Goal: Task Accomplishment & Management: Manage account settings

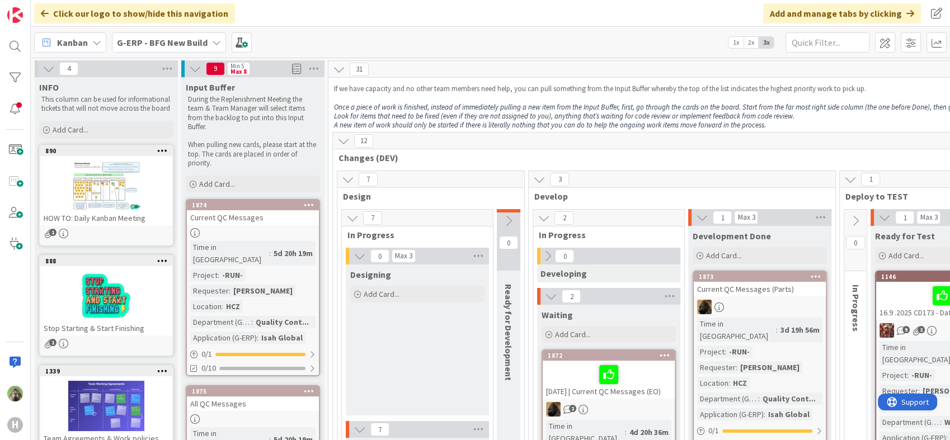
click at [203, 39] on b "G-ERP - BFG New Build" at bounding box center [162, 42] width 91 height 11
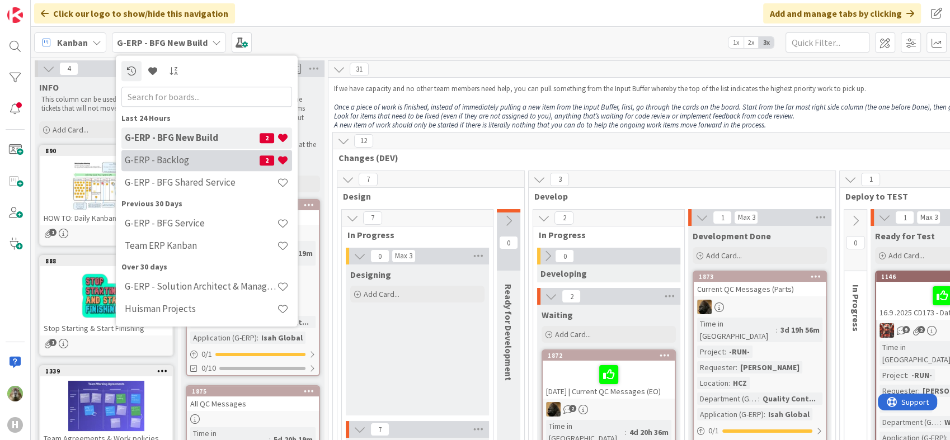
click at [173, 157] on h4 "G-ERP - Backlog" at bounding box center [192, 160] width 135 height 11
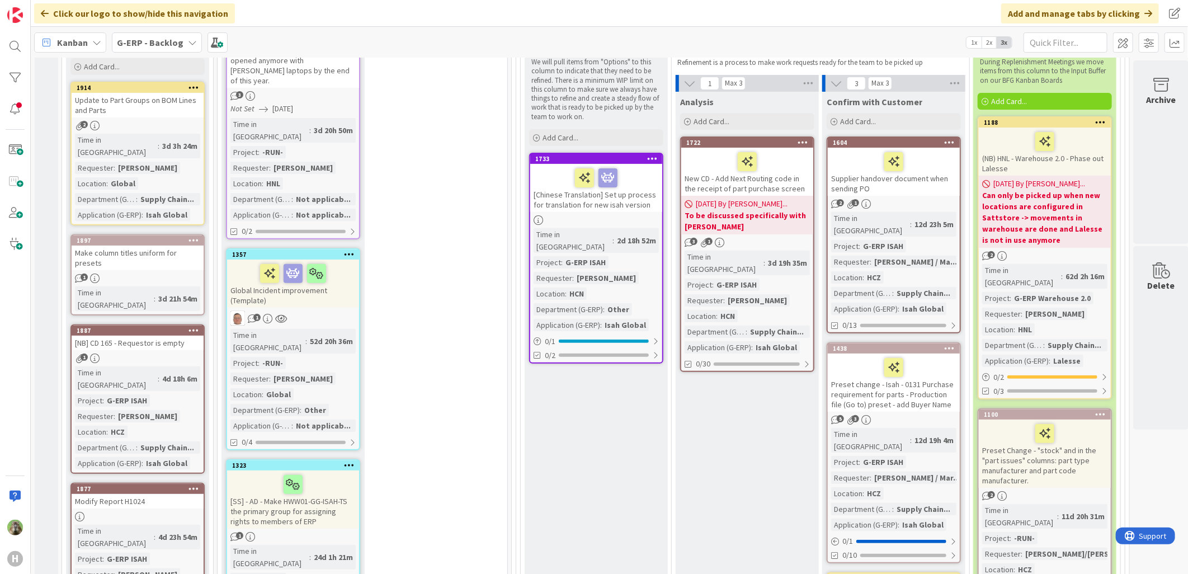
scroll to position [124, 0]
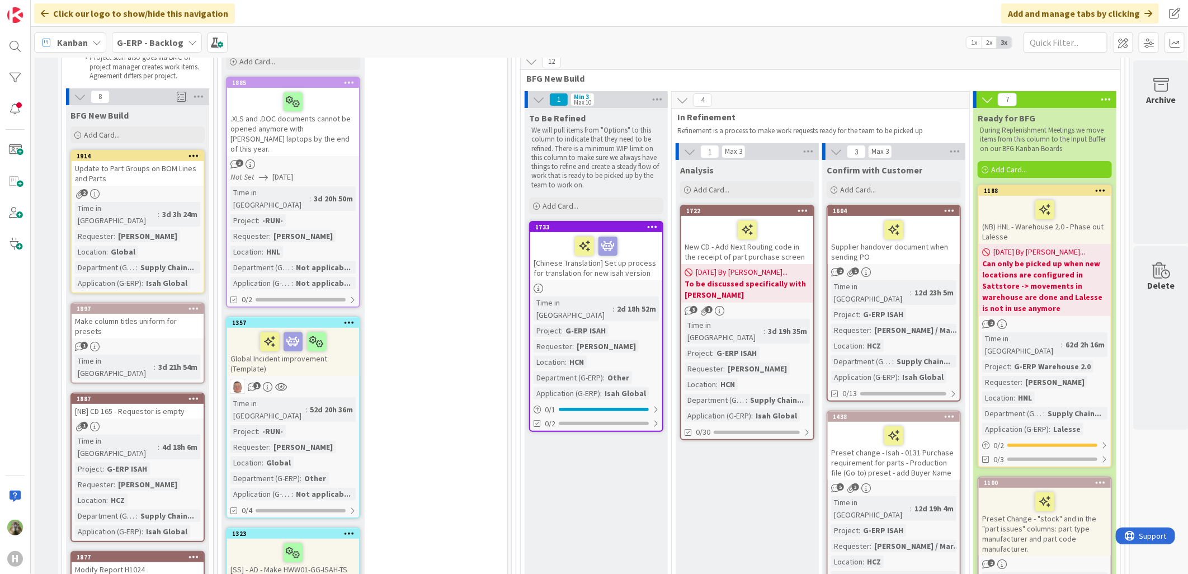
click at [907, 260] on div "Supplier handover document when sending PO" at bounding box center [894, 240] width 132 height 48
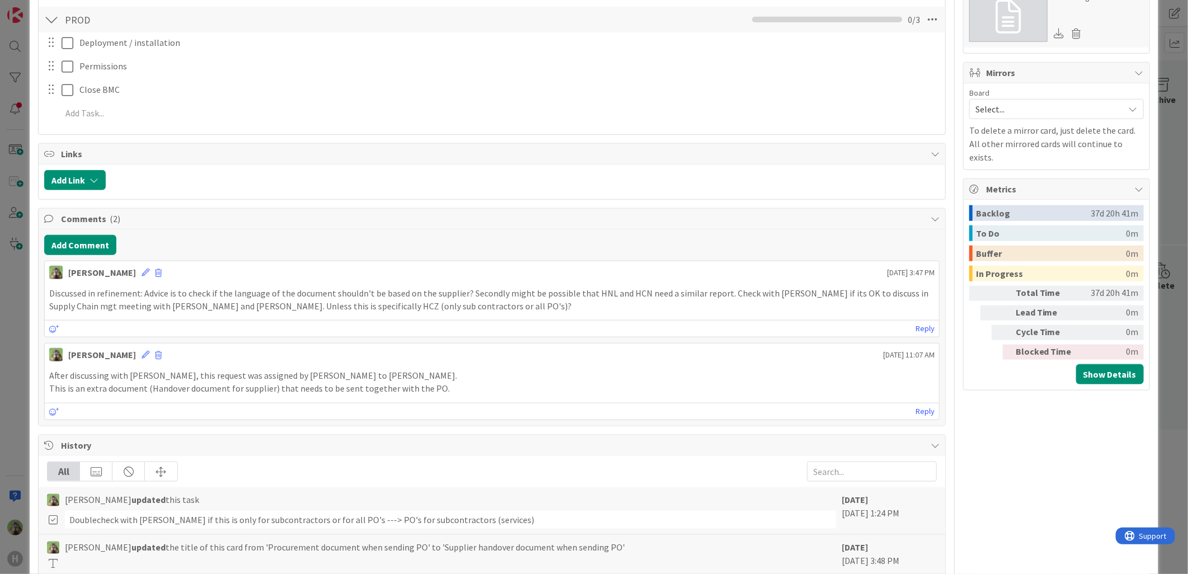
scroll to position [559, 0]
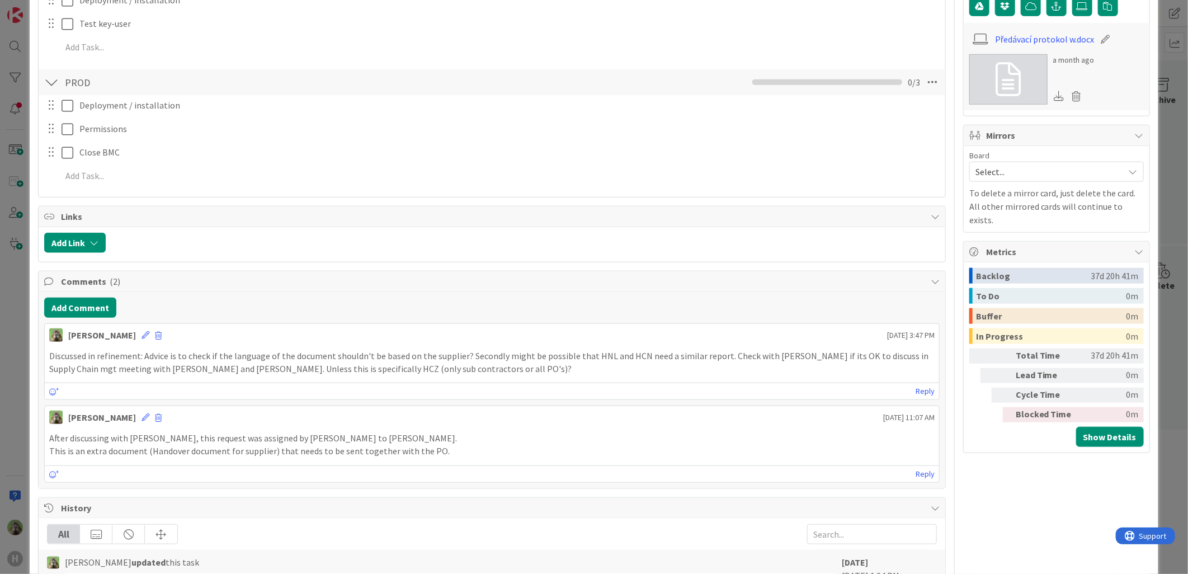
click at [8, 387] on div "ID 1604 G-ERP - Backlog Confirm with Customer Title 42 / 128 Supplier handover …" at bounding box center [594, 287] width 1188 height 574
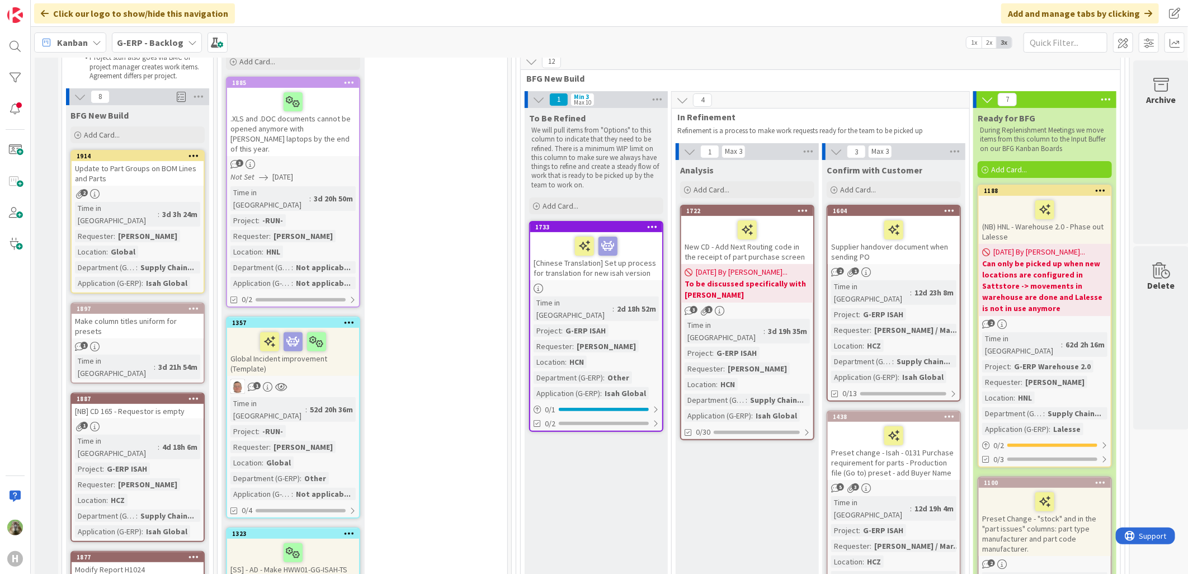
click at [877, 440] on div "Preset change - Isah - 0131 Purchase requirement for parts - Production file (G…" at bounding box center [894, 451] width 132 height 58
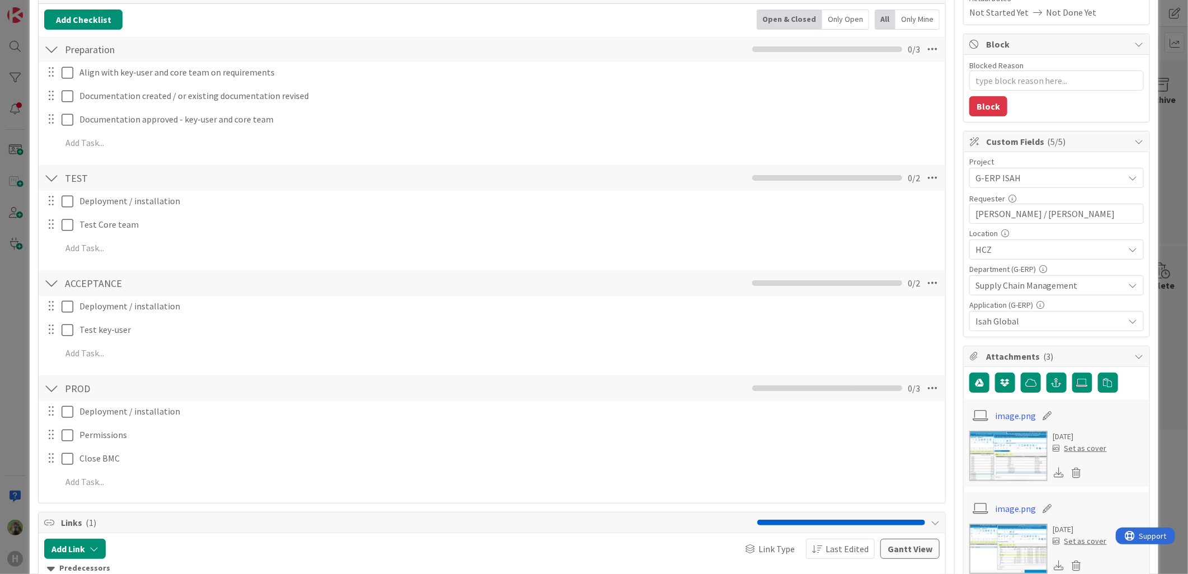
scroll to position [372, 0]
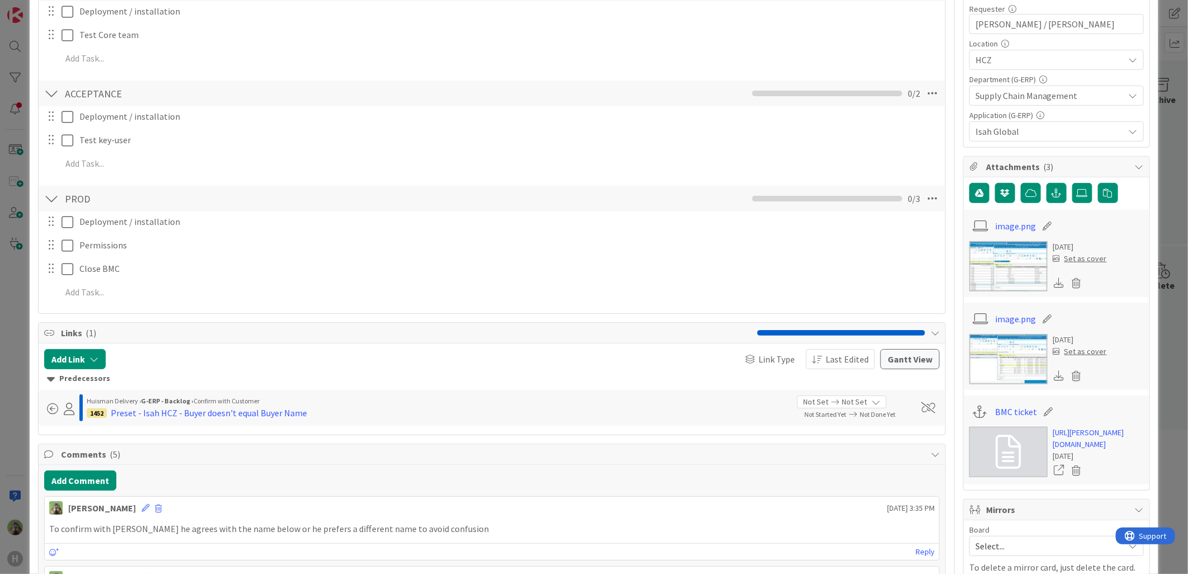
click at [13, 439] on div "ID 1438 G-ERP - Backlog Confirm with Customer Title 108 / 128 Preset change - I…" at bounding box center [594, 287] width 1188 height 574
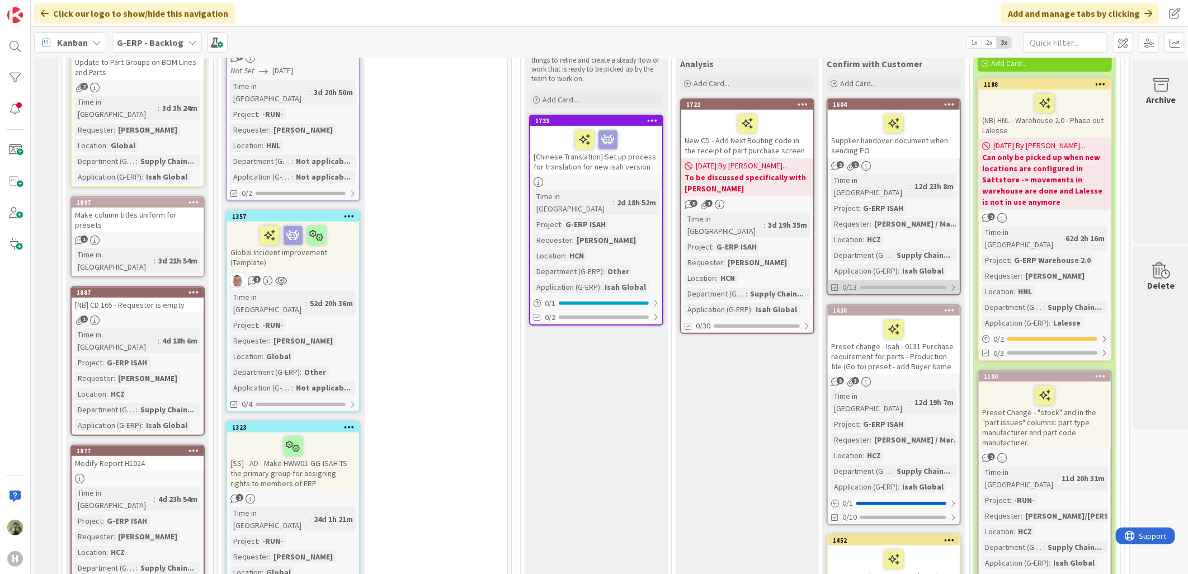
scroll to position [475, 0]
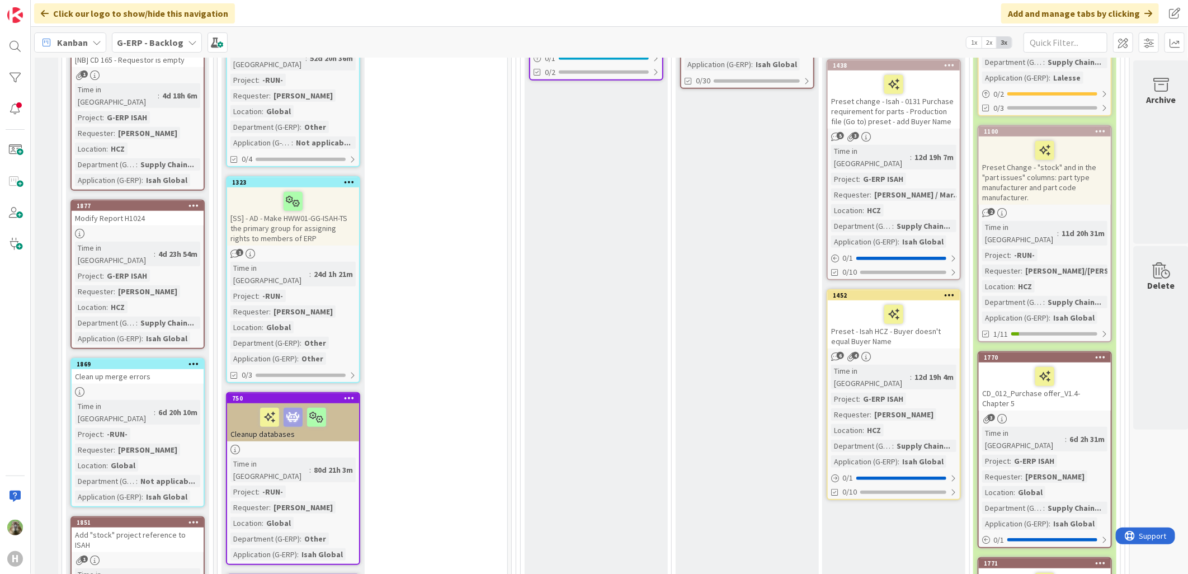
click at [909, 310] on div "Preset - Isah HCZ - Buyer doesn't equal Buyer Name" at bounding box center [894, 324] width 132 height 48
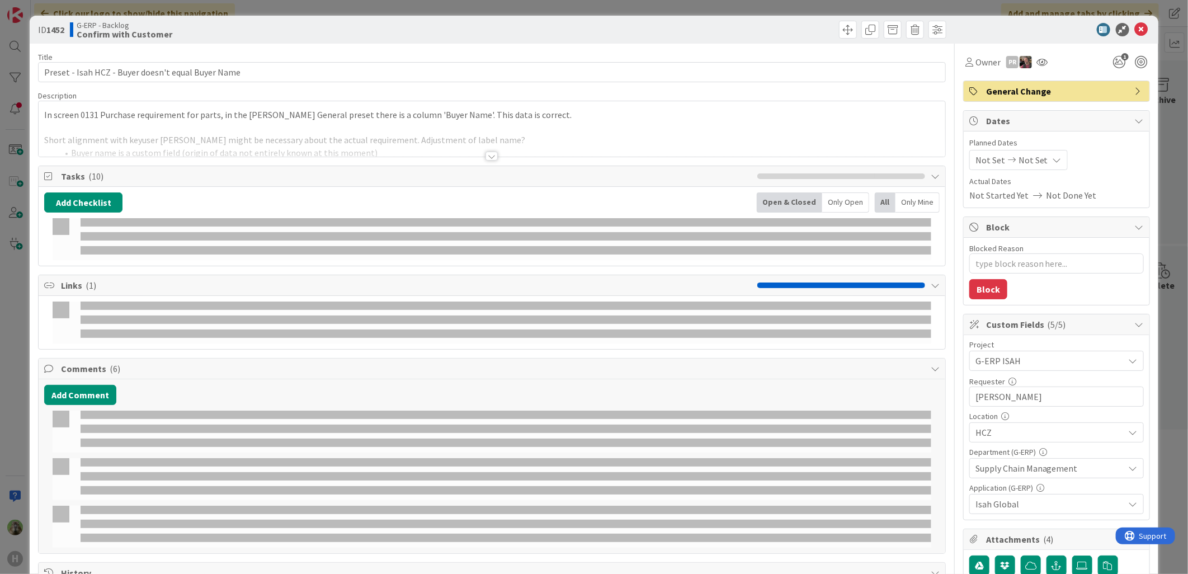
type textarea "x"
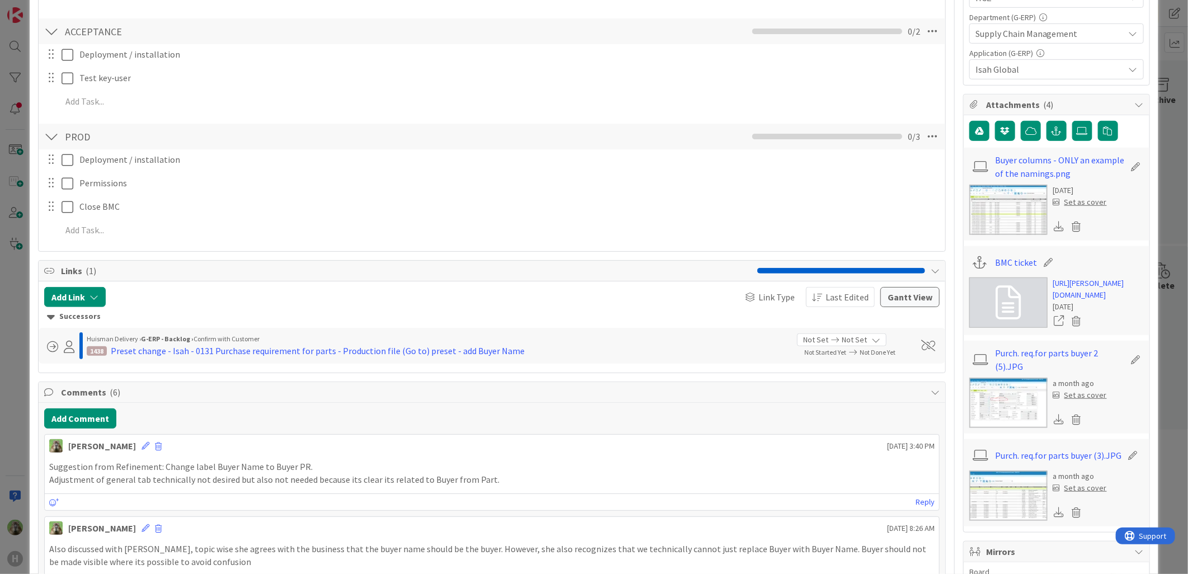
scroll to position [621, 0]
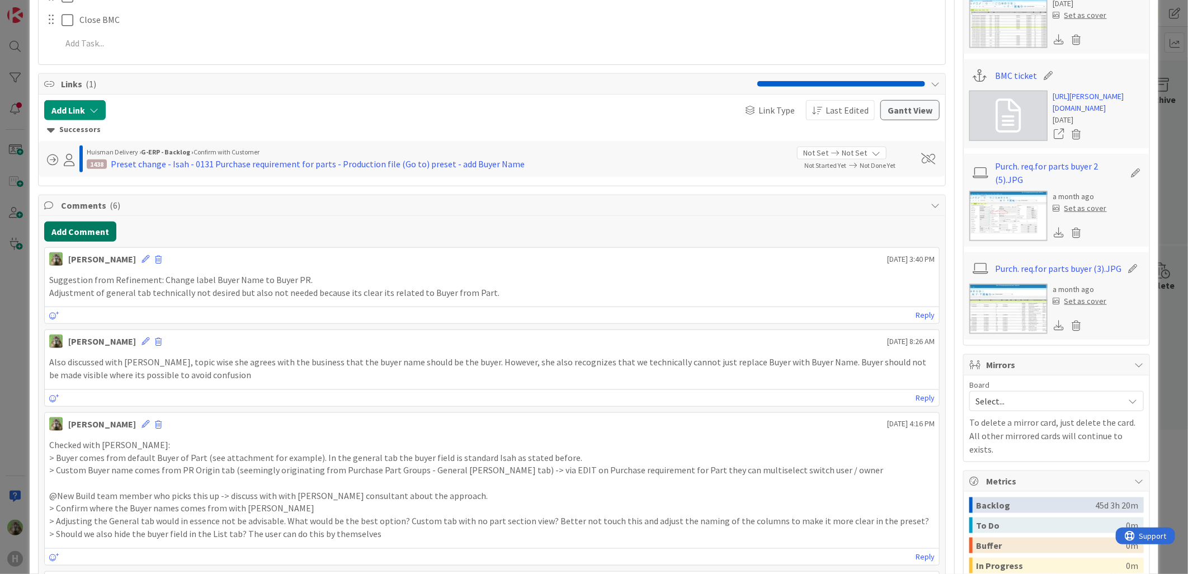
click at [63, 222] on button "Add Comment" at bounding box center [80, 231] width 72 height 20
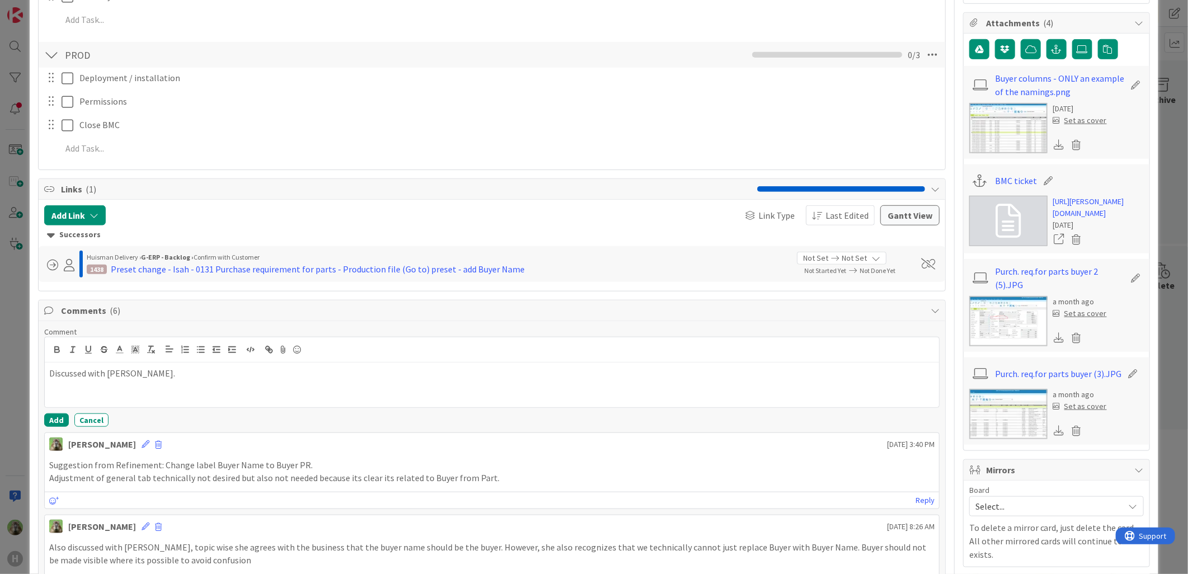
scroll to position [435, 0]
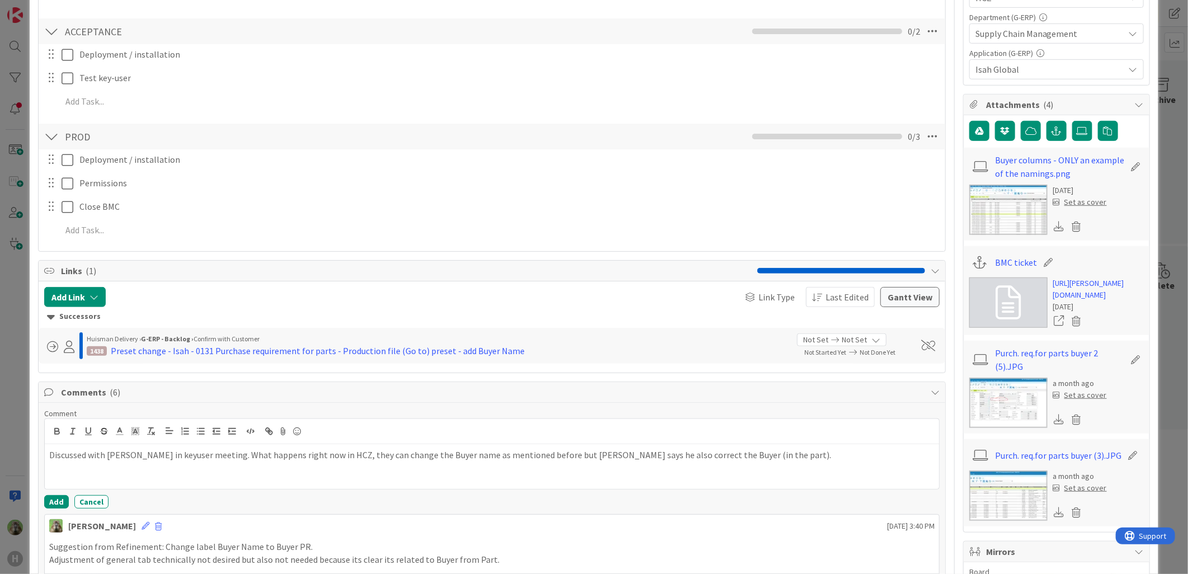
click at [759, 440] on p "Discussed with Martin in keyuser meeting. What happens right now in HCZ, they c…" at bounding box center [491, 455] width 885 height 13
click at [761, 440] on p "Discussed with Martin in keyuser meeting. What happens right now in HCZ, they c…" at bounding box center [491, 455] width 885 height 13
click at [727, 440] on p "Discussed with Martin in keyuser meeting. What happens right now in HCZ, they c…" at bounding box center [491, 461] width 885 height 25
click at [58, 440] on button "Add" at bounding box center [56, 503] width 25 height 13
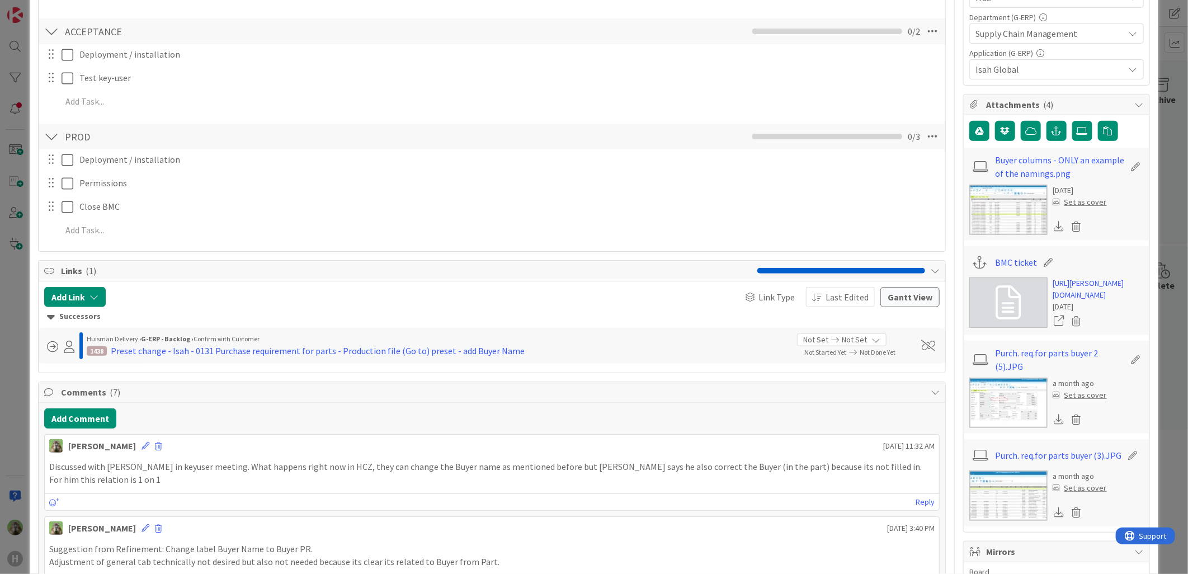
click at [15, 440] on div "ID 1452 G-ERP - Backlog Confirm with Customer Title 50 / 128 Preset - Isah HCZ …" at bounding box center [594, 287] width 1188 height 574
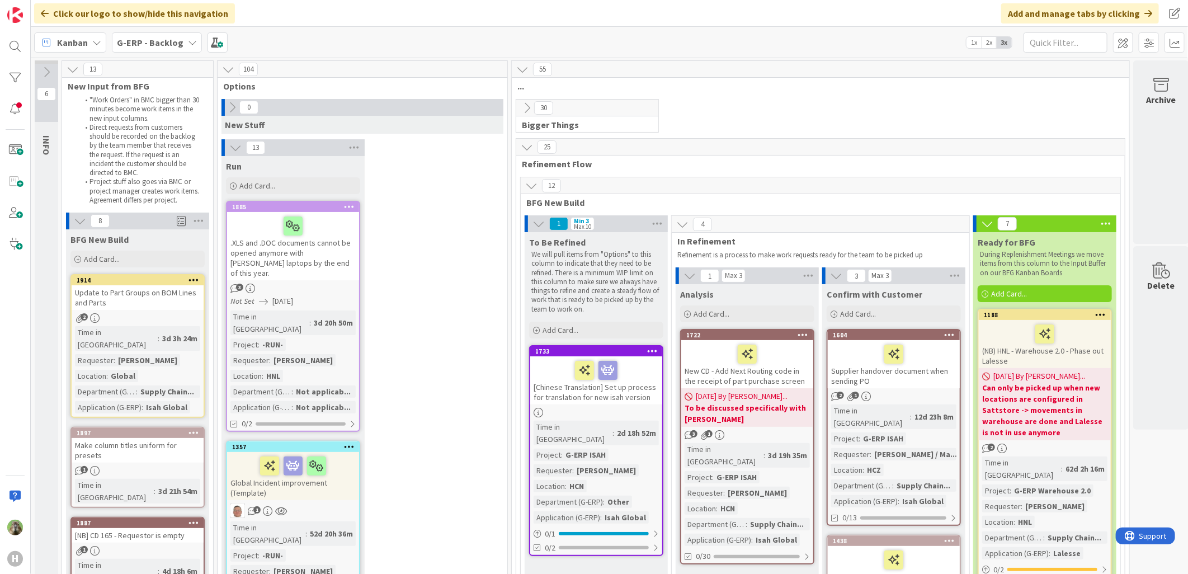
click at [231, 143] on icon at bounding box center [235, 147] width 12 height 12
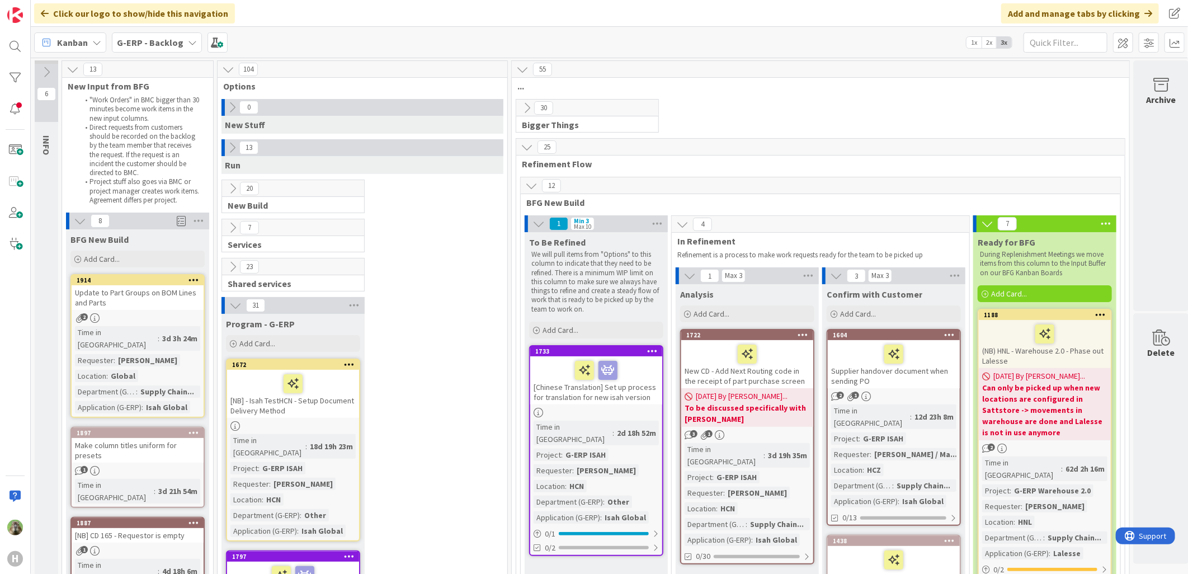
click at [231, 299] on icon at bounding box center [235, 305] width 12 height 12
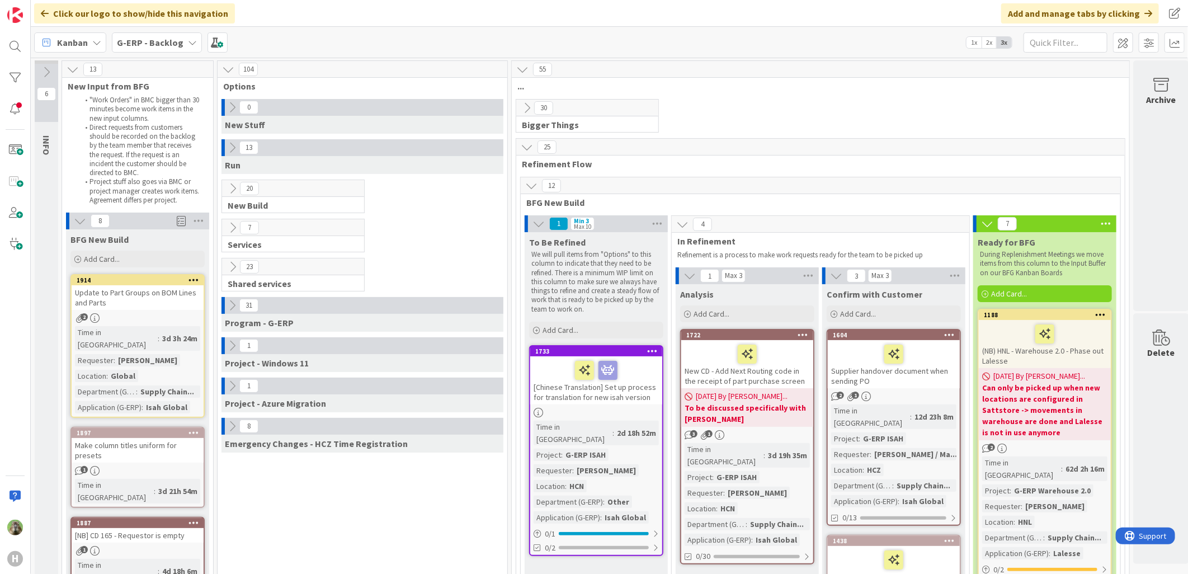
click at [229, 228] on icon at bounding box center [232, 227] width 12 height 12
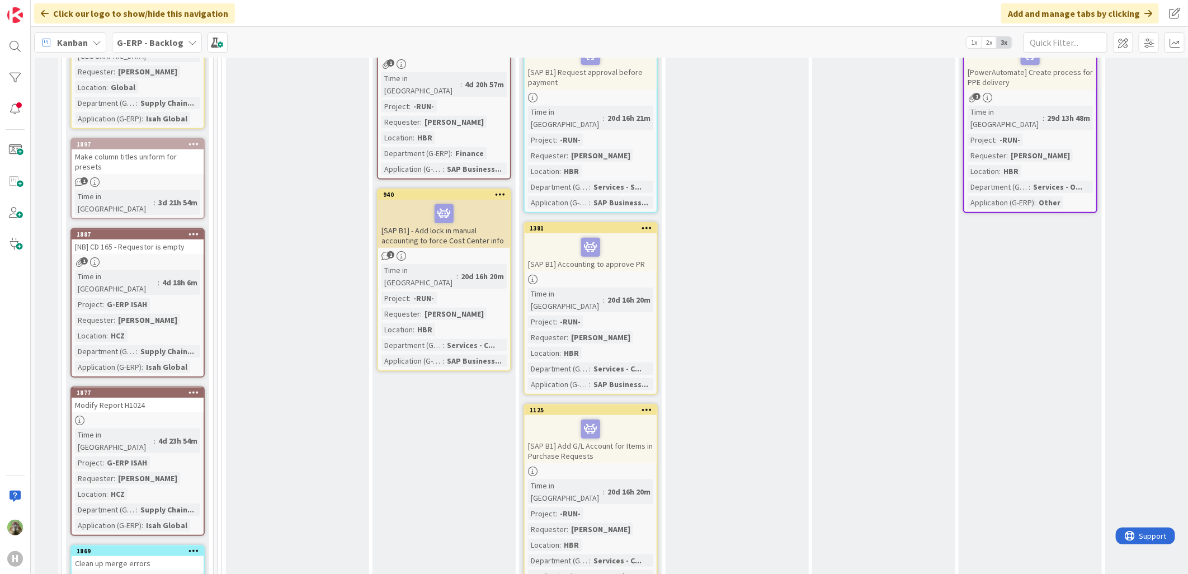
scroll to position [310, 0]
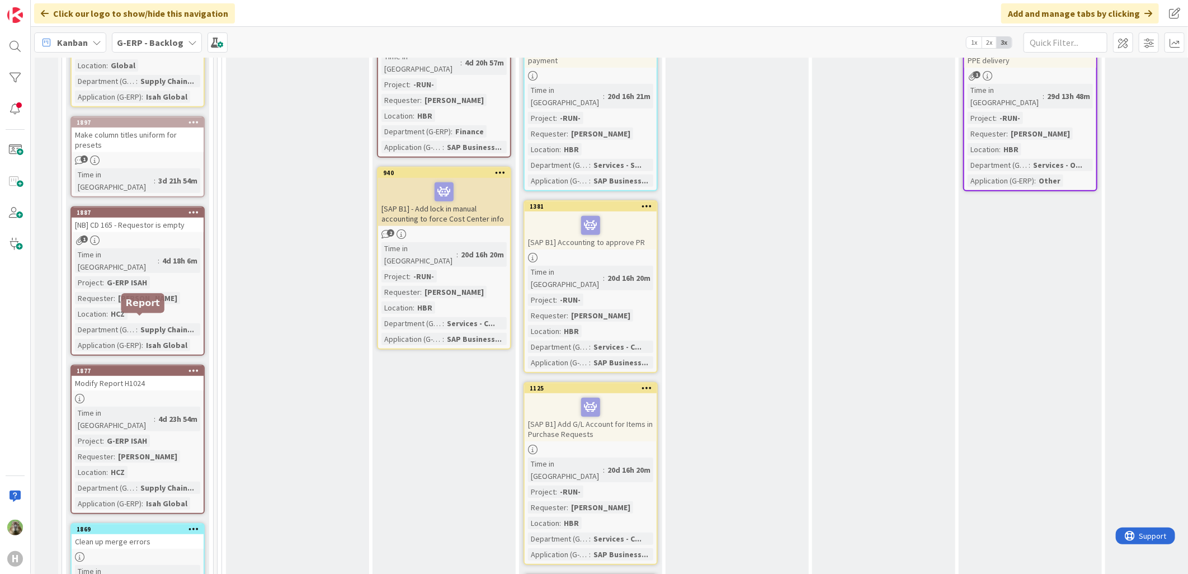
click at [125, 367] on div "1877" at bounding box center [140, 371] width 127 height 8
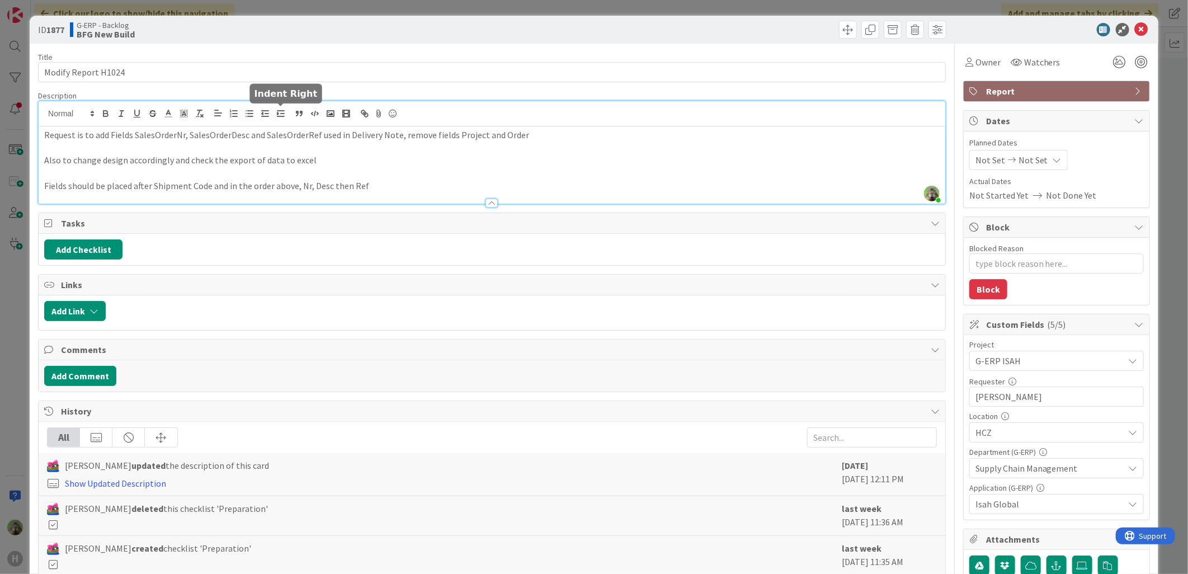
click at [273, 119] on div "Timothy Tjia just joined Request is to add Fields SalesOrderNr, SalesOrderDesc …" at bounding box center [492, 152] width 907 height 102
click at [14, 306] on div "ID 1877 G-ERP - Backlog BFG New Build Title 19 / 128 Modify Report H1024 Descri…" at bounding box center [594, 287] width 1188 height 574
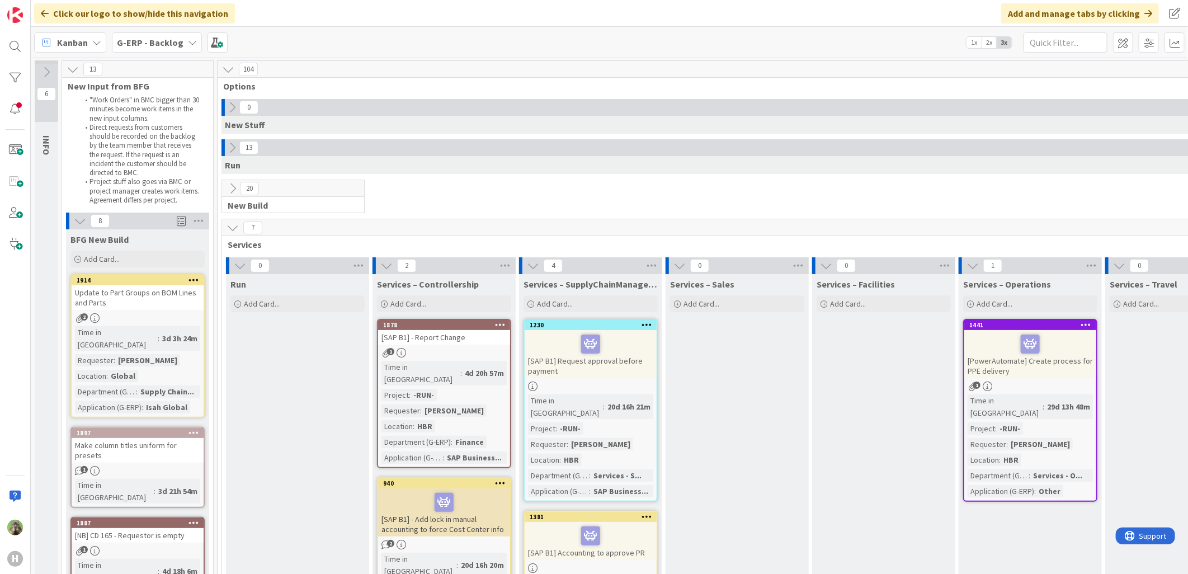
click at [235, 108] on icon at bounding box center [232, 107] width 12 height 12
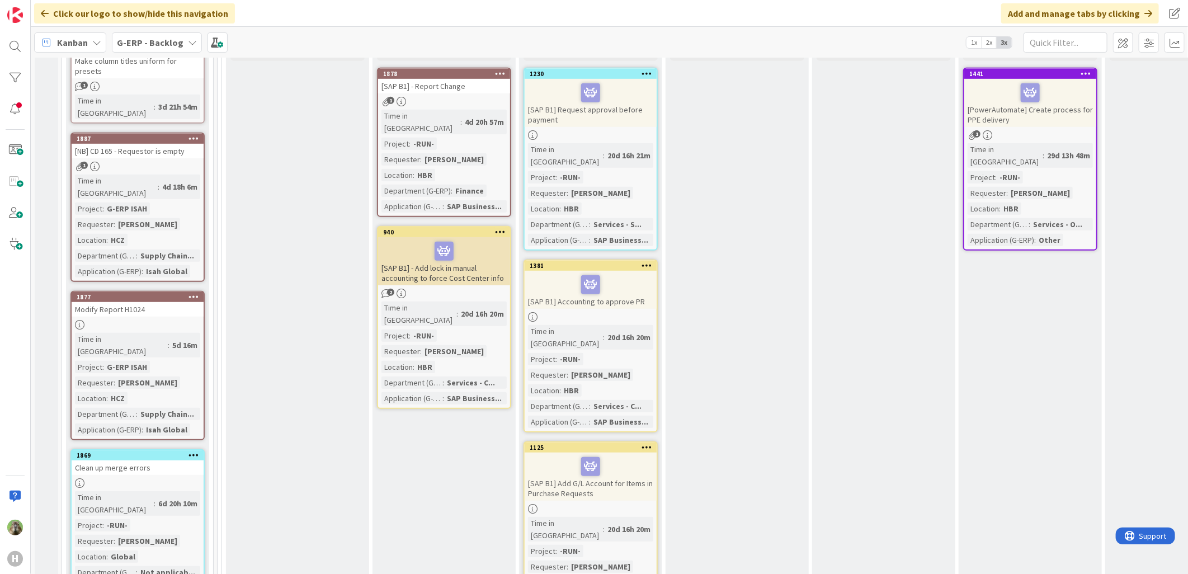
scroll to position [372, 0]
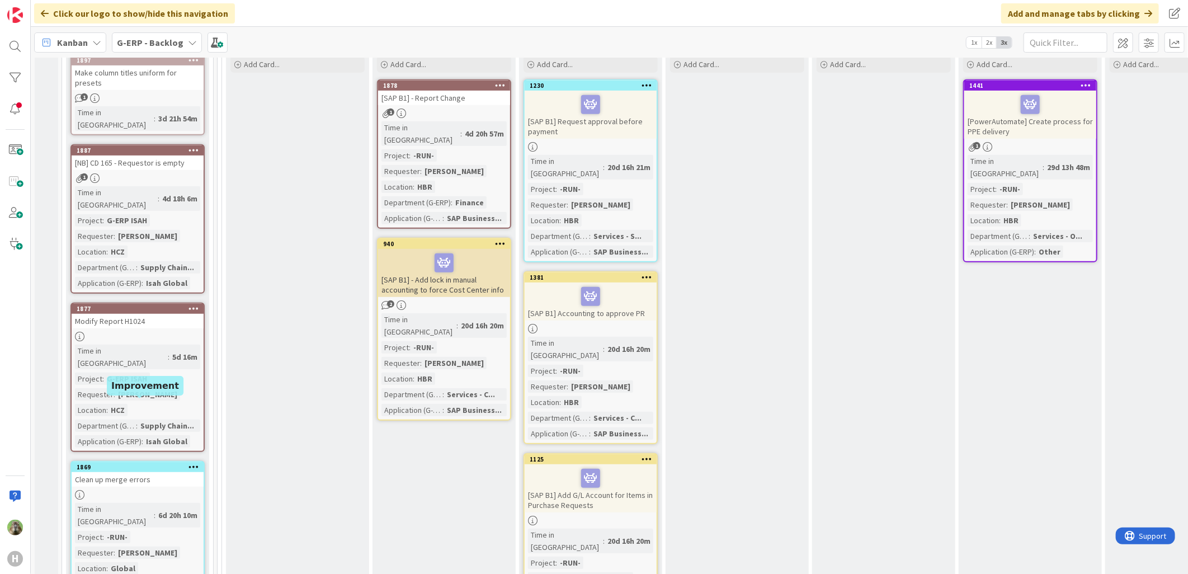
click at [155, 440] on div "1869" at bounding box center [140, 467] width 127 height 8
type textarea "x"
select select "sql"
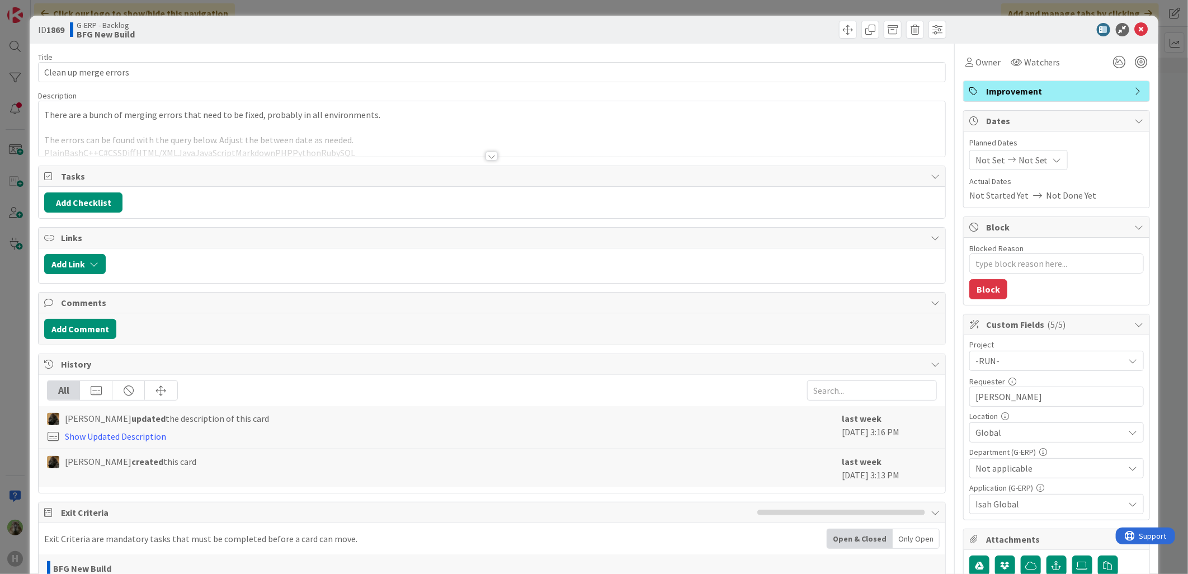
click at [284, 141] on div at bounding box center [492, 142] width 907 height 29
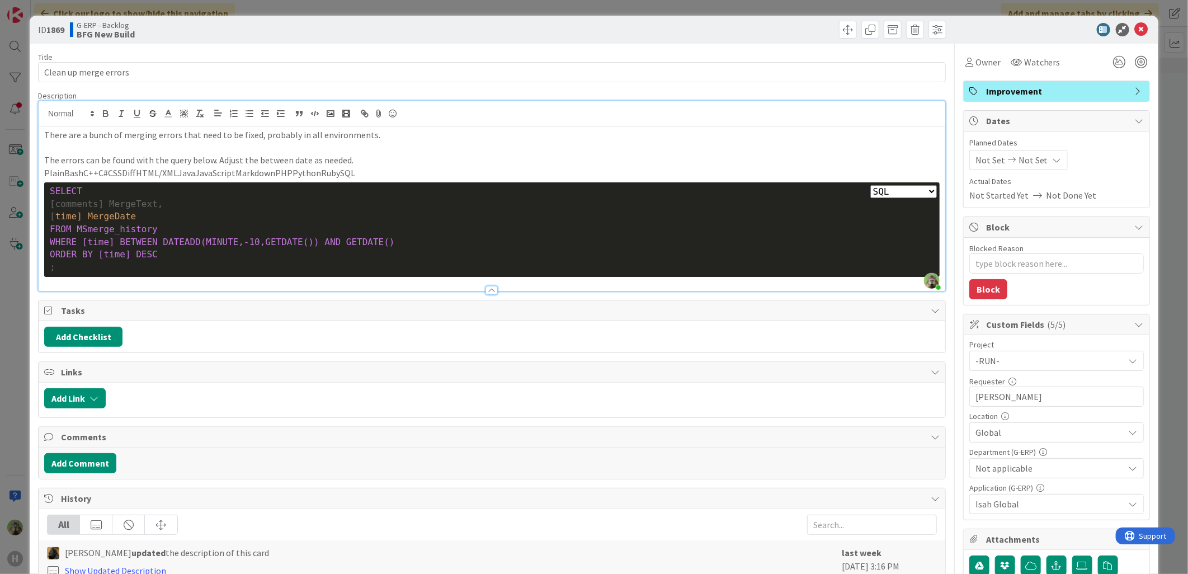
click at [8, 262] on div "ID 1869 G-ERP - Backlog BFG New Build Title 21 / 128 Clean up merge errors Desc…" at bounding box center [594, 287] width 1188 height 574
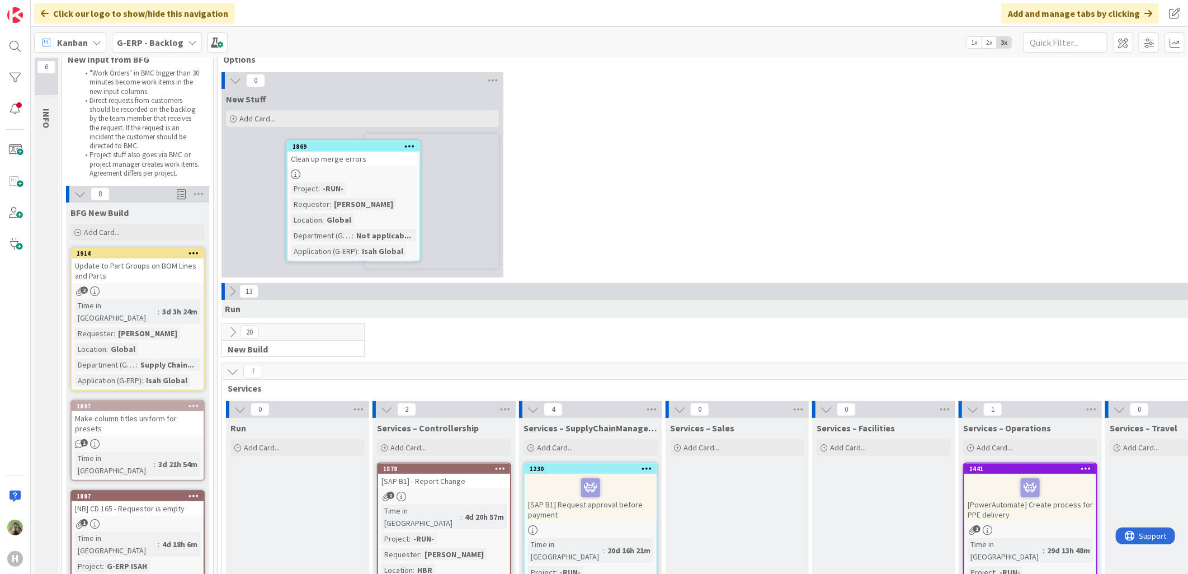
scroll to position [20, 0]
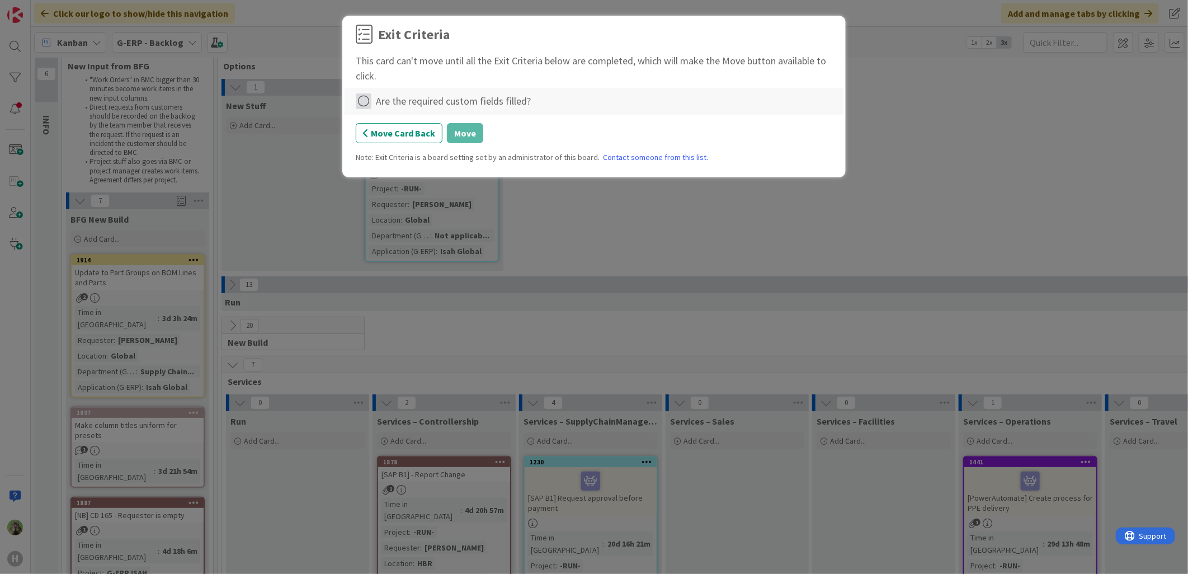
click at [360, 94] on icon at bounding box center [364, 101] width 16 height 16
click at [425, 130] on link "Complete" at bounding box center [426, 124] width 140 height 16
click at [460, 126] on button "Move" at bounding box center [465, 133] width 36 height 20
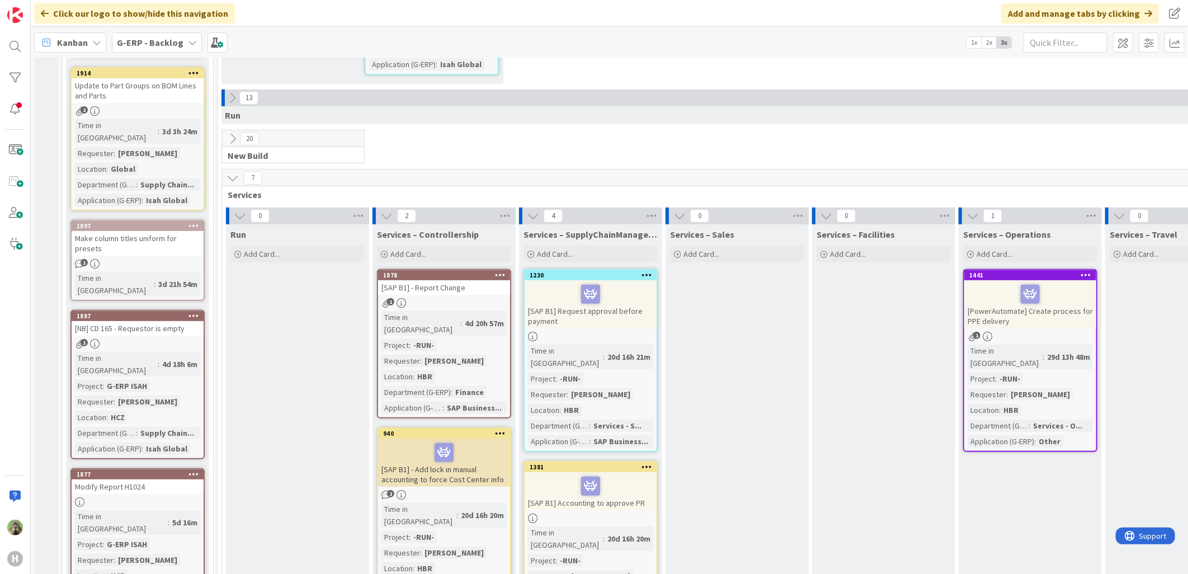
scroll to position [455, 0]
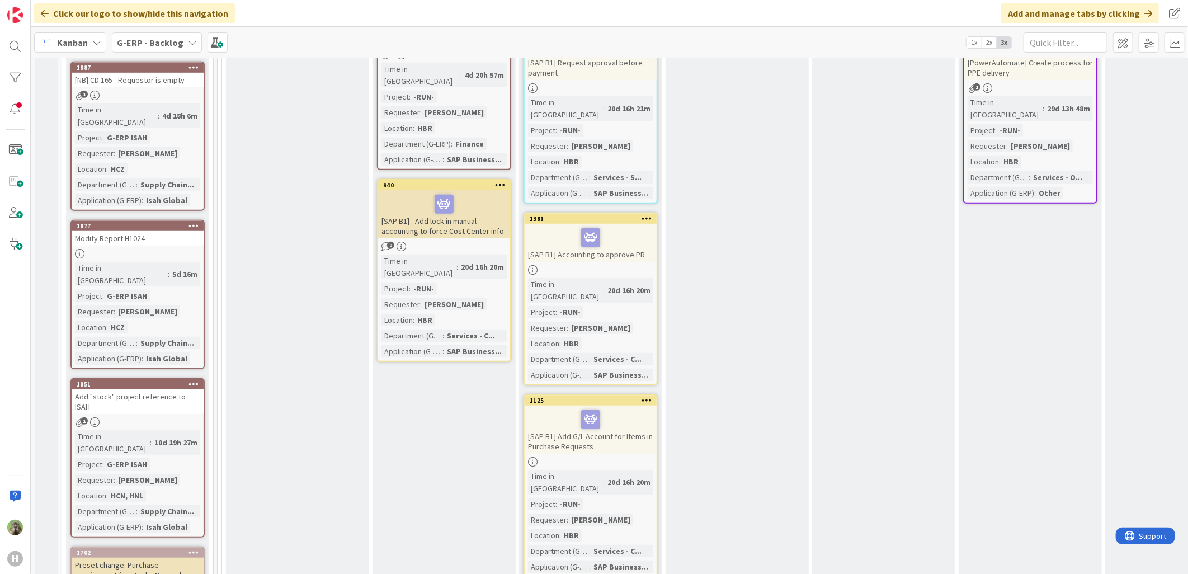
click at [167, 389] on div "Add "stock" project reference to ISAH" at bounding box center [138, 401] width 132 height 25
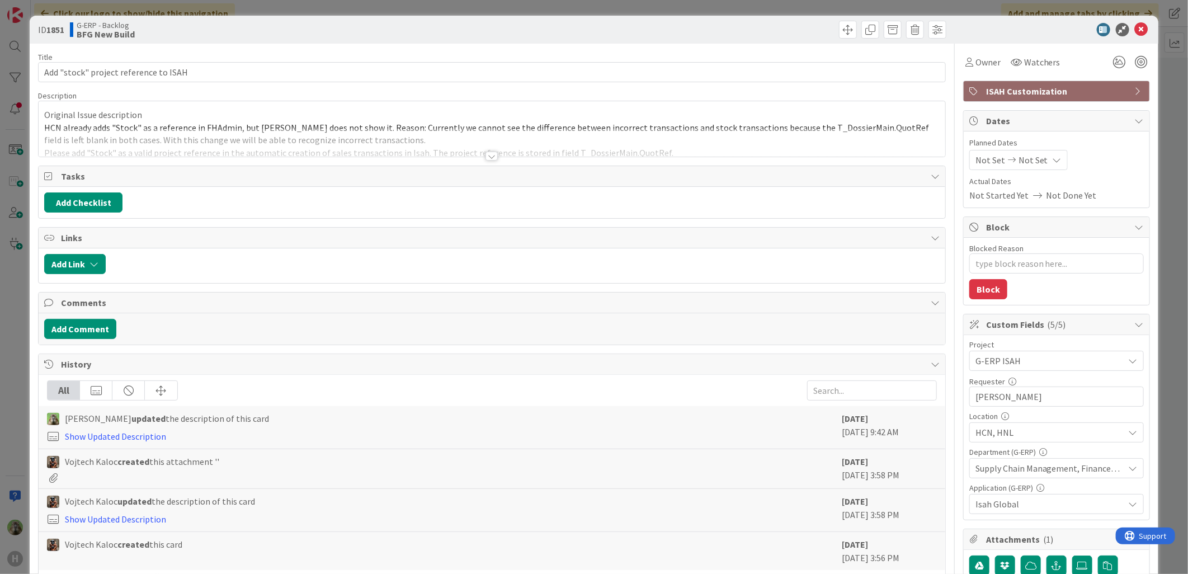
click at [344, 148] on div at bounding box center [492, 142] width 907 height 29
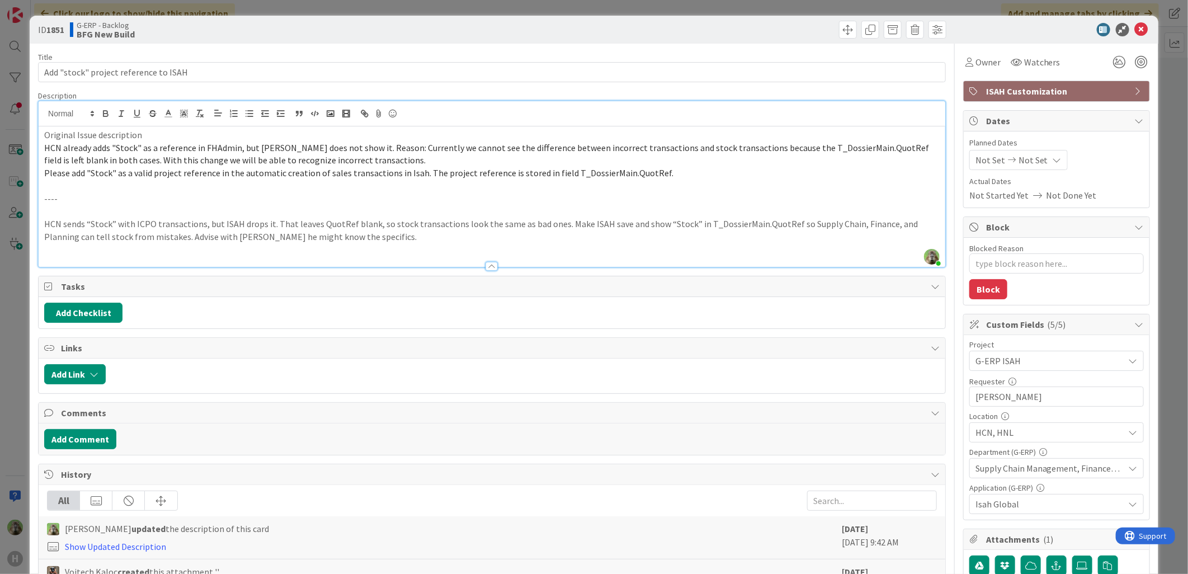
click at [7, 272] on div "ID 1851 G-ERP - Backlog BFG New Build Title 38 / 128 Add "stock" project refere…" at bounding box center [594, 287] width 1188 height 574
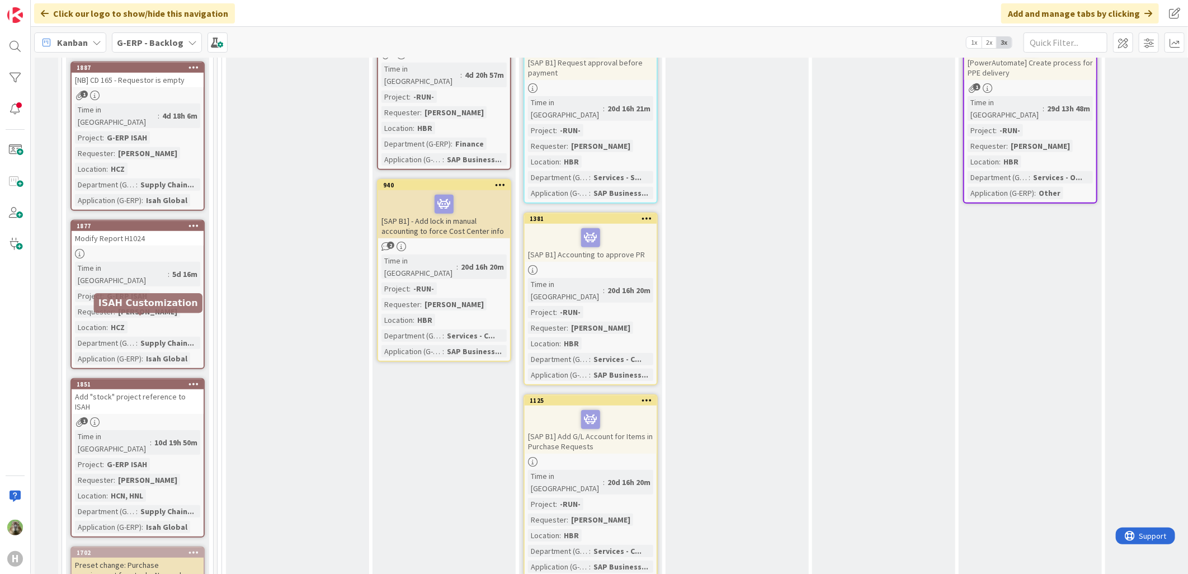
click at [152, 380] on div "1851" at bounding box center [140, 384] width 127 height 8
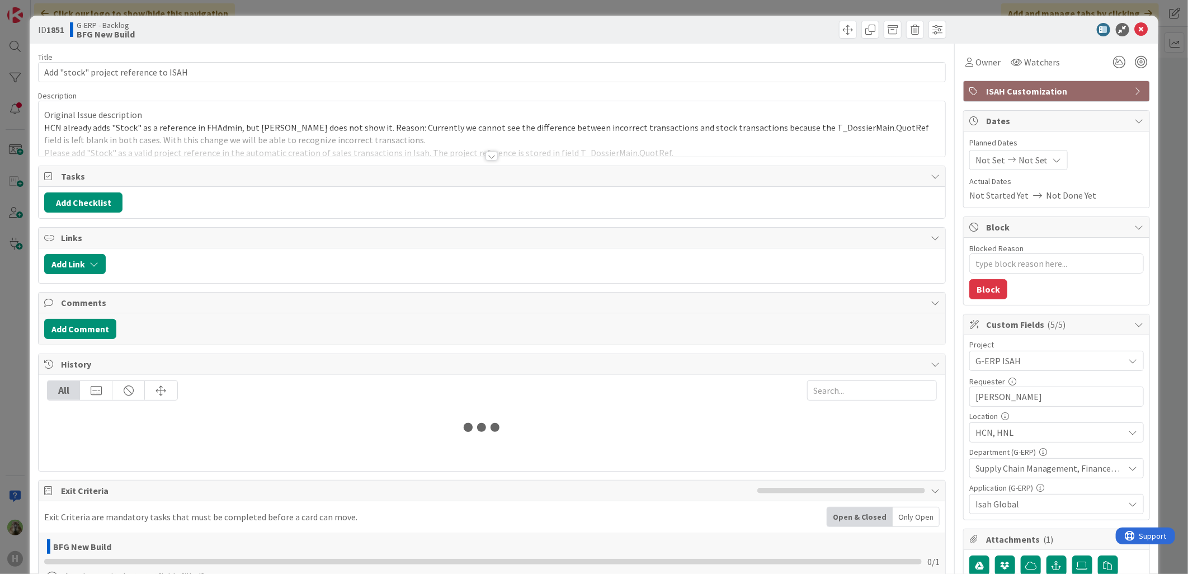
type textarea "x"
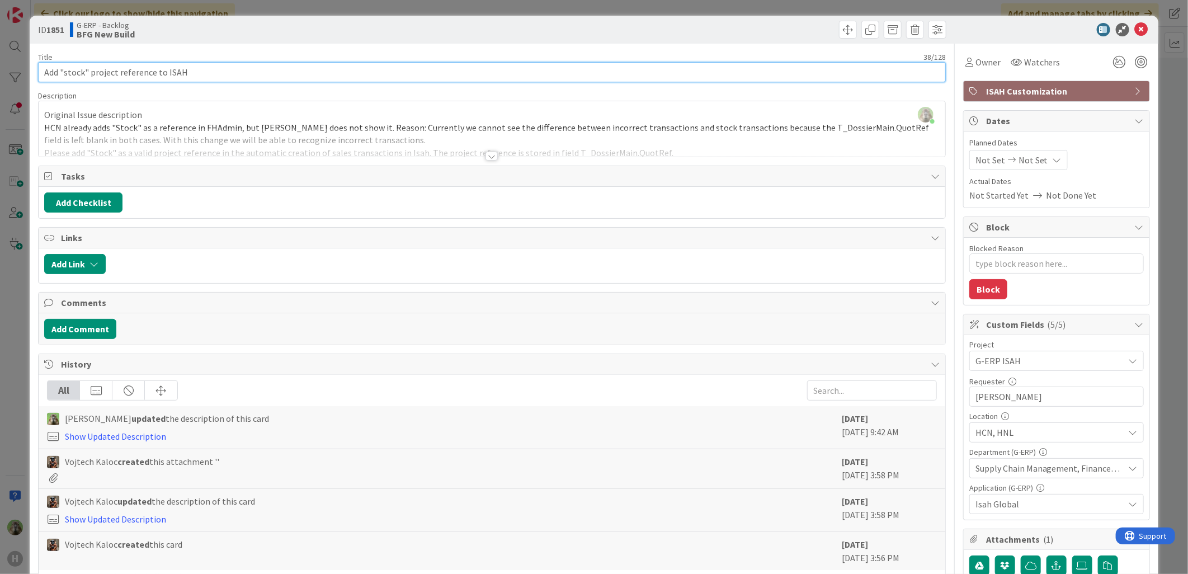
click at [225, 76] on input "Add "stock" project reference to ISAH" at bounding box center [492, 72] width 908 height 20
type input "Add "stock" project reference to ISAH"
type textarea "x"
type input "Add "stock" project reference to ISAH"
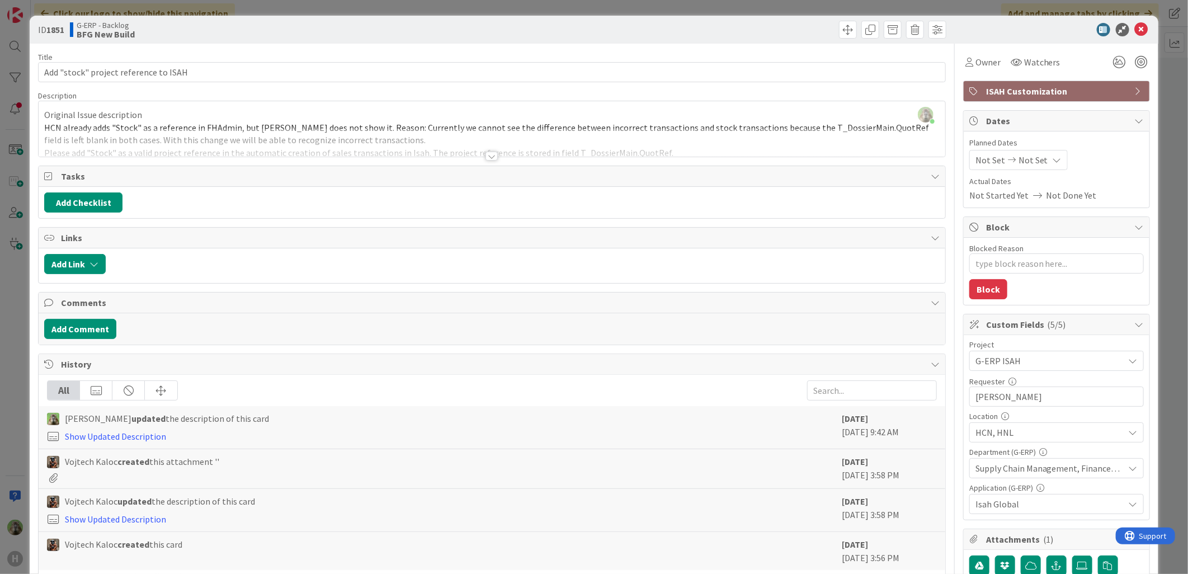
click at [388, 141] on div at bounding box center [492, 142] width 907 height 29
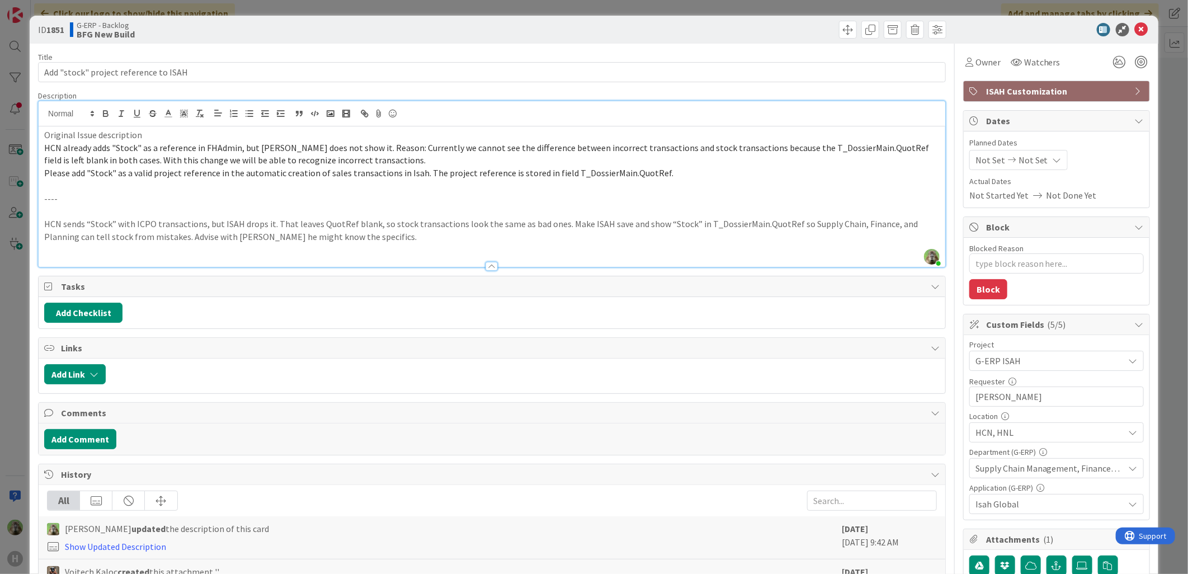
click at [1, 258] on div "ID 1851 G-ERP - Backlog BFG New Build Title 37 / 128 Add "stock" project refere…" at bounding box center [594, 287] width 1188 height 574
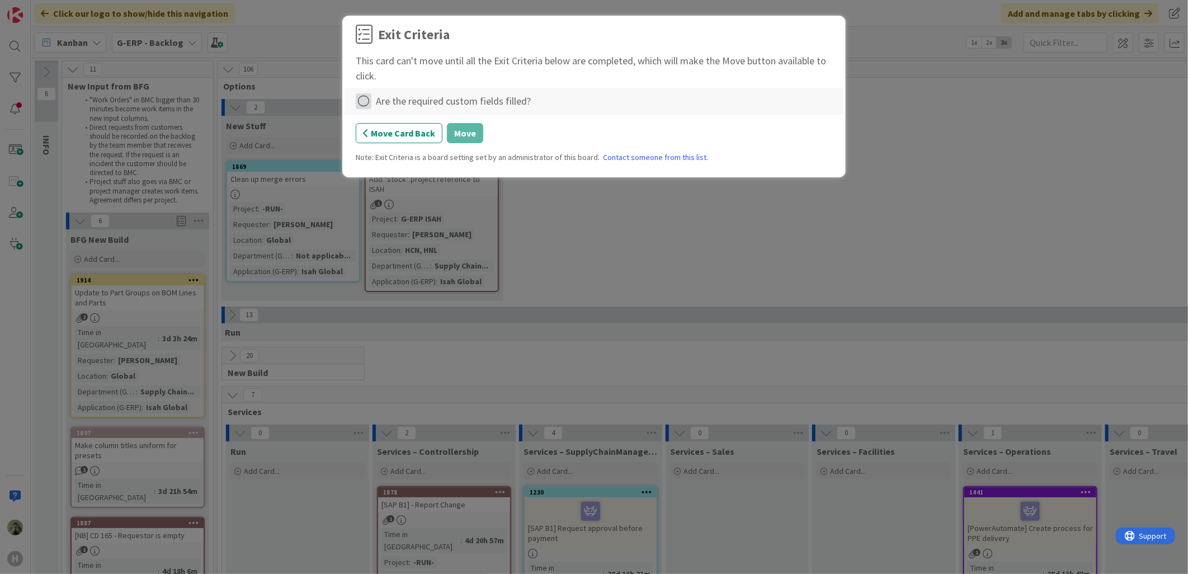
click at [367, 98] on icon at bounding box center [364, 101] width 16 height 16
click at [414, 124] on link "Complete" at bounding box center [426, 124] width 140 height 16
click at [456, 134] on button "Move" at bounding box center [465, 133] width 36 height 20
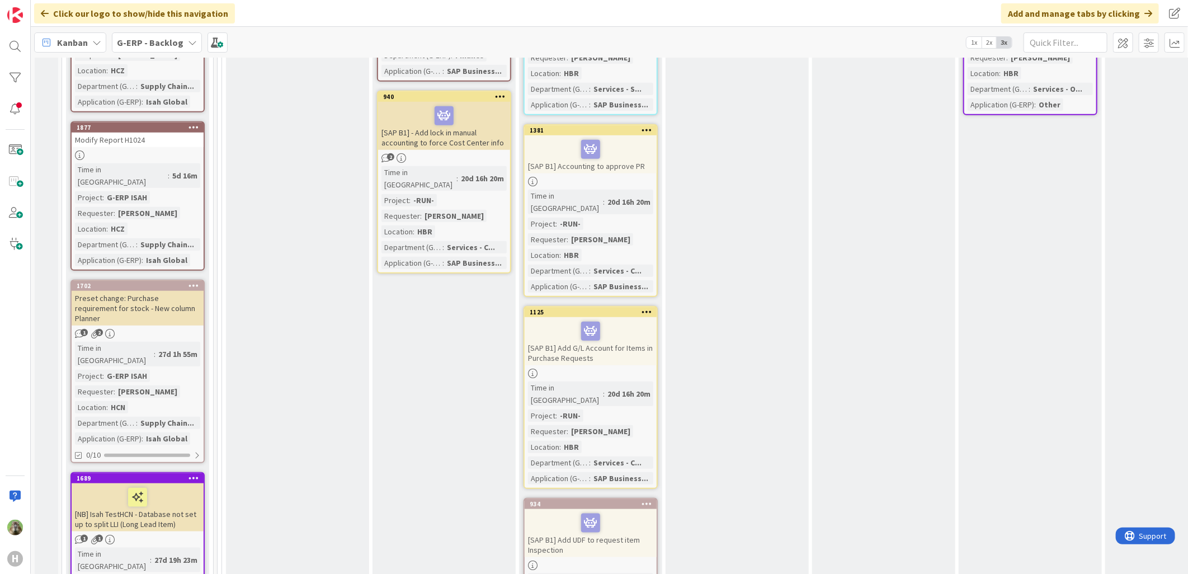
scroll to position [435, 0]
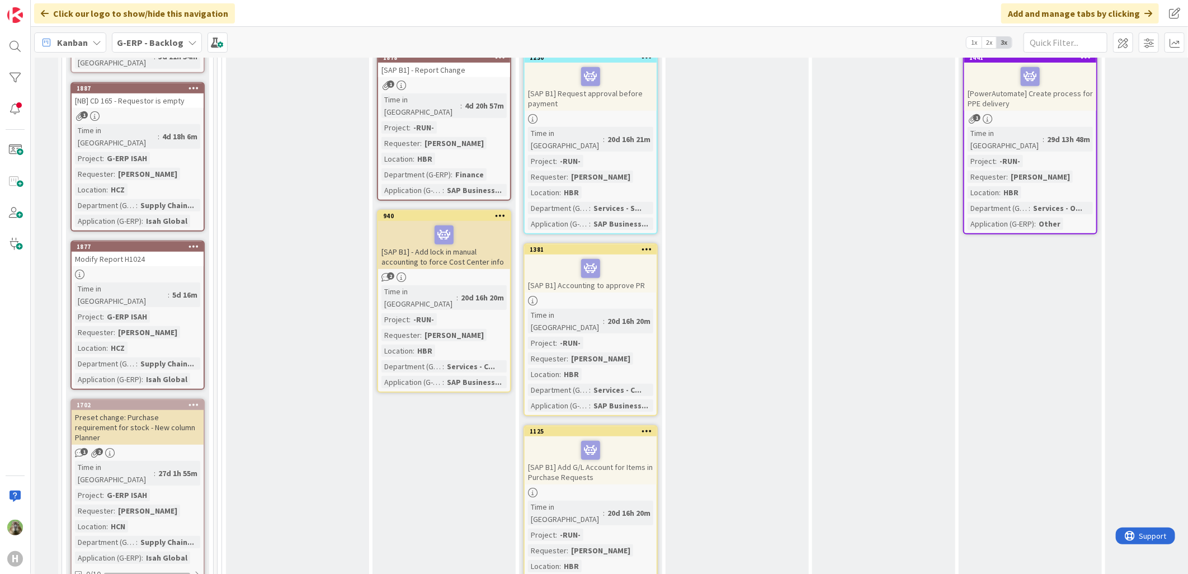
click at [166, 252] on div "Modify Report H1024" at bounding box center [138, 259] width 132 height 15
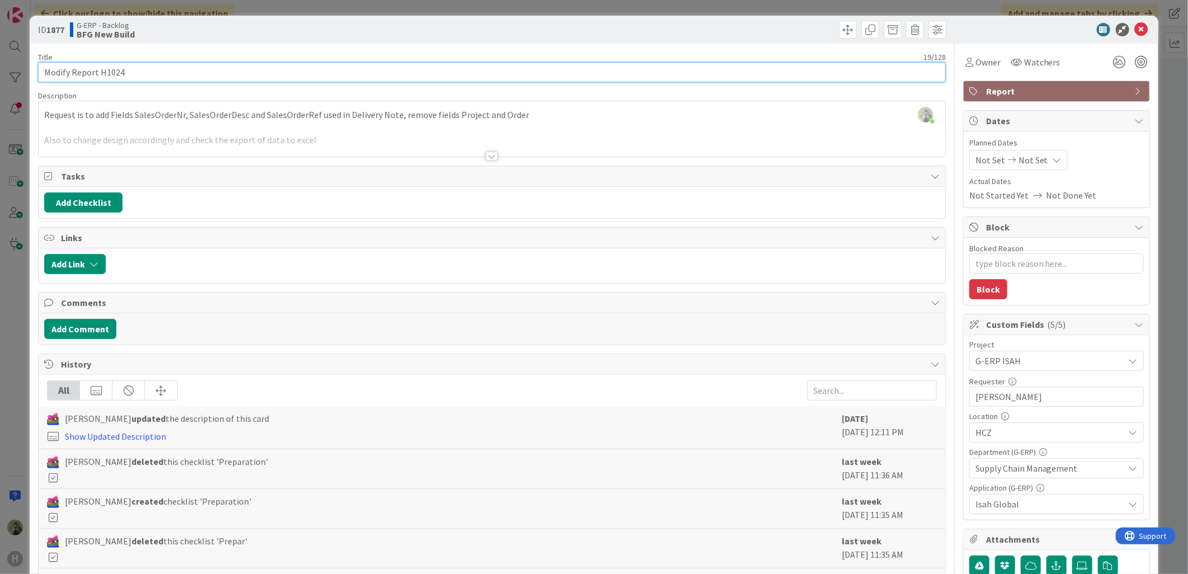
click at [130, 75] on input "Modify Report H1024" at bounding box center [492, 72] width 908 height 20
click at [147, 69] on input "Modify Report H1024" at bounding box center [492, 72] width 908 height 20
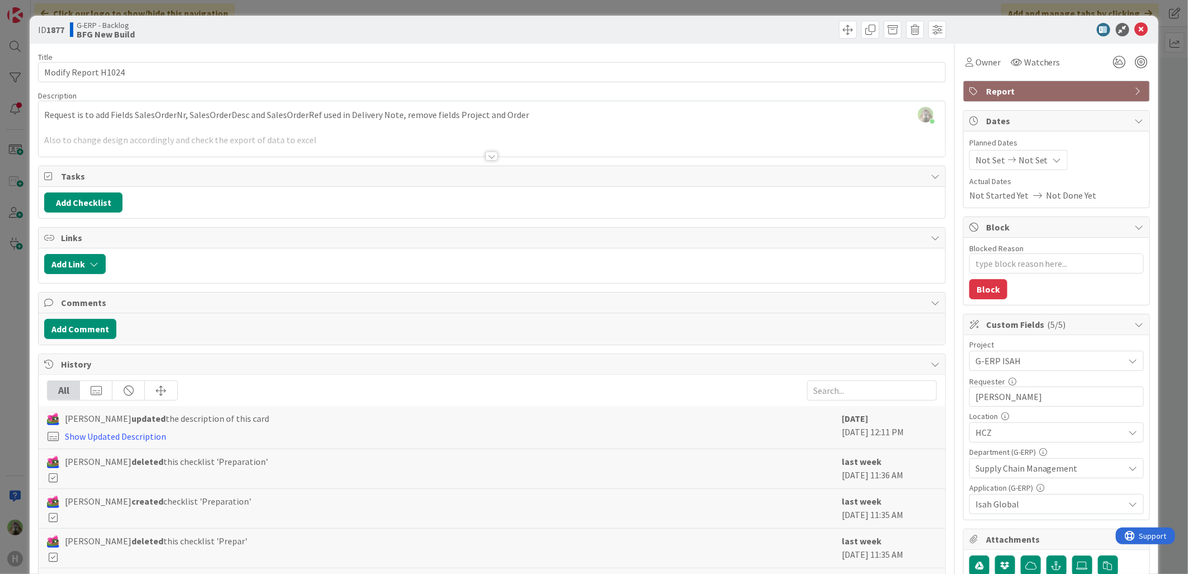
click at [3, 298] on div "ID 1877 G-ERP - Backlog BFG New Build Title 19 / 128 Modify Report H1024 Descri…" at bounding box center [594, 287] width 1188 height 574
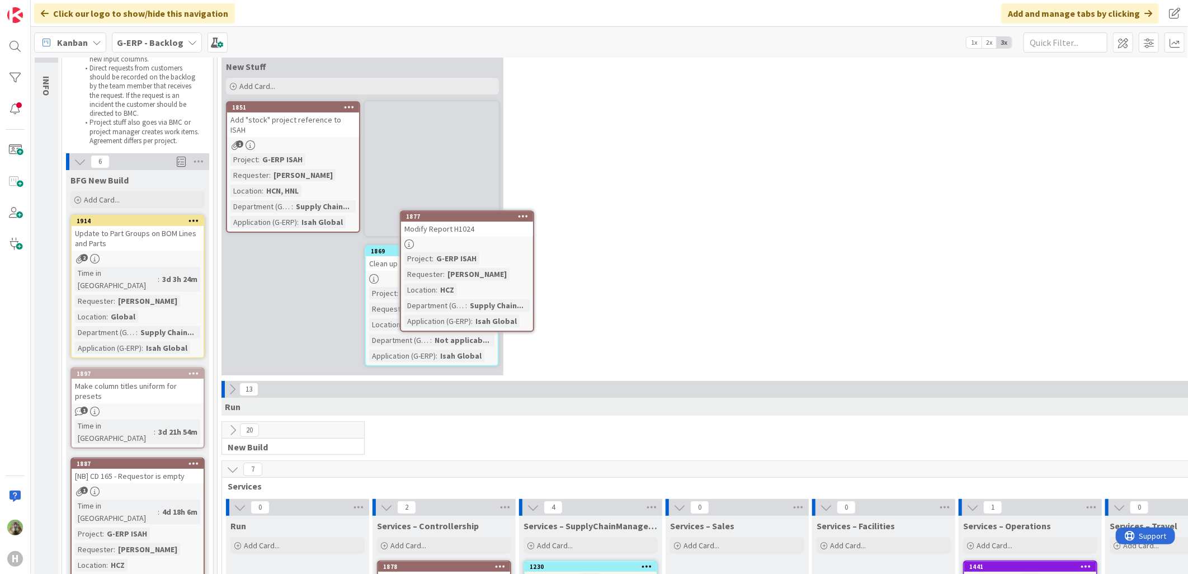
scroll to position [46, 0]
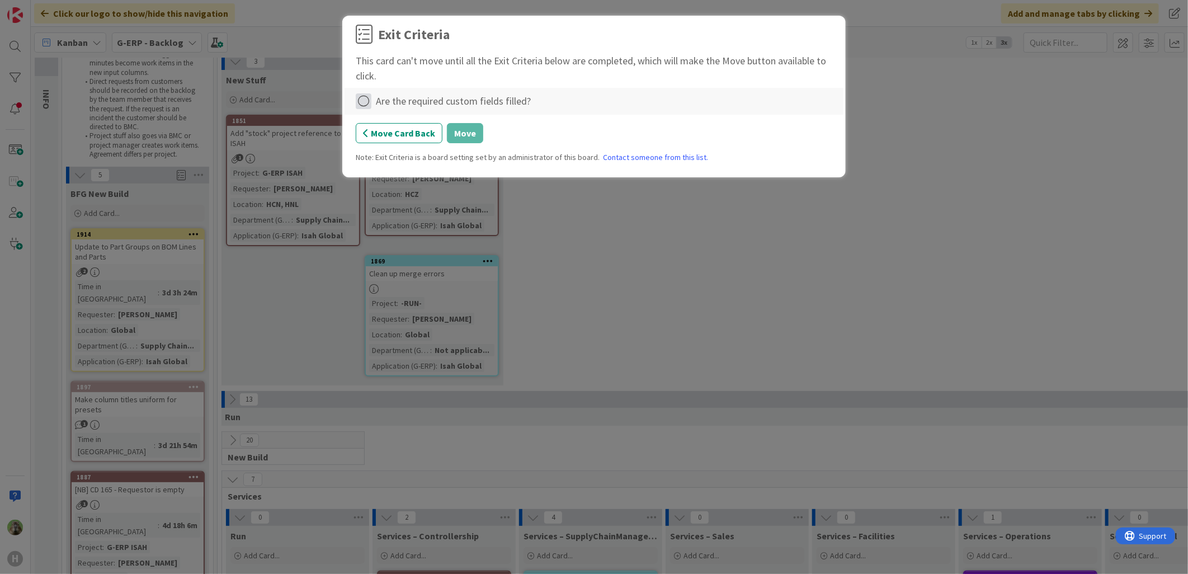
click at [354, 97] on div "Are the required custom fields filled?" at bounding box center [593, 101] width 499 height 27
click at [364, 103] on icon at bounding box center [364, 101] width 16 height 16
click at [452, 129] on link "Complete" at bounding box center [426, 124] width 140 height 16
click at [471, 139] on button "Move" at bounding box center [465, 133] width 36 height 20
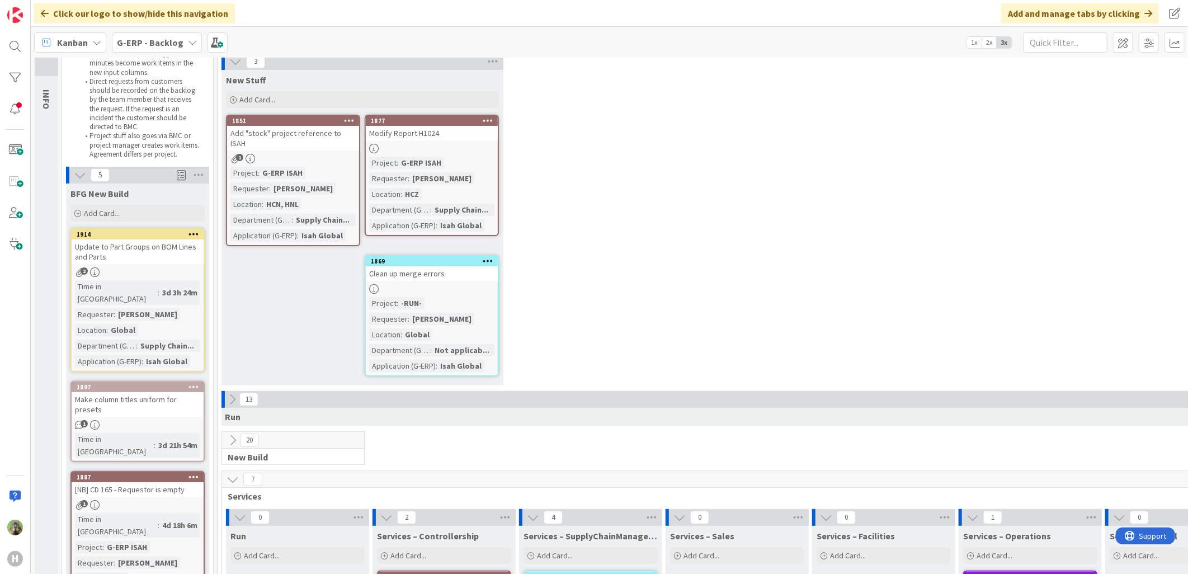
click at [116, 392] on div "Make column titles uniform for presets" at bounding box center [138, 404] width 132 height 25
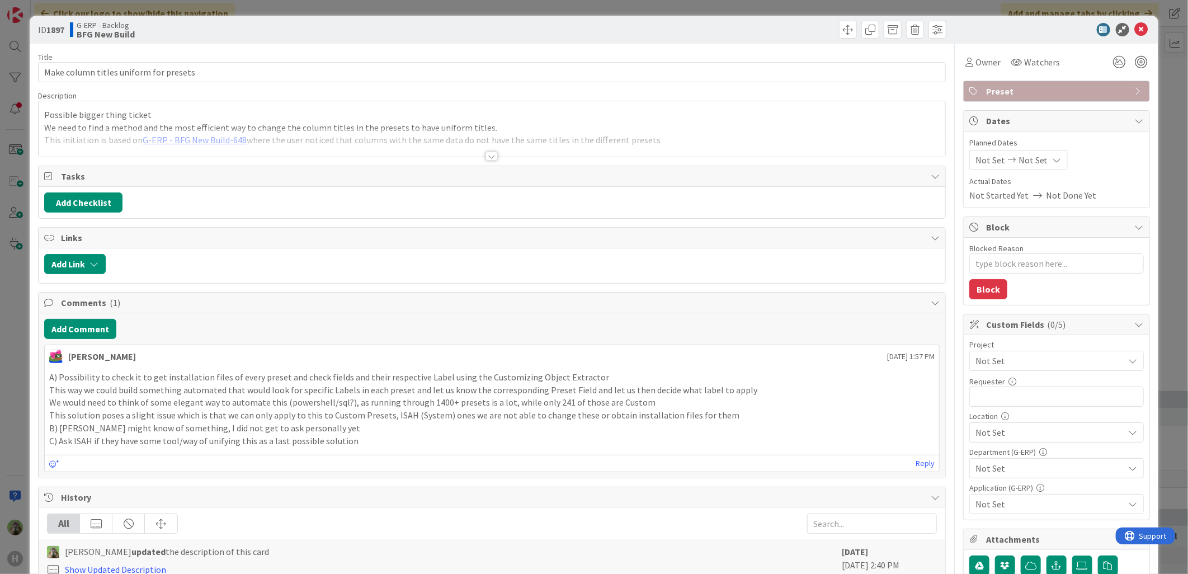
click at [15, 310] on div "ID 1897 G-ERP - Backlog BFG New Build Title 38 / 128 Make column titles uniform…" at bounding box center [594, 287] width 1188 height 574
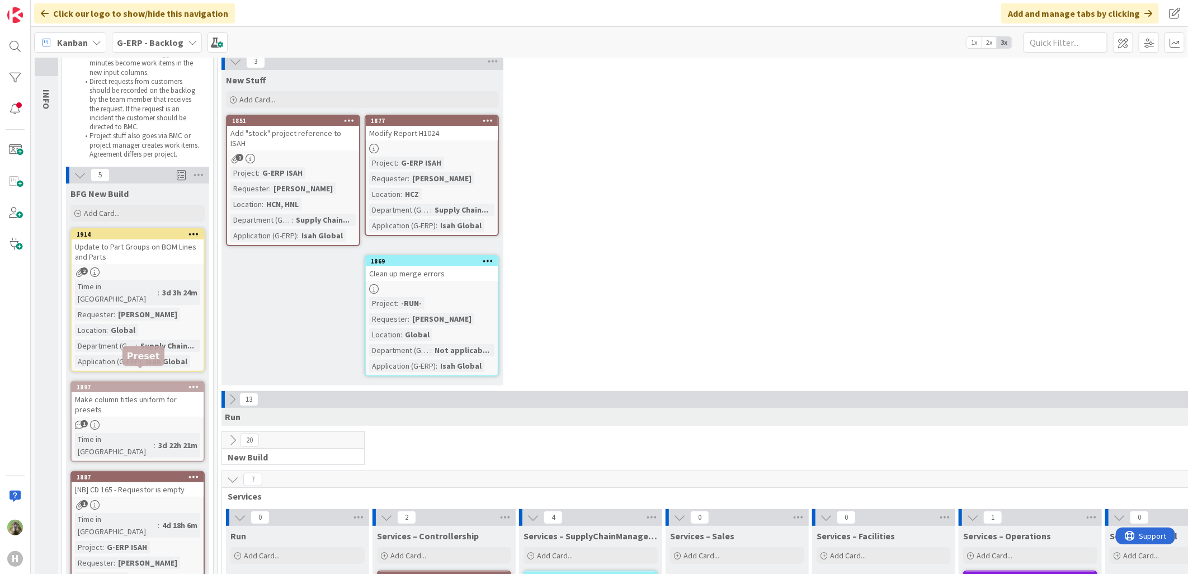
click at [144, 383] on div "1897" at bounding box center [140, 387] width 127 height 8
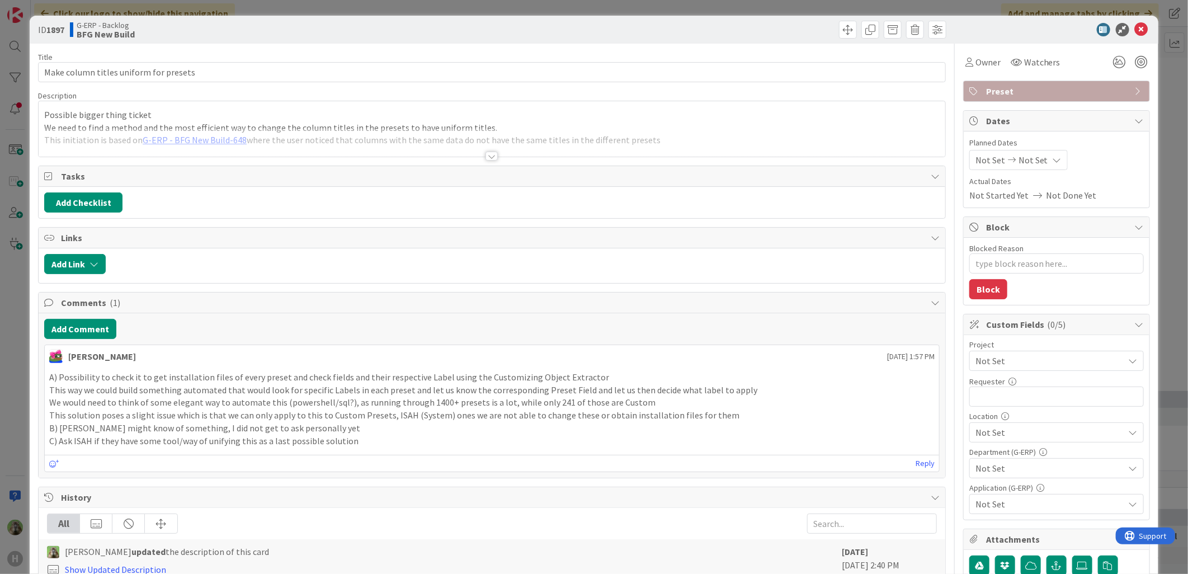
click at [15, 379] on div "ID 1897 G-ERP - Backlog BFG New Build Title 38 / 128 Make column titles uniform…" at bounding box center [594, 287] width 1188 height 574
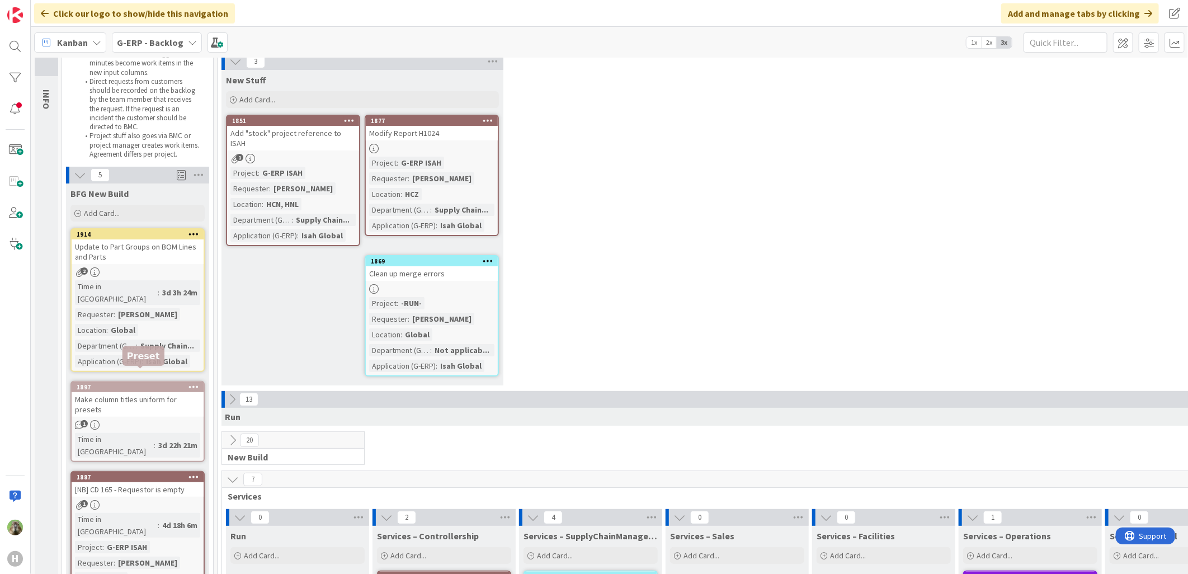
click at [167, 383] on div "1897" at bounding box center [140, 387] width 127 height 8
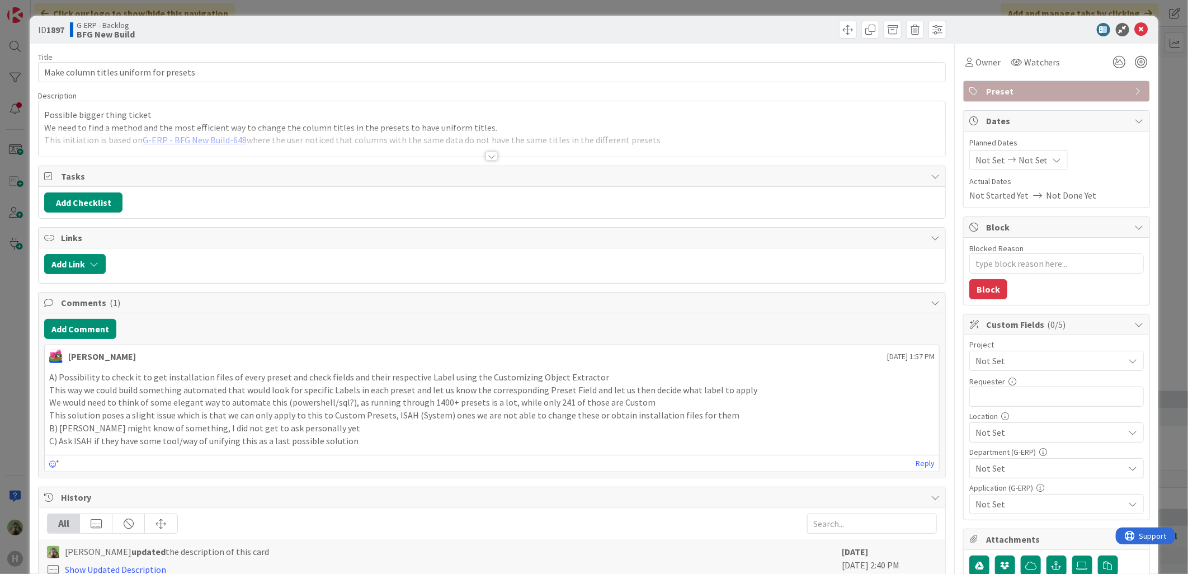
click at [949, 354] on span "Not Set" at bounding box center [1046, 361] width 143 height 16
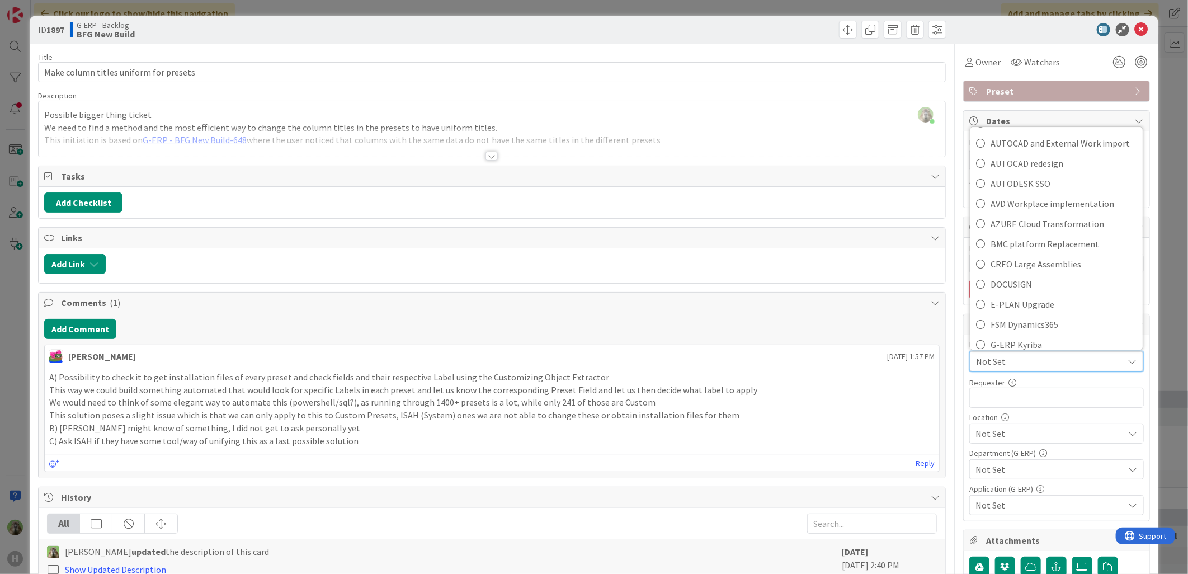
scroll to position [372, 0]
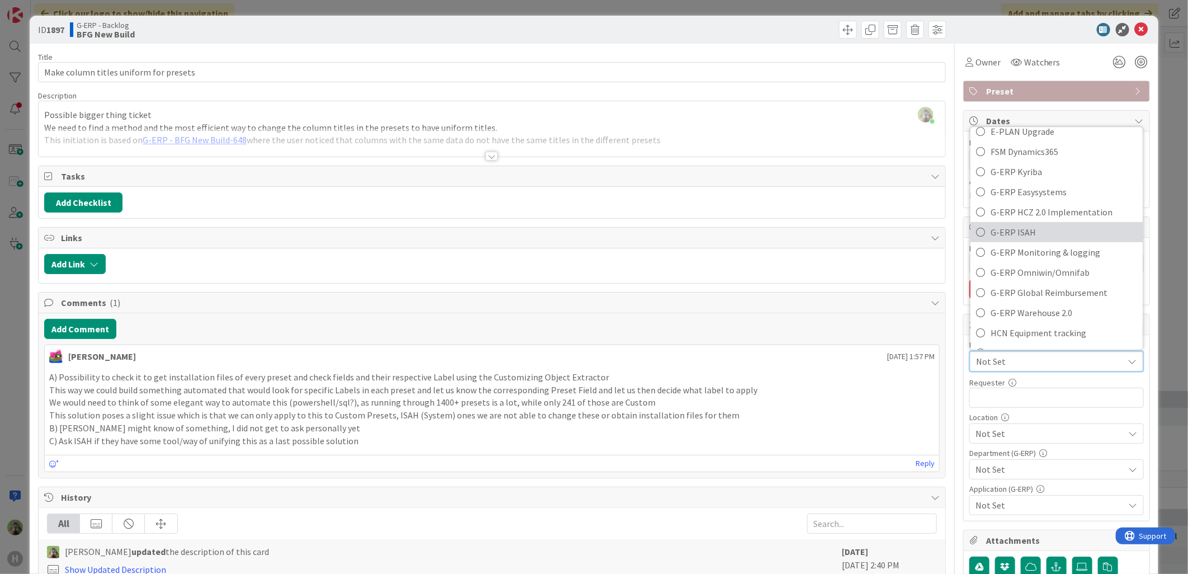
click at [949, 238] on span "G-ERP ISAH" at bounding box center [1063, 232] width 147 height 17
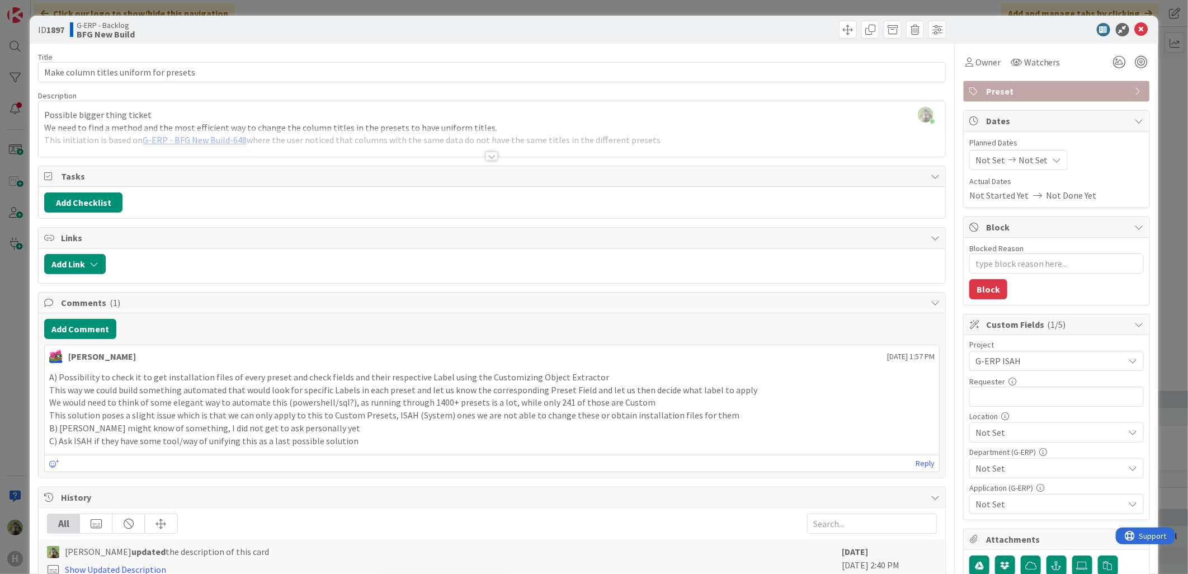
type textarea "x"
click at [949, 410] on div "Project G-ERP ISAH Not Set -LOCAL- -RUN- ACD AFAS ANSYS LS Dyna ANSYS upgrade A…" at bounding box center [1056, 427] width 174 height 173
click at [949, 395] on input "text" at bounding box center [1056, 396] width 174 height 20
type input "Martin"
type textarea "x"
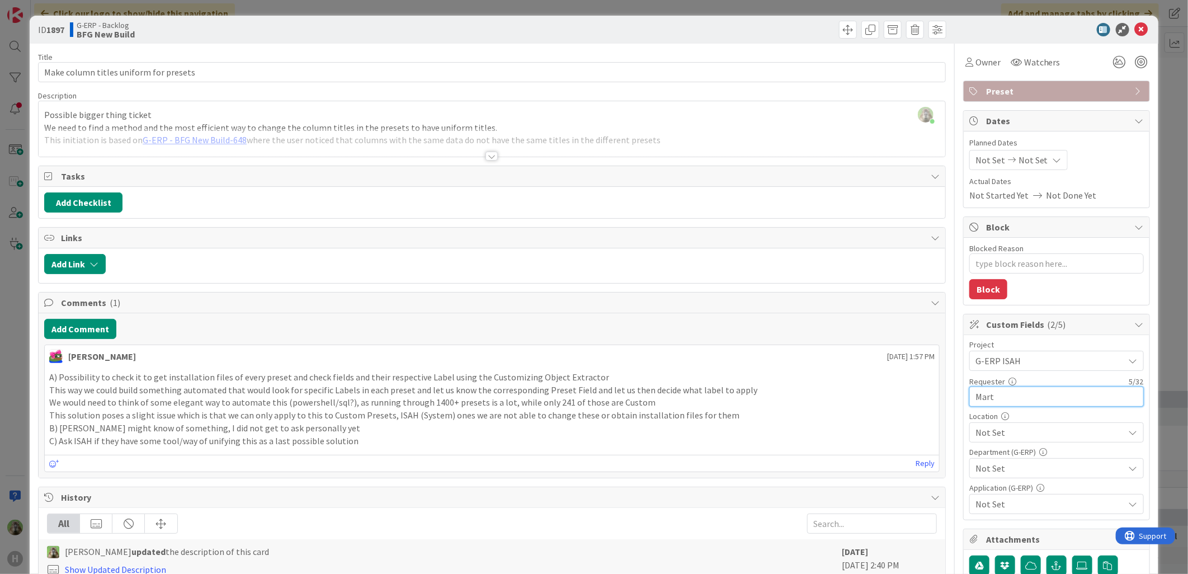
type input "Mar"
type textarea "x"
type input "M"
type textarea "x"
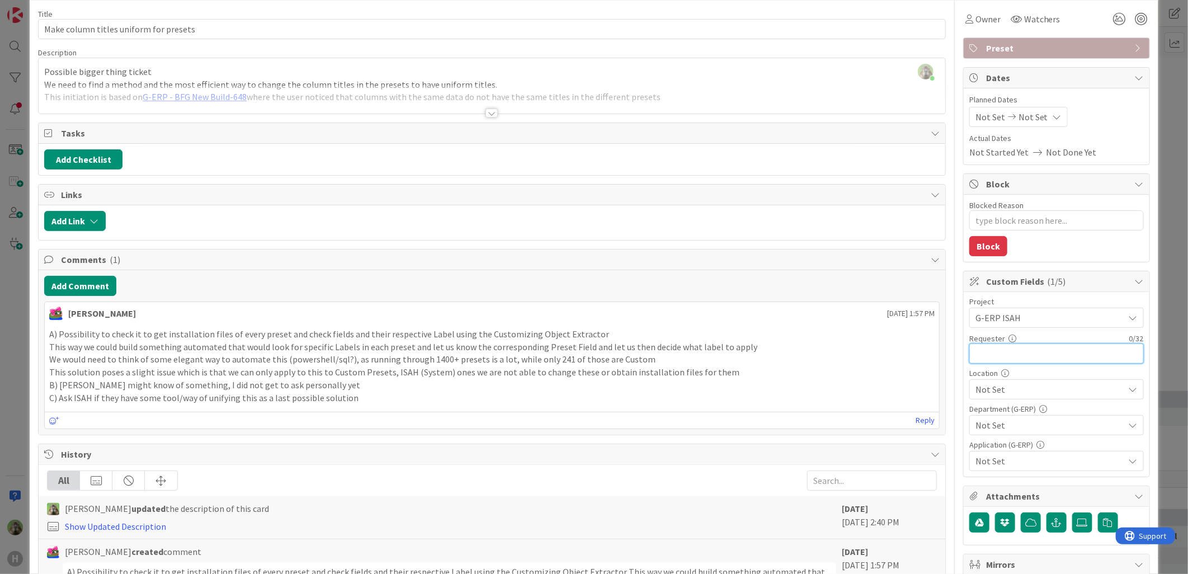
scroll to position [62, 0]
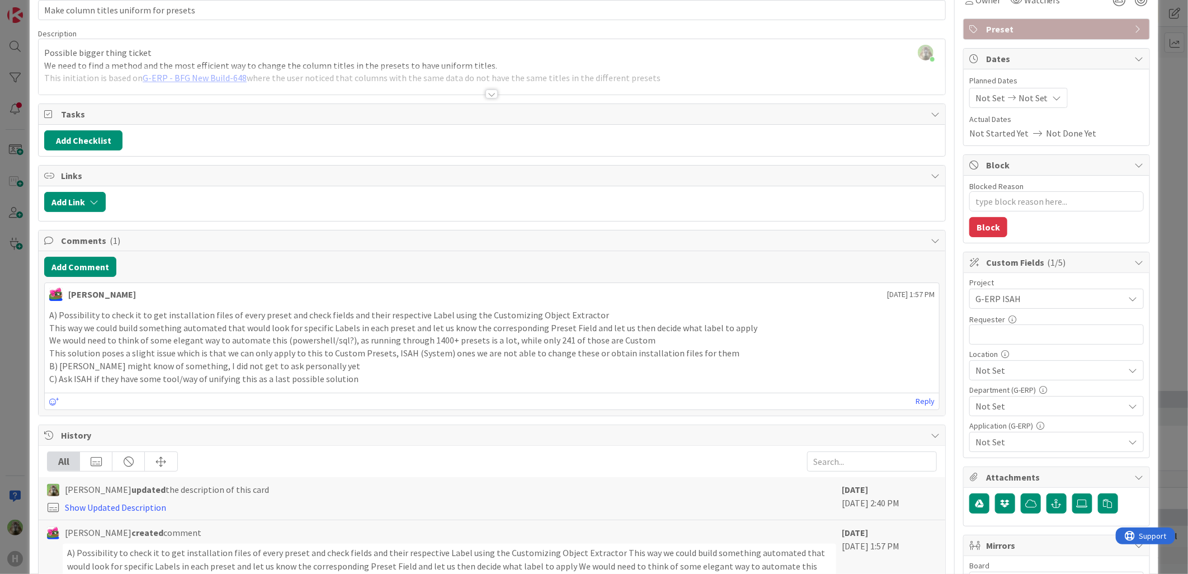
click at [949, 355] on div "Location" at bounding box center [1056, 354] width 174 height 8
click at [949, 364] on div "Not Set" at bounding box center [1056, 370] width 174 height 20
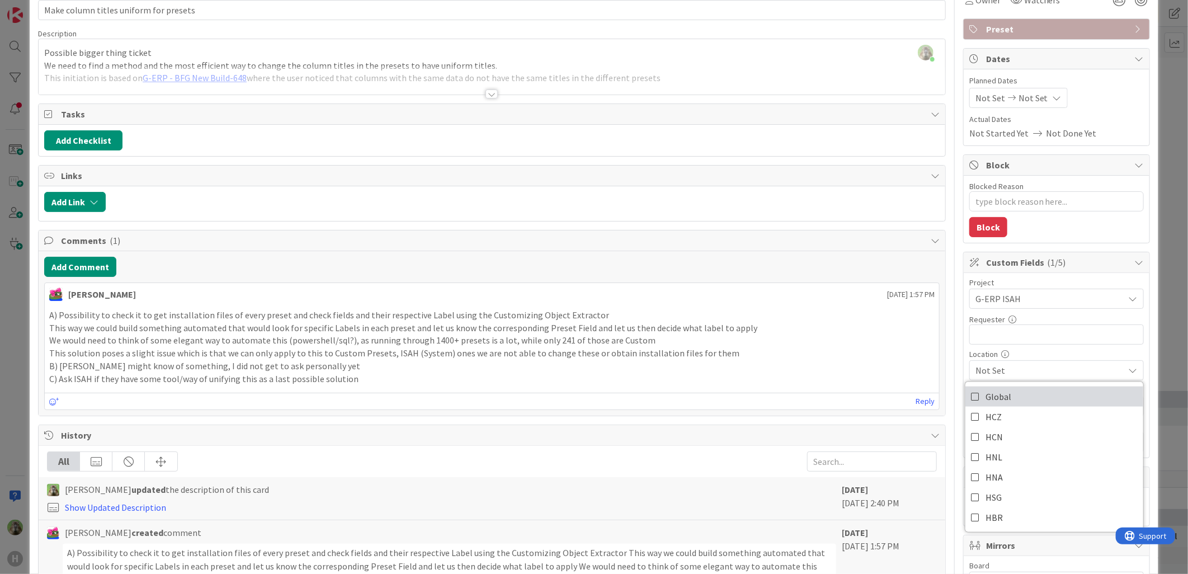
click at [949, 399] on link "Global" at bounding box center [1054, 396] width 178 height 20
click at [949, 372] on span "Global" at bounding box center [1049, 370] width 149 height 13
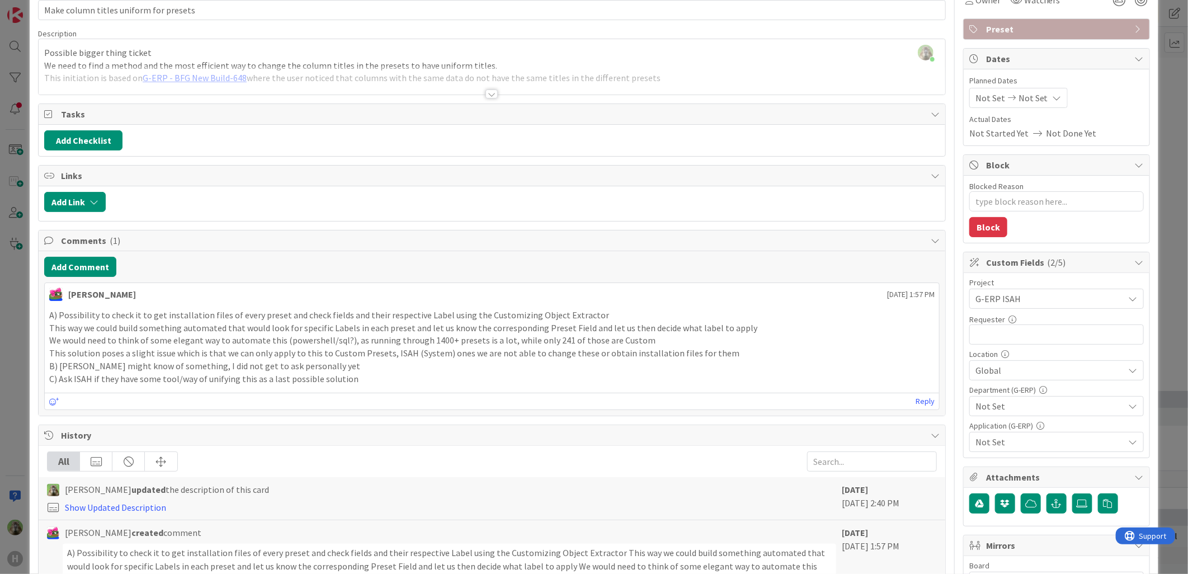
click at [949, 407] on span "Not Set" at bounding box center [1049, 405] width 149 height 13
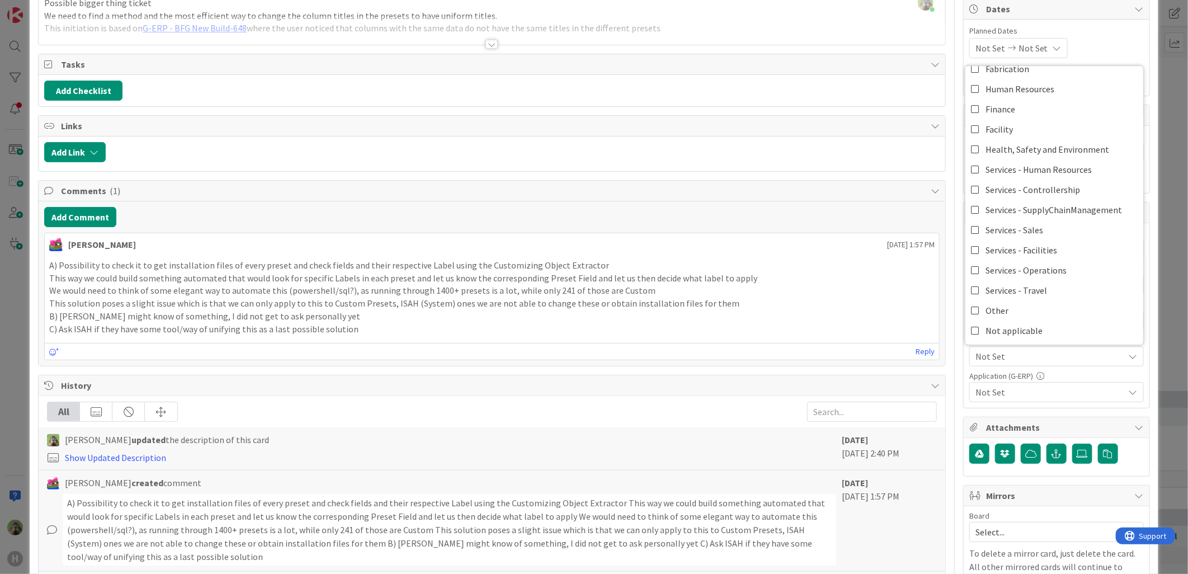
scroll to position [186, 0]
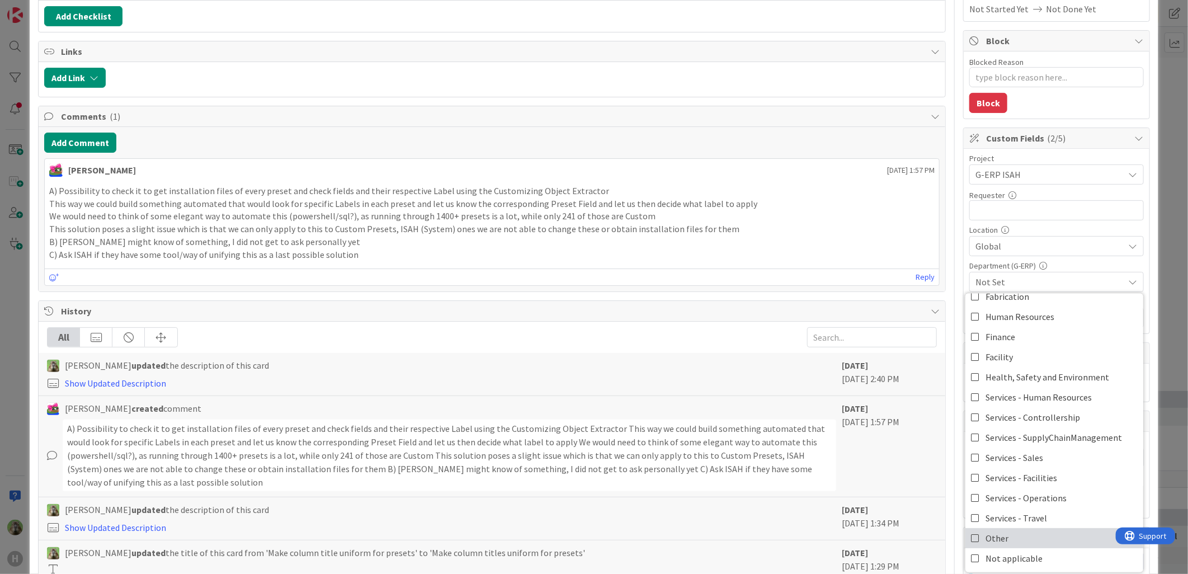
click at [949, 440] on link "Other" at bounding box center [1054, 538] width 178 height 20
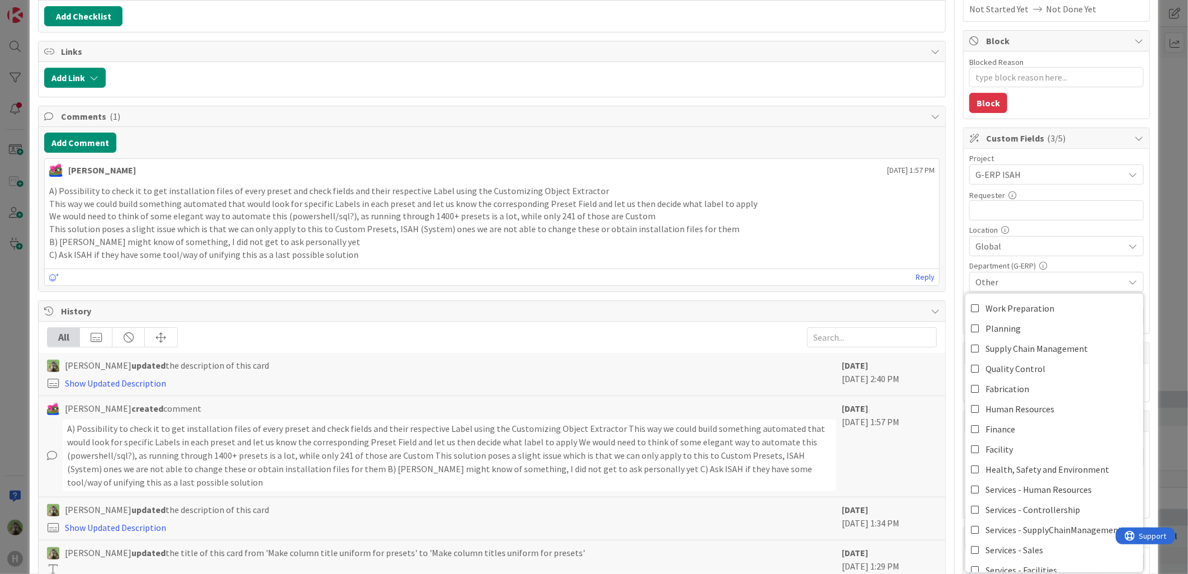
click at [949, 277] on div "Title 38 / 128 Make column titles uniform for presets Description Timothy Tjia …" at bounding box center [594, 303] width 1112 height 892
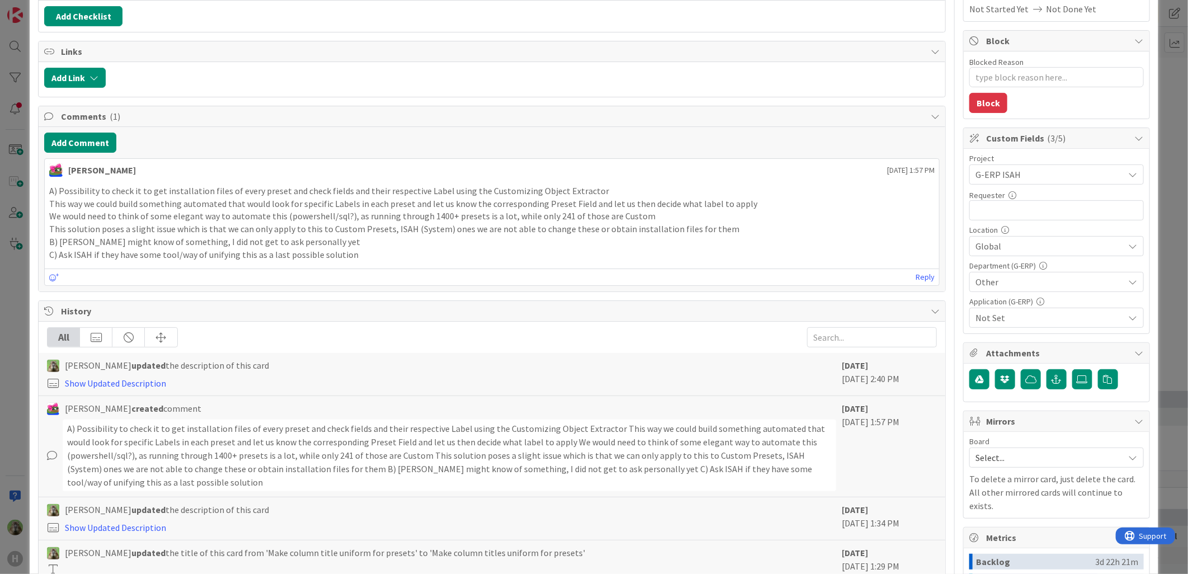
click at [949, 315] on span "Not Set" at bounding box center [1049, 317] width 149 height 13
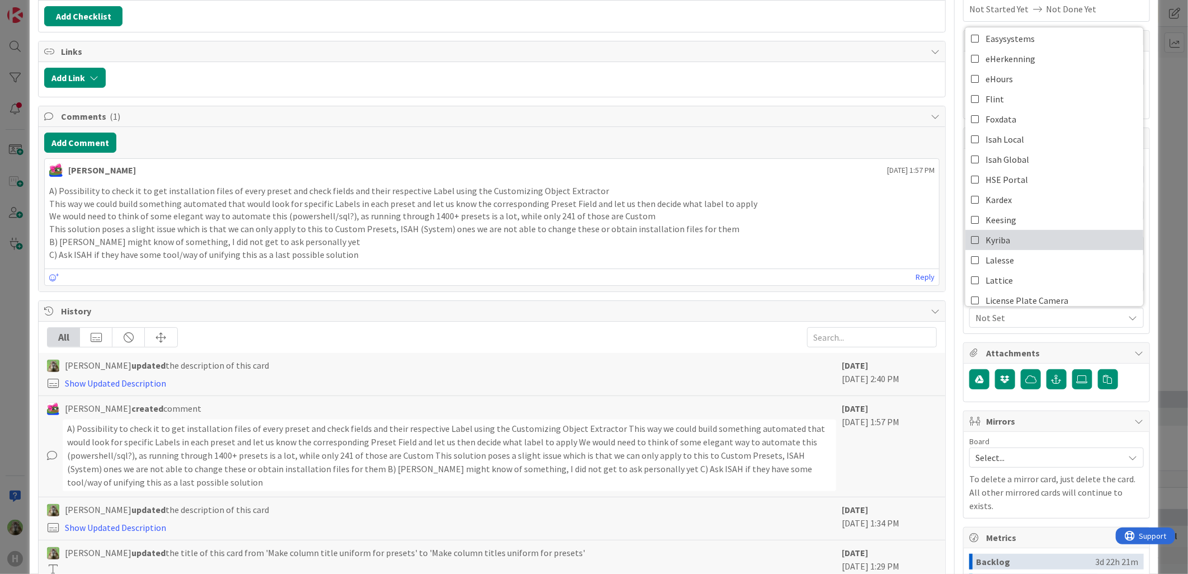
scroll to position [62, 0]
click at [949, 223] on link "Isah Global" at bounding box center [1054, 221] width 178 height 20
type textarea "x"
click at [943, 229] on div "Title 38 / 128 Make column titles uniform for presets Description Timothy Tjia …" at bounding box center [594, 303] width 1112 height 892
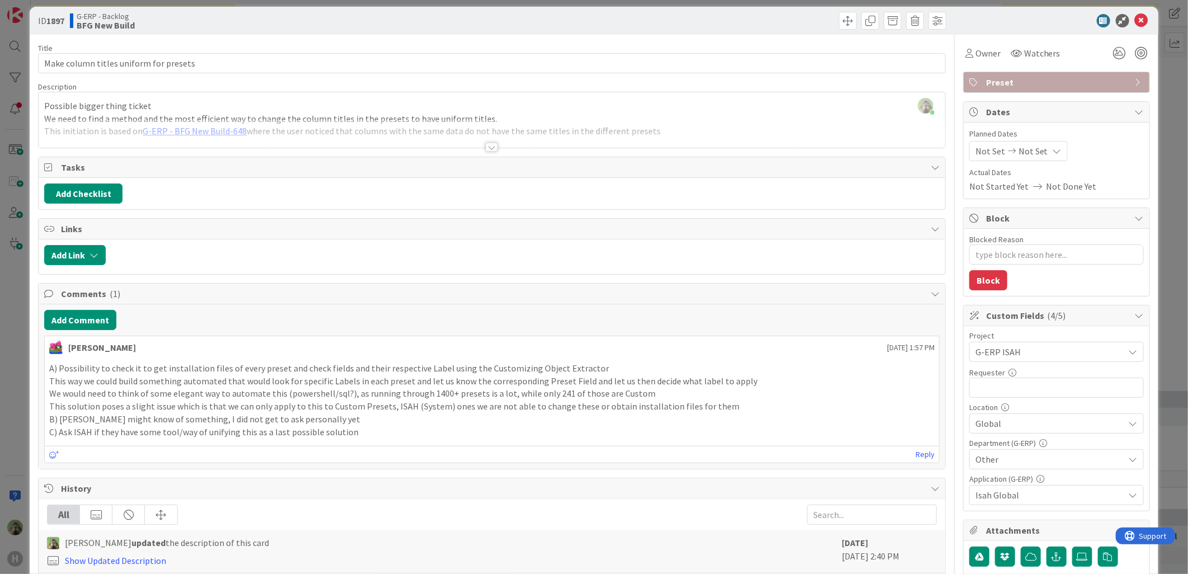
scroll to position [0, 0]
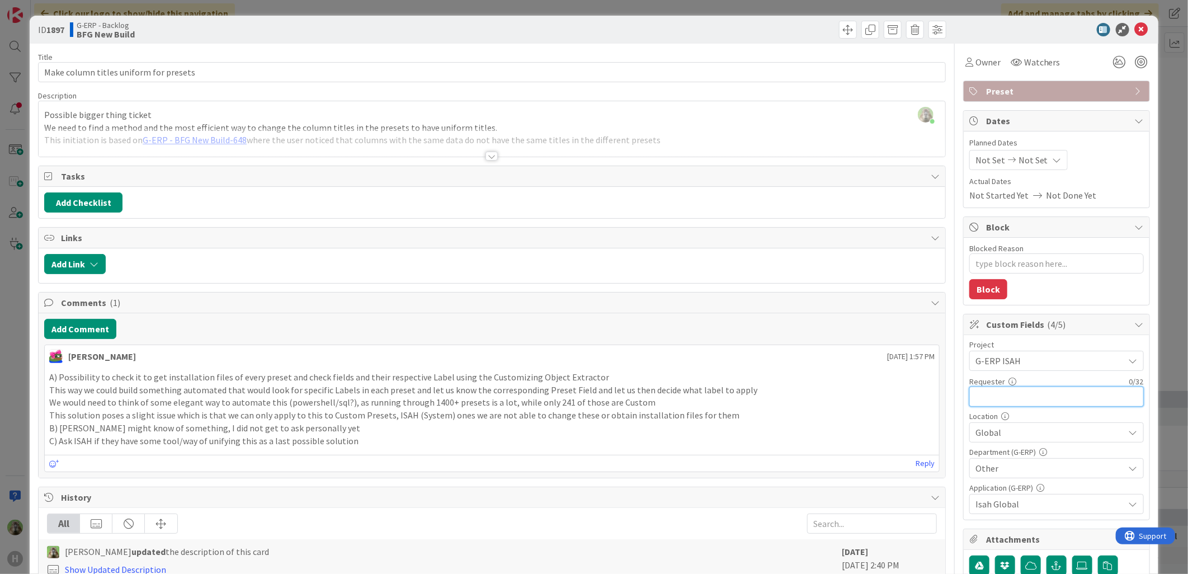
click at [949, 395] on input "text" at bounding box center [1056, 396] width 174 height 20
type input "I"
type textarea "x"
type input "IT"
type textarea "x"
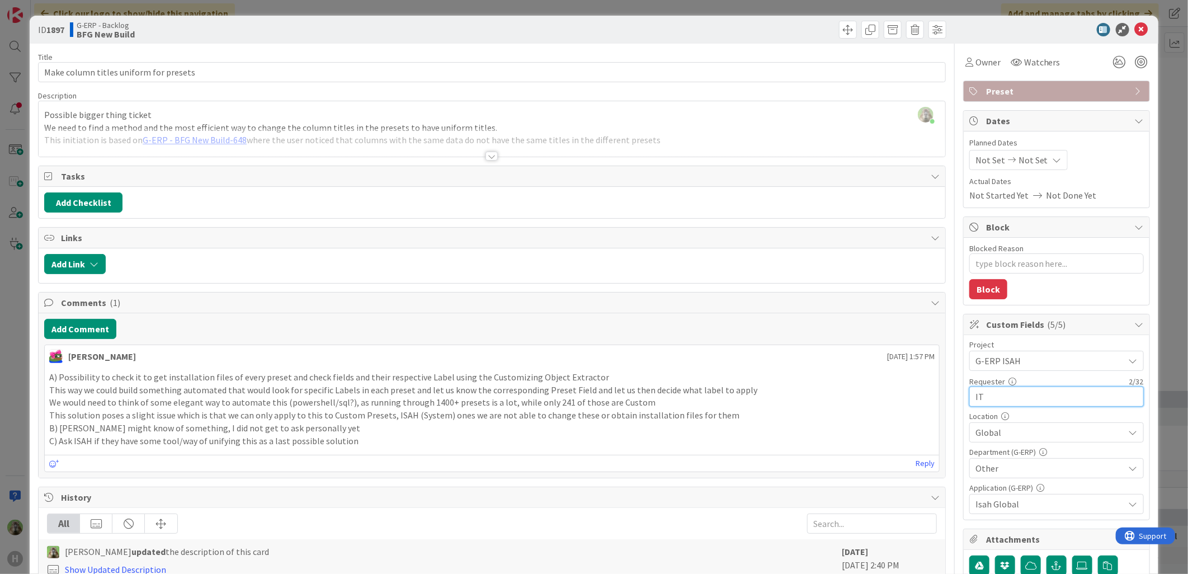
type input "IT"
click at [947, 116] on div "Title 38 / 128 Make column titles uniform for presets Description Timothy Tjia …" at bounding box center [594, 490] width 1112 height 892
click at [13, 331] on div "ID 1897 G-ERP - Backlog BFG New Build Title 38 / 128 Make column titles uniform…" at bounding box center [594, 287] width 1188 height 574
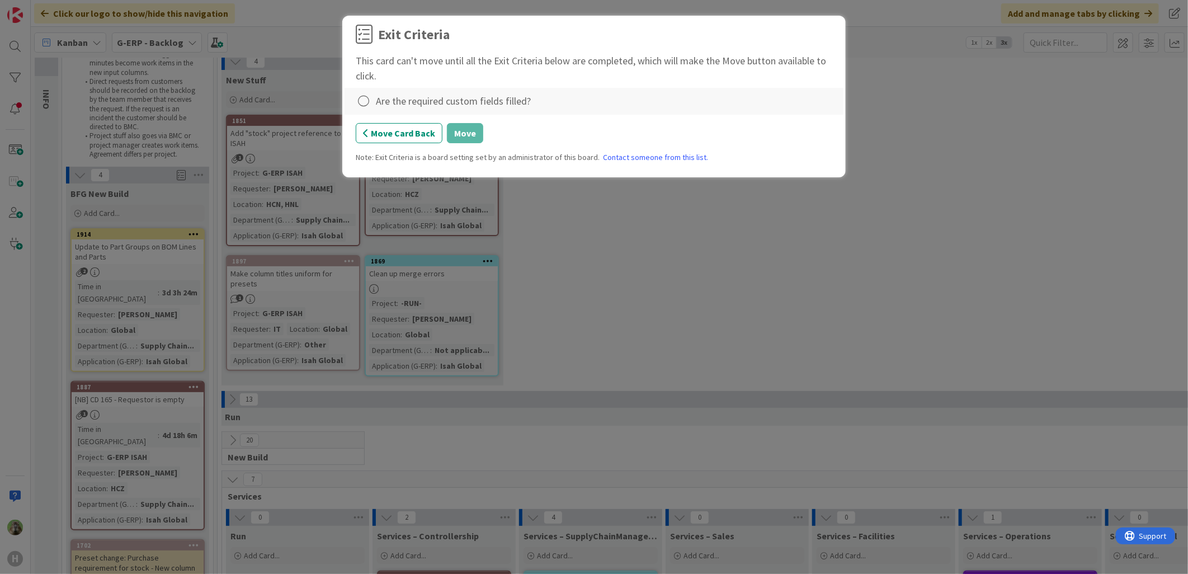
click at [427, 100] on div "Are the required custom fields filled?" at bounding box center [453, 100] width 155 height 15
click at [370, 102] on icon at bounding box center [364, 101] width 16 height 16
click at [435, 124] on link "Complete" at bounding box center [426, 124] width 140 height 16
click at [473, 141] on button "Move" at bounding box center [465, 133] width 36 height 20
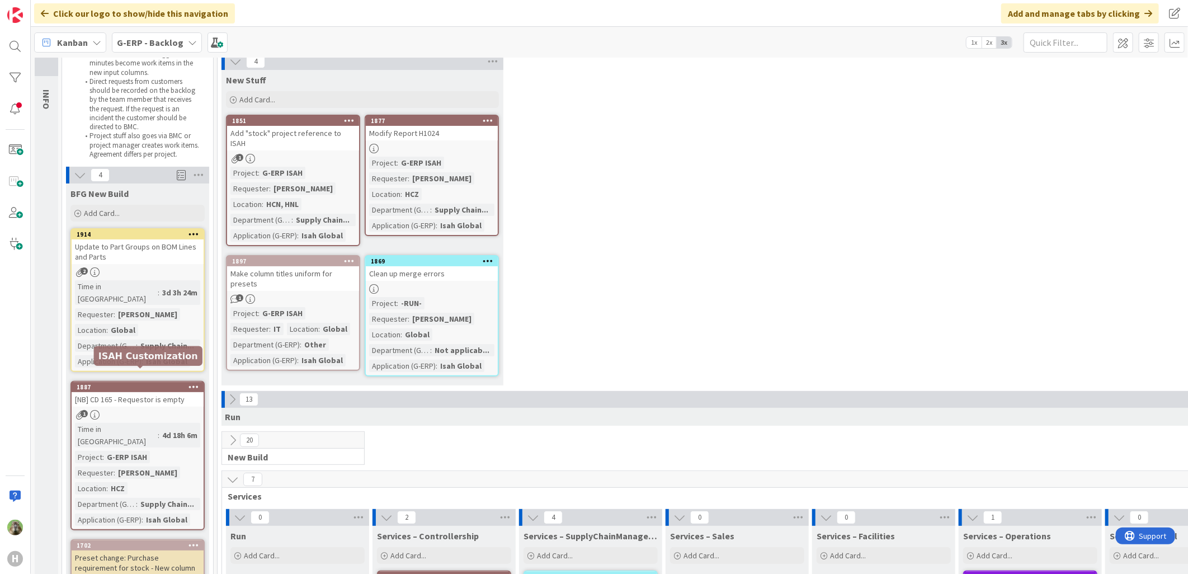
click at [124, 382] on div "1887" at bounding box center [138, 387] width 132 height 10
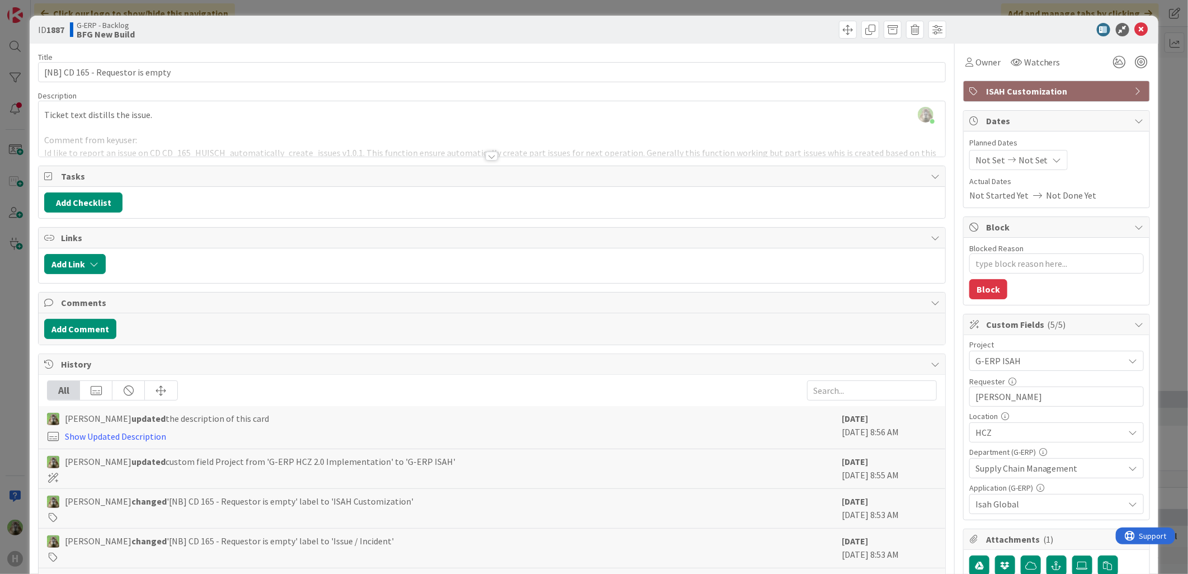
click at [274, 122] on div "Timothy Tjia just joined Ticket text distills the issue. Comment from keyuser: …" at bounding box center [492, 128] width 907 height 55
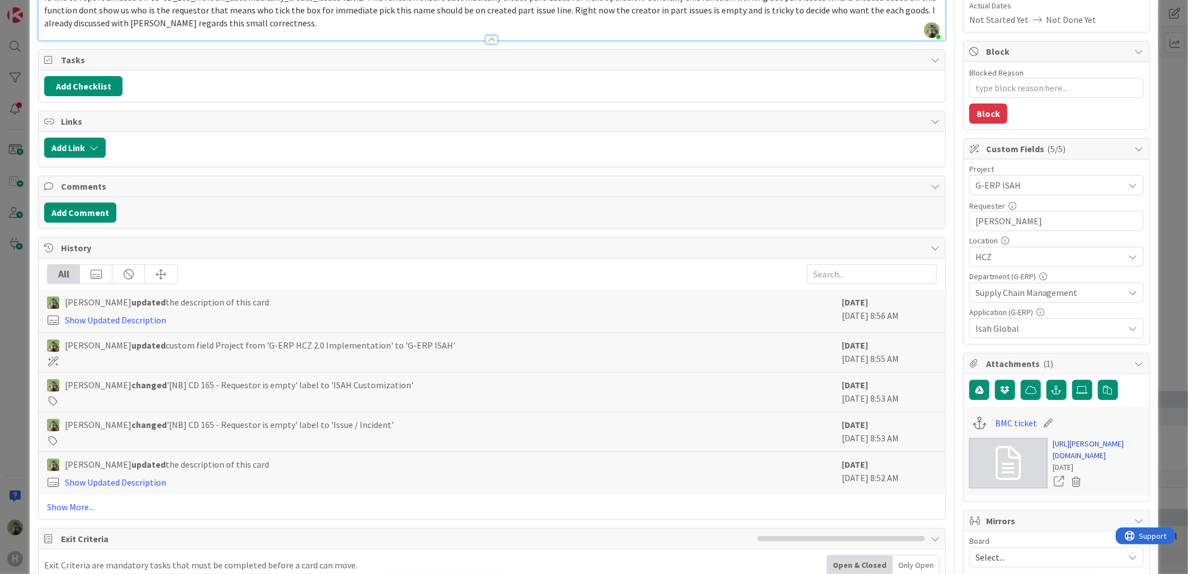
scroll to position [186, 0]
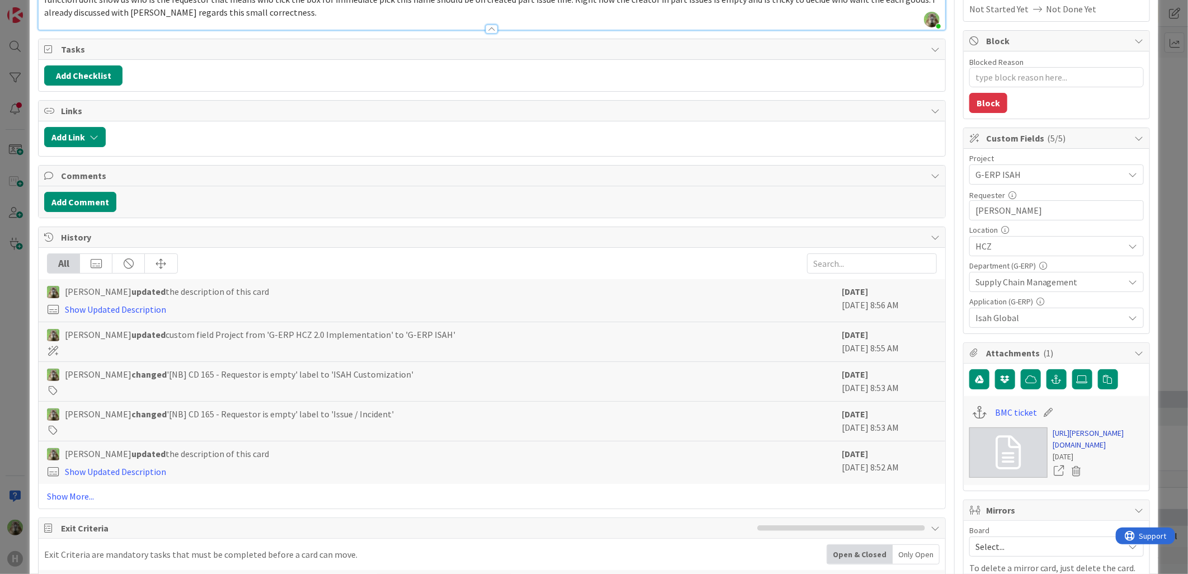
click at [949, 440] on link "https://huisman-smartit.onbmc.com/smartit/app/#/incident/AGGF4KX6HRENQATCCCB5TC…" at bounding box center [1098, 438] width 91 height 23
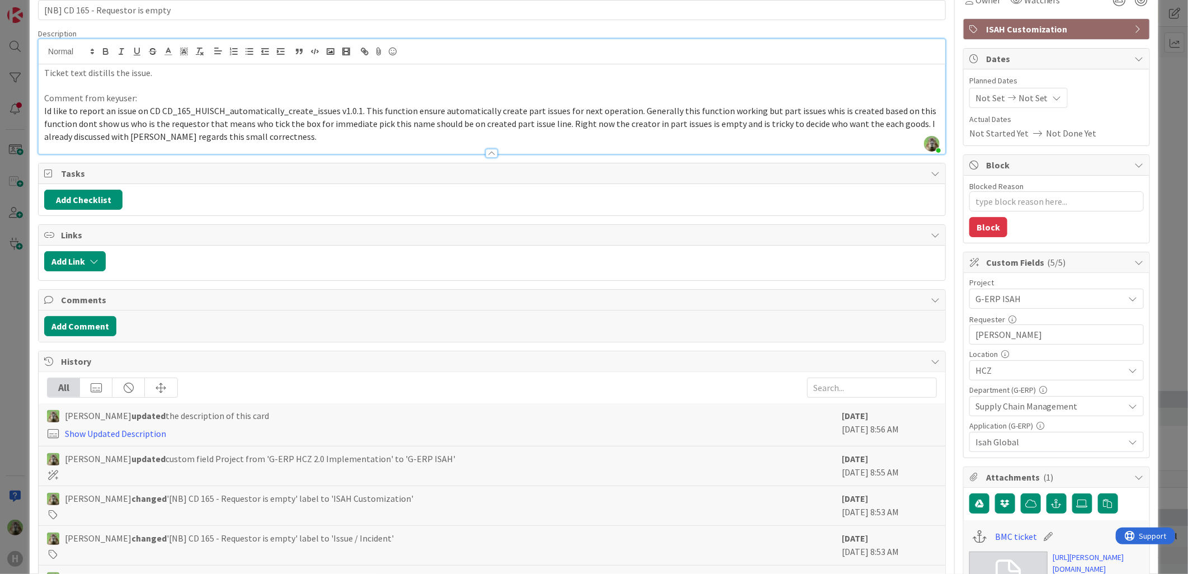
scroll to position [0, 0]
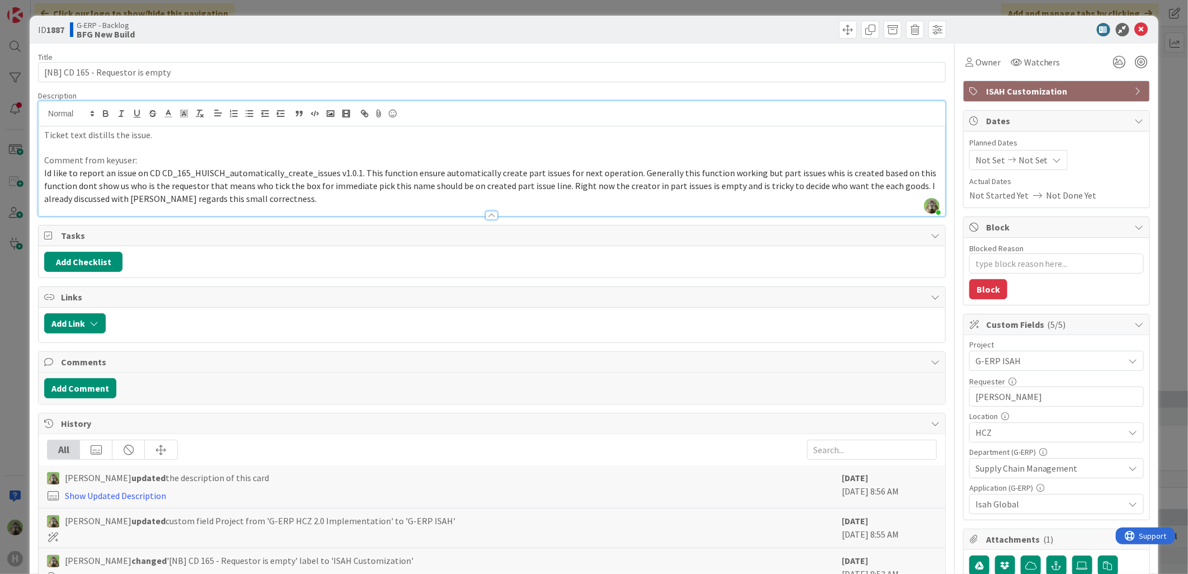
click at [16, 326] on div "ID 1887 G-ERP - Backlog BFG New Build Title 32 / 128 [NB] CD 165 - Requestor is…" at bounding box center [594, 287] width 1188 height 574
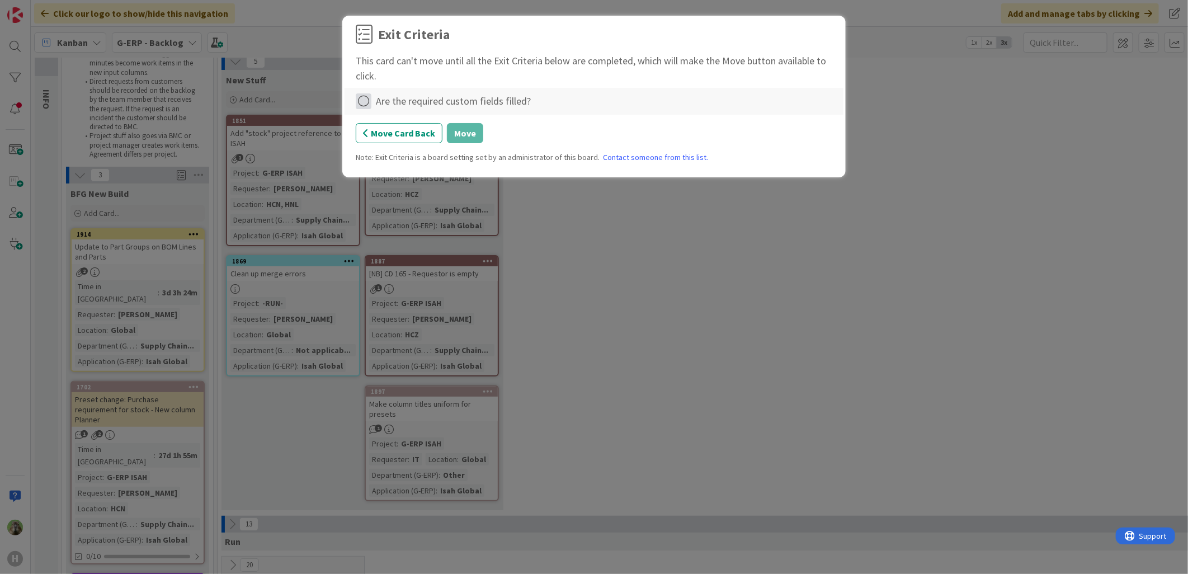
click at [362, 99] on icon at bounding box center [364, 101] width 16 height 16
click at [420, 121] on link "Complete" at bounding box center [426, 124] width 140 height 16
click at [447, 135] on button "Move" at bounding box center [465, 133] width 36 height 20
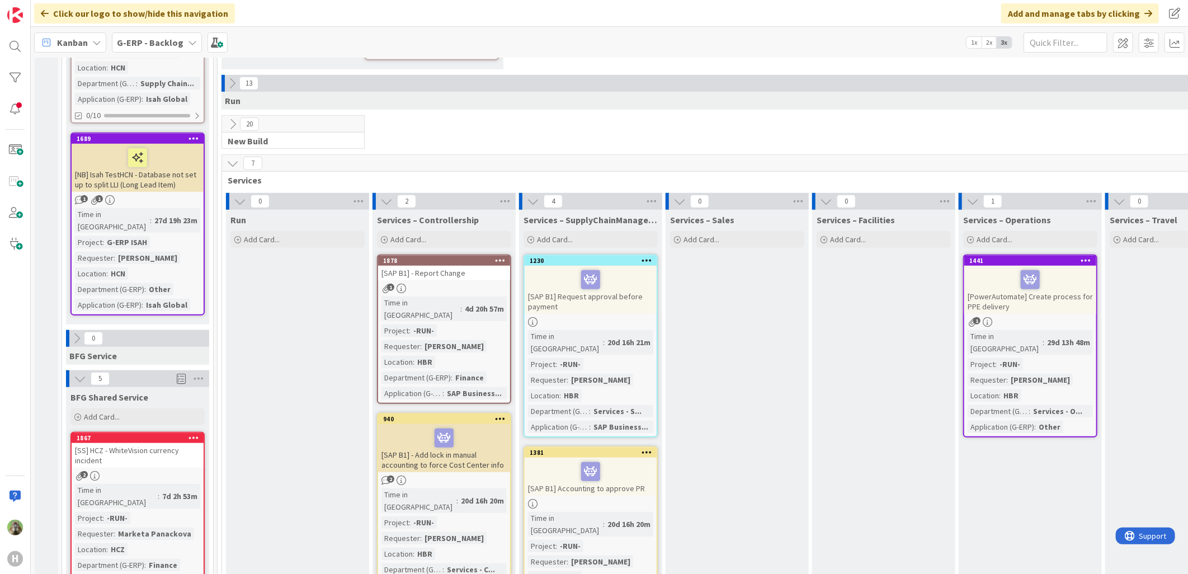
scroll to position [481, 0]
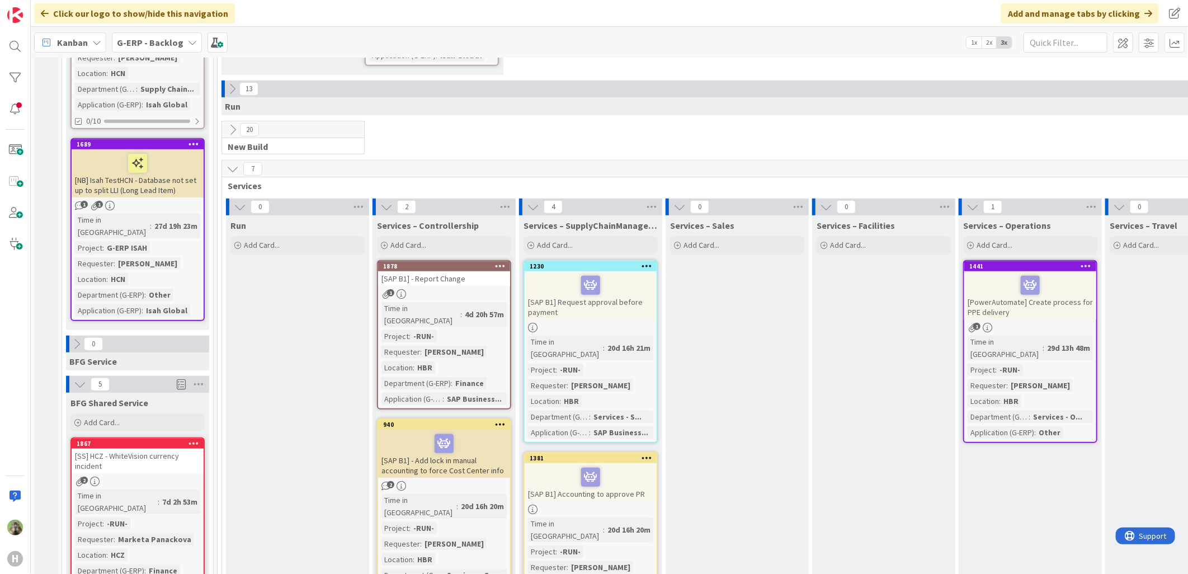
click at [235, 163] on icon at bounding box center [232, 169] width 12 height 12
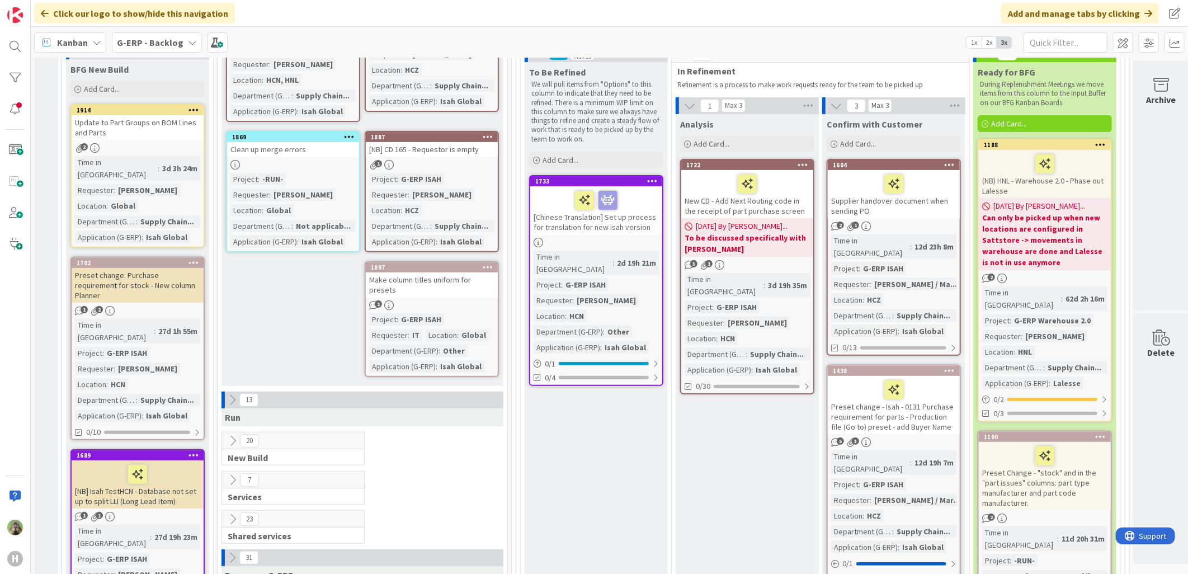
scroll to position [232, 0]
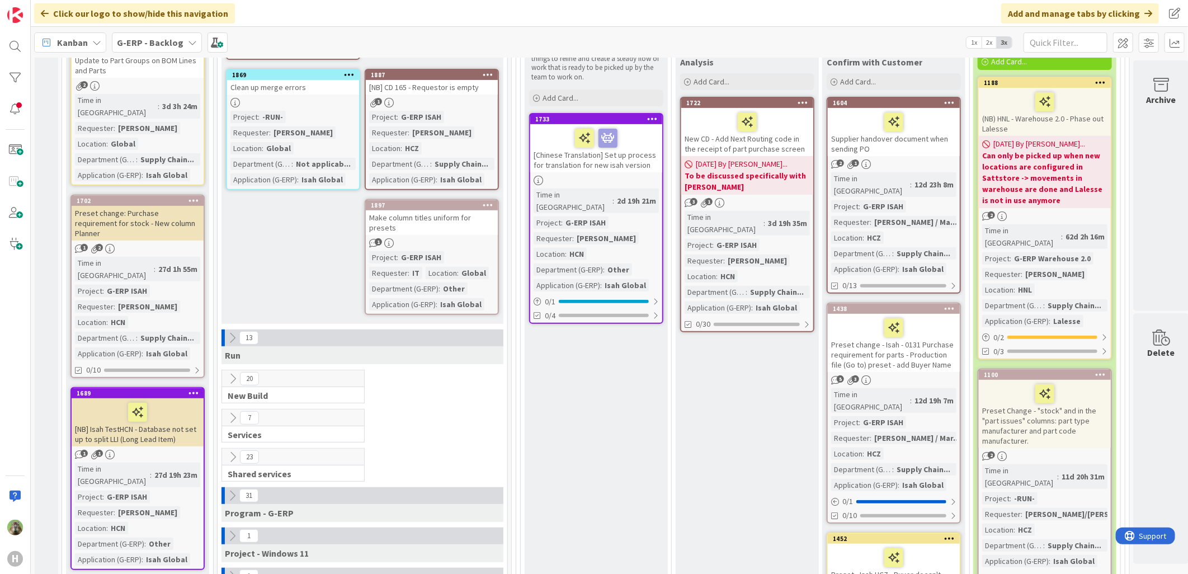
click at [228, 372] on icon at bounding box center [232, 378] width 12 height 12
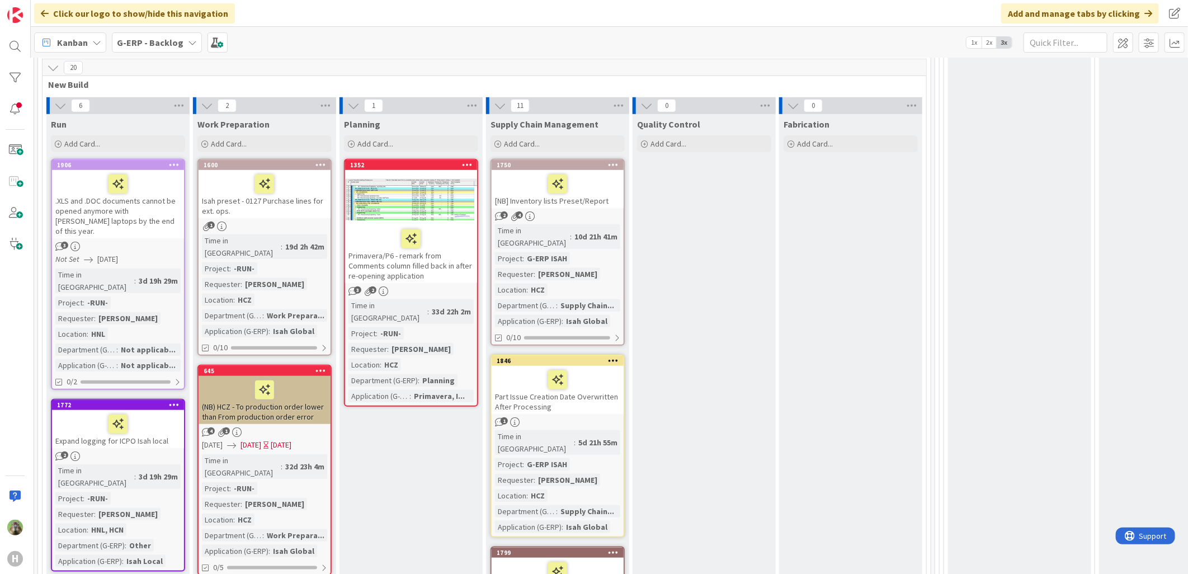
scroll to position [543, 148]
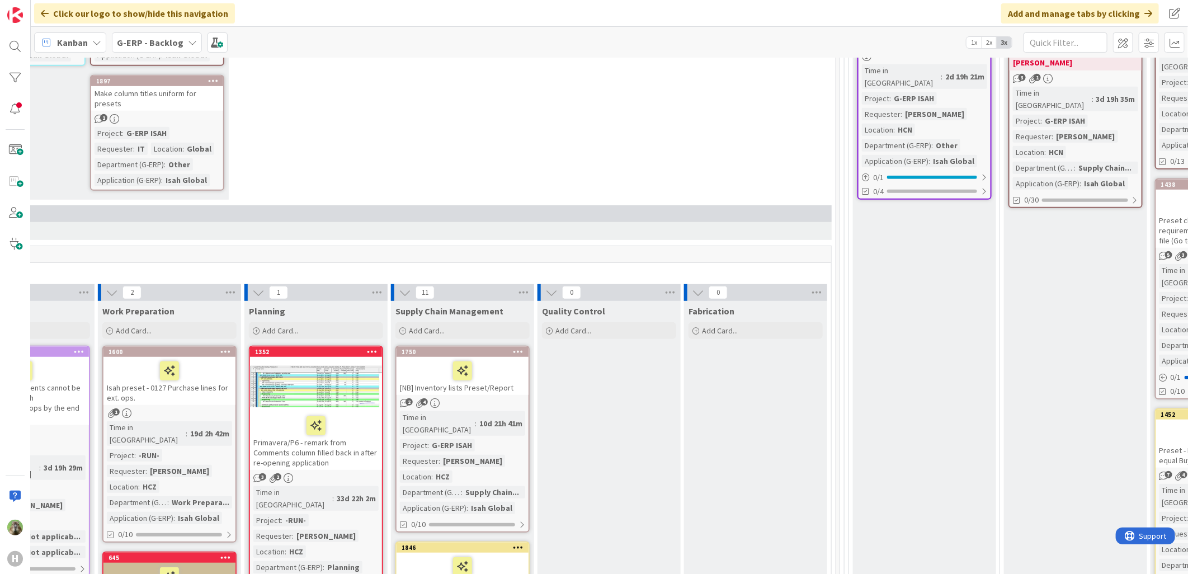
scroll to position [356, 388]
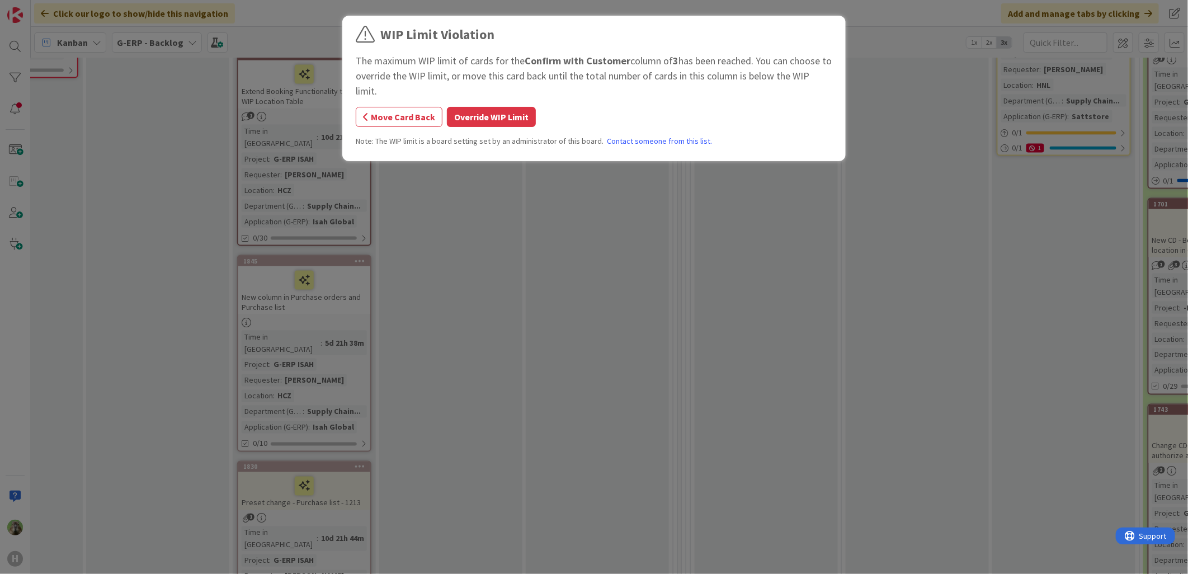
scroll to position [1040, 440]
click at [489, 122] on button "Override WIP Limit" at bounding box center [491, 117] width 89 height 20
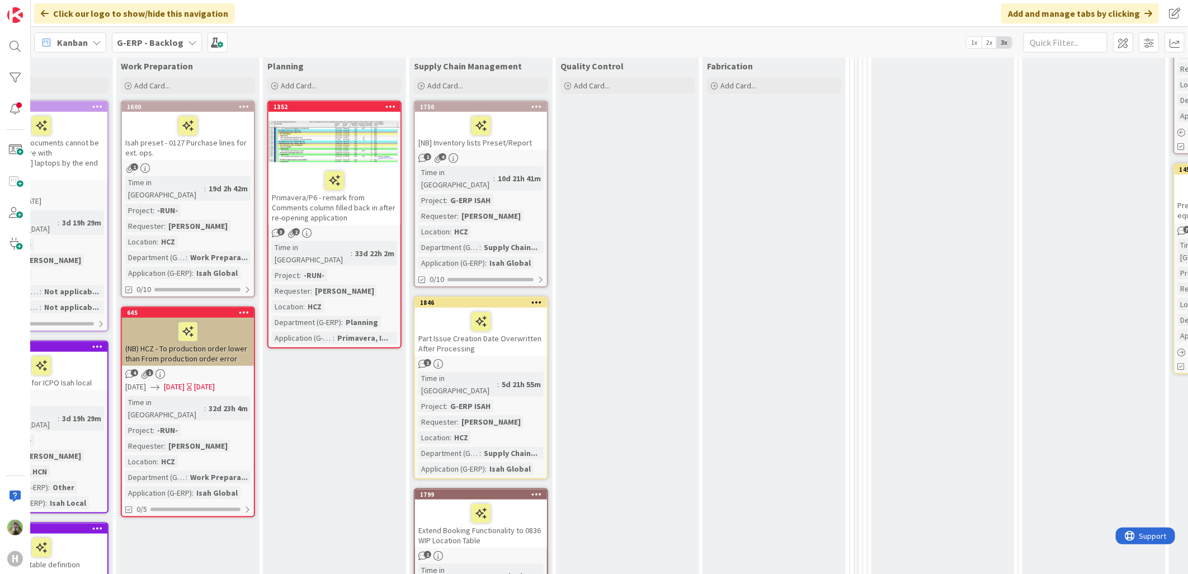
scroll to position [537, 256]
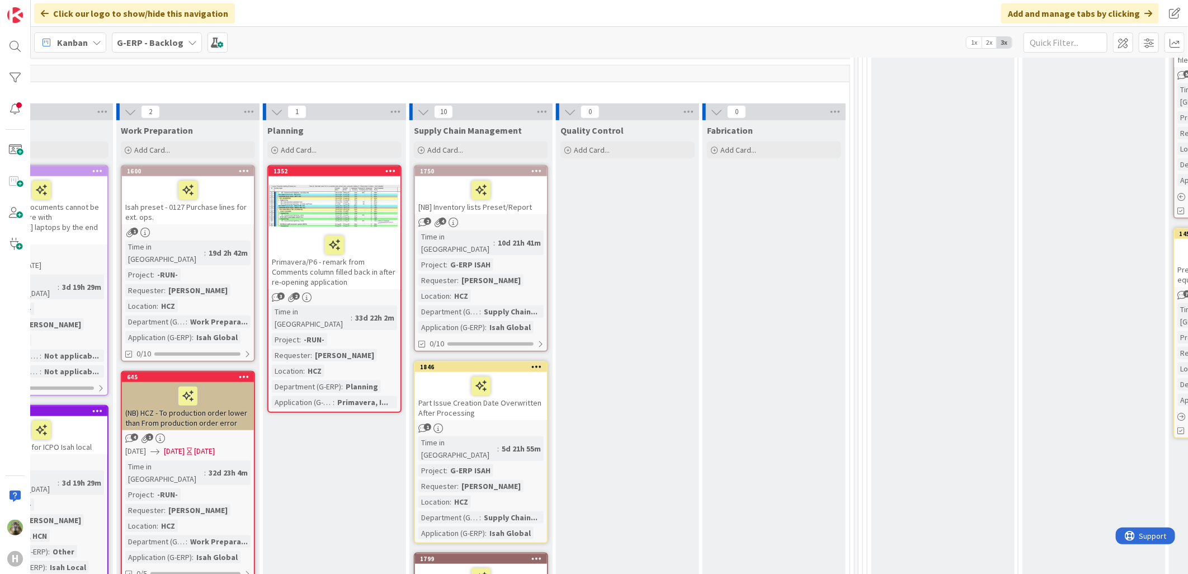
click at [527, 185] on div "[NB] Inventory lists Preset/Report" at bounding box center [481, 195] width 132 height 38
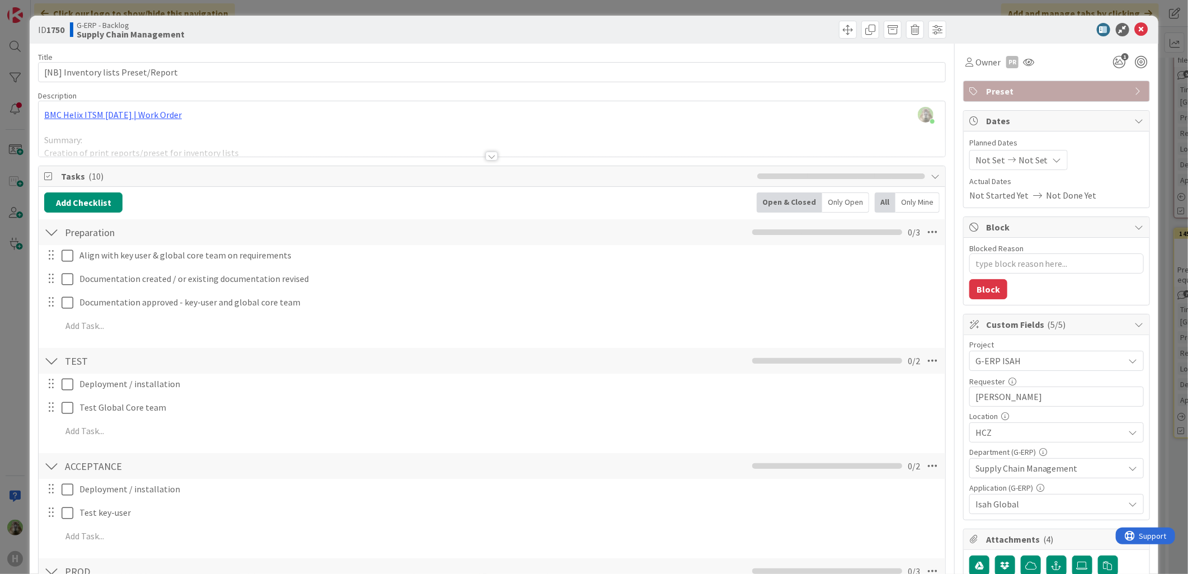
click at [331, 130] on div at bounding box center [492, 142] width 907 height 29
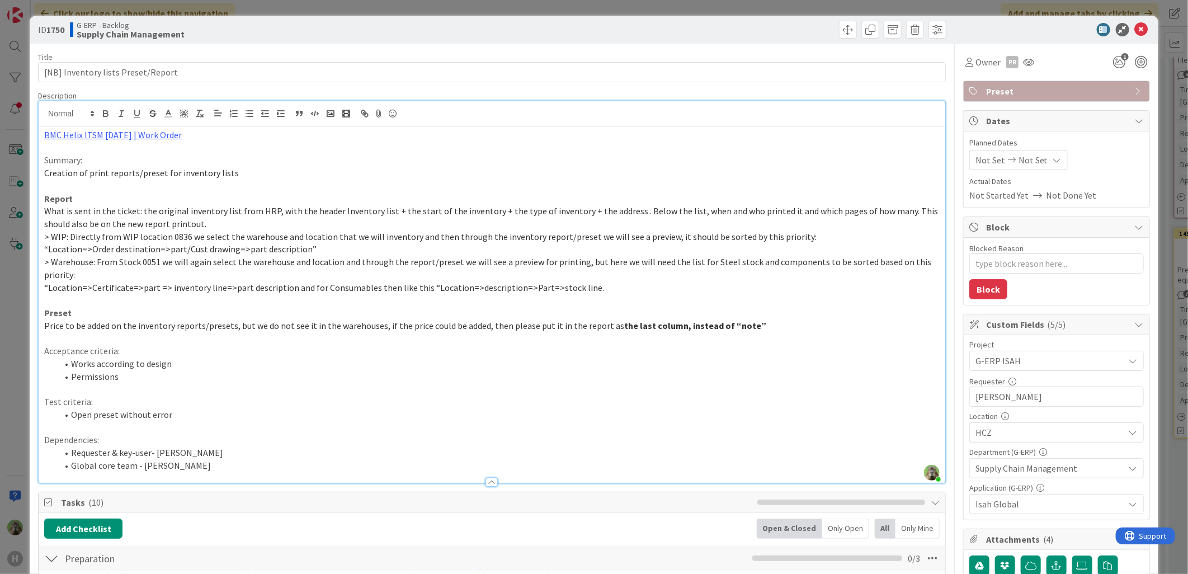
click at [19, 319] on div "ID 1750 G-ERP - Backlog Supply Chain Management Title 34 / 128 [NB] Inventory l…" at bounding box center [594, 287] width 1188 height 574
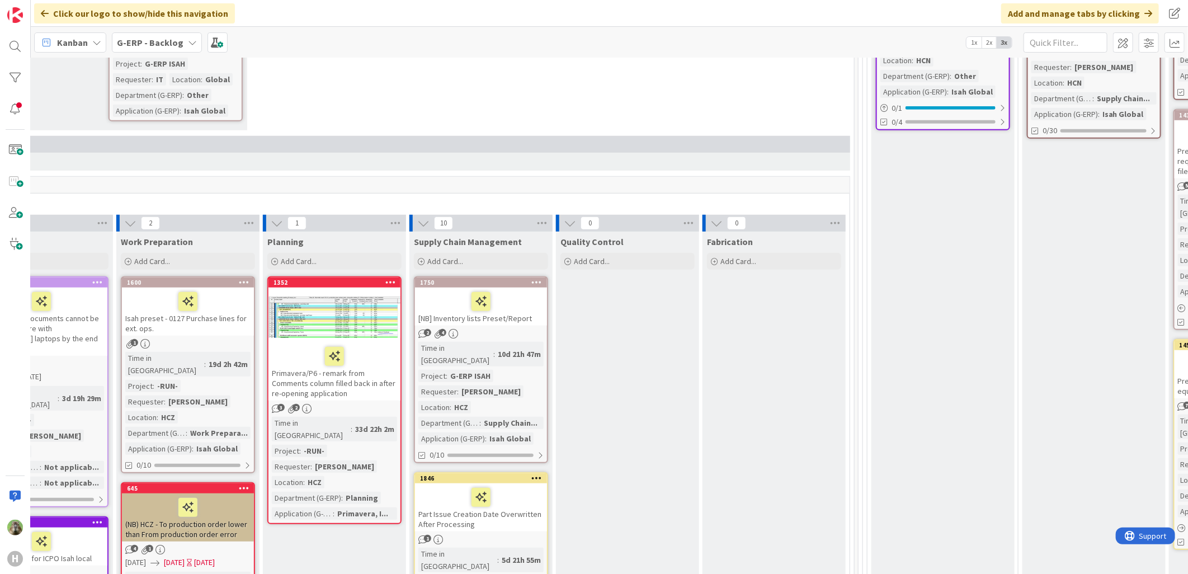
scroll to position [474, 256]
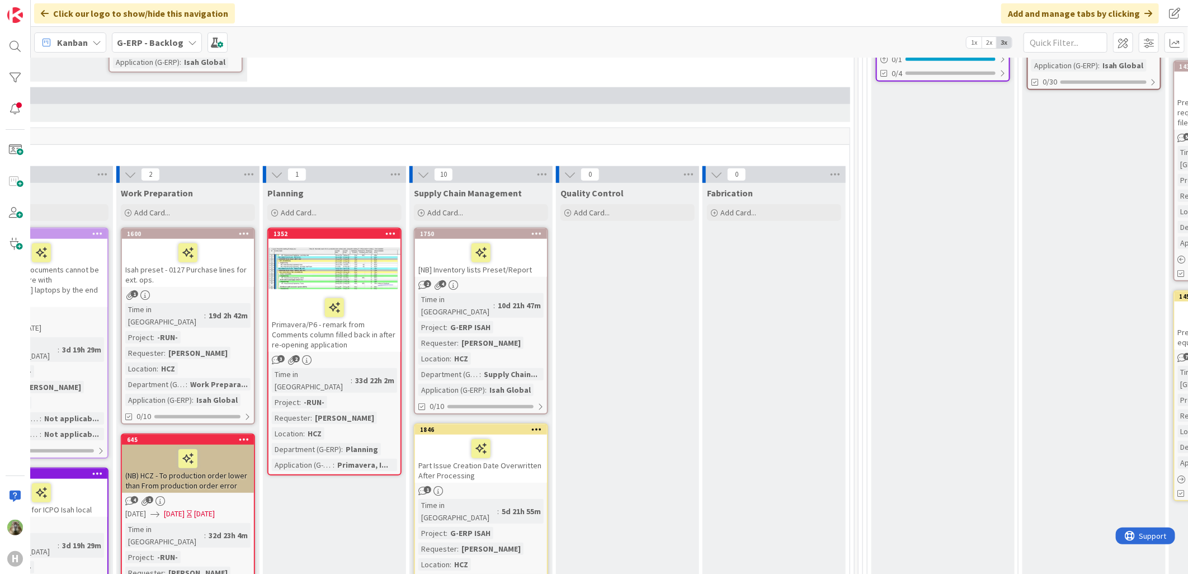
click at [311, 243] on div at bounding box center [334, 268] width 132 height 50
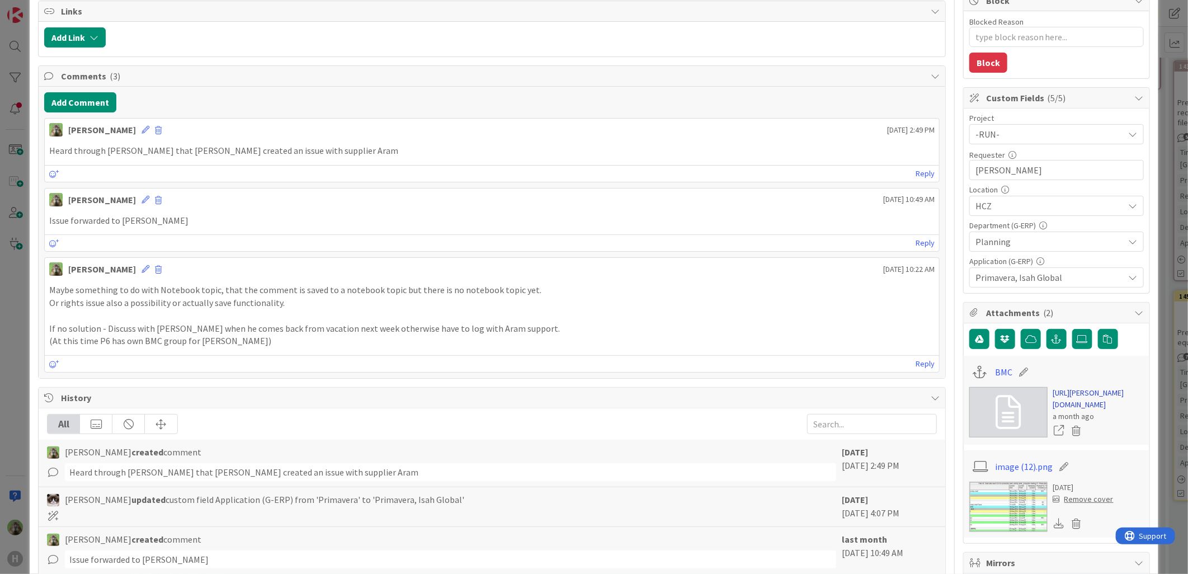
scroll to position [248, 0]
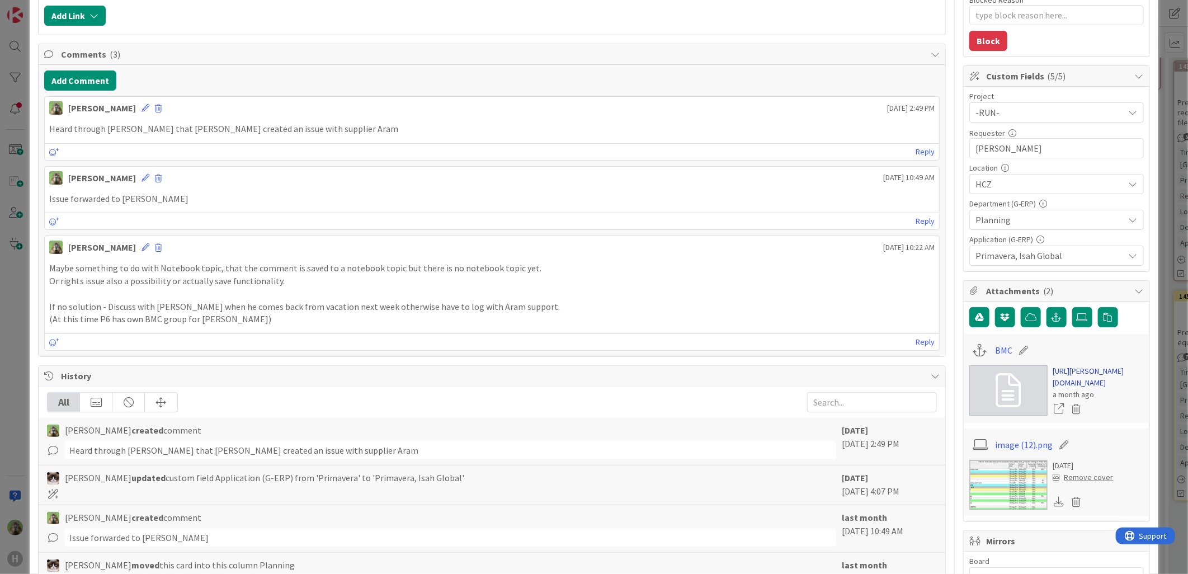
click at [949, 379] on link "https://huisman-smartit.onbmc.com/smartit/app/#/incident/AGGF4KX6HRENQASZL2S6SZ…" at bounding box center [1098, 376] width 91 height 23
click at [10, 365] on div "ID 1352 G-ERP - Backlog Planning Title 86 / 128 Primavera/P6 - remark from Comm…" at bounding box center [594, 287] width 1188 height 574
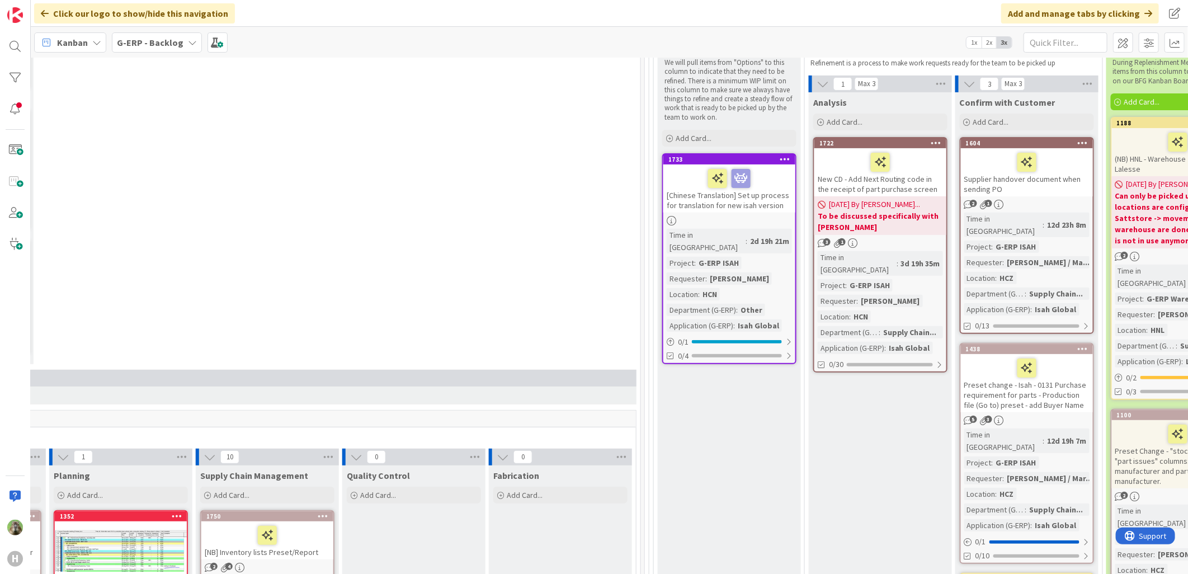
scroll to position [186, 470]
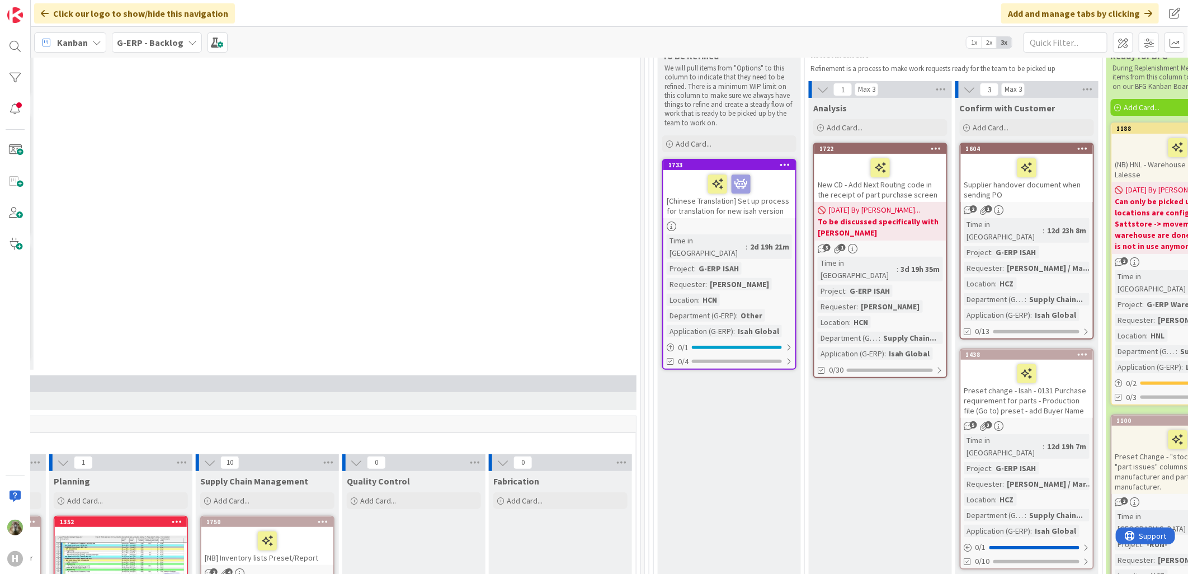
click at [914, 182] on div "New CD - Add Next Routing code in the receipt of part purchase screen" at bounding box center [880, 178] width 132 height 48
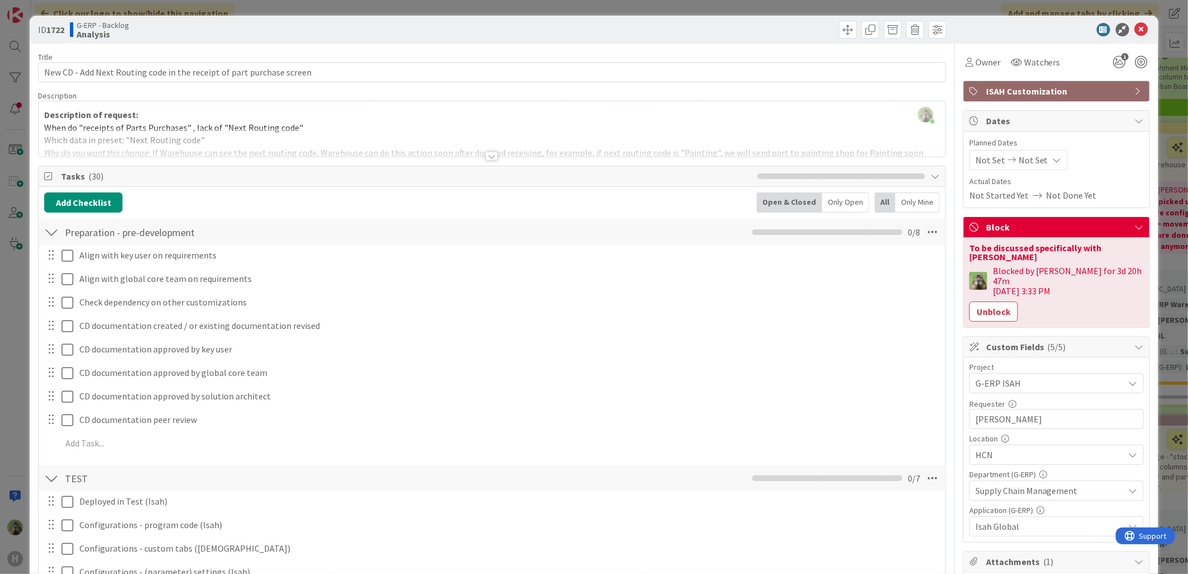
click at [18, 370] on div "ID 1722 G-ERP - Backlog Analysis Title 70 / 128 New CD - Add Next Routing code …" at bounding box center [594, 287] width 1188 height 574
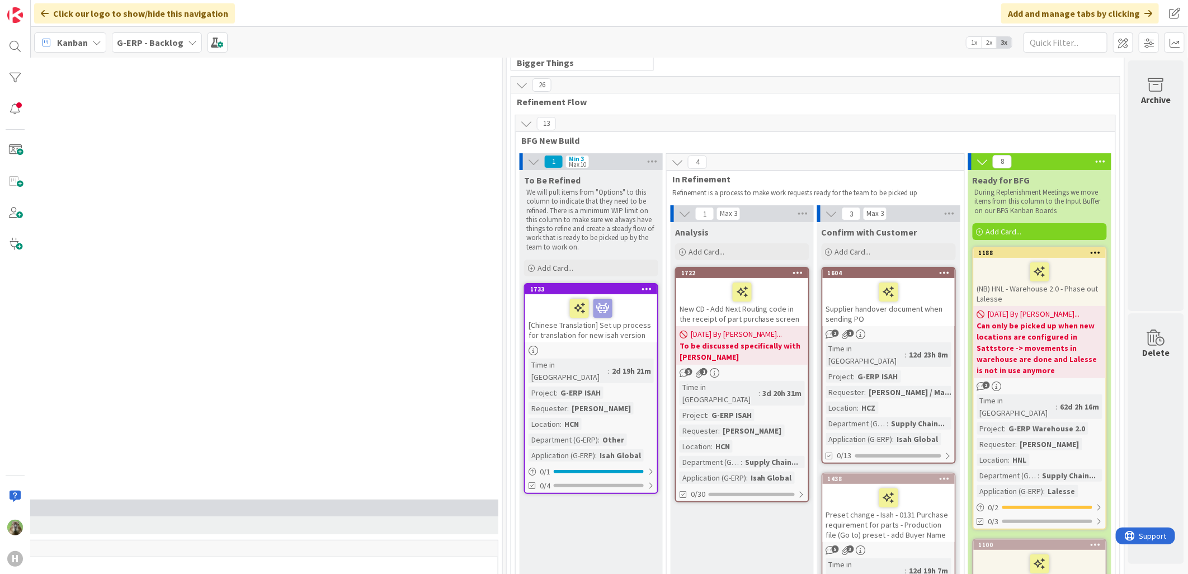
scroll to position [310, 617]
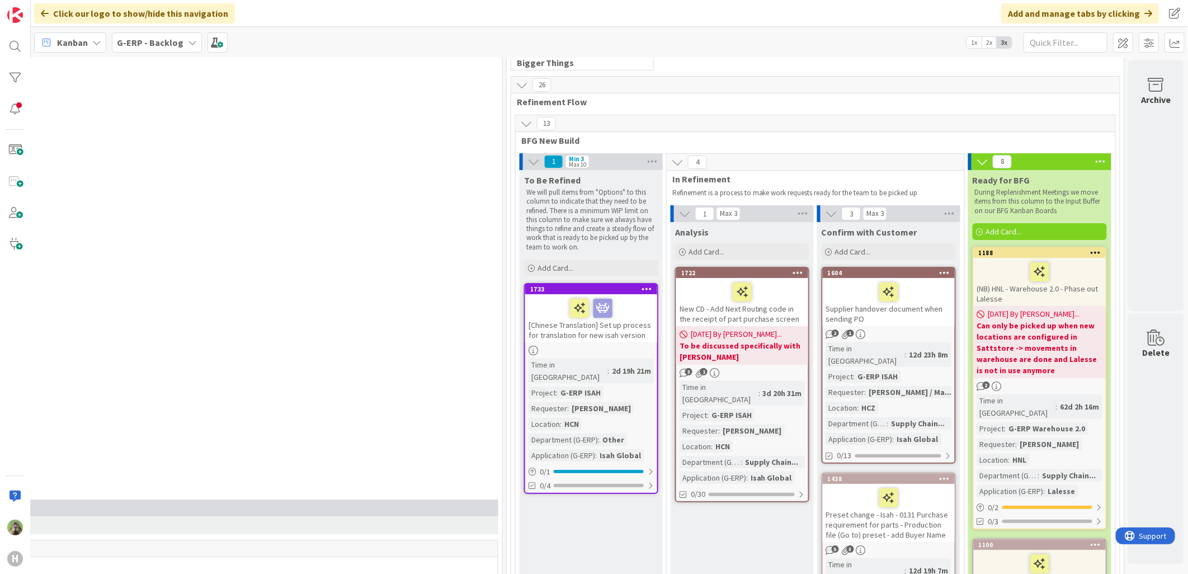
scroll to position [555, 617]
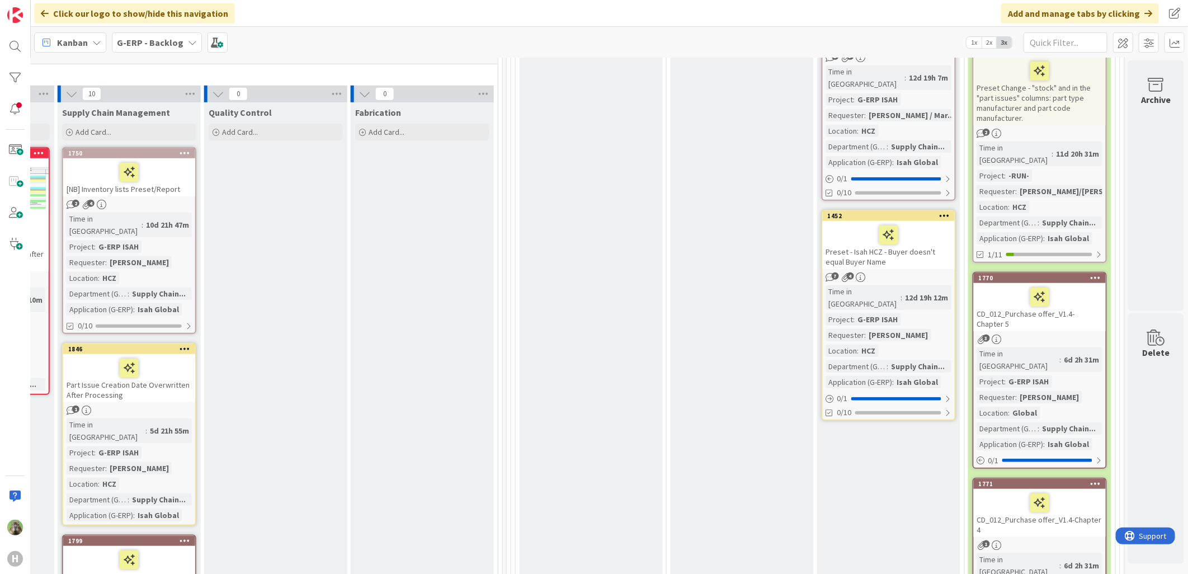
drag, startPoint x: 493, startPoint y: 564, endPoint x: 343, endPoint y: 539, distance: 152.0
drag, startPoint x: 343, startPoint y: 539, endPoint x: 303, endPoint y: 456, distance: 92.0
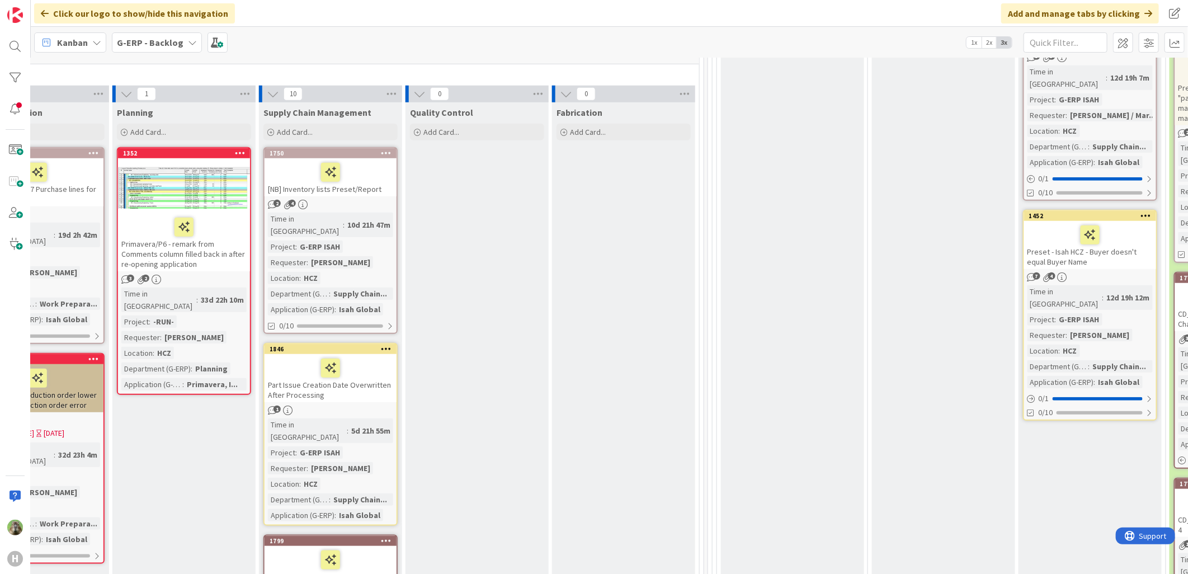
scroll to position [555, 402]
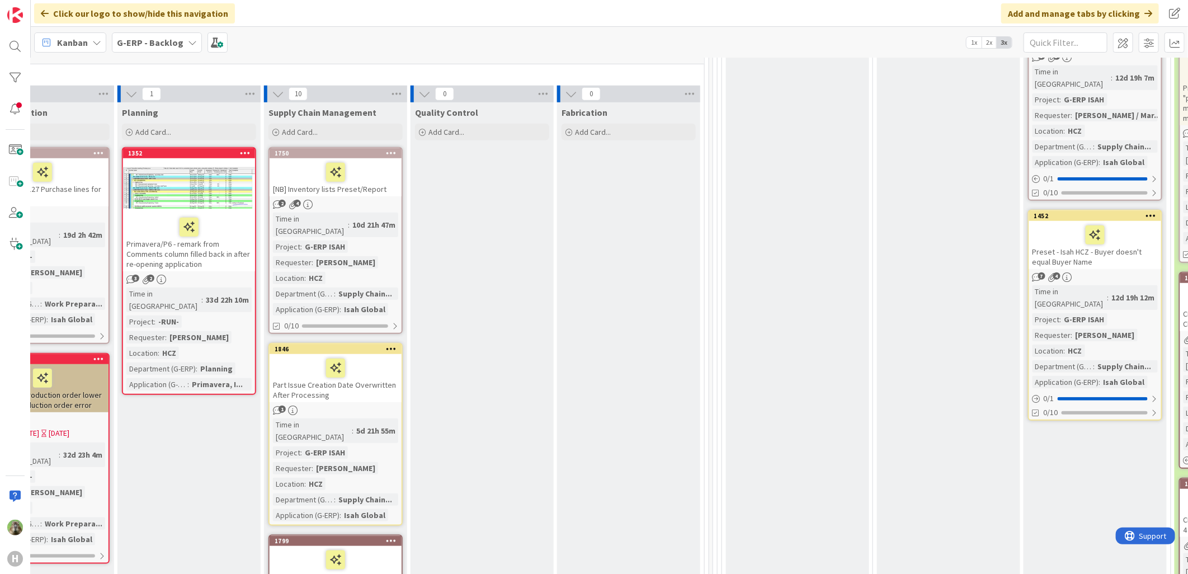
click at [367, 356] on div at bounding box center [335, 367] width 125 height 23
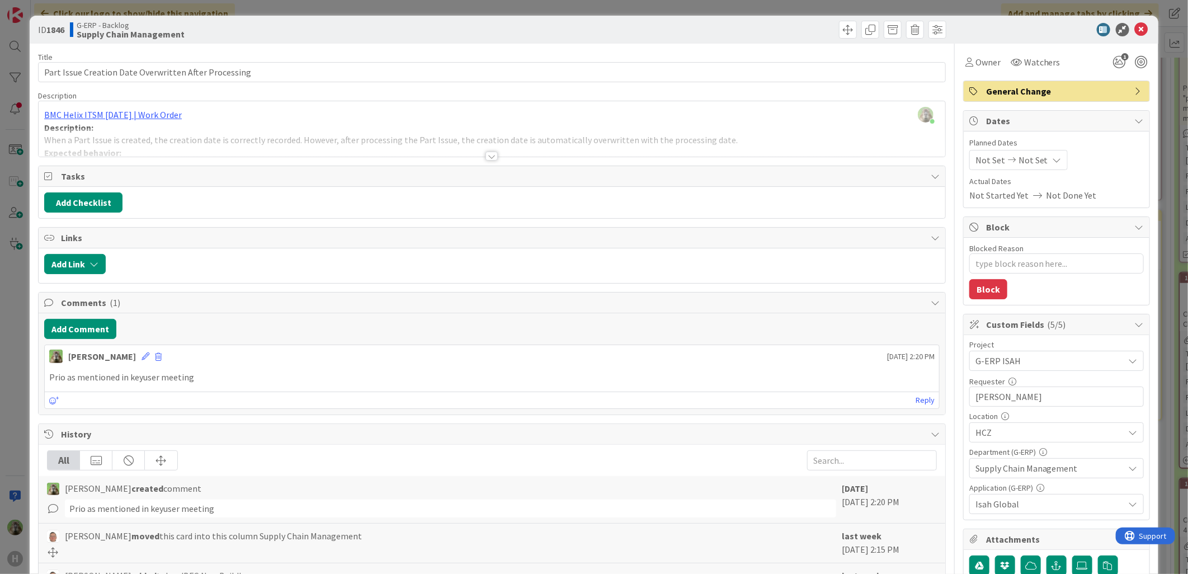
click at [2, 276] on div "ID 1846 G-ERP - Backlog Supply Chain Management Title 53 / 128 Part Issue Creat…" at bounding box center [594, 287] width 1188 height 574
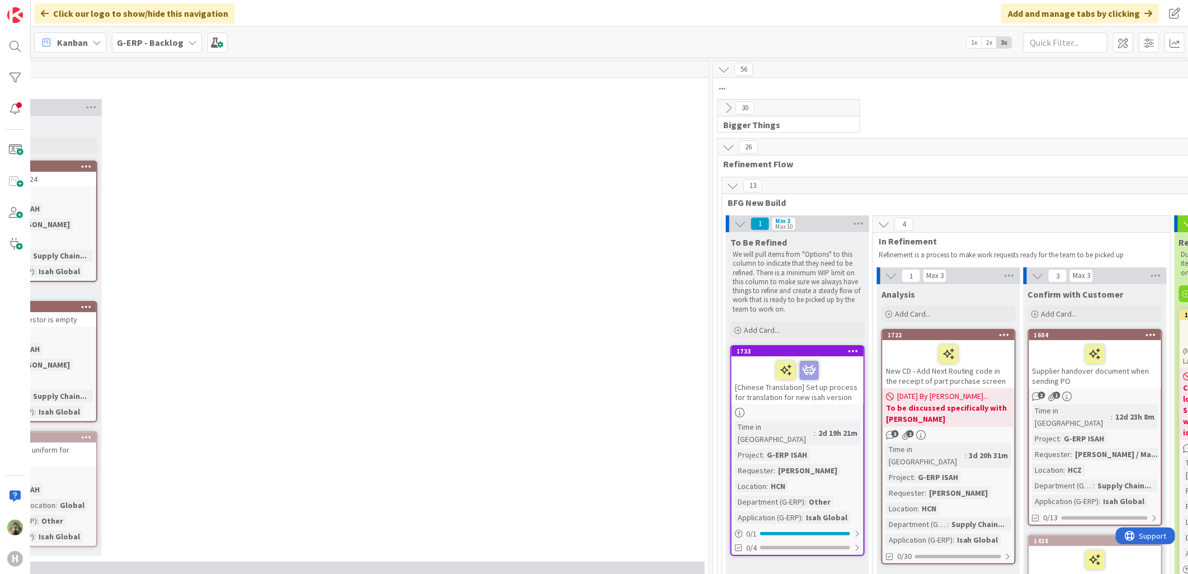
click at [735, 187] on icon at bounding box center [732, 186] width 12 height 12
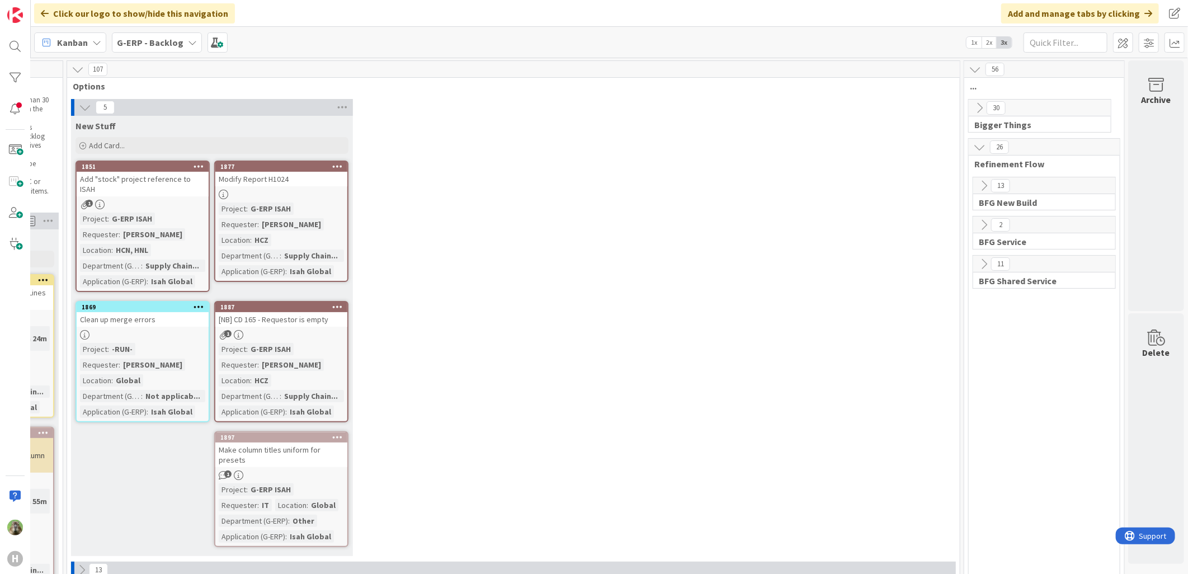
click at [949, 266] on icon at bounding box center [984, 264] width 12 height 12
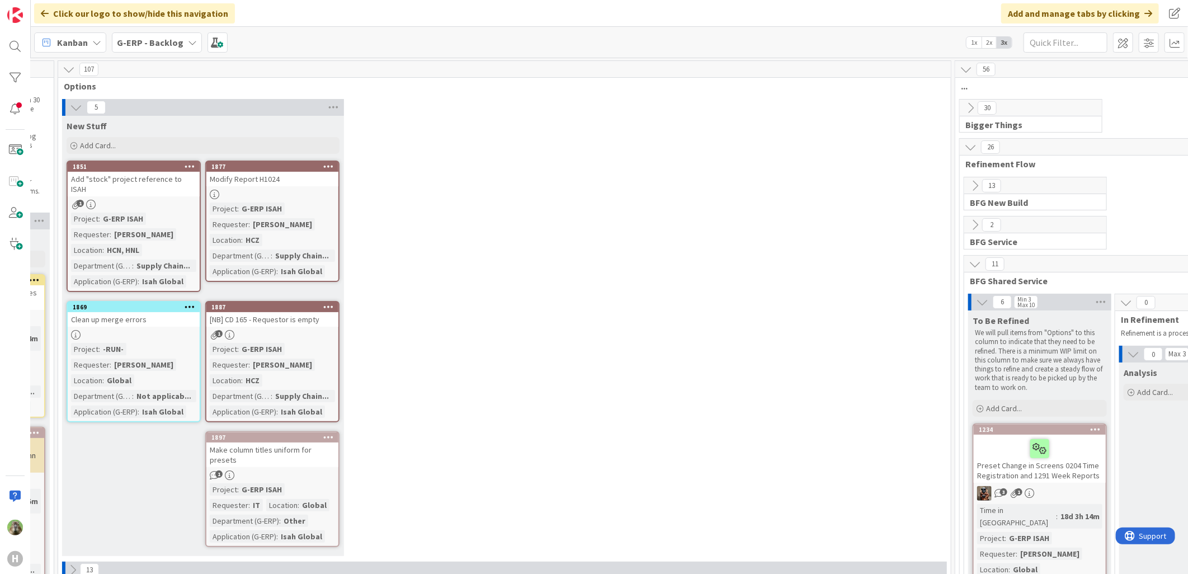
click at [949, 261] on icon at bounding box center [975, 264] width 12 height 12
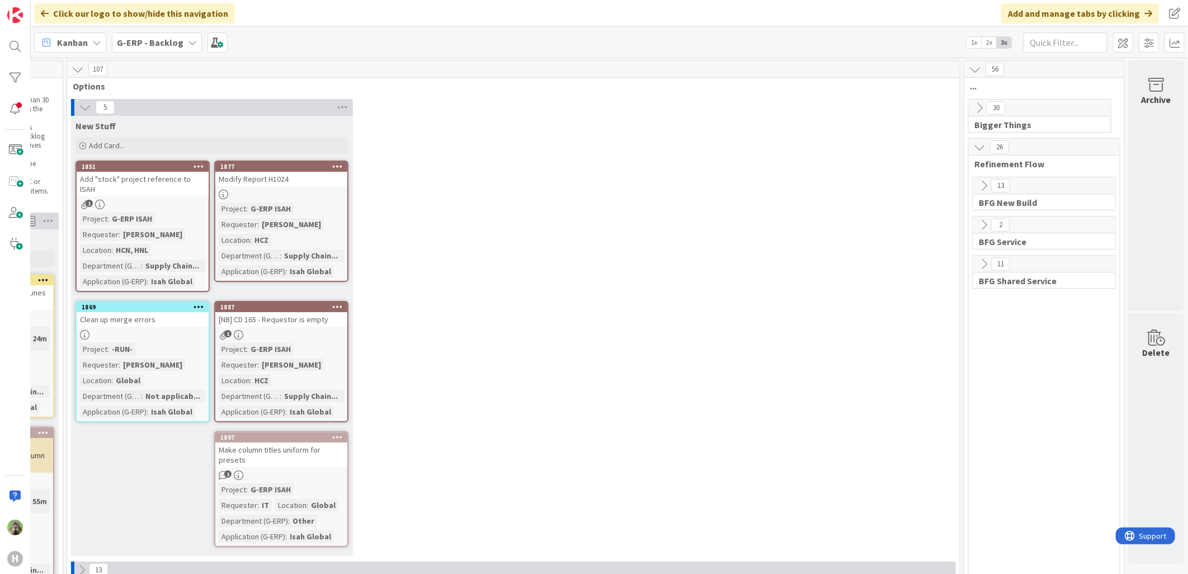
click at [949, 181] on icon at bounding box center [984, 186] width 12 height 12
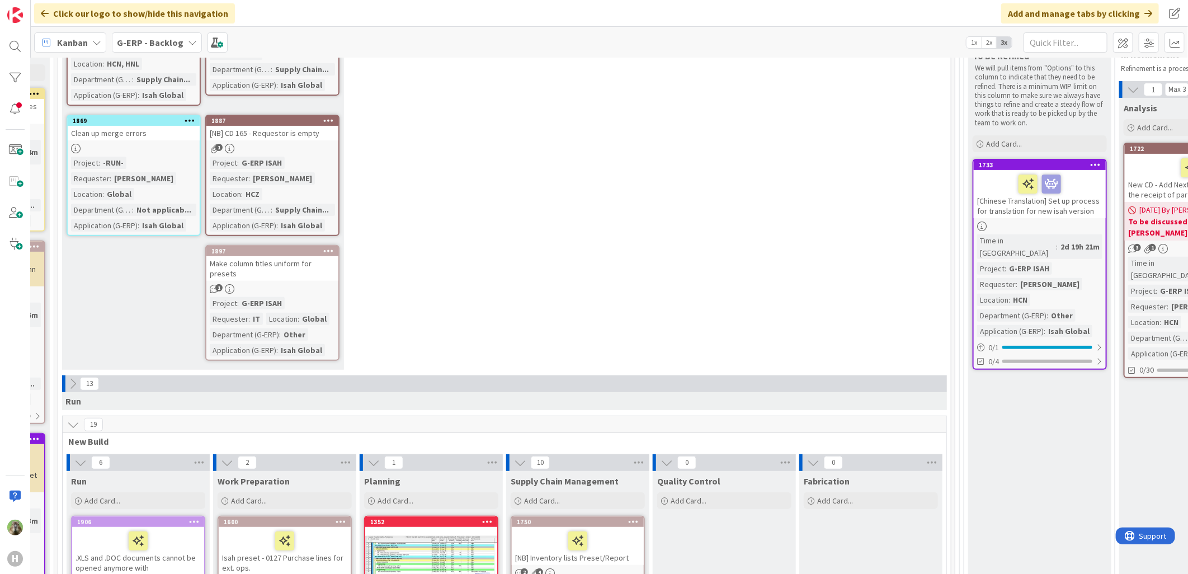
scroll to position [248, 159]
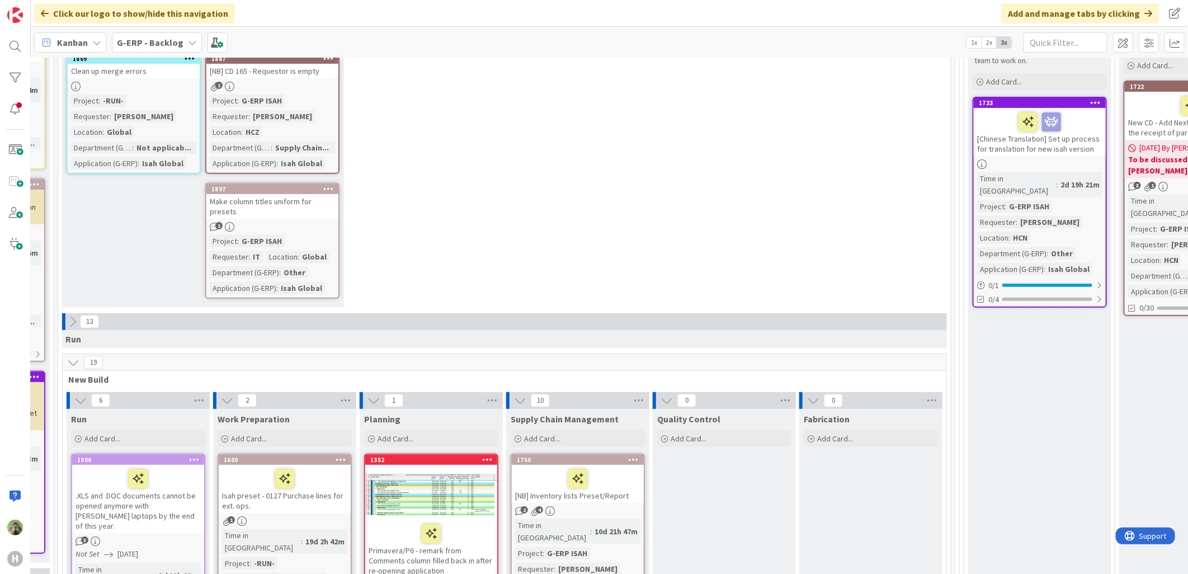
click at [796, 193] on div "5 New Stuff Add Card... 1877 Modify Report H1024 Project : G-ERP ISAH Requester…" at bounding box center [504, 82] width 888 height 462
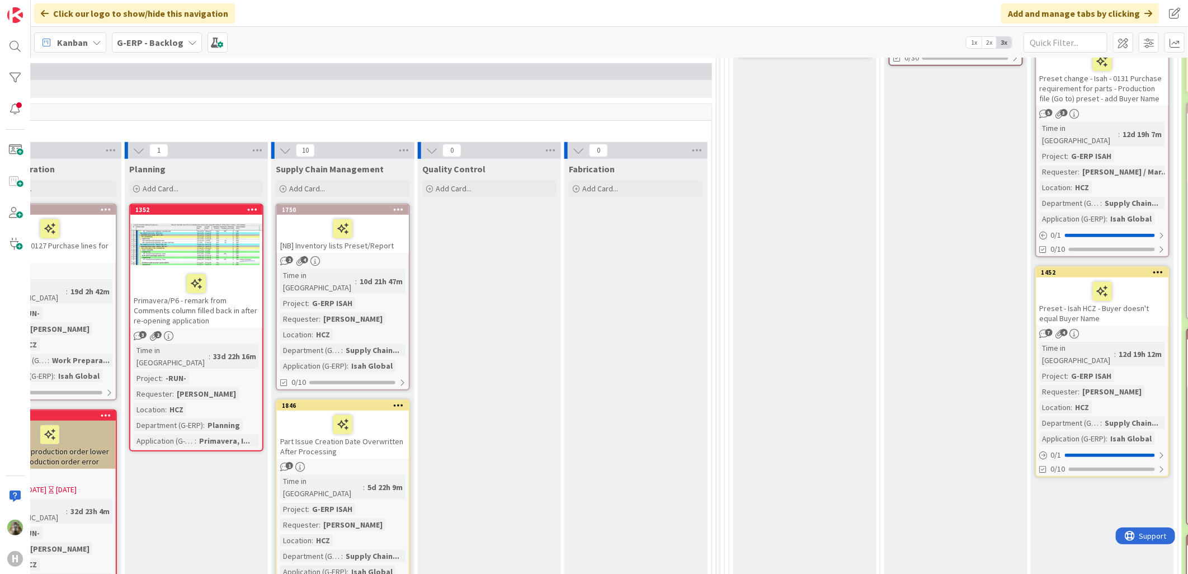
scroll to position [497, 394]
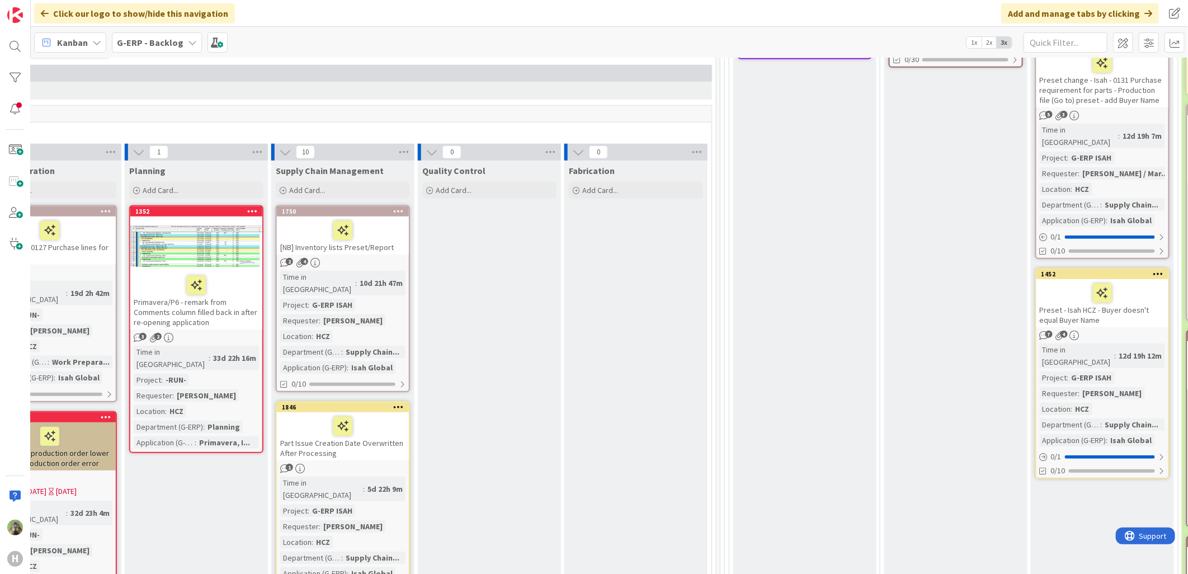
drag, startPoint x: 954, startPoint y: 563, endPoint x: 964, endPoint y: 563, distance: 9.5
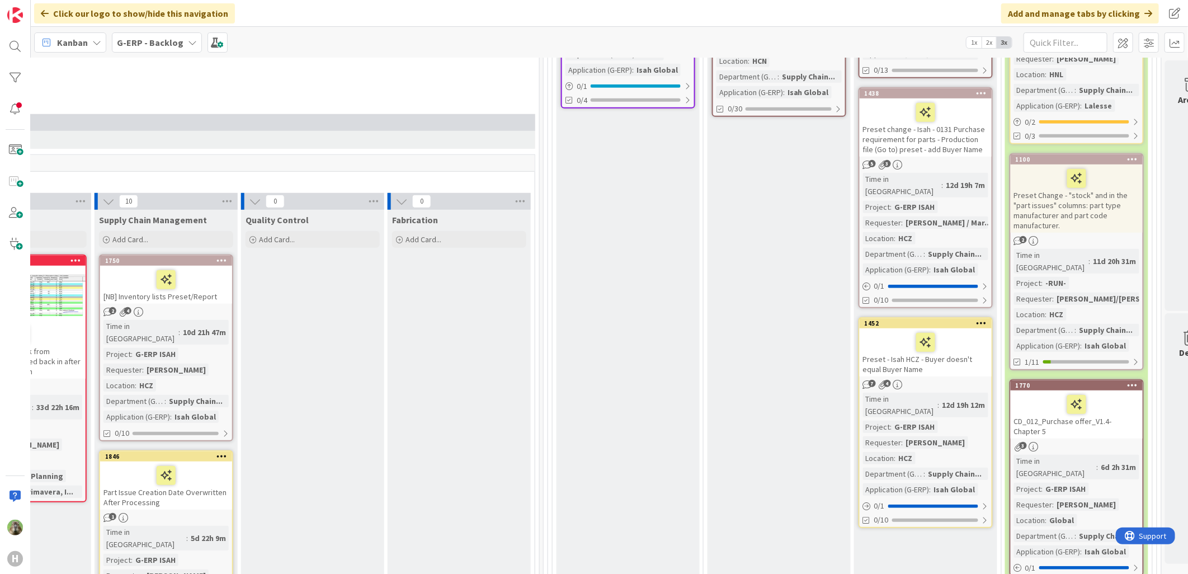
scroll to position [186, 571]
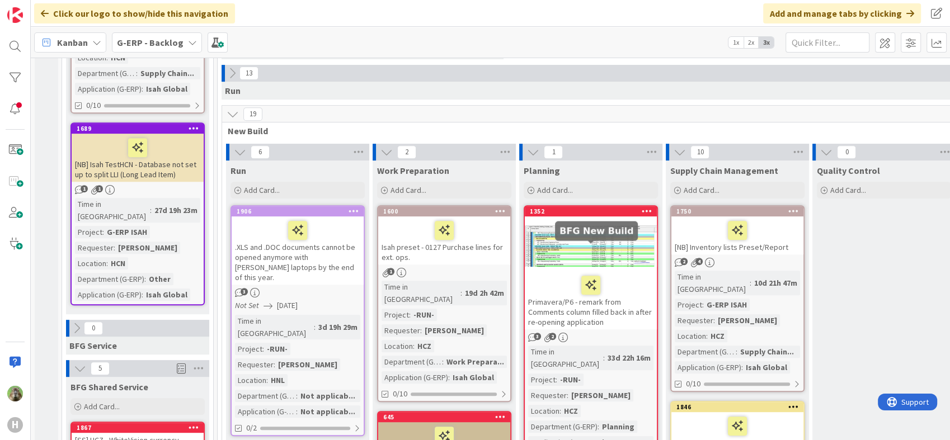
scroll to position [808, 0]
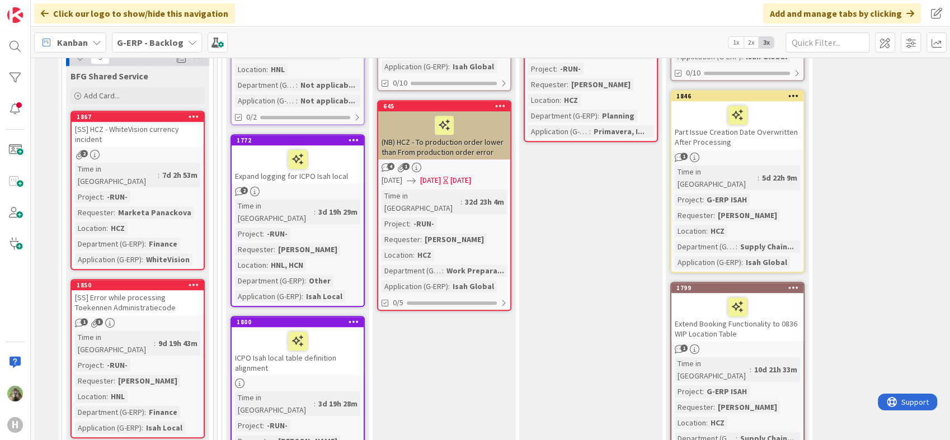
click at [756, 114] on div "Part Issue Creation Date Overwritten After Processing" at bounding box center [737, 125] width 132 height 48
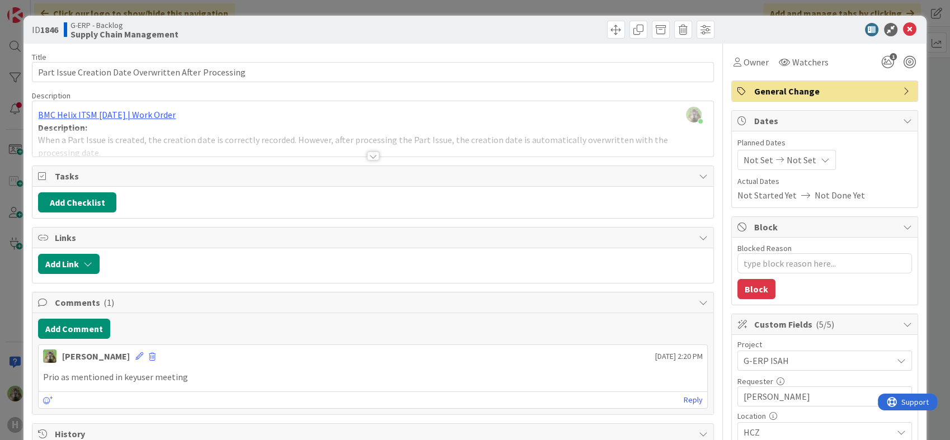
click at [398, 151] on div at bounding box center [372, 142] width 680 height 29
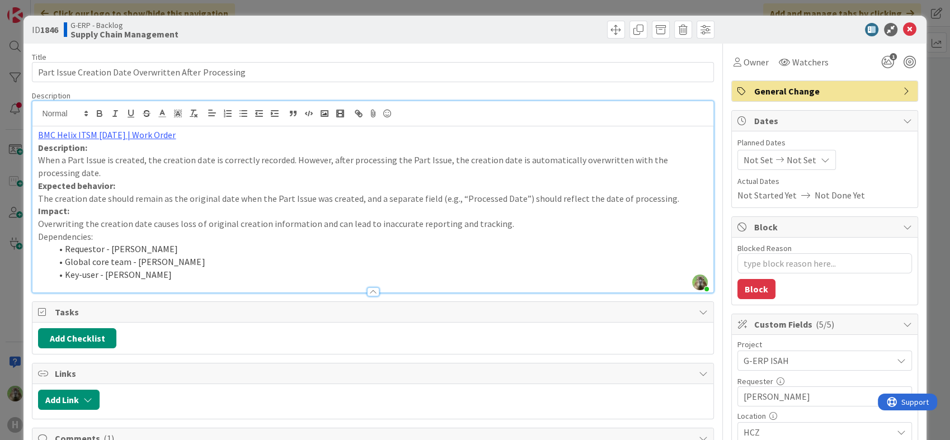
click at [20, 302] on div "ID 1846 G-ERP - Backlog Supply Chain Management Title 53 / 128 Part Issue Creat…" at bounding box center [475, 220] width 950 height 440
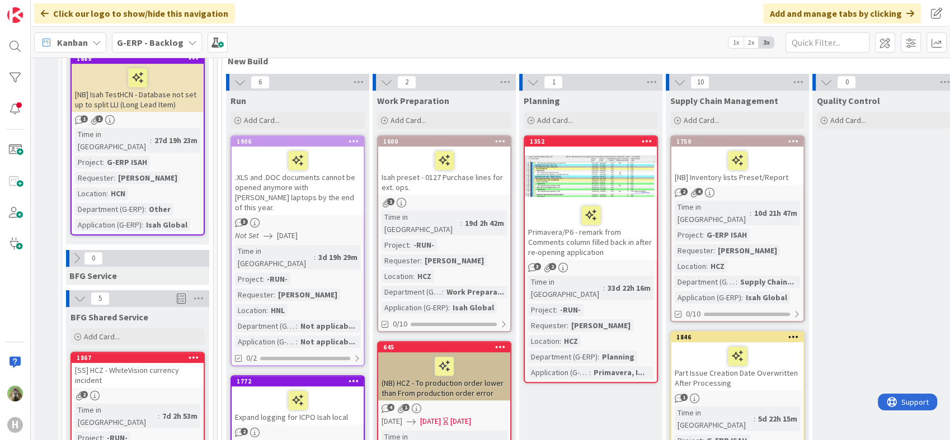
scroll to position [557, 0]
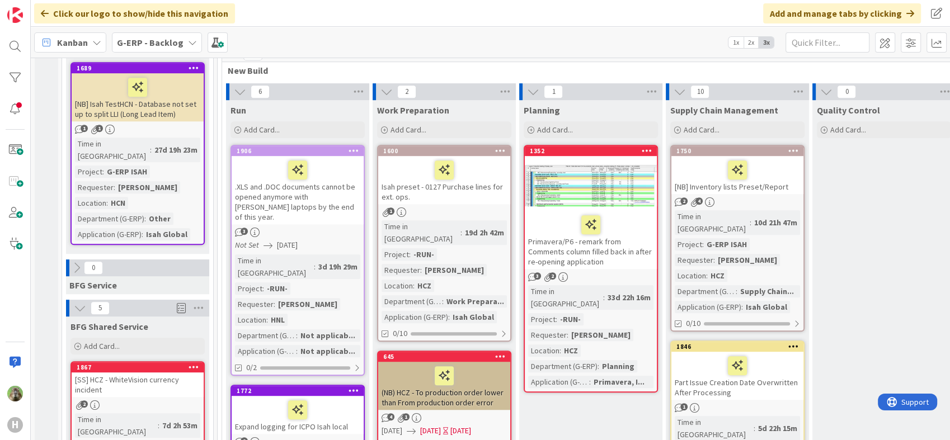
click at [775, 173] on link "1750 [NB] Inventory lists Preset/Report 2 4 Time in Column : 10d 21h 47m Projec…" at bounding box center [737, 238] width 134 height 187
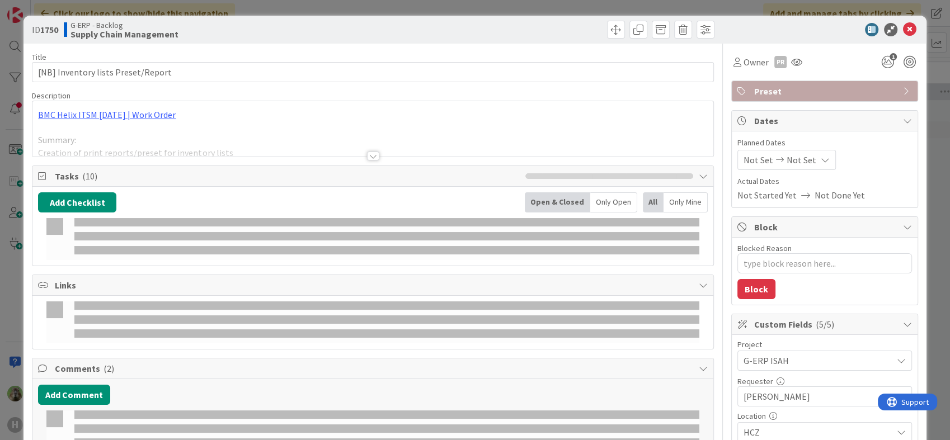
click at [348, 144] on div at bounding box center [372, 142] width 680 height 29
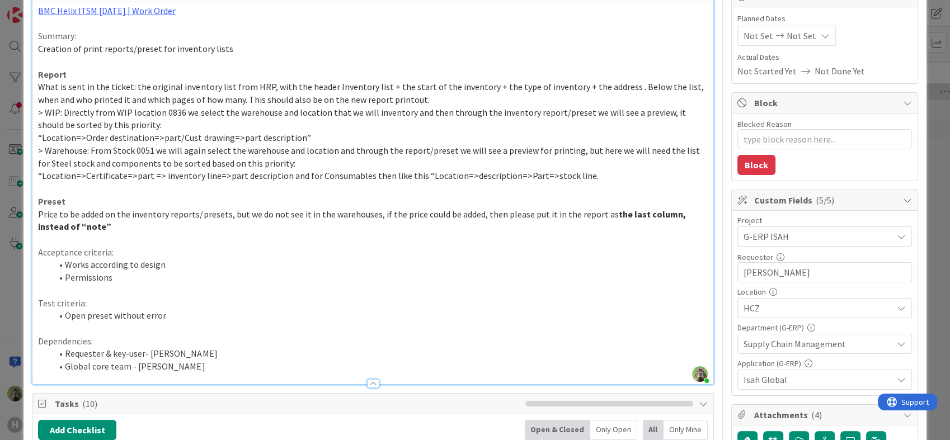
scroll to position [62, 0]
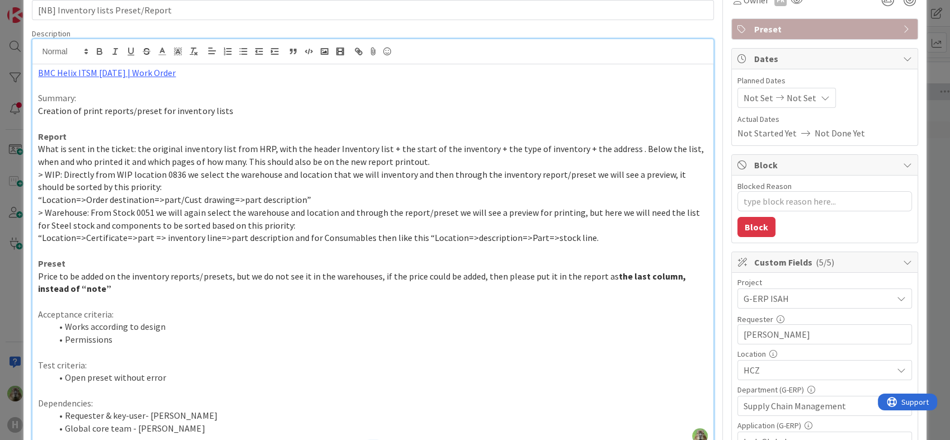
click at [72, 207] on span "> Warehouse: From Stock 0051 we will again select the warehouse and location an…" at bounding box center [369, 219] width 663 height 24
drag, startPoint x: 39, startPoint y: 174, endPoint x: 58, endPoint y: 177, distance: 19.7
click at [58, 177] on span "> WIP: Directly from WIP location 0836 we select the warehouse and location tha…" at bounding box center [362, 181] width 649 height 24
click at [342, 196] on p "“Location=>Order destination=>part/Cust drawing=>part description”" at bounding box center [372, 199] width 669 height 13
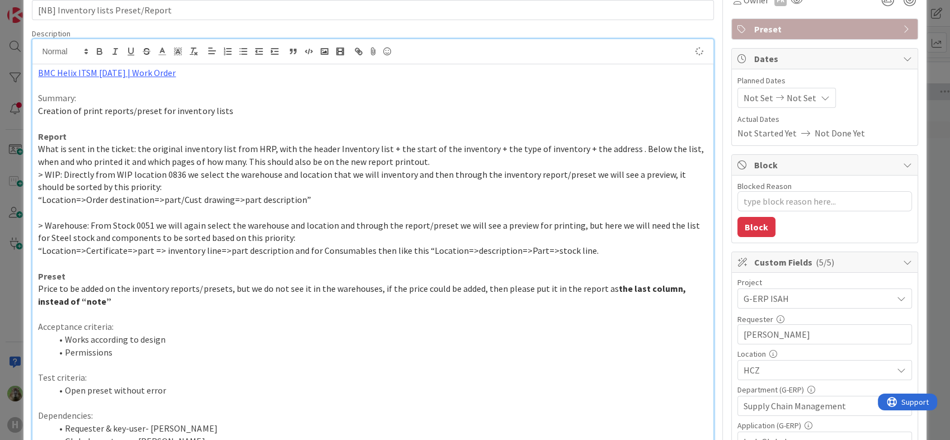
type textarea "x"
click at [140, 223] on span "> Warehouse: From Stock 0051 we will again select the warehouse and location an…" at bounding box center [369, 232] width 663 height 24
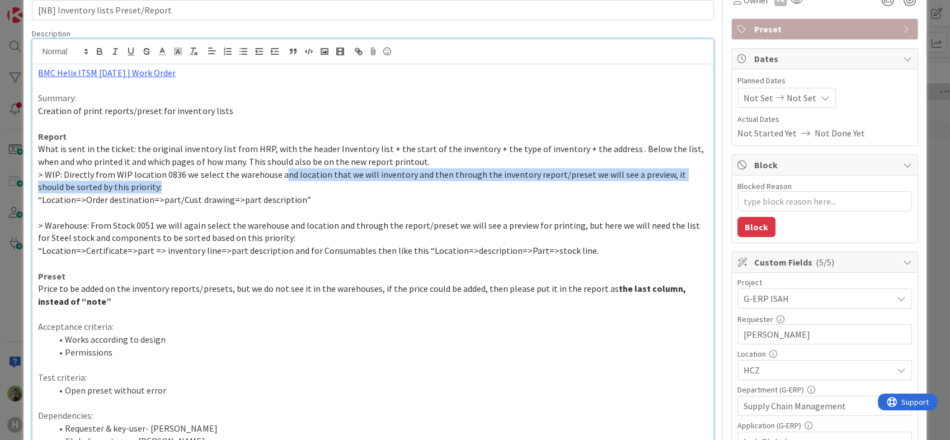
drag, startPoint x: 264, startPoint y: 181, endPoint x: 289, endPoint y: 176, distance: 25.8
click at [287, 176] on p "> WIP: Directly from WIP location 0836 we select the warehouse and location tha…" at bounding box center [372, 180] width 669 height 25
click at [394, 177] on span "> WIP: Directly from WIP location 0836 we select the warehouse and location tha…" at bounding box center [362, 181] width 649 height 24
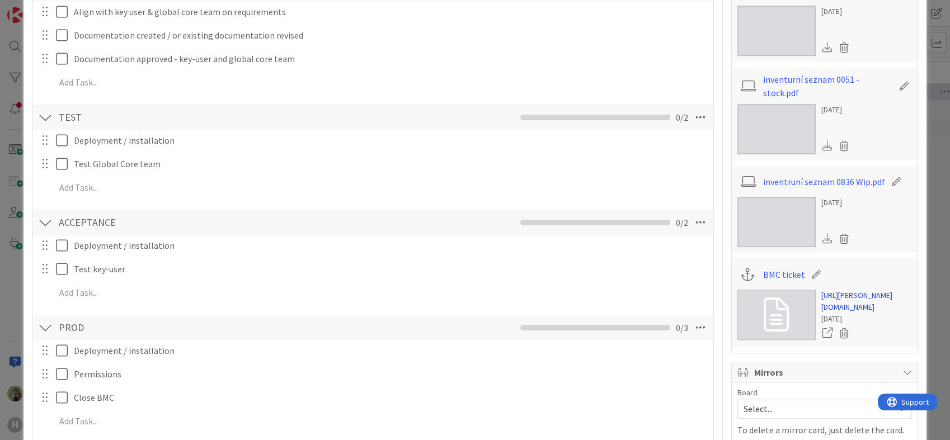
scroll to position [621, 0]
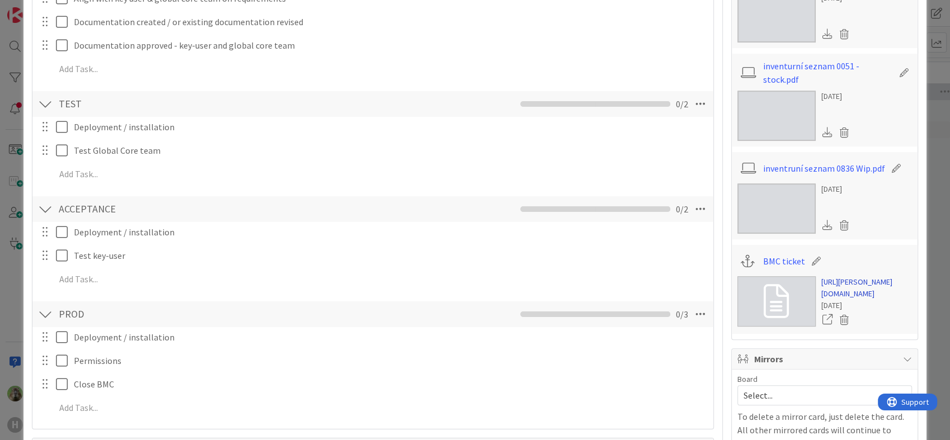
click at [846, 300] on link "https://huisman-smartit.onbmc.com/smartit/app/#/workorder/IDGF4KX6HRENQATB9I12T…" at bounding box center [866, 287] width 91 height 23
click at [13, 297] on div "ID 1750 G-ERP - Backlog Supply Chain Management Title 34 / 128 [NB] Inventory l…" at bounding box center [475, 220] width 950 height 440
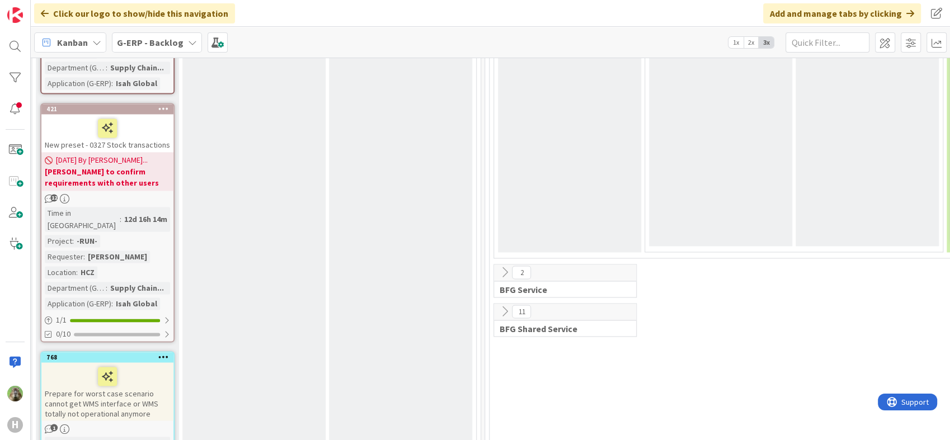
scroll to position [1738, 630]
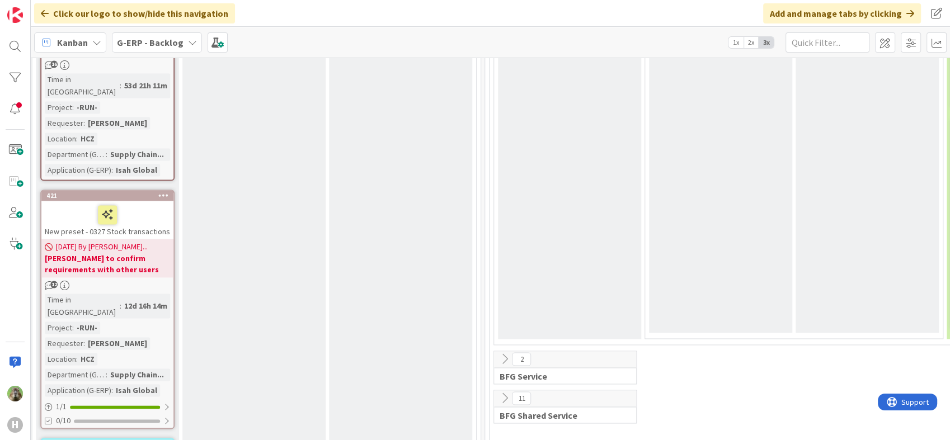
click at [507, 392] on icon at bounding box center [504, 398] width 12 height 12
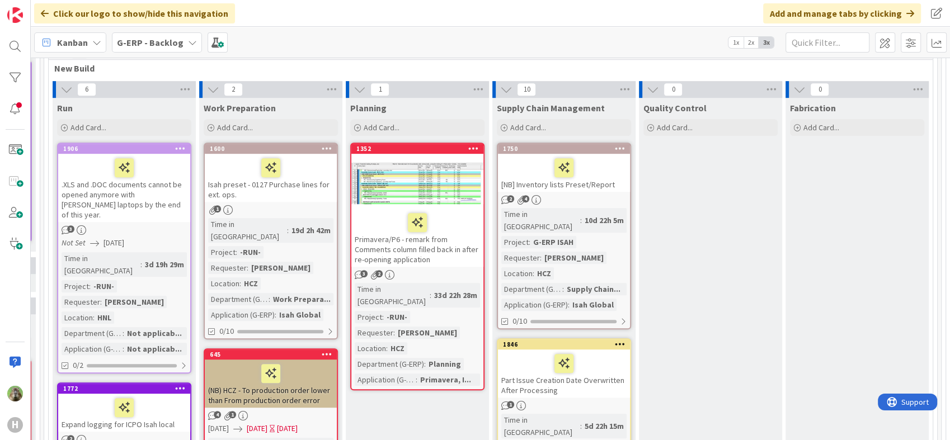
scroll to position [433, 173]
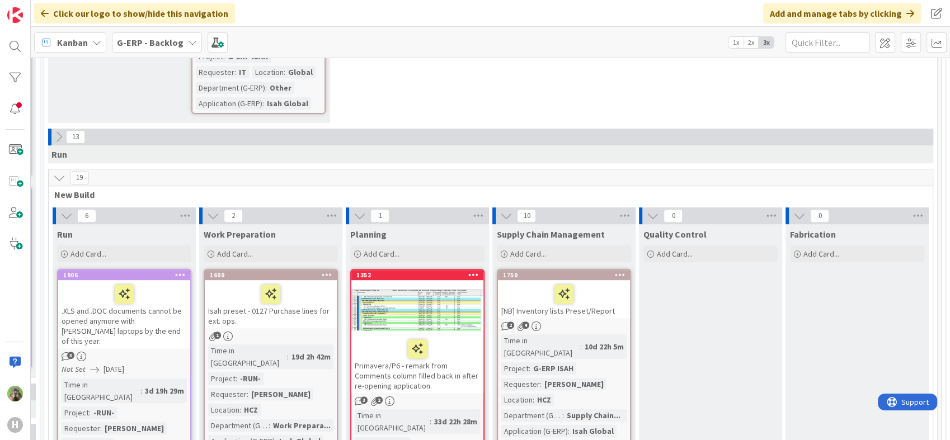
click at [622, 271] on icon at bounding box center [620, 275] width 11 height 8
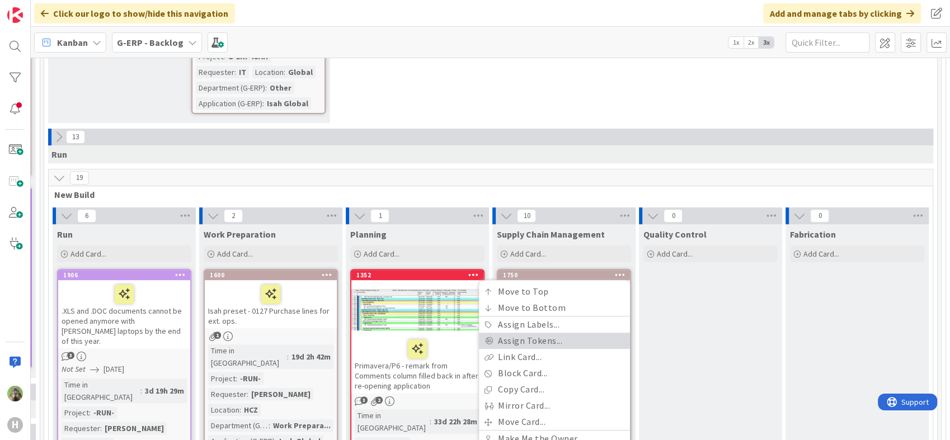
click at [584, 333] on link "Assign Tokens..." at bounding box center [554, 341] width 151 height 16
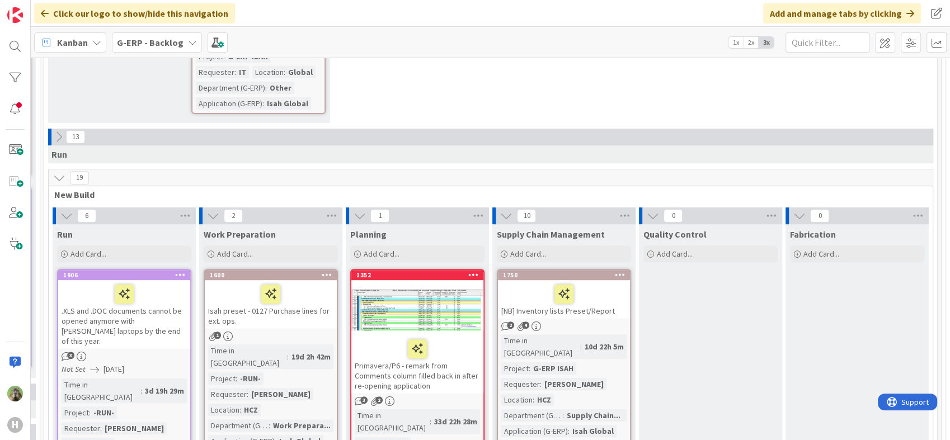
click at [617, 271] on icon at bounding box center [620, 275] width 11 height 8
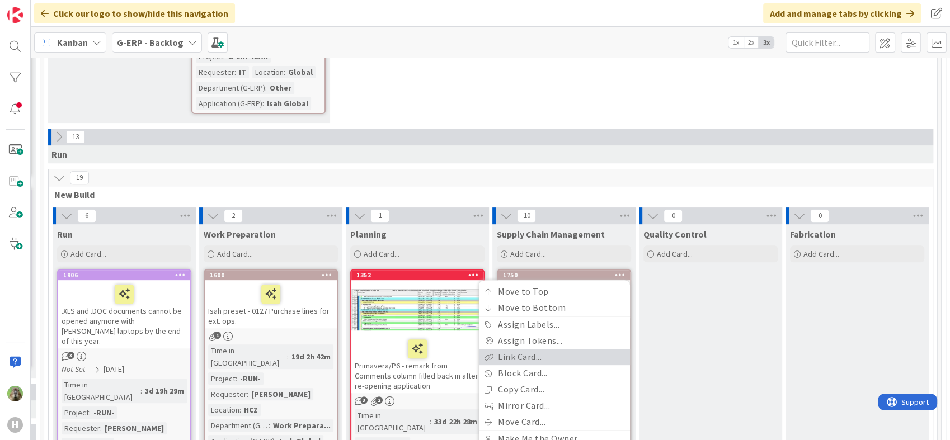
scroll to position [557, 173]
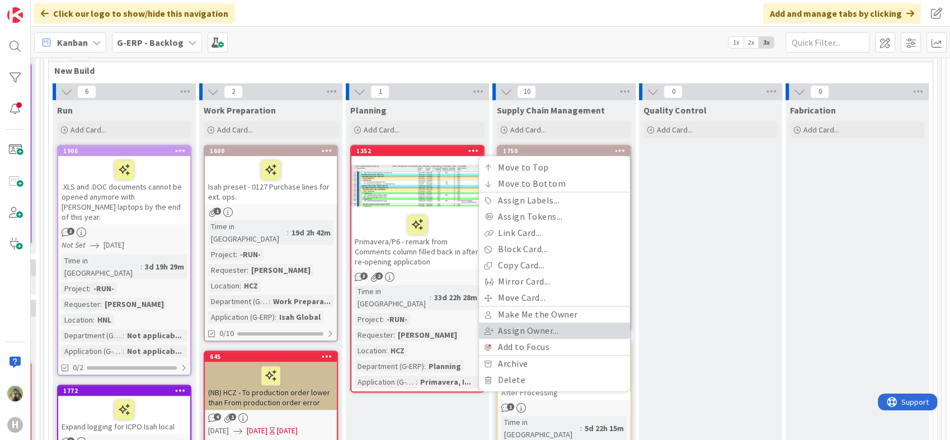
click at [558, 323] on link "Assign Owner..." at bounding box center [554, 331] width 151 height 16
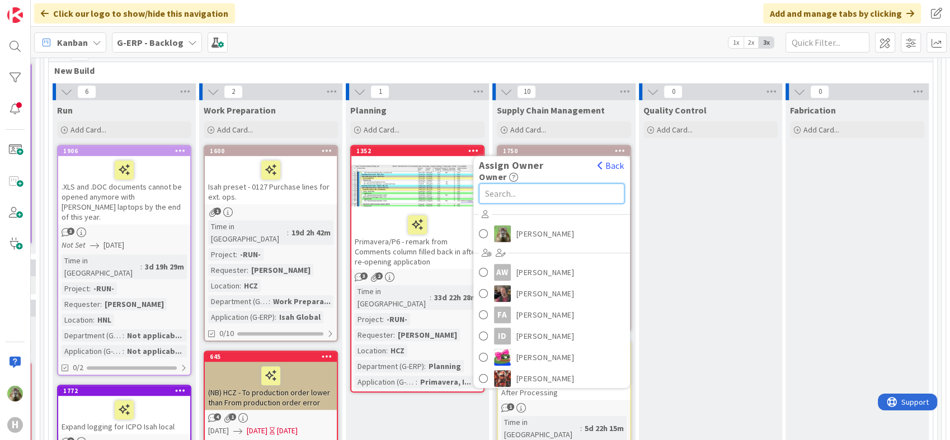
click at [569, 183] on input "text" at bounding box center [551, 193] width 145 height 20
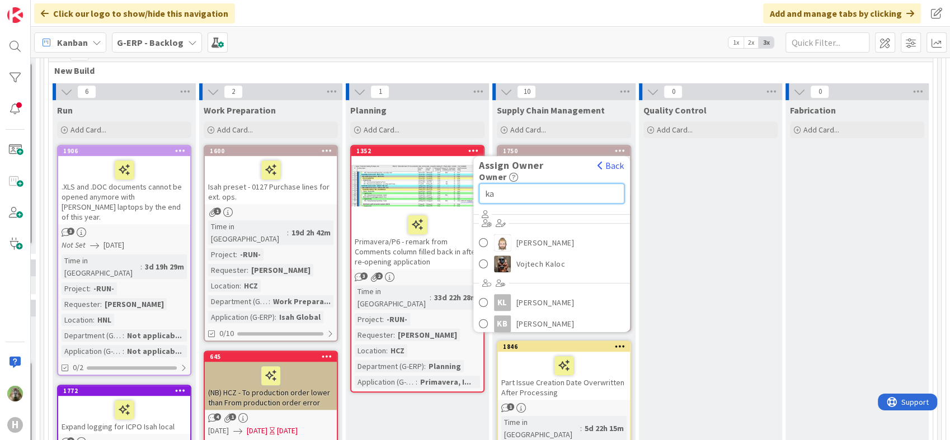
type input "k"
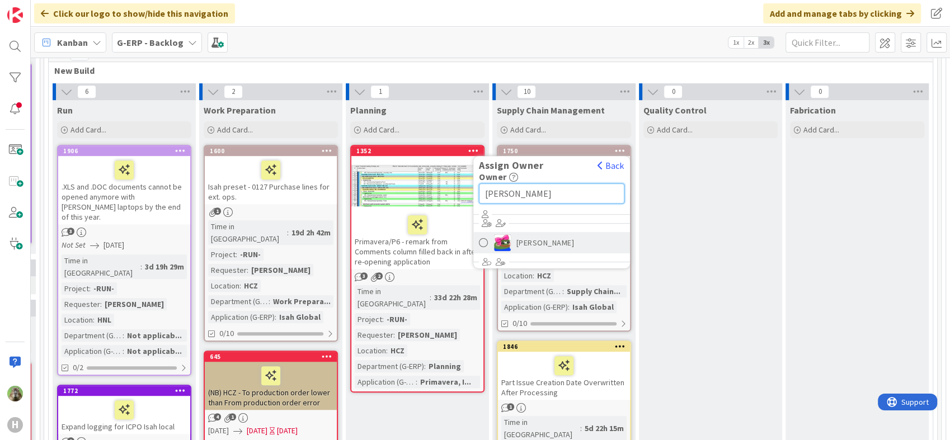
type input "jakub"
click at [537, 234] on span "Jakub Král" at bounding box center [545, 242] width 58 height 17
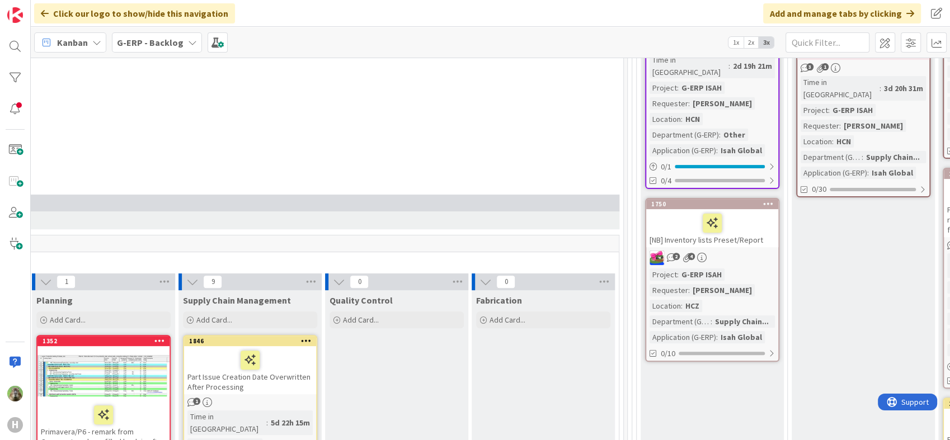
scroll to position [246, 487]
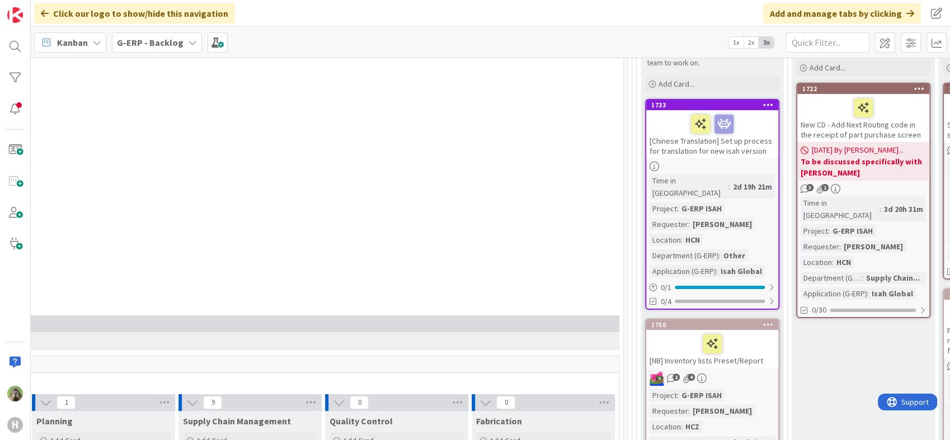
click at [766, 103] on icon at bounding box center [768, 105] width 11 height 8
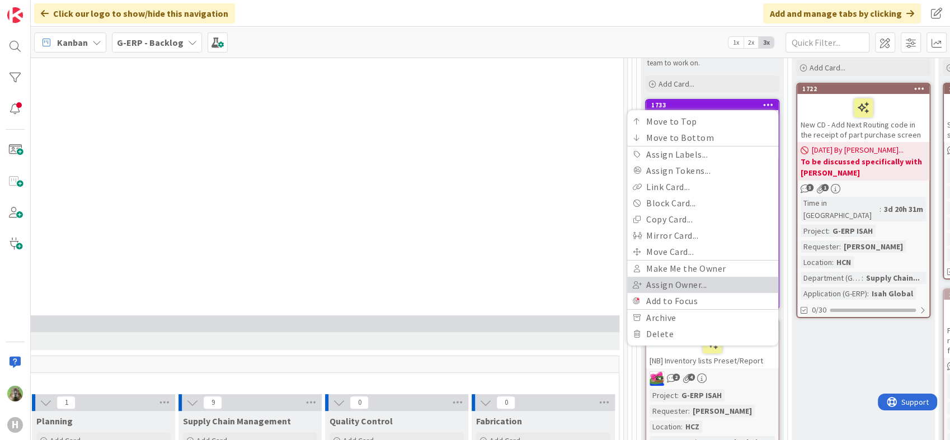
click at [701, 287] on link "Assign Owner..." at bounding box center [702, 285] width 151 height 16
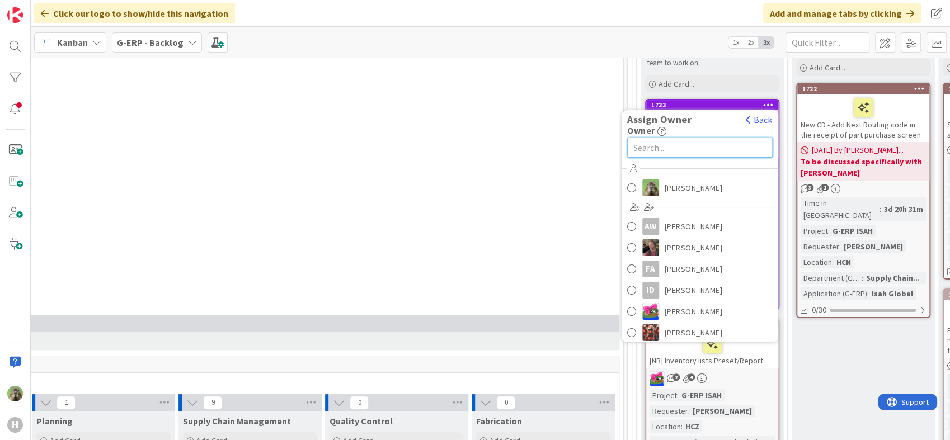
click at [738, 155] on input "text" at bounding box center [699, 148] width 145 height 20
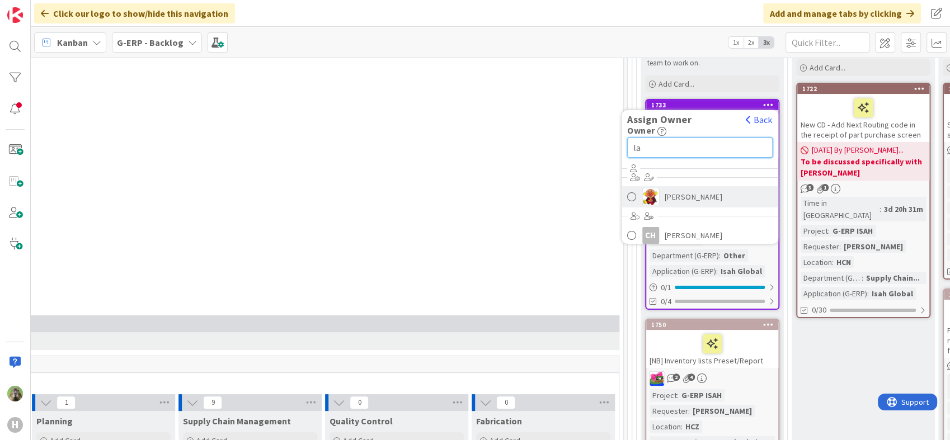
type input "la"
drag, startPoint x: 676, startPoint y: 185, endPoint x: 665, endPoint y: 191, distance: 12.0
click at [675, 186] on link "Lareina Cheng" at bounding box center [699, 196] width 157 height 21
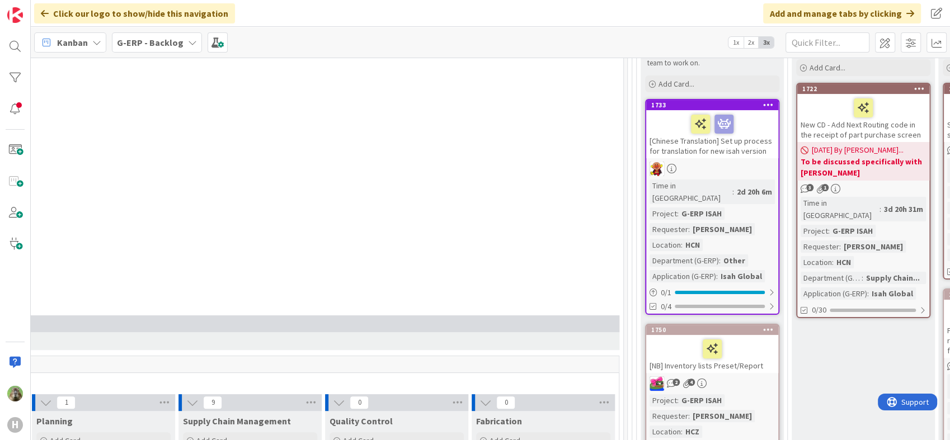
click at [515, 207] on div "5 New Stuff Add Card... 1877 Modify Report H1024 Project : G-ERP ISAH Requester…" at bounding box center [177, 84] width 888 height 462
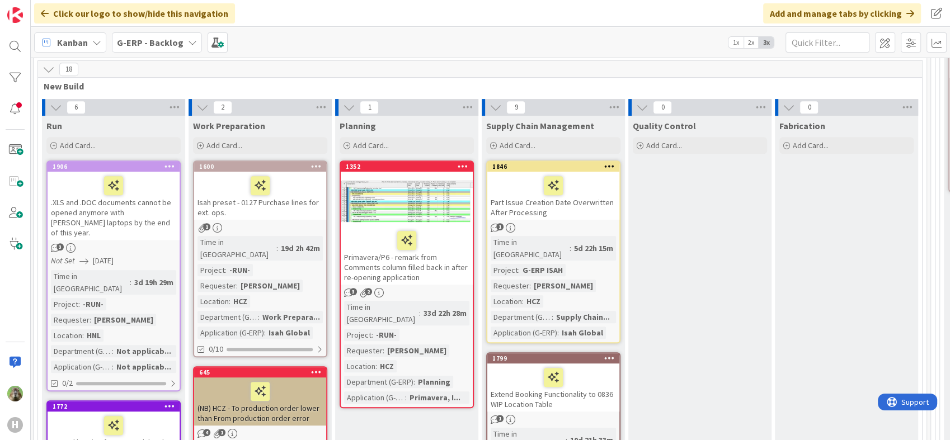
scroll to position [619, 184]
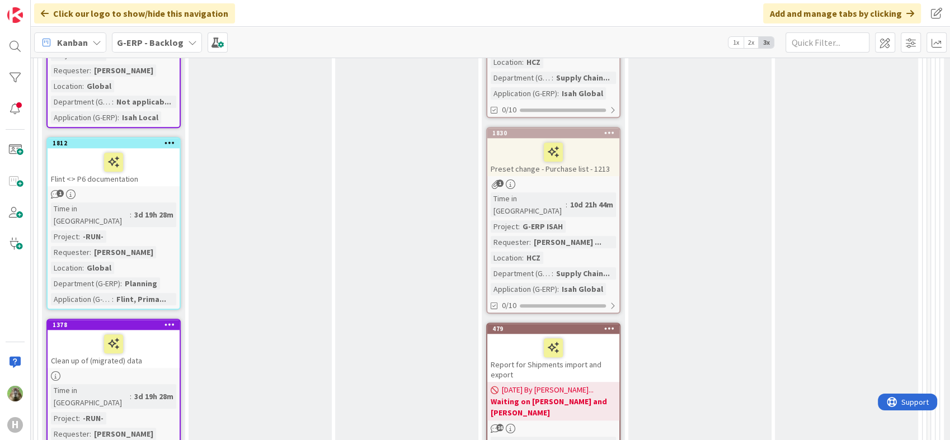
scroll to position [1365, 184]
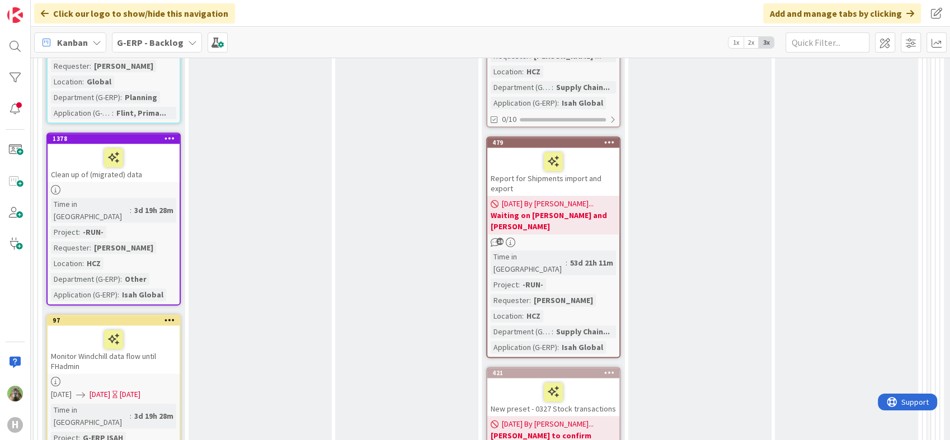
click at [516, 150] on div at bounding box center [552, 161] width 125 height 23
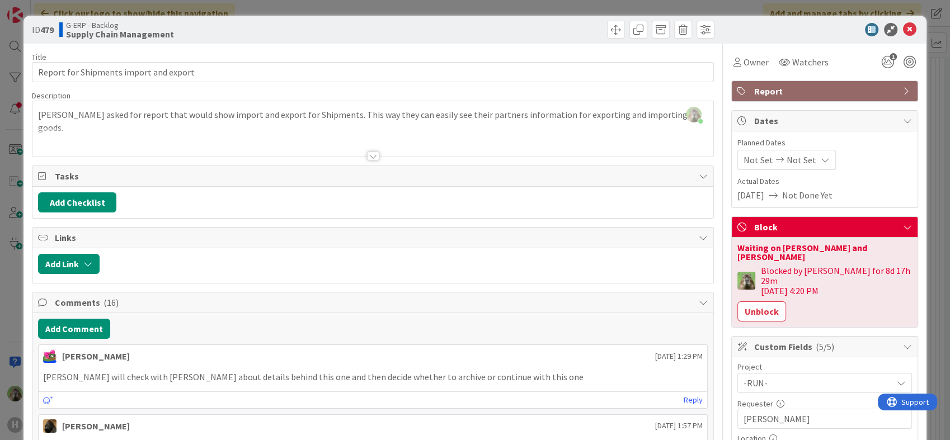
click at [342, 110] on div "Timothy Tjia just joined Martin asked for report that would show import and exp…" at bounding box center [372, 128] width 680 height 55
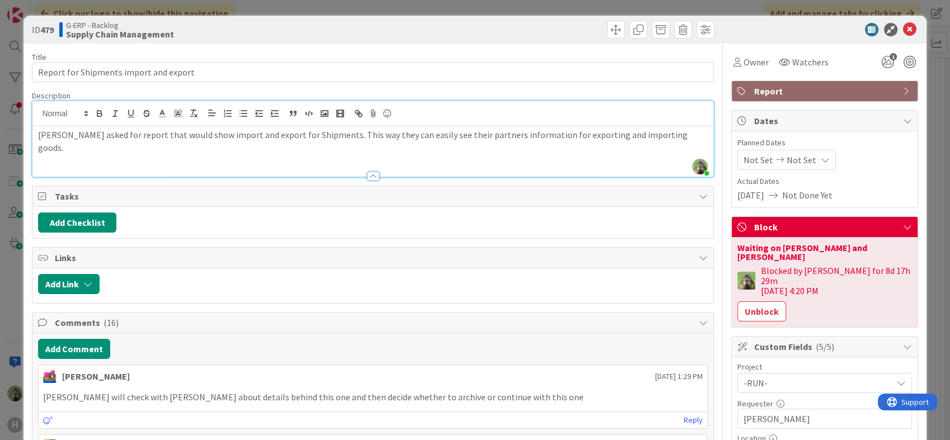
click at [344, 144] on div "Martin asked for report that would show import and export for Shipments. This w…" at bounding box center [372, 151] width 680 height 50
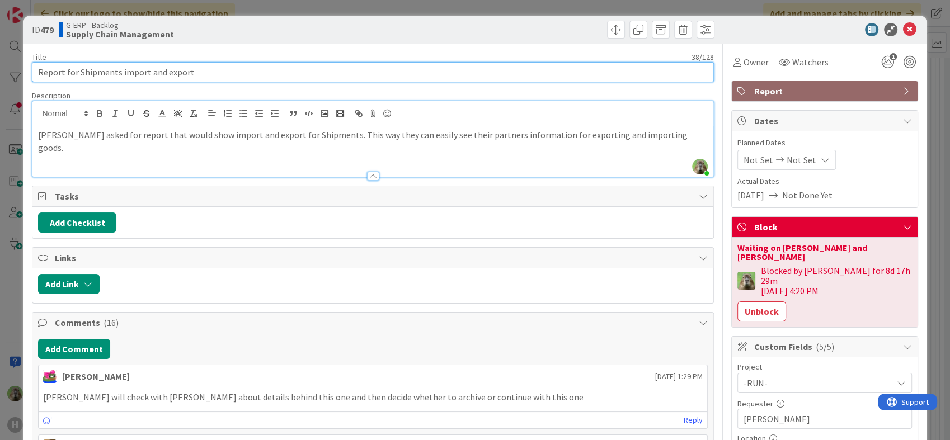
drag, startPoint x: 217, startPoint y: 72, endPoint x: -40, endPoint y: 86, distance: 257.1
click at [0, 86] on html "H Click our logo to show/hide this navigation Add and manage tabs by clicking K…" at bounding box center [475, 220] width 950 height 440
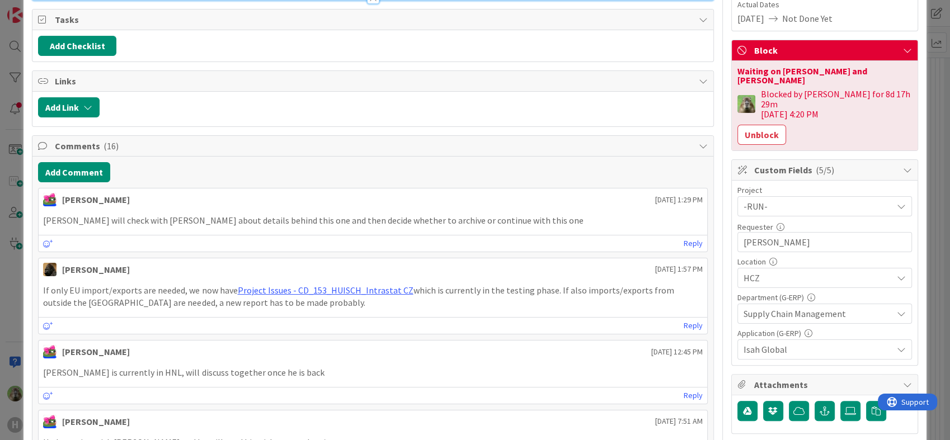
scroll to position [186, 0]
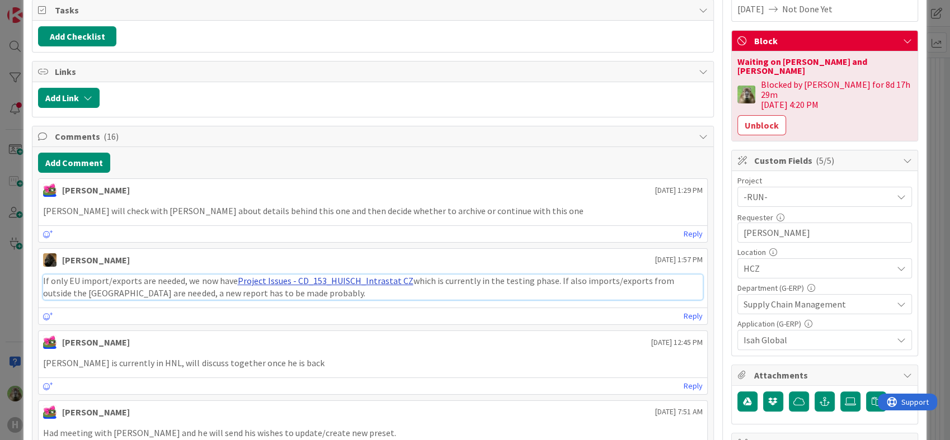
click at [390, 279] on link "Project Issues - CD_153_HUISCH_Intrastat CZ" at bounding box center [325, 280] width 176 height 11
click at [17, 287] on div "ID 479 G-ERP - Backlog Supply Chain Management Title 38 / 128 Report for Shipme…" at bounding box center [475, 220] width 950 height 440
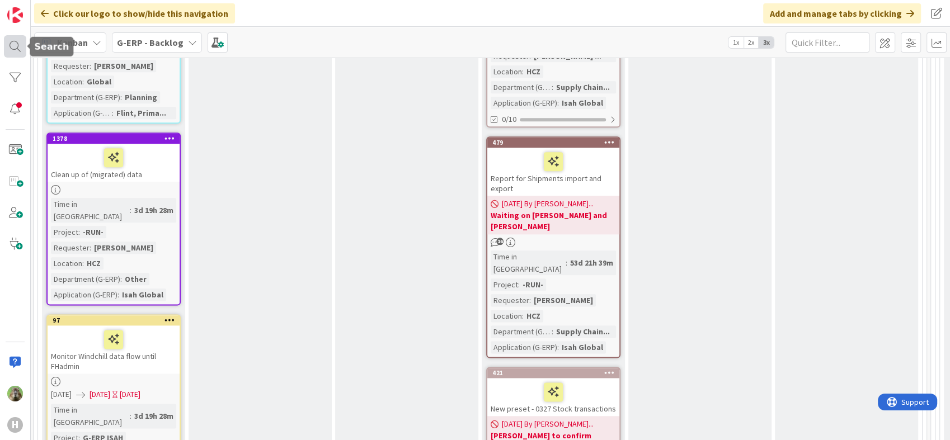
click at [22, 45] on div at bounding box center [15, 46] width 22 height 22
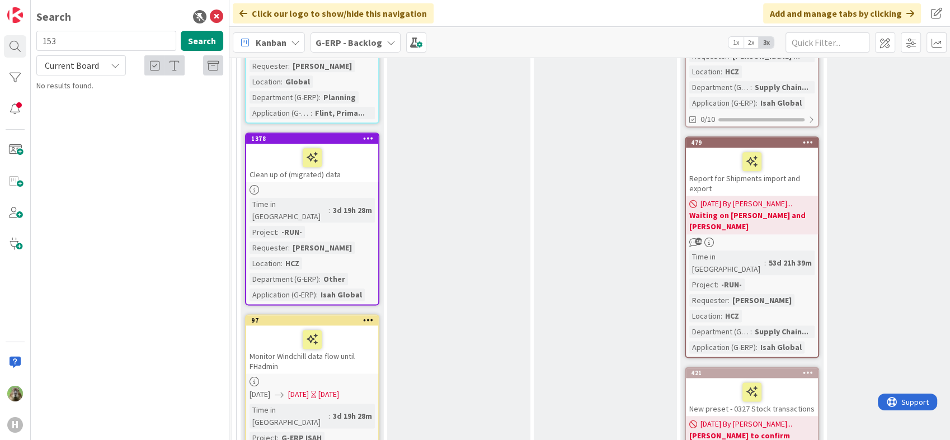
click at [67, 70] on span "Current Board" at bounding box center [72, 65] width 54 height 11
click at [83, 116] on span "All Boards" at bounding box center [101, 111] width 116 height 17
click at [106, 65] on div "All Boards" at bounding box center [80, 65] width 89 height 20
click at [45, 41] on input "153" at bounding box center [106, 41] width 140 height 20
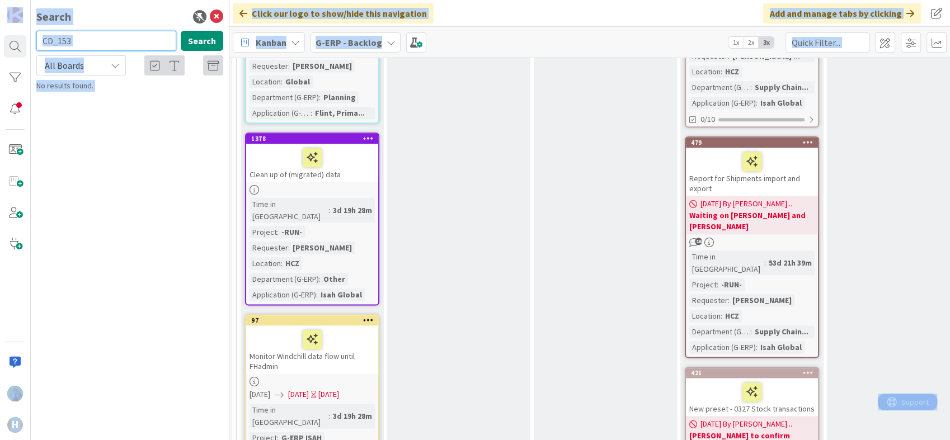
click at [121, 48] on input "CD_153" at bounding box center [106, 41] width 140 height 20
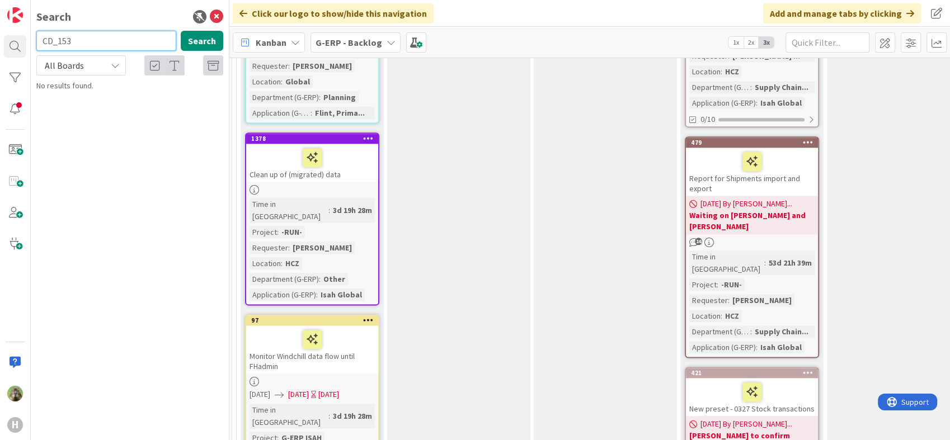
click at [121, 49] on input "CD_153" at bounding box center [106, 41] width 140 height 20
type input "intrastat"
click at [154, 102] on mark "Intrastat" at bounding box center [140, 99] width 33 height 12
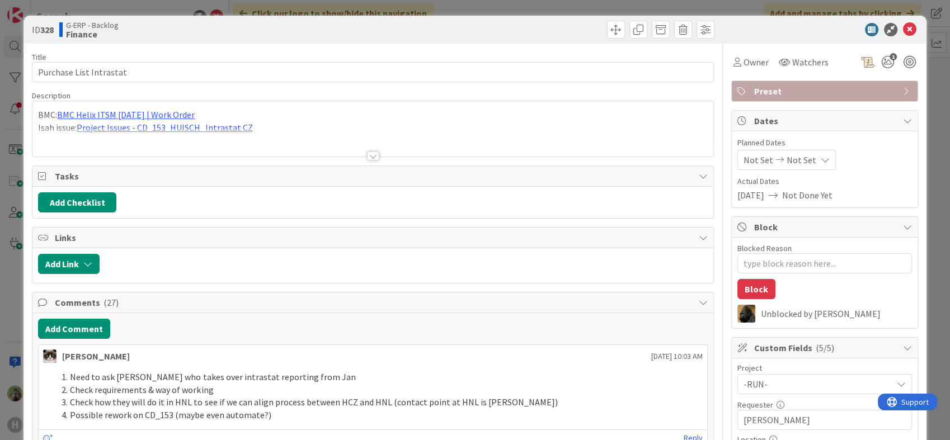
type textarea "x"
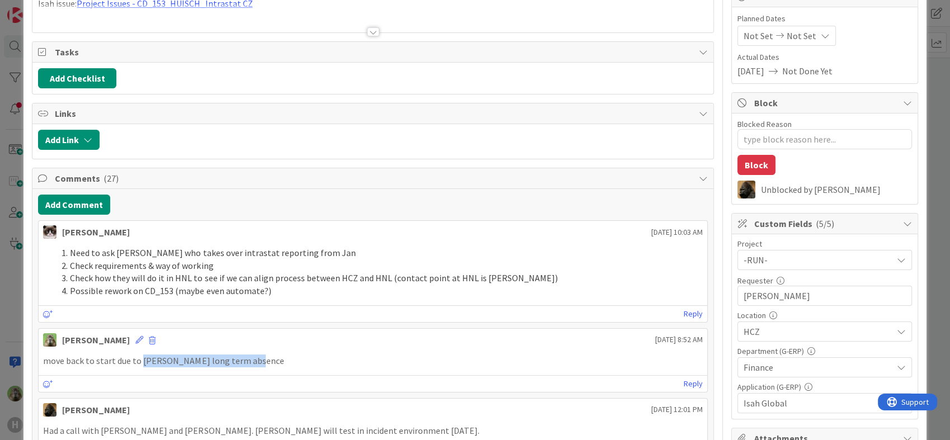
drag, startPoint x: 251, startPoint y: 365, endPoint x: 139, endPoint y: 357, distance: 112.2
click at [139, 357] on p "move back to start due to Jan Zacek long term absence" at bounding box center [372, 361] width 659 height 13
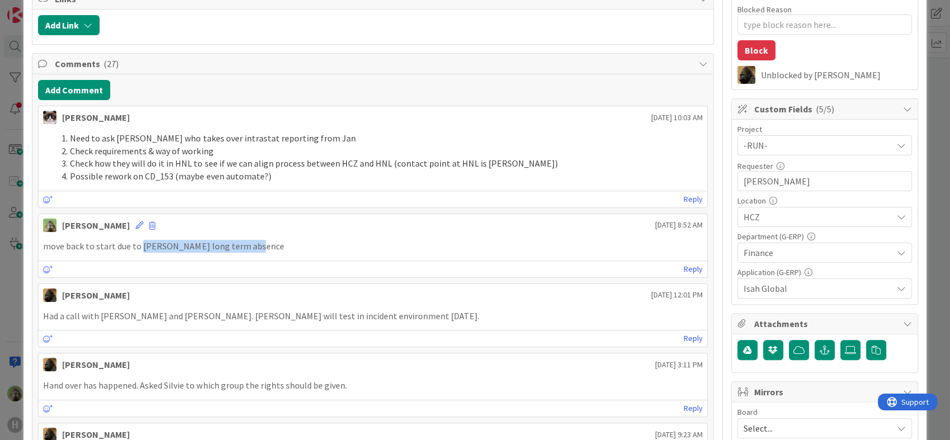
scroll to position [248, 0]
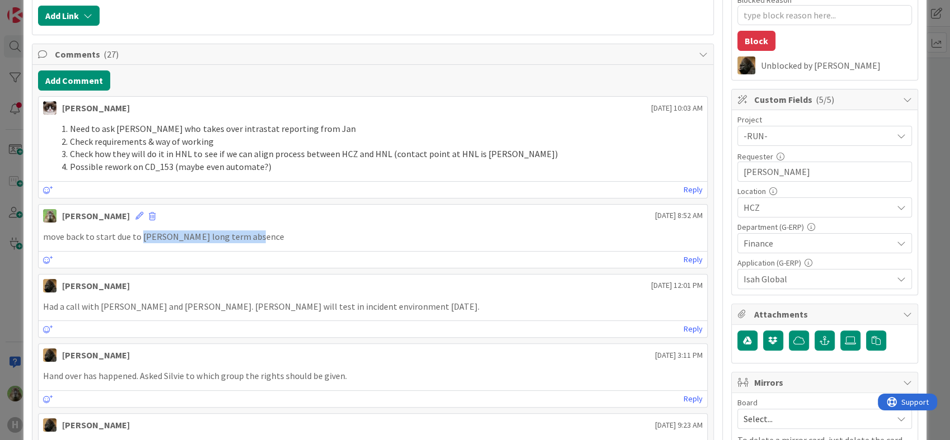
click at [353, 242] on div "move back to start due to Jan Zacek long term absence" at bounding box center [373, 237] width 668 height 22
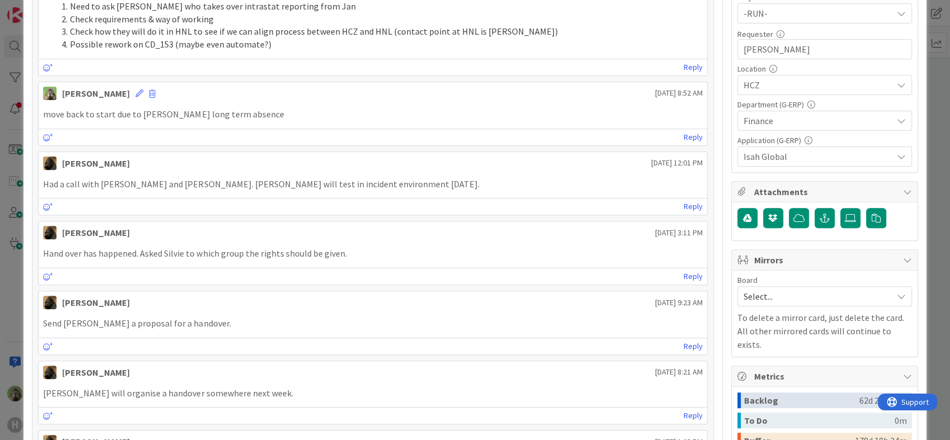
scroll to position [372, 0]
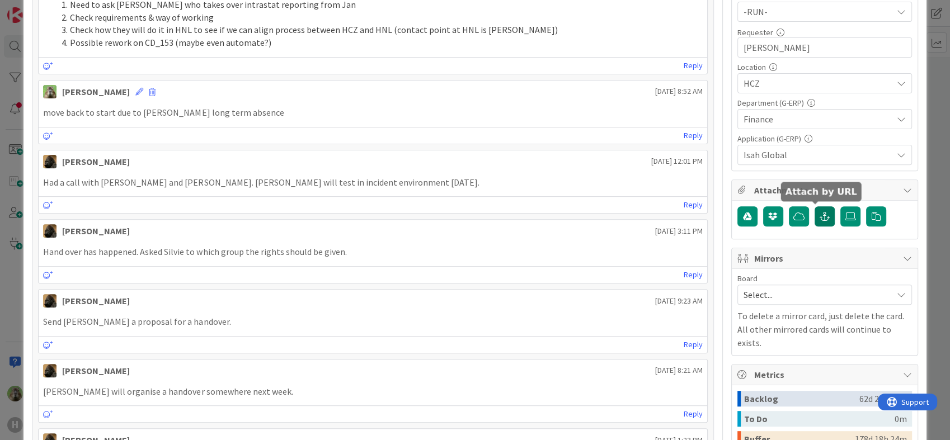
click at [819, 215] on icon "button" at bounding box center [824, 216] width 10 height 9
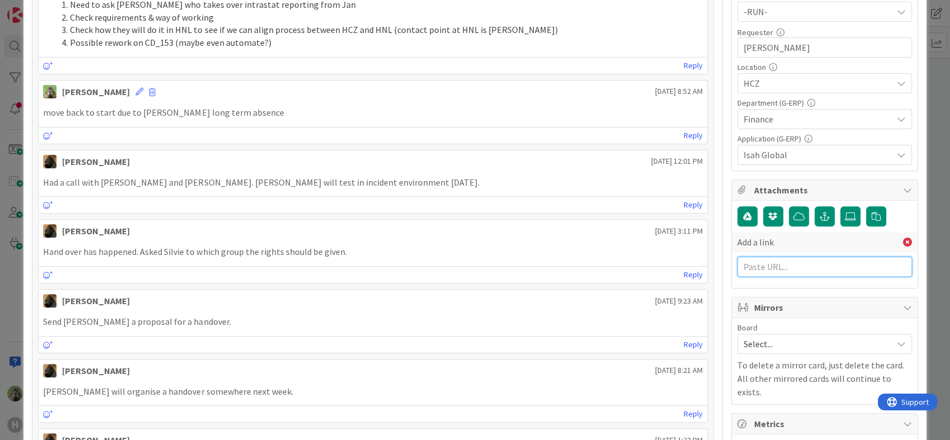
click at [780, 259] on input "text" at bounding box center [824, 267] width 174 height 20
paste input "https://isahbv.sharepoint.com/sites/customerportals/97767/ProjectIssues/DispFor…"
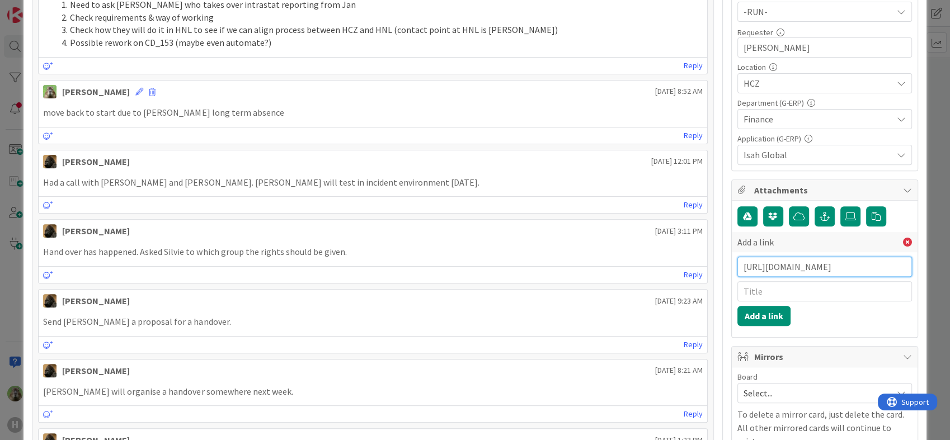
scroll to position [0, 1424]
type input "https://isahbv.sharepoint.com/sites/customerportals/97767/ProjectIssues/DispFor…"
click at [784, 287] on input "text" at bounding box center [824, 291] width 174 height 20
type input "B"
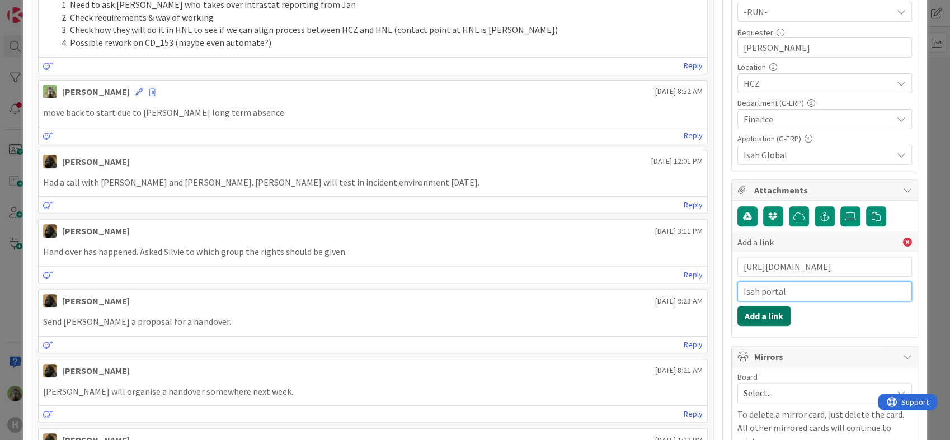
type input "Isah portal"
click at [761, 310] on button "Add a link" at bounding box center [763, 316] width 53 height 20
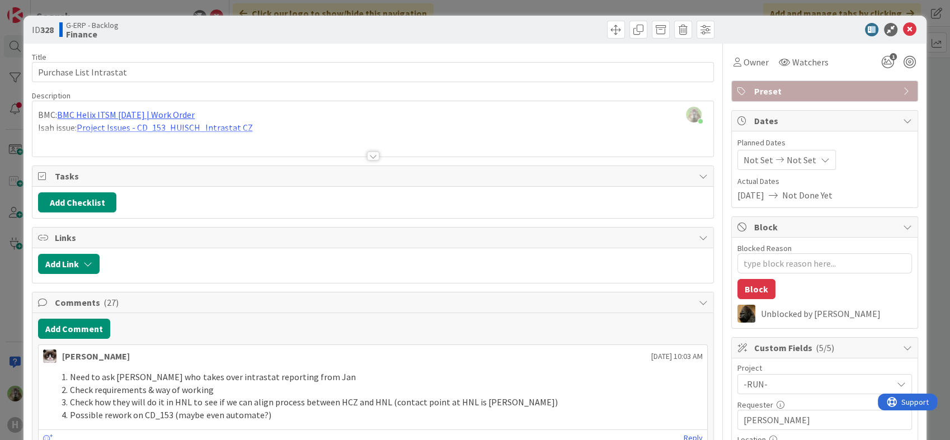
click at [15, 309] on div "ID 328 G-ERP - Backlog Finance Title 23 / 128 Purchase List Intrastat Descripti…" at bounding box center [475, 220] width 950 height 440
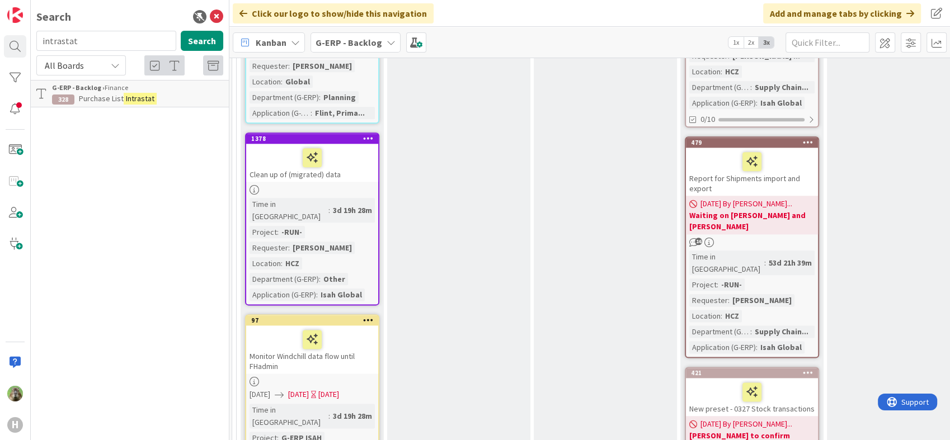
click at [215, 14] on icon at bounding box center [216, 16] width 13 height 13
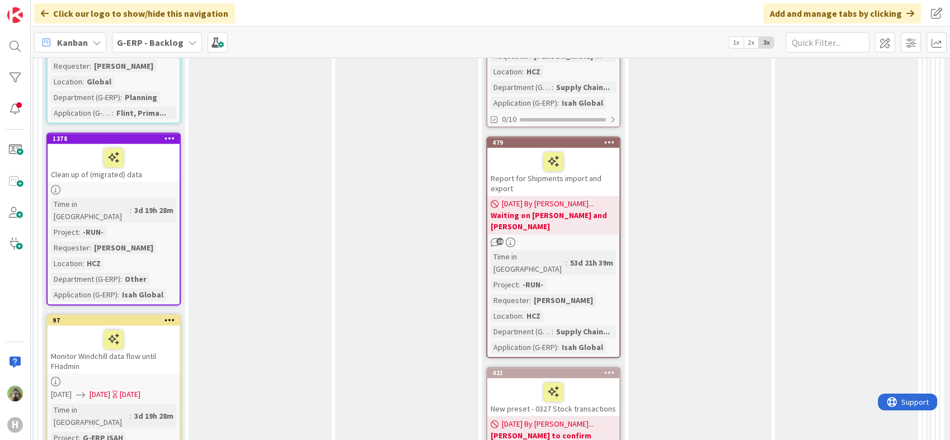
click at [608, 148] on div "Report for Shipments import and export" at bounding box center [553, 172] width 132 height 48
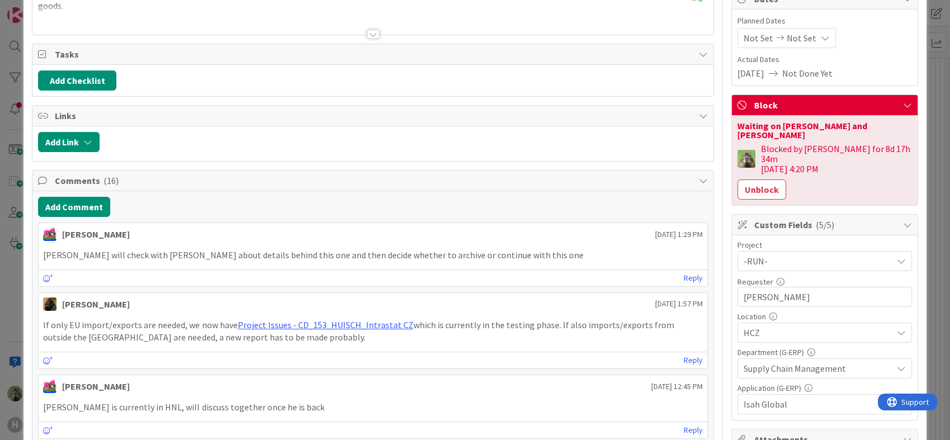
scroll to position [186, 0]
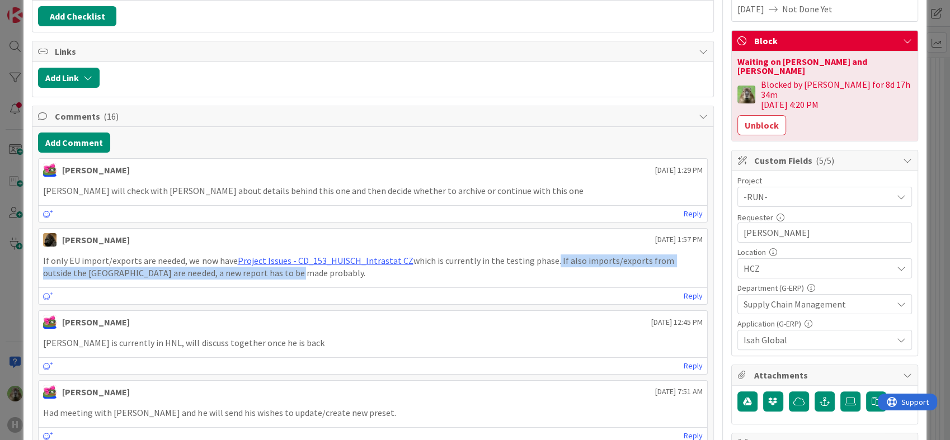
drag, startPoint x: 269, startPoint y: 273, endPoint x: 544, endPoint y: 256, distance: 275.1
click at [544, 256] on p "If only EU import/exports are needed, we now have Project Issues - CD_153_HUISC…" at bounding box center [372, 266] width 659 height 25
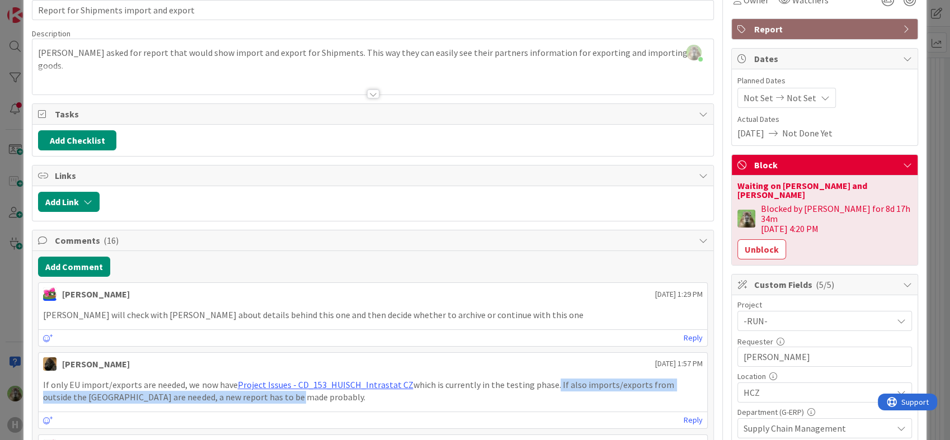
scroll to position [248, 0]
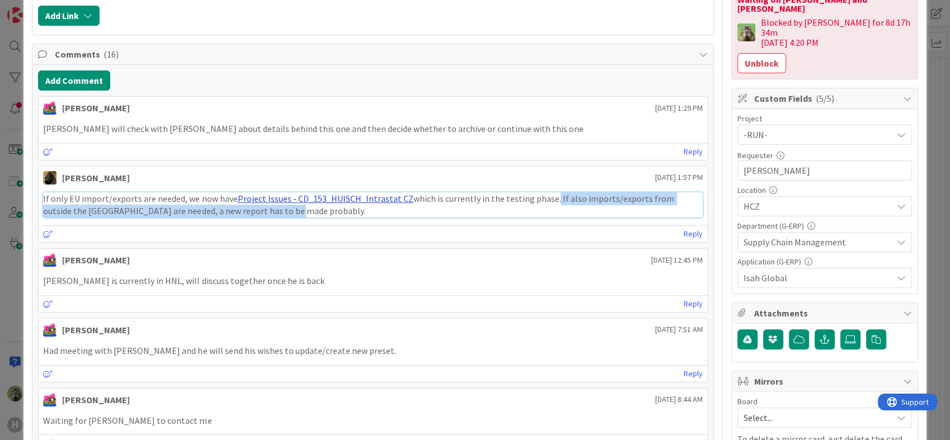
click at [375, 193] on link "Project Issues - CD_153_HUISCH_Intrastat CZ" at bounding box center [325, 198] width 176 height 11
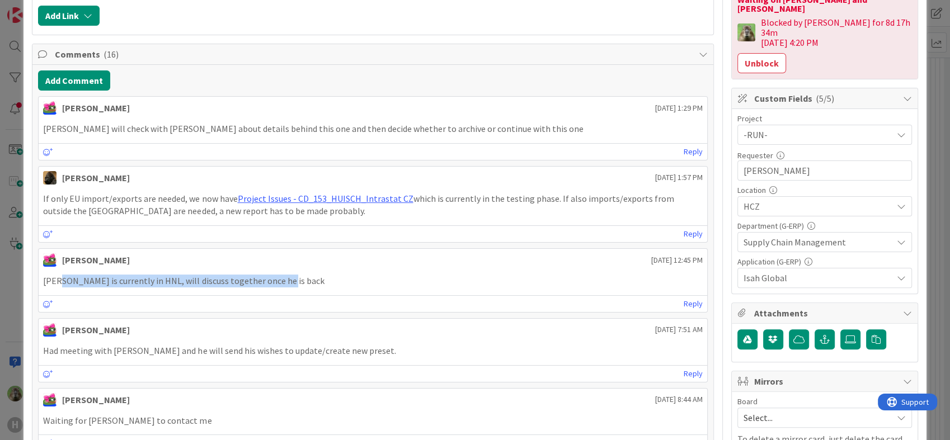
drag, startPoint x: 303, startPoint y: 286, endPoint x: 58, endPoint y: 285, distance: 244.4
click at [58, 285] on div "Martin is currently in HNL, will discuss together once he is back" at bounding box center [373, 281] width 668 height 22
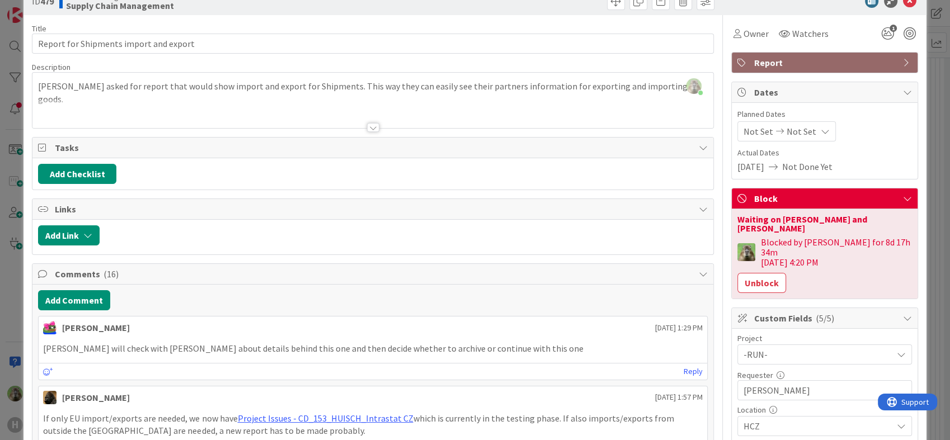
scroll to position [0, 0]
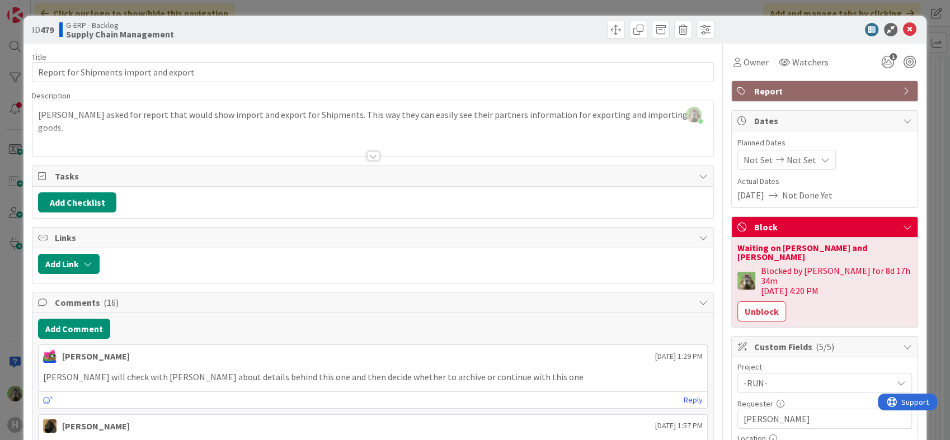
click at [351, 112] on div "Timothy Tjia joined 1 m ago Martin asked for report that would show import and …" at bounding box center [372, 128] width 680 height 55
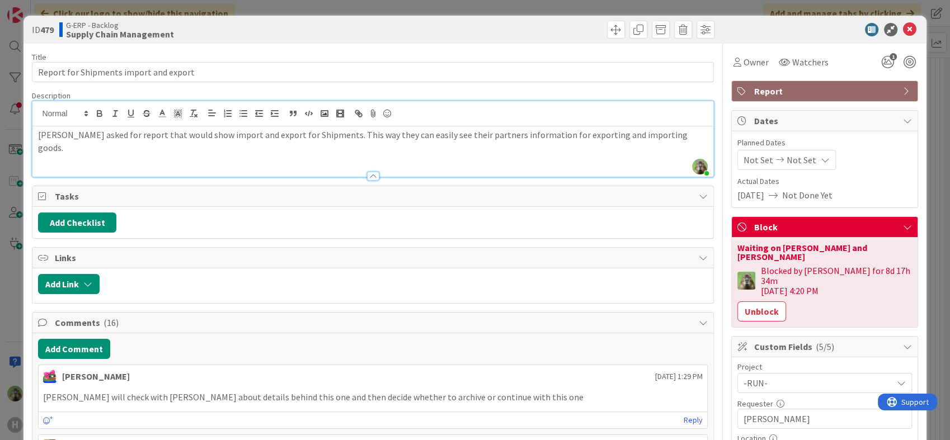
click at [21, 286] on div "ID 479 G-ERP - Backlog Supply Chain Management Title 38 / 128 Report for Shipme…" at bounding box center [475, 220] width 950 height 440
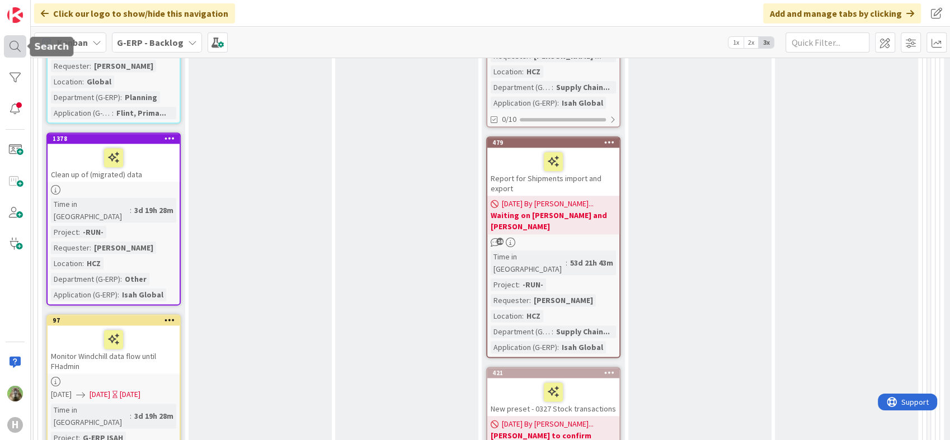
click at [13, 39] on div at bounding box center [15, 46] width 22 height 22
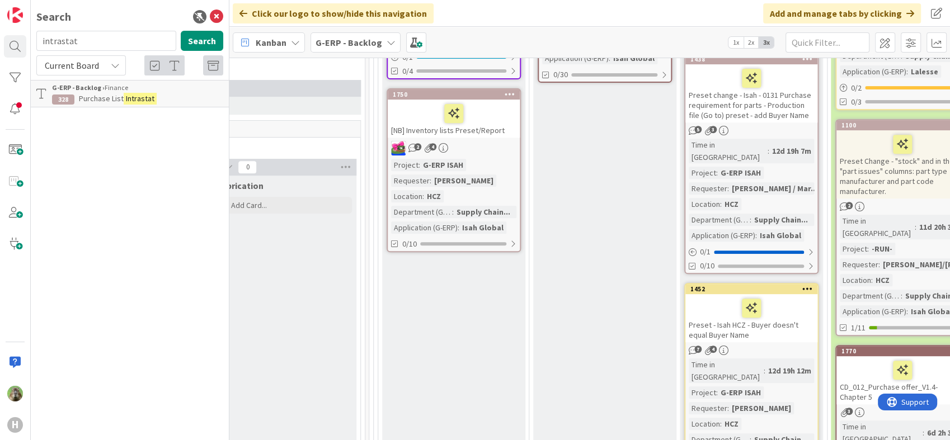
scroll to position [433, 944]
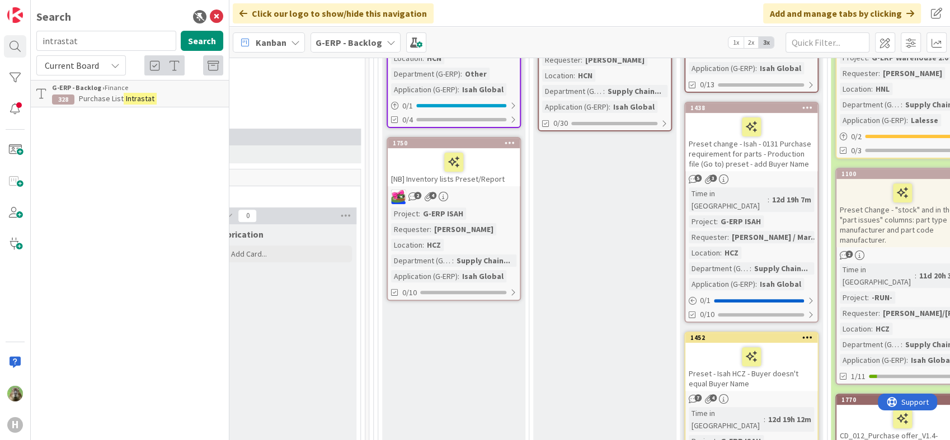
click at [782, 152] on div "Preset change - Isah - 0131 Purchase requirement for parts - Production file (G…" at bounding box center [751, 142] width 132 height 58
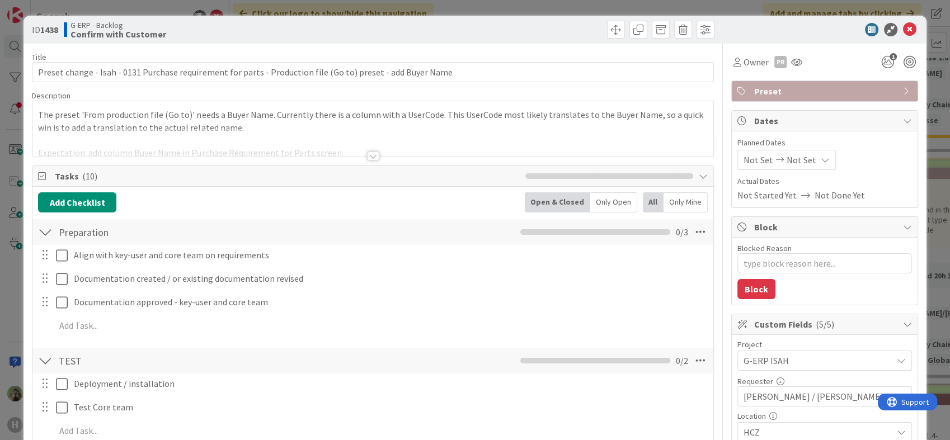
click at [385, 143] on div at bounding box center [372, 142] width 680 height 29
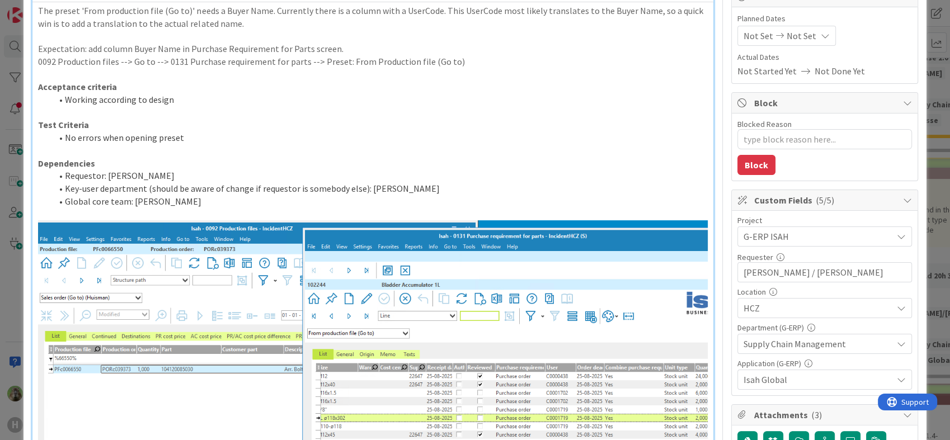
scroll to position [248, 0]
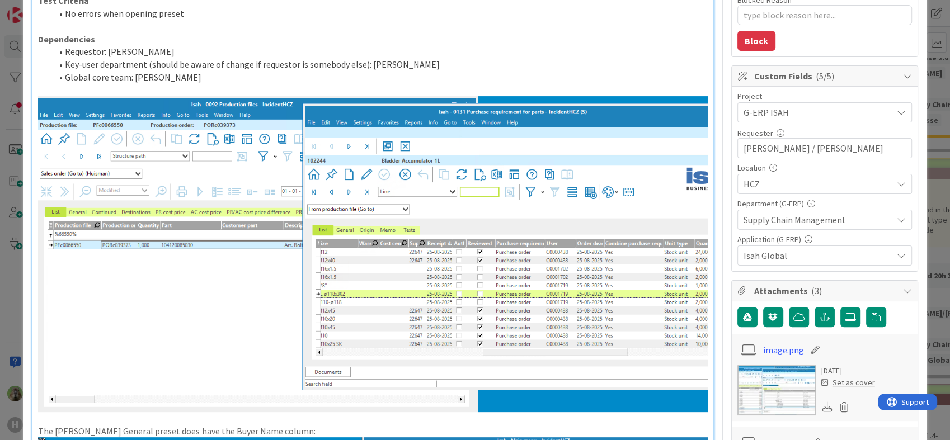
click at [4, 292] on div "ID 1438 G-ERP - Backlog Confirm with Customer Title 108 / 128 Preset change - I…" at bounding box center [475, 220] width 950 height 440
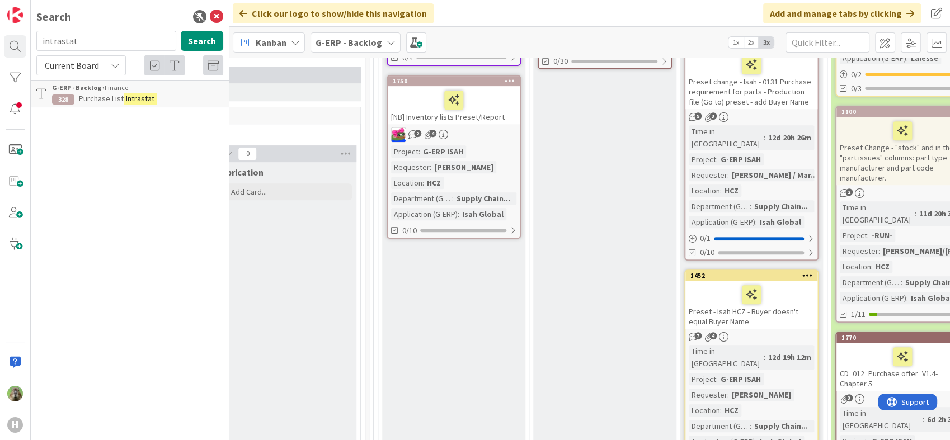
click at [770, 289] on div "Preset - Isah HCZ - Buyer doesn't equal Buyer Name" at bounding box center [751, 305] width 132 height 48
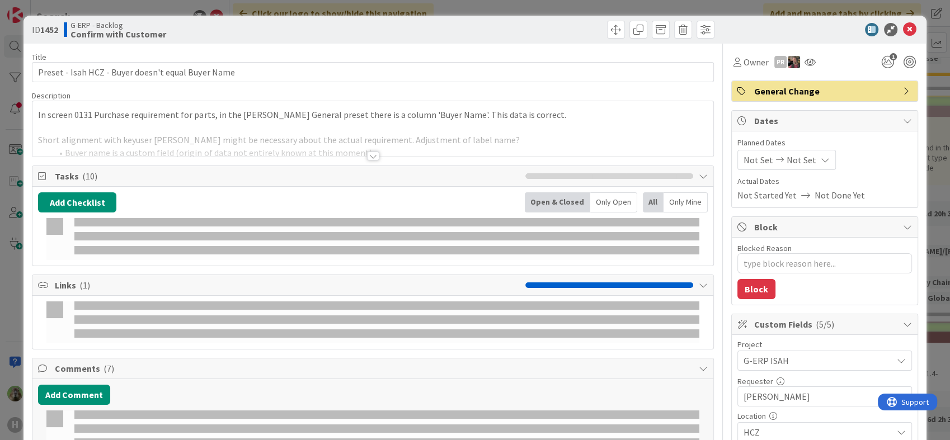
click at [402, 149] on div at bounding box center [372, 142] width 680 height 29
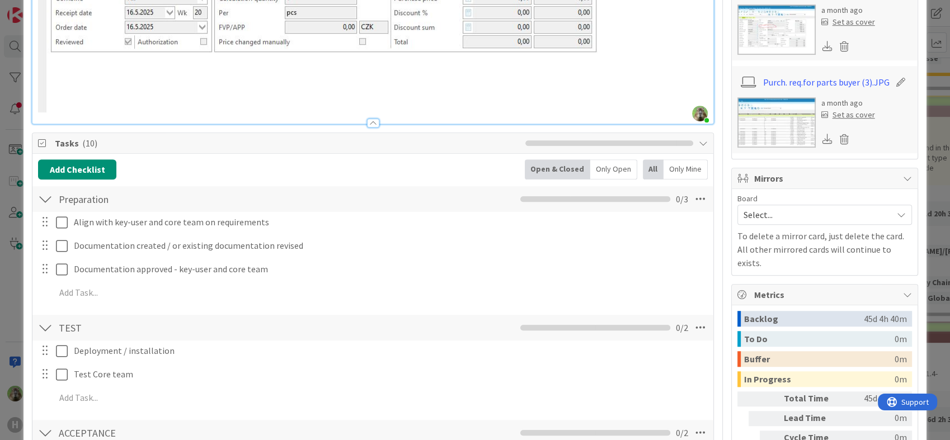
scroll to position [497, 0]
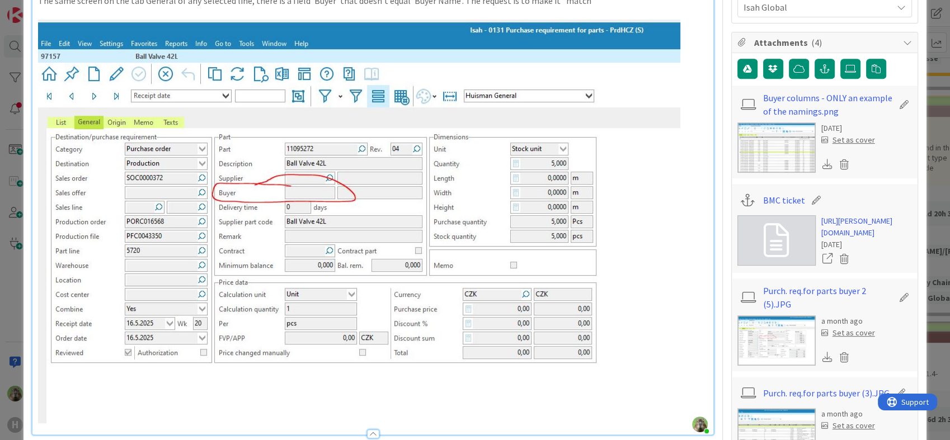
click at [7, 297] on div "ID 1452 G-ERP - Backlog Confirm with Customer Title 50 / 128 Preset - Isah HCZ …" at bounding box center [475, 220] width 950 height 440
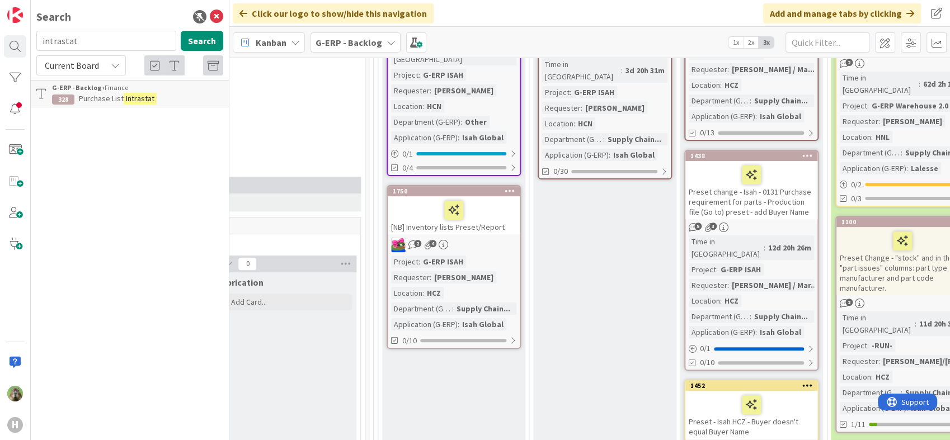
scroll to position [383, 944]
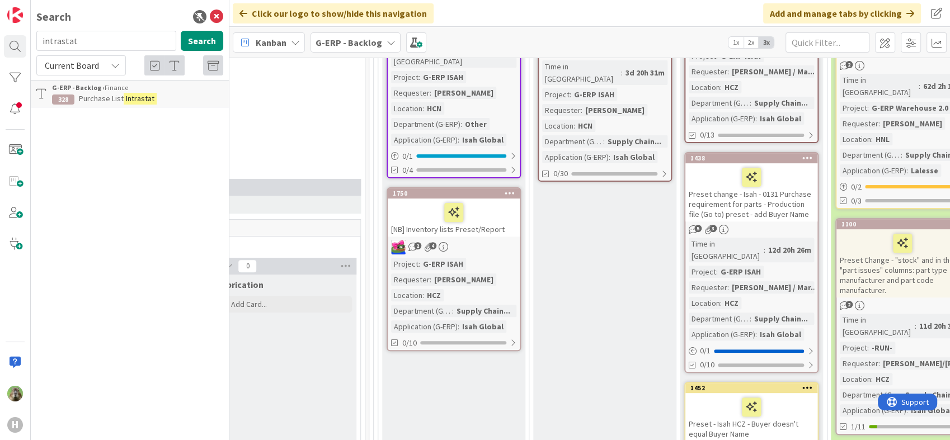
click at [779, 200] on div "Preset change - Isah - 0131 Purchase requirement for parts - Production file (G…" at bounding box center [751, 192] width 132 height 58
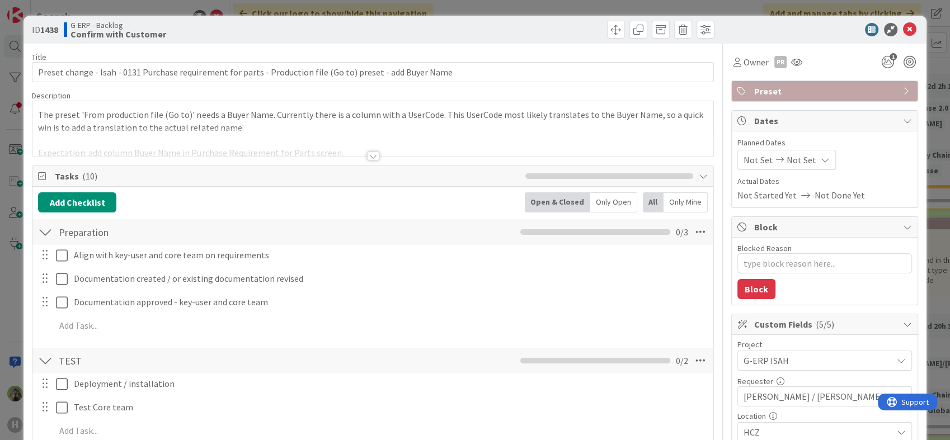
type textarea "x"
click at [10, 304] on div "ID 1438 G-ERP - Backlog Confirm with Customer Title 108 / 128 Preset change - I…" at bounding box center [475, 220] width 950 height 440
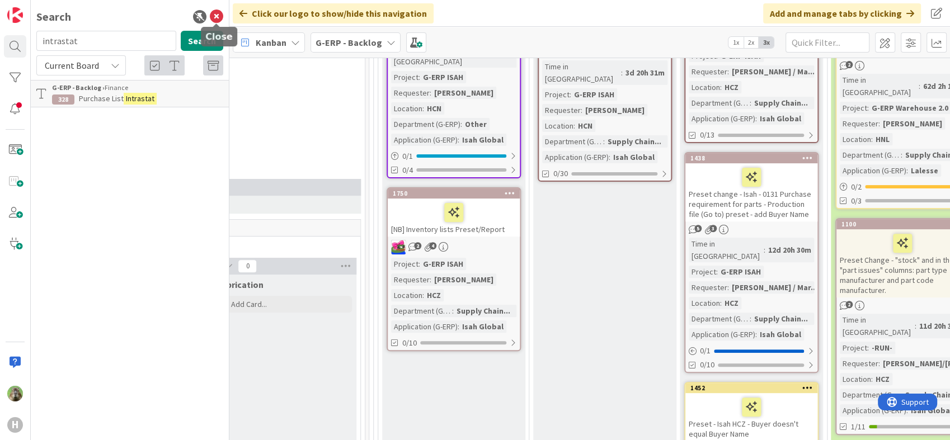
click at [214, 13] on icon at bounding box center [216, 16] width 13 height 13
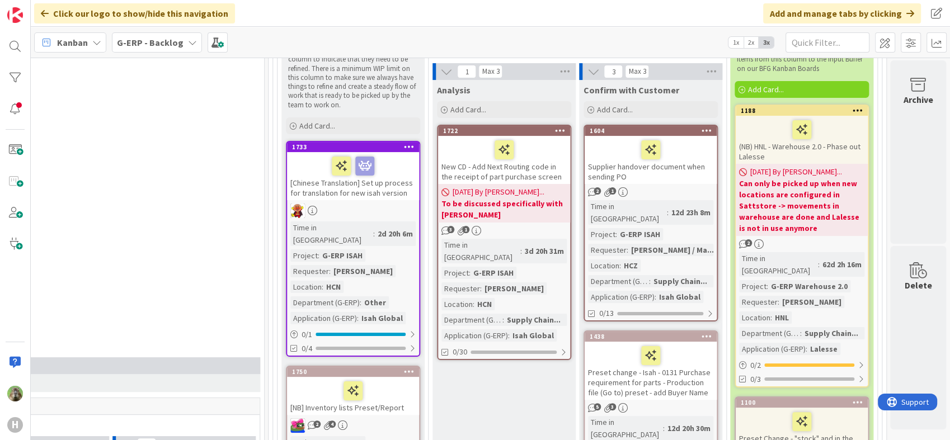
scroll to position [196, 855]
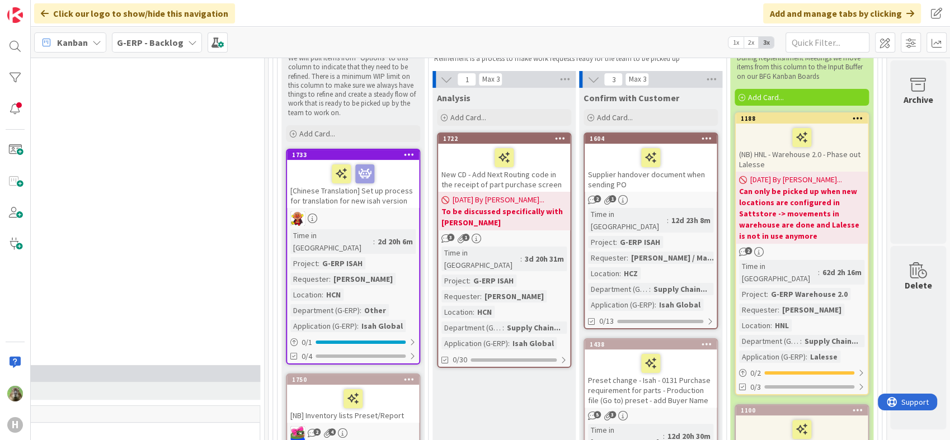
click at [682, 181] on div "Supplier handover document when sending PO" at bounding box center [650, 168] width 132 height 48
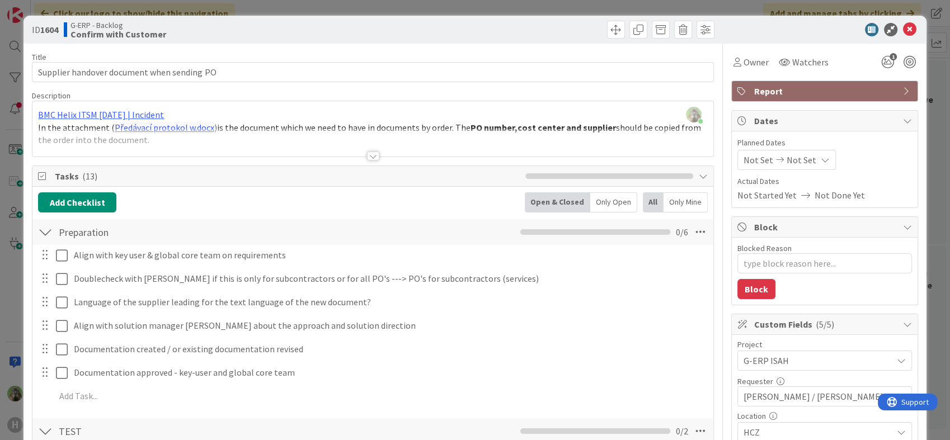
click at [482, 152] on div at bounding box center [372, 142] width 680 height 29
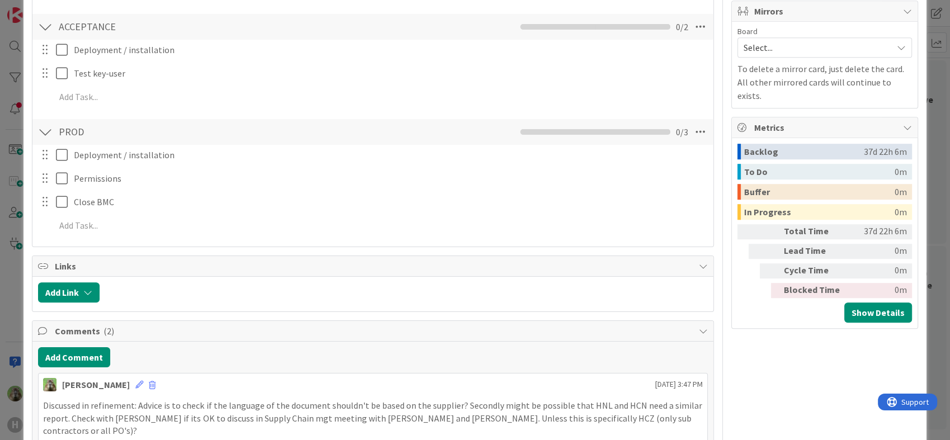
scroll to position [808, 0]
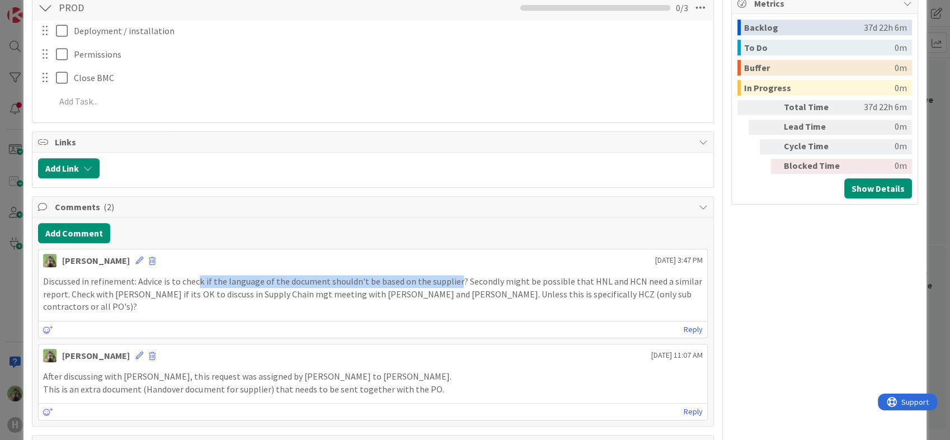
drag, startPoint x: 454, startPoint y: 279, endPoint x: 197, endPoint y: 272, distance: 256.8
click at [197, 272] on div "Discussed in refinement: Advice is to check if the language of the document sho…" at bounding box center [373, 294] width 668 height 47
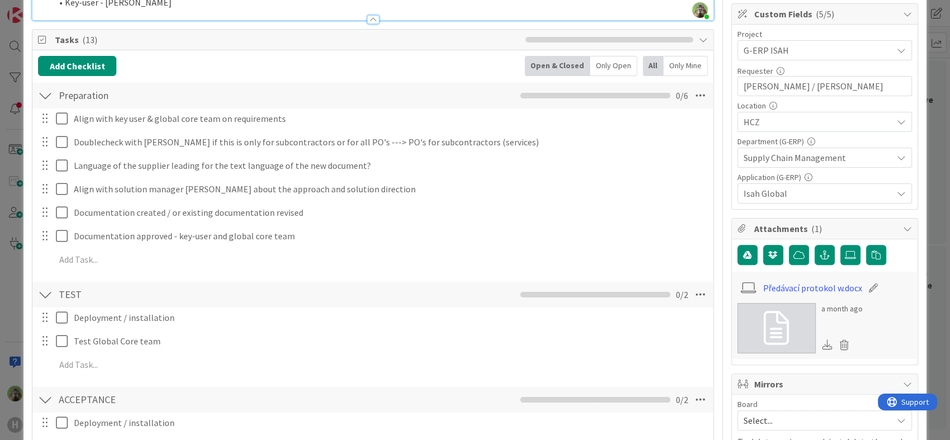
scroll to position [0, 0]
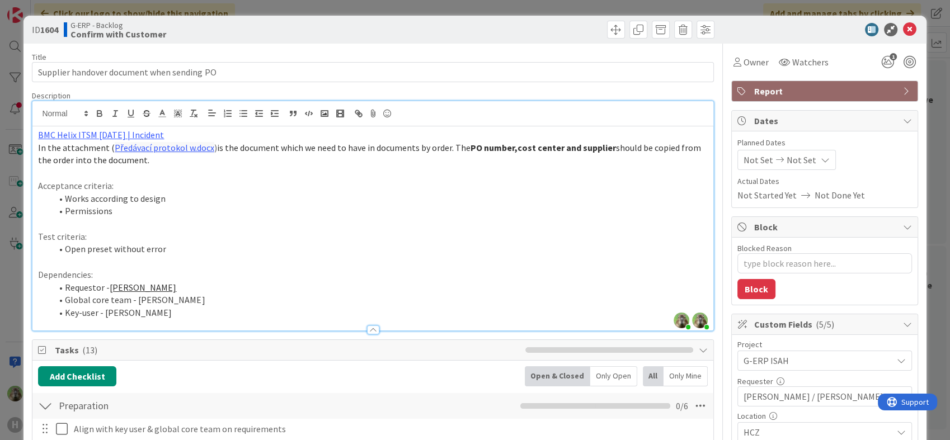
click at [17, 278] on div "ID 1604 G-ERP - Backlog Confirm with Customer Title 42 / 128 Supplier handover …" at bounding box center [475, 220] width 950 height 440
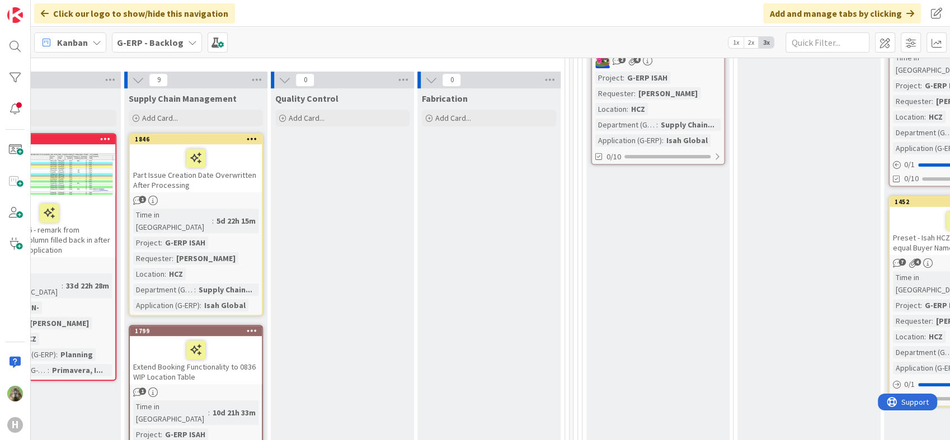
scroll to position [569, 389]
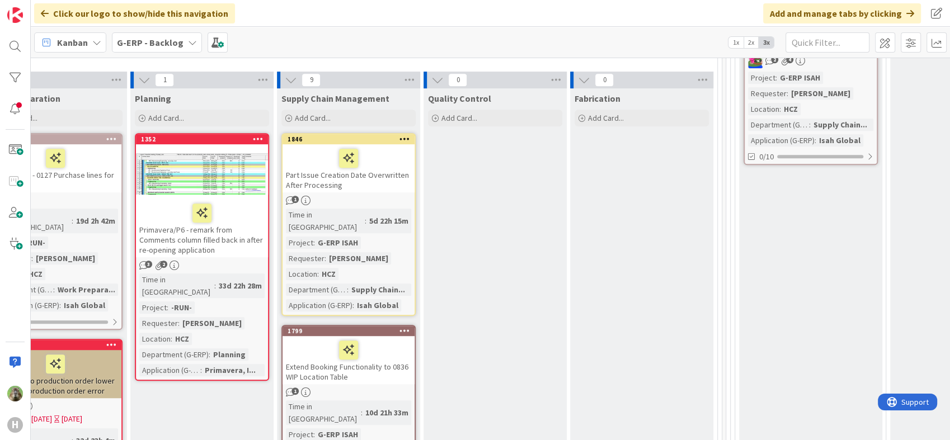
click at [381, 161] on div "Part Issue Creation Date Overwritten After Processing" at bounding box center [348, 168] width 132 height 48
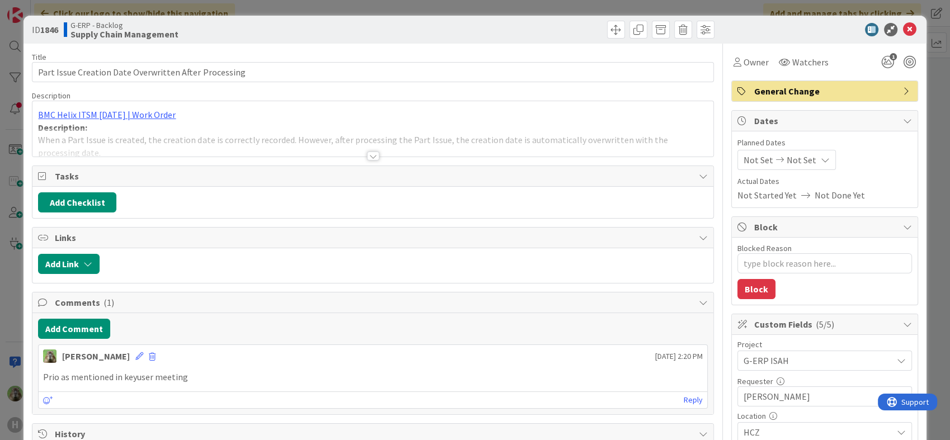
type textarea "x"
click at [367, 152] on div at bounding box center [373, 156] width 12 height 9
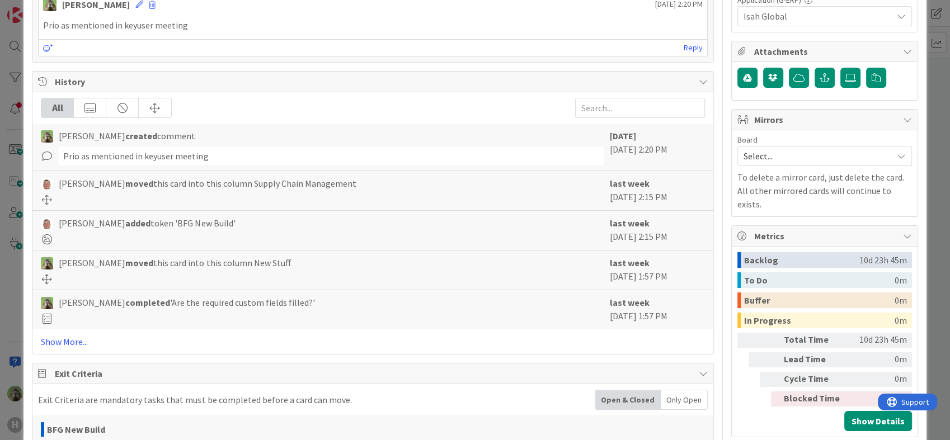
scroll to position [557, 0]
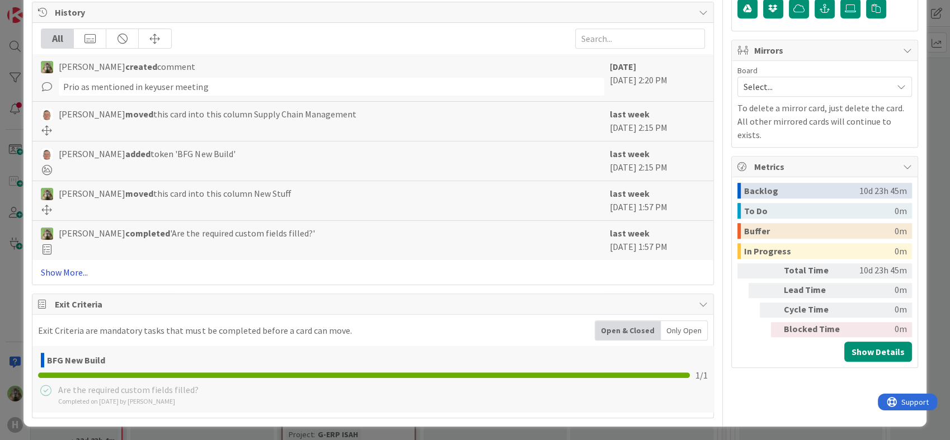
click at [84, 271] on link "Show More..." at bounding box center [372, 272] width 663 height 13
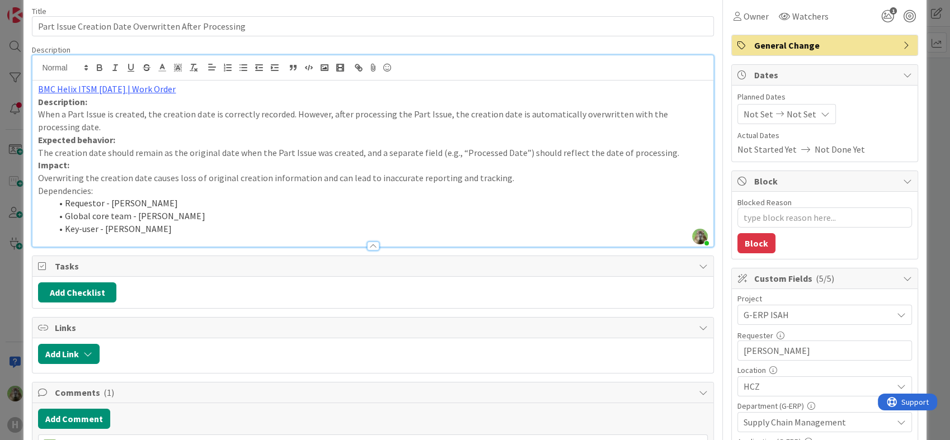
scroll to position [0, 0]
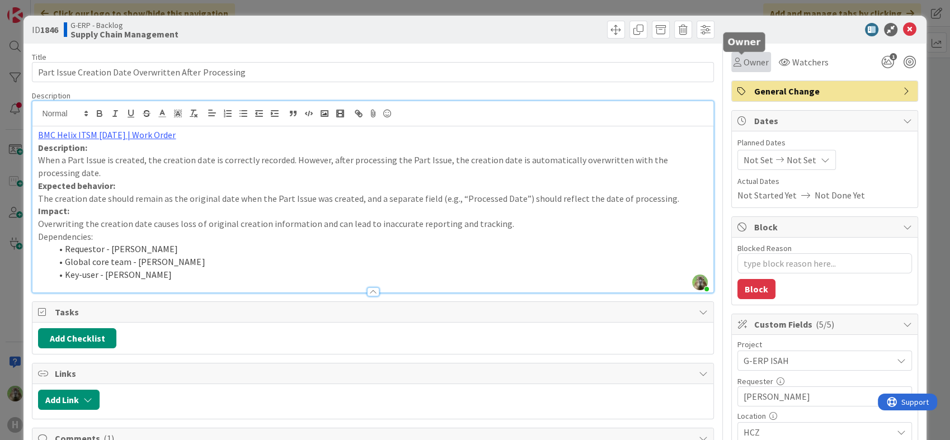
click at [733, 60] on div "Owner" at bounding box center [750, 61] width 35 height 13
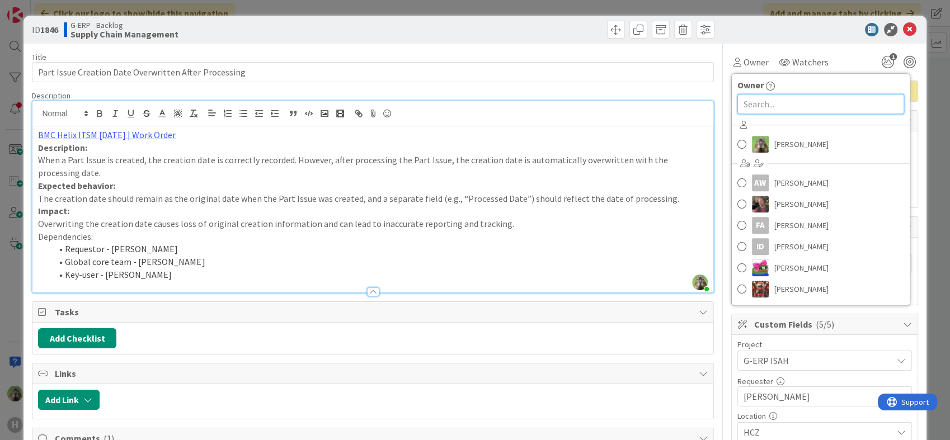
click at [846, 100] on input "text" at bounding box center [820, 104] width 167 height 20
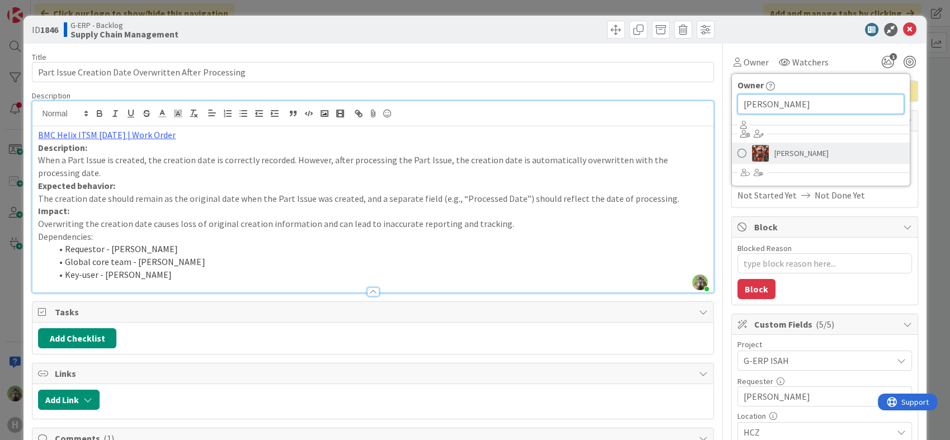
type input "josef"
click at [820, 161] on link "Josef Kuman" at bounding box center [820, 153] width 178 height 21
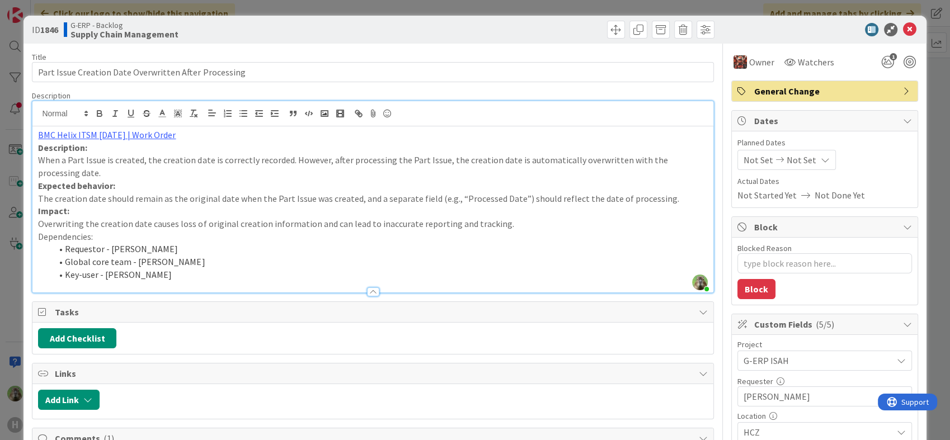
click at [21, 291] on div "ID 1846 G-ERP - Backlog Supply Chain Management Title 53 / 128 Part Issue Creat…" at bounding box center [475, 220] width 950 height 440
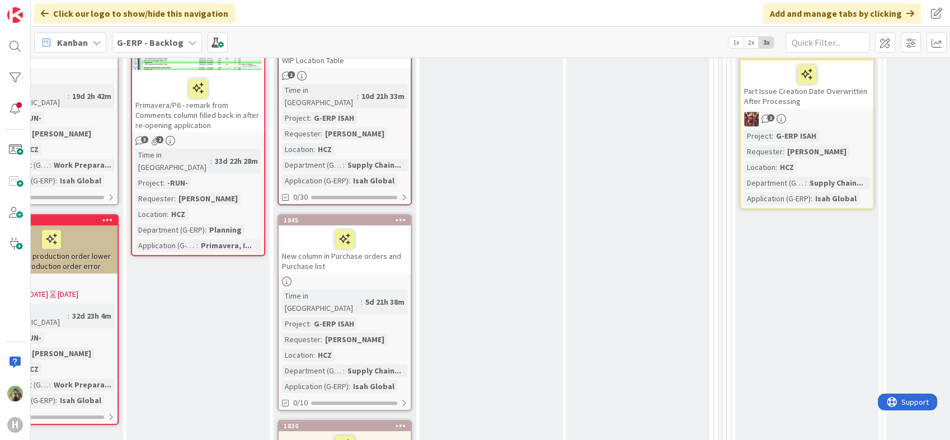
scroll to position [617, 393]
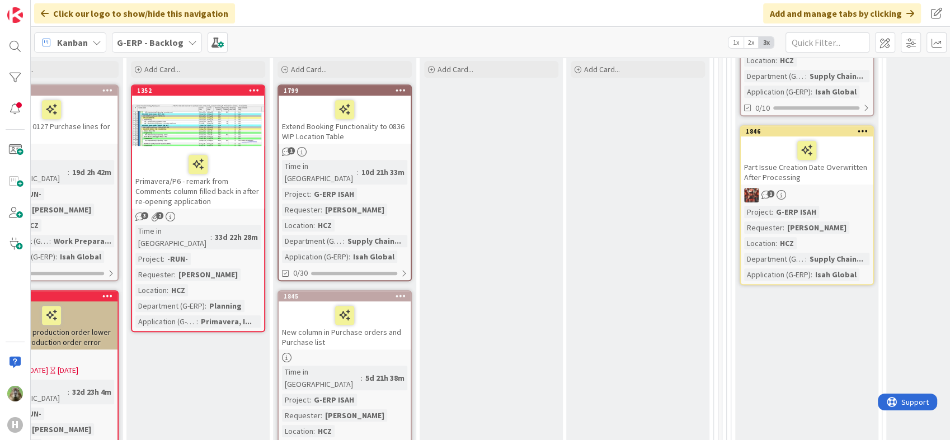
click at [398, 301] on div "New column in Purchase orders and Purchase list" at bounding box center [345, 325] width 132 height 48
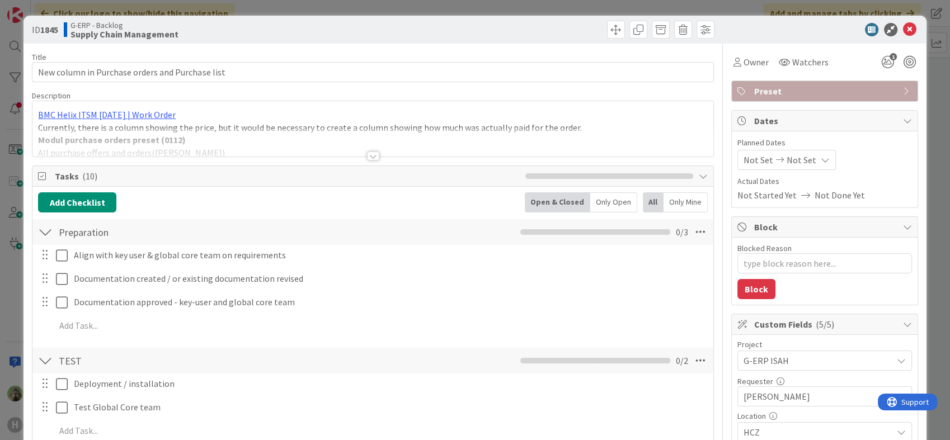
click at [331, 139] on div at bounding box center [372, 142] width 680 height 29
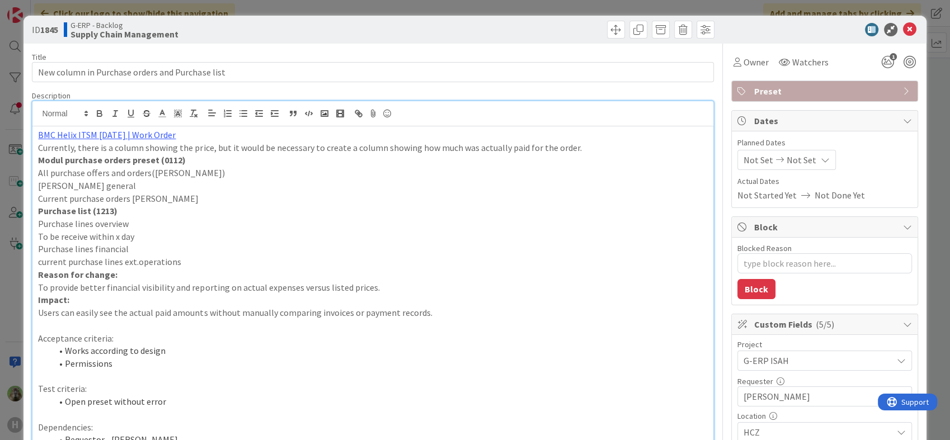
click at [7, 312] on div "ID 1845 G-ERP - Backlog Supply Chain Management Title 47 / 128 New column in Pu…" at bounding box center [475, 220] width 950 height 440
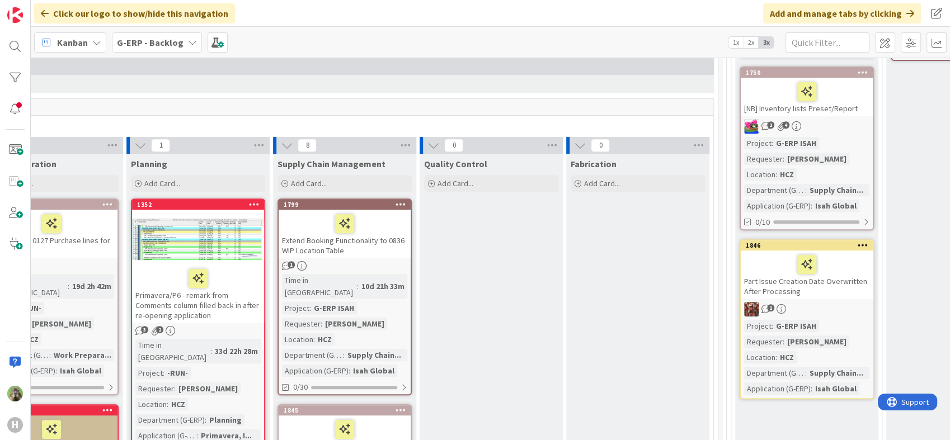
click at [385, 223] on div "Extend Booking Functionality to 0836 WIP Location Table" at bounding box center [345, 234] width 132 height 48
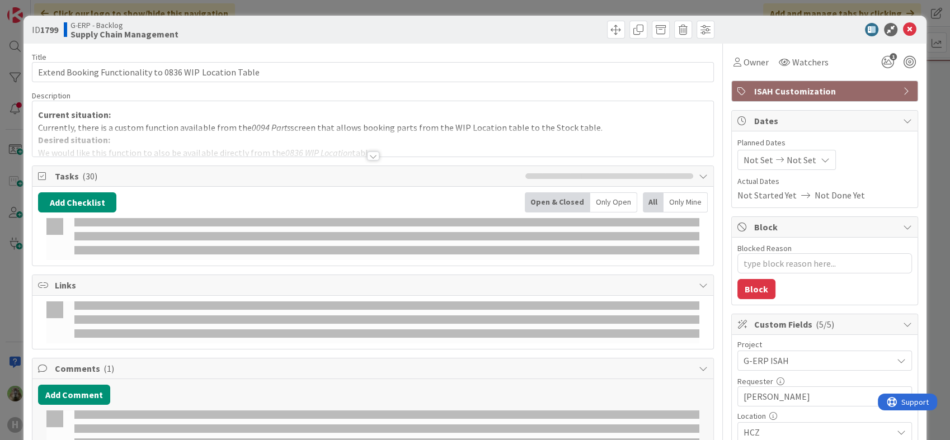
click at [348, 134] on div at bounding box center [372, 142] width 680 height 29
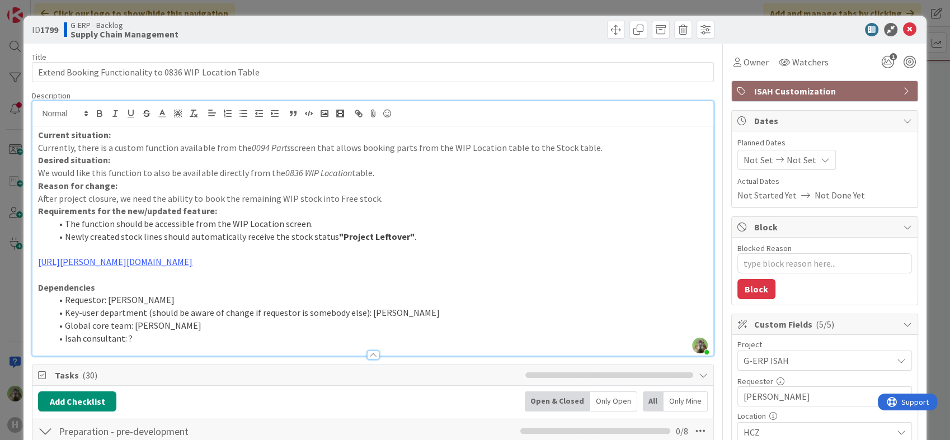
click at [13, 304] on div "ID 1799 G-ERP - Backlog Supply Chain Management Title 55 / 128 Extend Booking F…" at bounding box center [475, 220] width 950 height 440
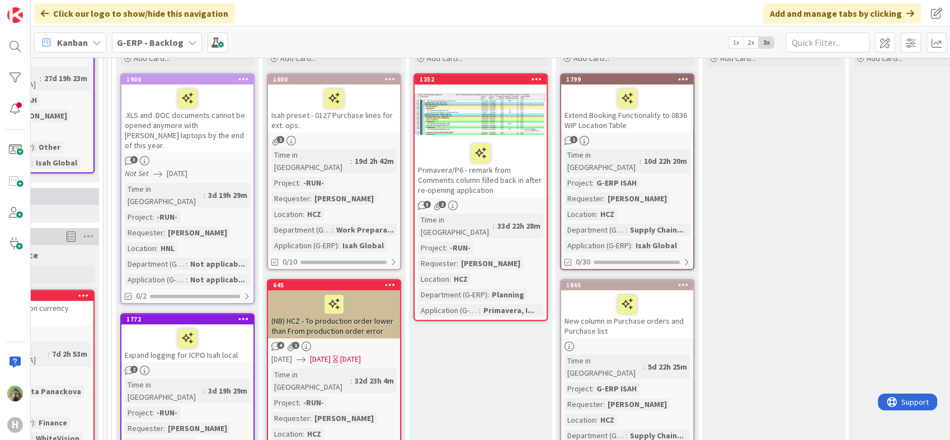
scroll to position [621, 110]
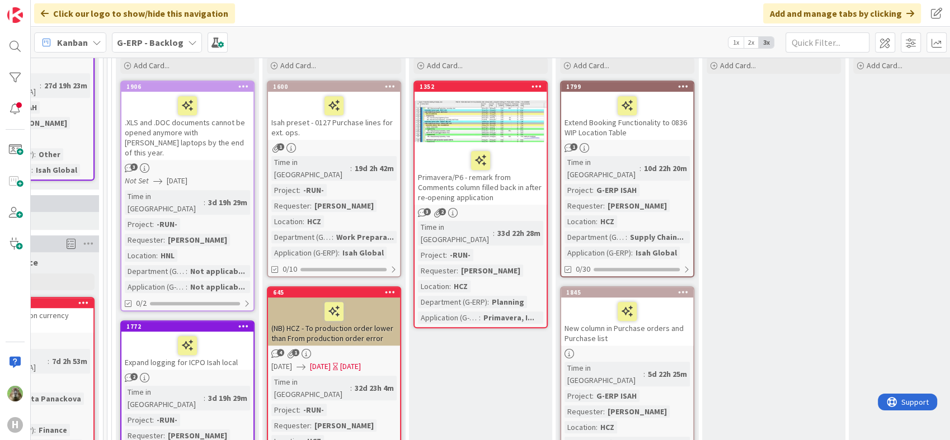
click at [673, 103] on div "Extend Booking Functionality to 0836 WIP Location Table" at bounding box center [627, 116] width 132 height 48
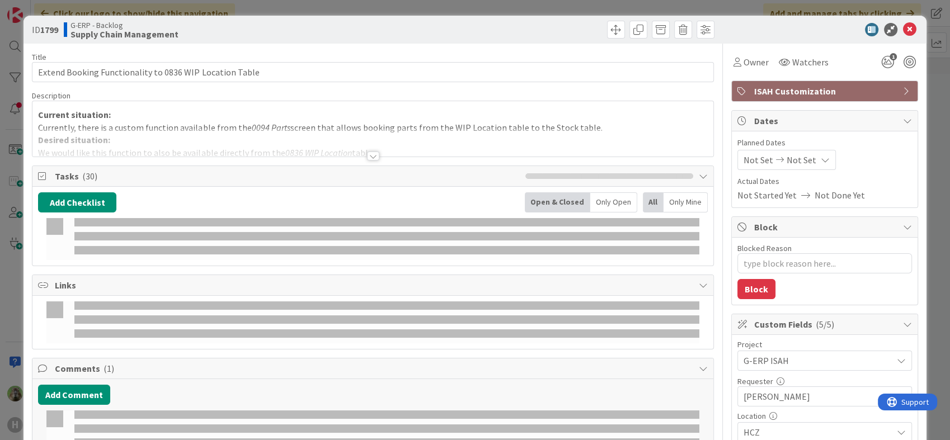
click at [369, 152] on div at bounding box center [373, 156] width 12 height 9
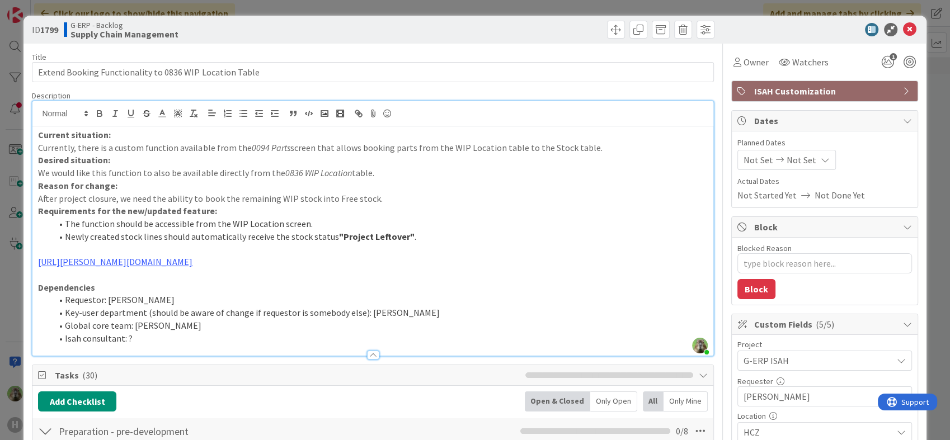
click at [15, 313] on div "ID 1799 G-ERP - Backlog Supply Chain Management Title 55 / 128 Extend Booking F…" at bounding box center [475, 220] width 950 height 440
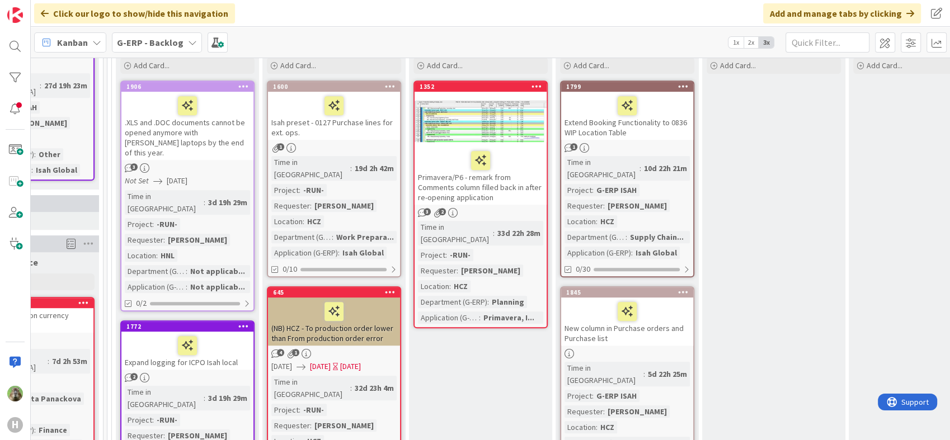
click at [582, 99] on div "Extend Booking Functionality to 0836 WIP Location Table" at bounding box center [627, 116] width 132 height 48
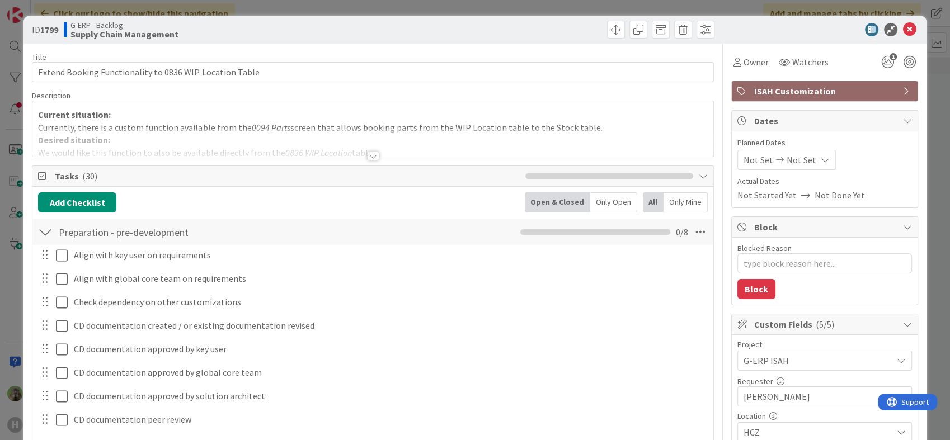
type textarea "x"
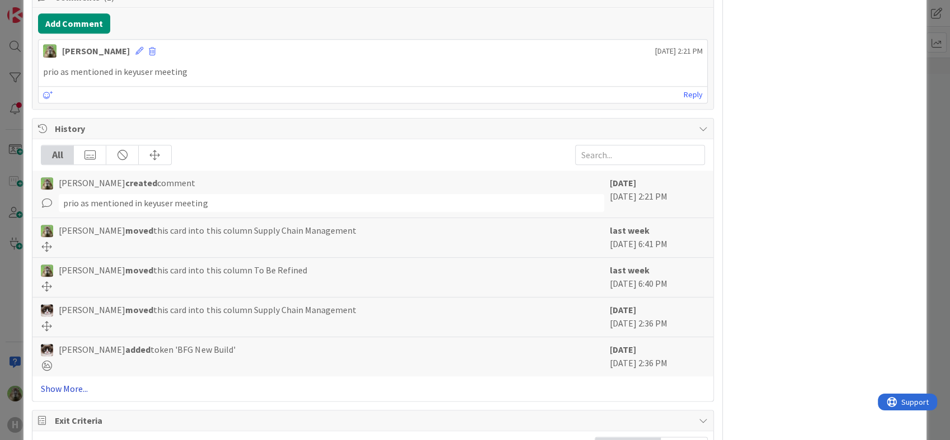
click at [87, 389] on link "Show More..." at bounding box center [372, 388] width 663 height 13
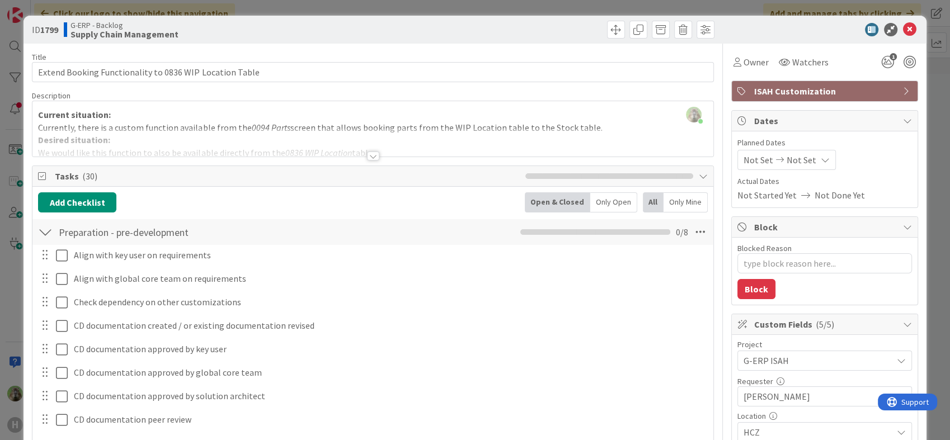
click at [356, 139] on div at bounding box center [372, 142] width 680 height 29
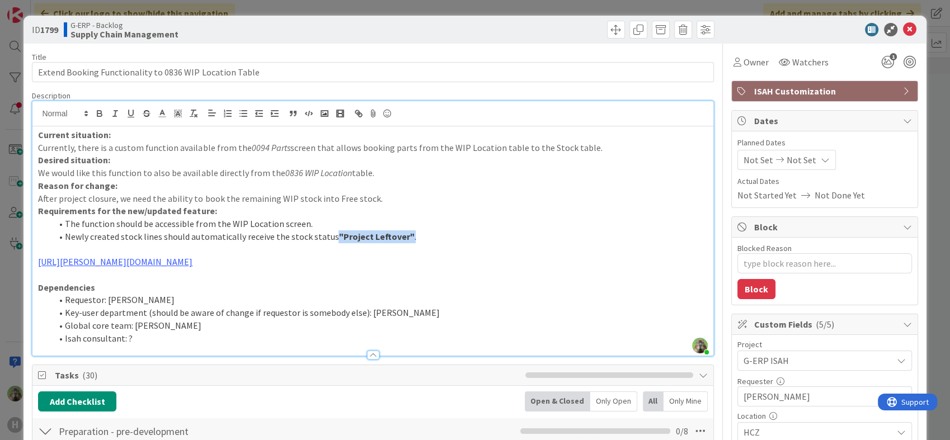
drag, startPoint x: 428, startPoint y: 237, endPoint x: 331, endPoint y: 238, distance: 97.3
click at [331, 238] on li "Newly created stock lines should automatically receive the stock status "Projec…" at bounding box center [378, 236] width 655 height 13
click at [138, 337] on li "Isah consultant: ?" at bounding box center [378, 338] width 655 height 13
type textarea "x"
click at [8, 324] on div "ID 1799 G-ERP - Backlog Supply Chain Management Title 55 / 128 Extend Booking F…" at bounding box center [475, 220] width 950 height 440
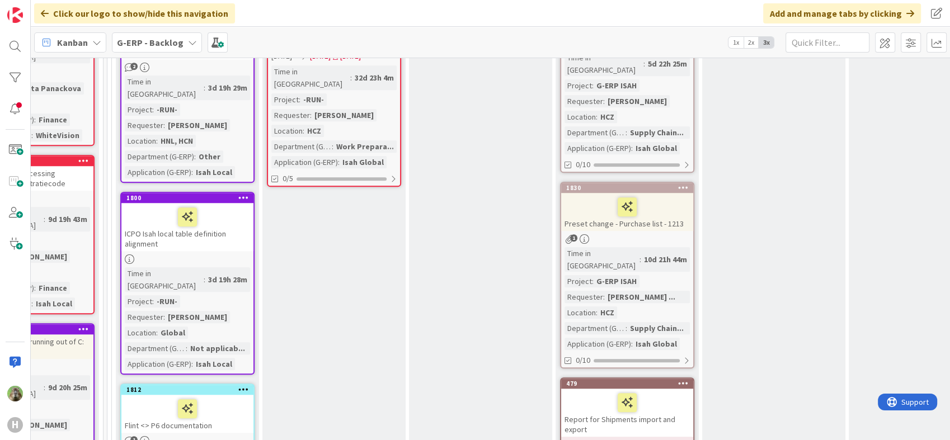
scroll to position [559, 110]
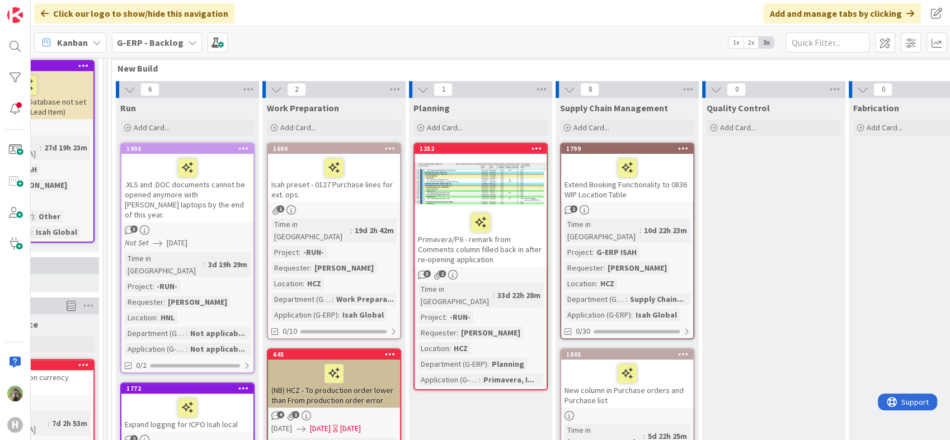
click at [685, 144] on icon at bounding box center [683, 148] width 11 height 8
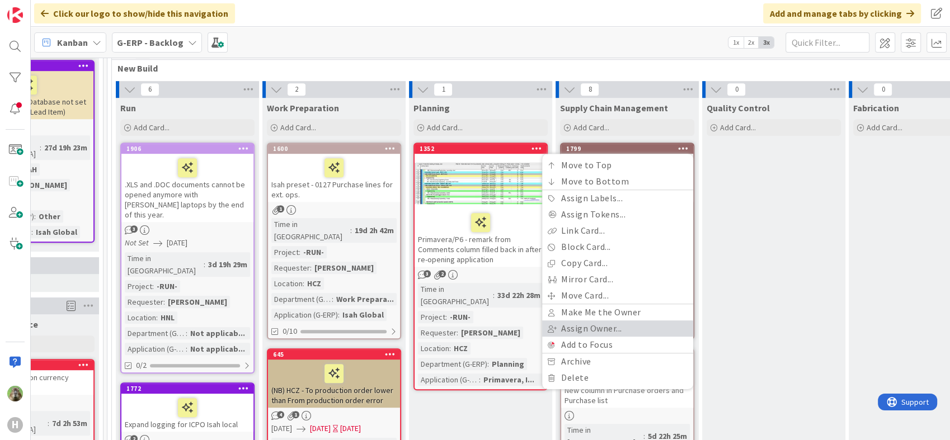
click at [639, 320] on link "Assign Owner..." at bounding box center [617, 328] width 151 height 16
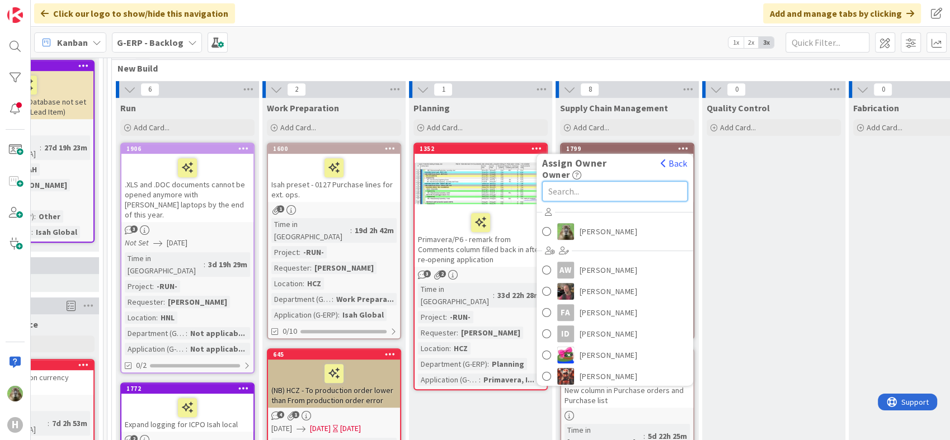
click at [624, 181] on input "text" at bounding box center [614, 191] width 145 height 20
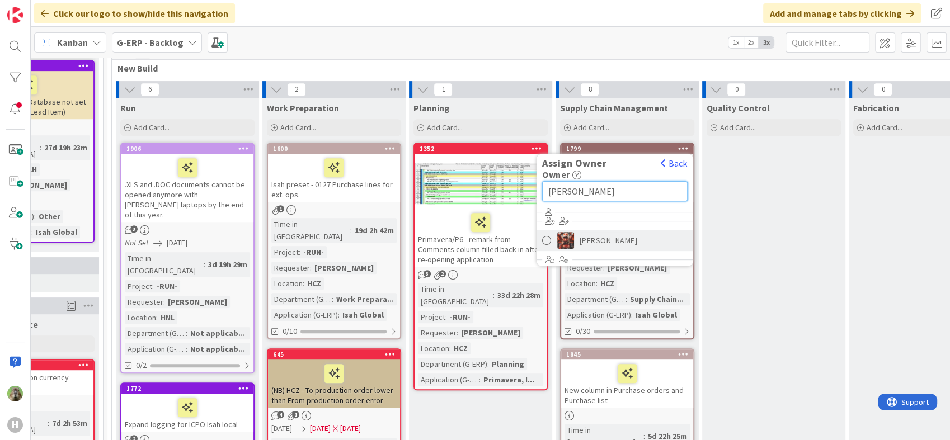
type input "josef"
click at [620, 232] on span "Josef Kuman" at bounding box center [608, 240] width 58 height 17
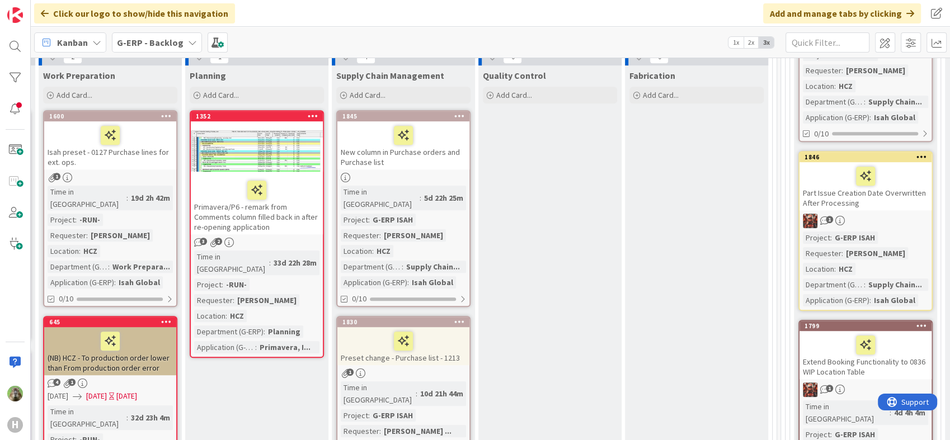
scroll to position [592, 261]
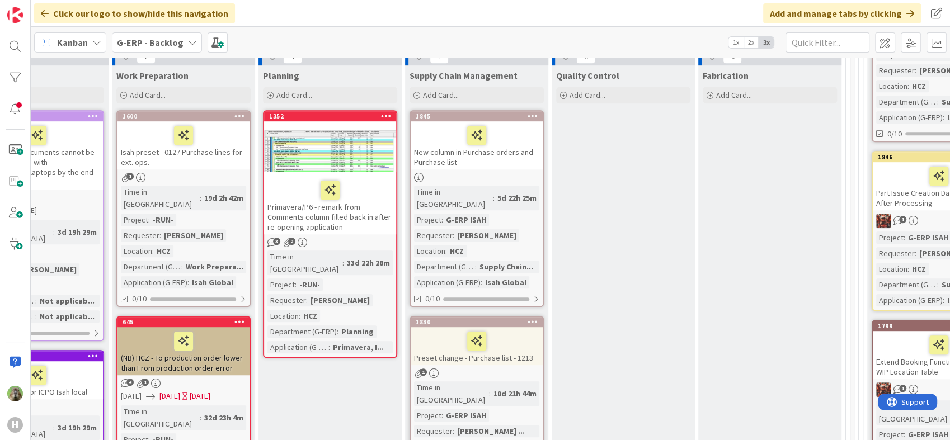
click at [444, 143] on div "New column in Purchase orders and Purchase list" at bounding box center [476, 145] width 132 height 48
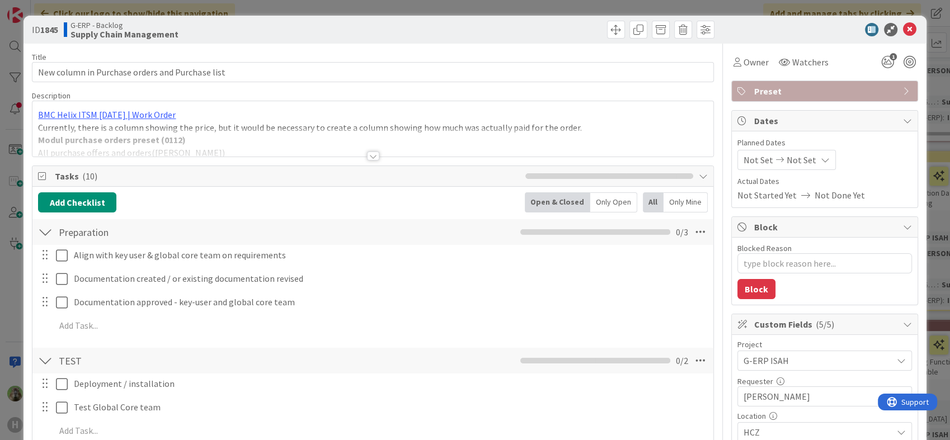
click at [440, 139] on div at bounding box center [372, 142] width 680 height 29
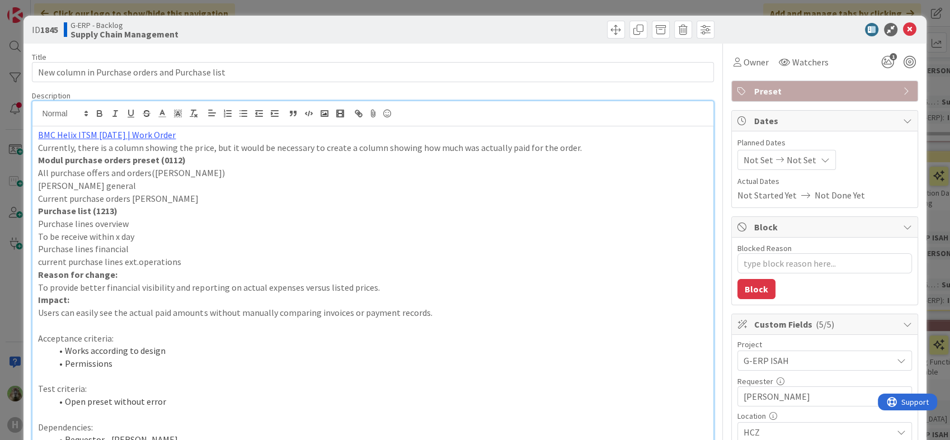
click at [6, 286] on div "ID 1845 G-ERP - Backlog Supply Chain Management Title 47 / 128 New column in Pu…" at bounding box center [475, 220] width 950 height 440
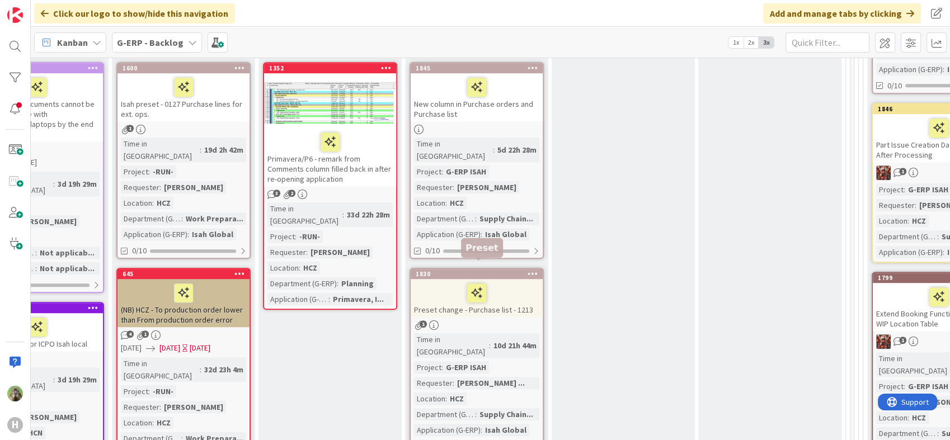
scroll to position [654, 261]
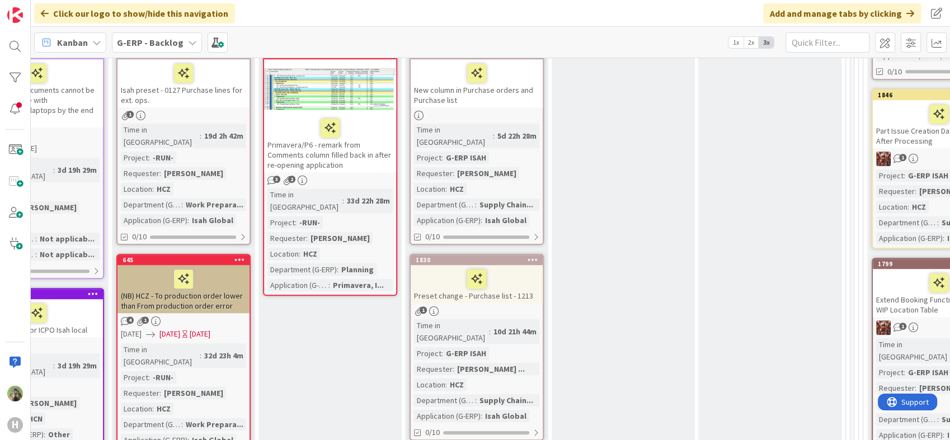
click at [503, 268] on div "Preset change - Purchase list - 1213" at bounding box center [476, 284] width 132 height 38
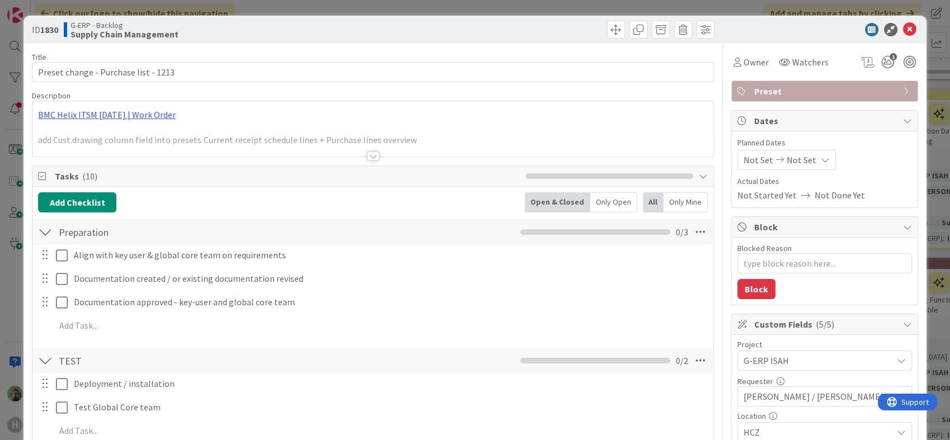
click at [367, 150] on div at bounding box center [372, 142] width 680 height 29
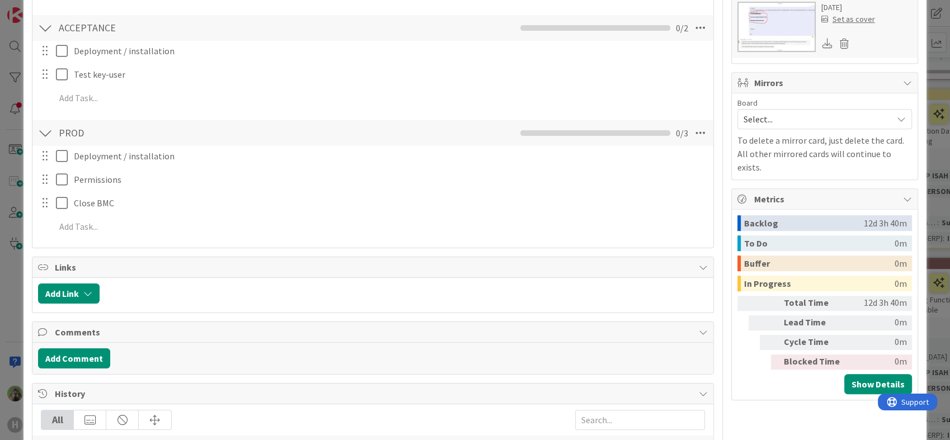
scroll to position [985, 0]
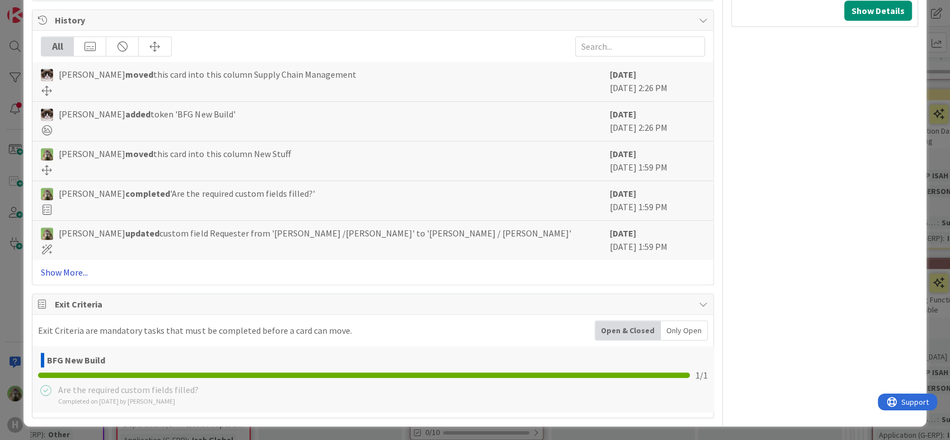
click at [80, 269] on link "Show More..." at bounding box center [372, 272] width 663 height 13
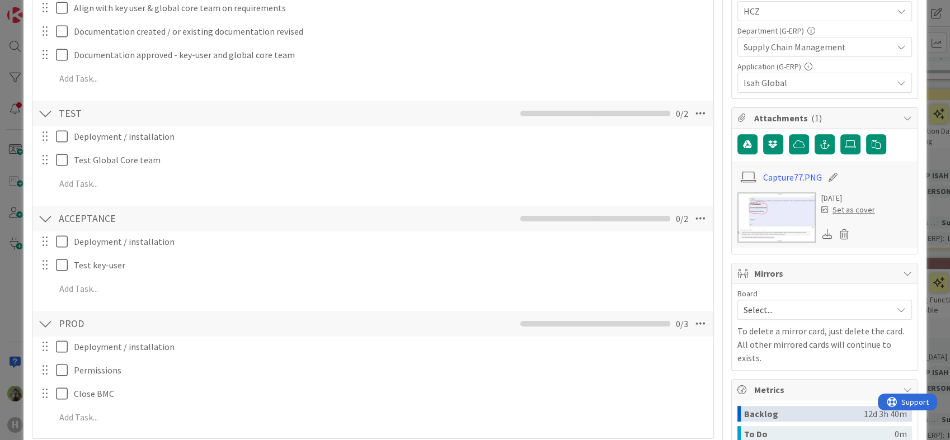
scroll to position [0, 0]
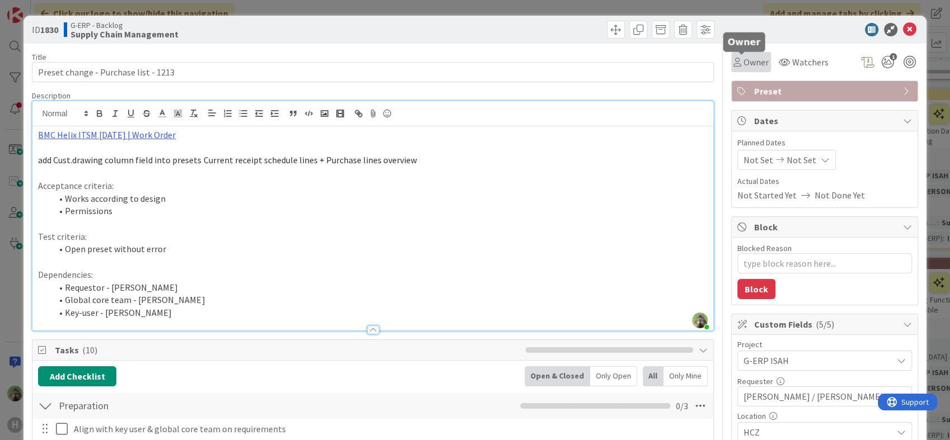
click at [743, 63] on span "Owner" at bounding box center [755, 61] width 25 height 13
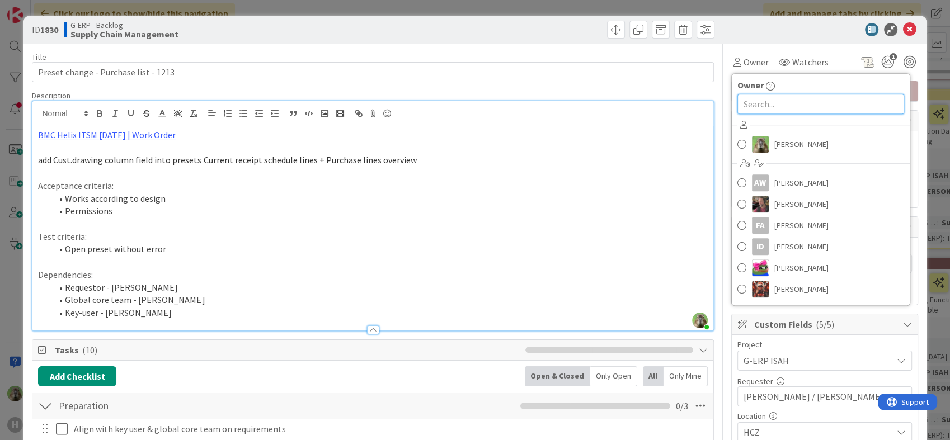
click at [783, 113] on input "text" at bounding box center [820, 104] width 167 height 20
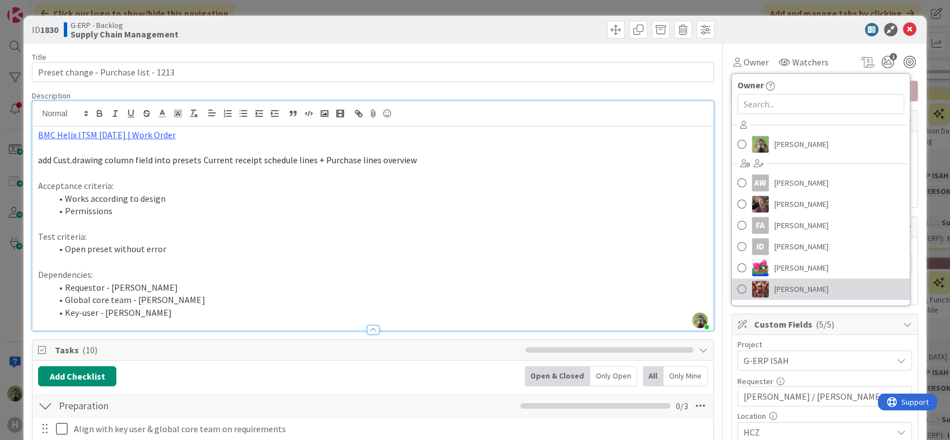
drag, startPoint x: 805, startPoint y: 289, endPoint x: 744, endPoint y: 291, distance: 61.0
click at [805, 289] on span "Josef Kuman" at bounding box center [801, 289] width 54 height 17
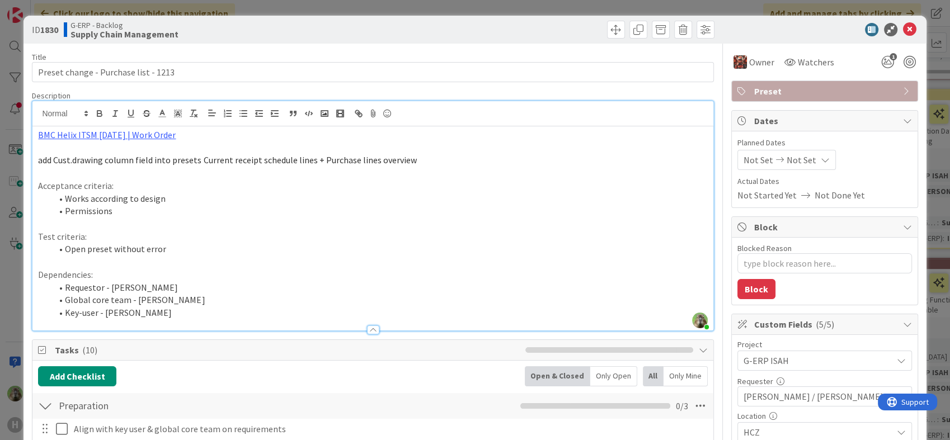
scroll to position [659, 261]
click at [15, 318] on div "ID 1830 G-ERP - Backlog Supply Chain Management Title 37 / 128 Preset change - …" at bounding box center [475, 220] width 950 height 440
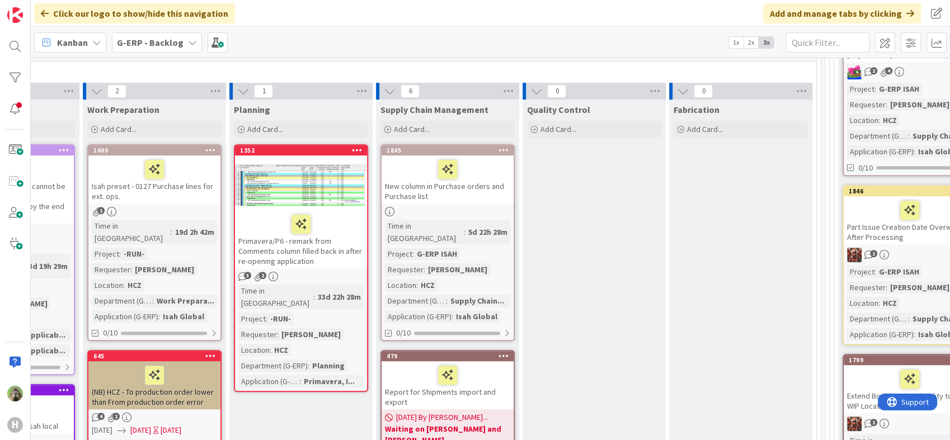
scroll to position [513, 290]
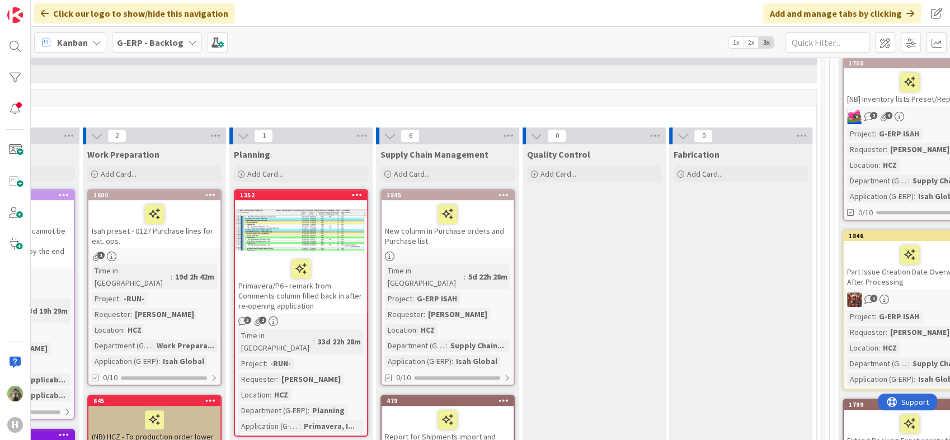
click at [488, 204] on div at bounding box center [447, 213] width 125 height 23
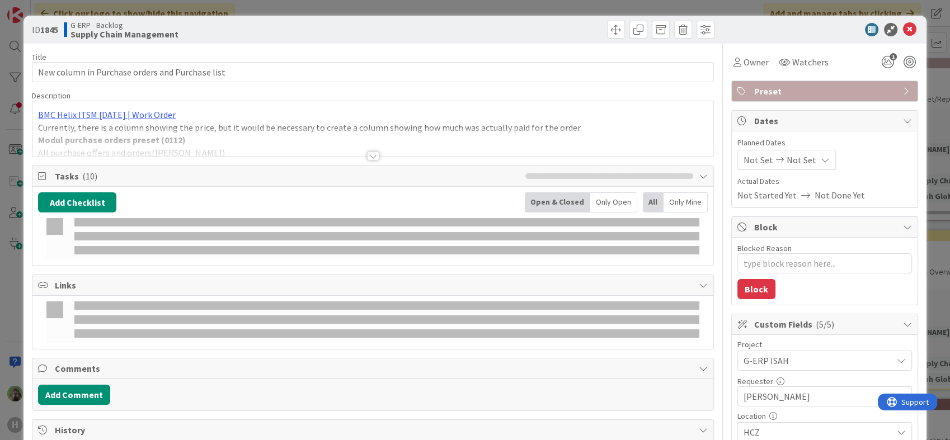
click at [483, 149] on div at bounding box center [372, 142] width 680 height 29
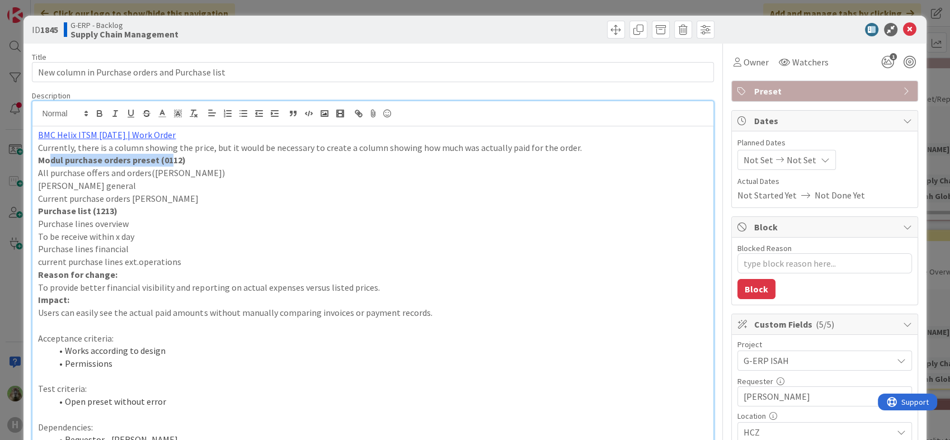
drag, startPoint x: 166, startPoint y: 162, endPoint x: 50, endPoint y: 162, distance: 116.3
click at [50, 162] on strong "Modul purchase orders preset (0112)" at bounding box center [112, 159] width 148 height 11
click at [309, 232] on p "To be receive within x day" at bounding box center [372, 236] width 669 height 13
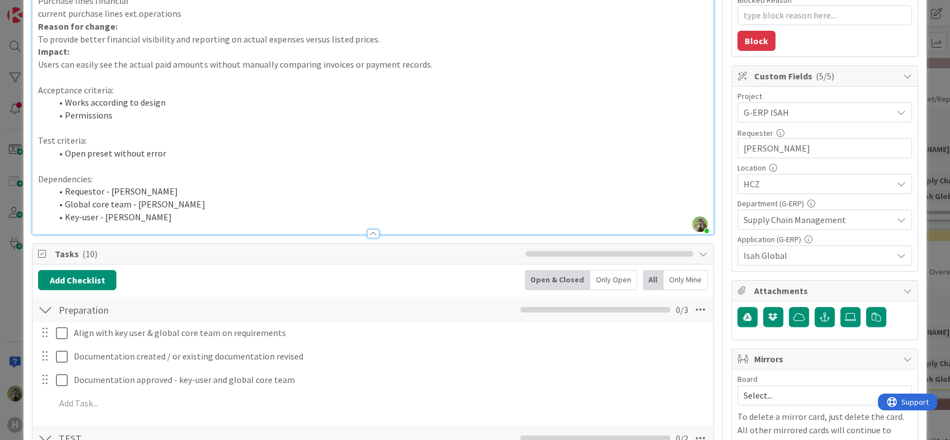
click at [12, 306] on div "ID 1845 G-ERP - Backlog Supply Chain Management Title 47 / 128 New column in Pu…" at bounding box center [475, 220] width 950 height 440
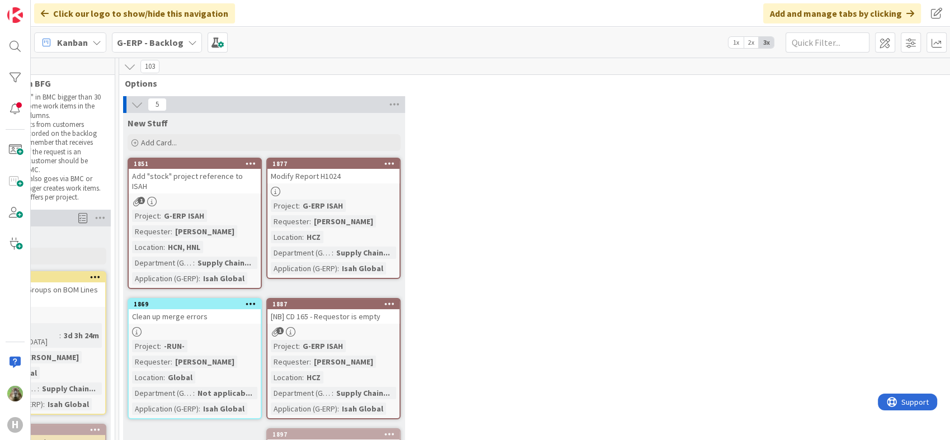
scroll to position [0, 98]
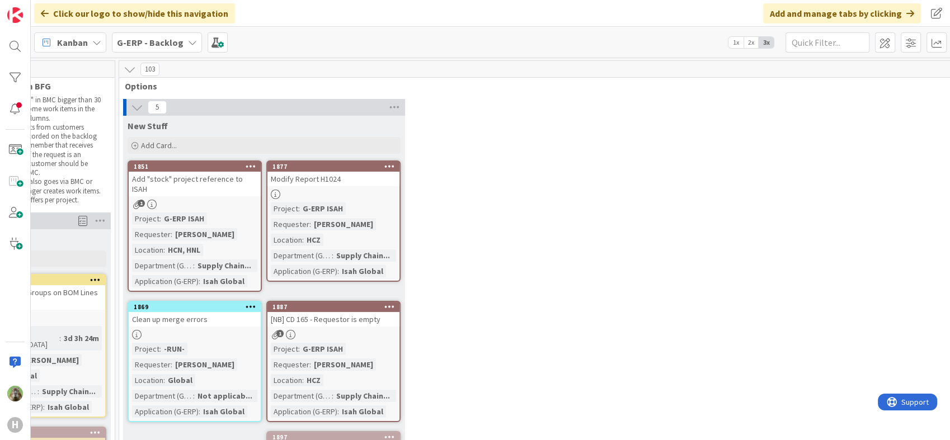
click at [564, 262] on div "5 New Stuff Add Card... 1877 Modify Report H1024 Project : G-ERP ISAH Requester…" at bounding box center [565, 330] width 888 height 462
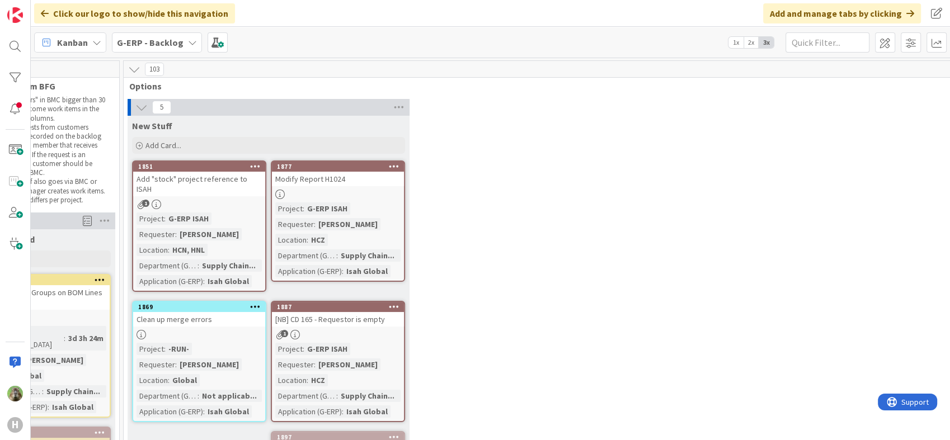
scroll to position [0, 0]
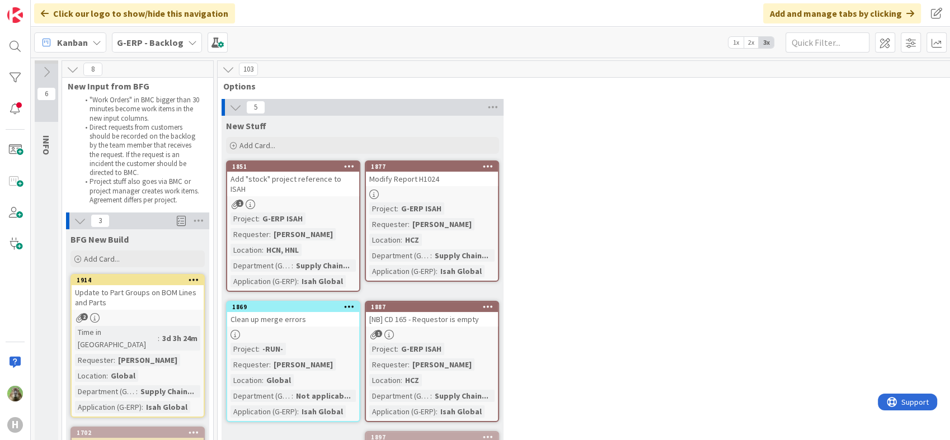
click at [682, 237] on div "5 New Stuff Add Card... 1877 Modify Report H1024 Project : G-ERP ISAH Requester…" at bounding box center [664, 330] width 888 height 462
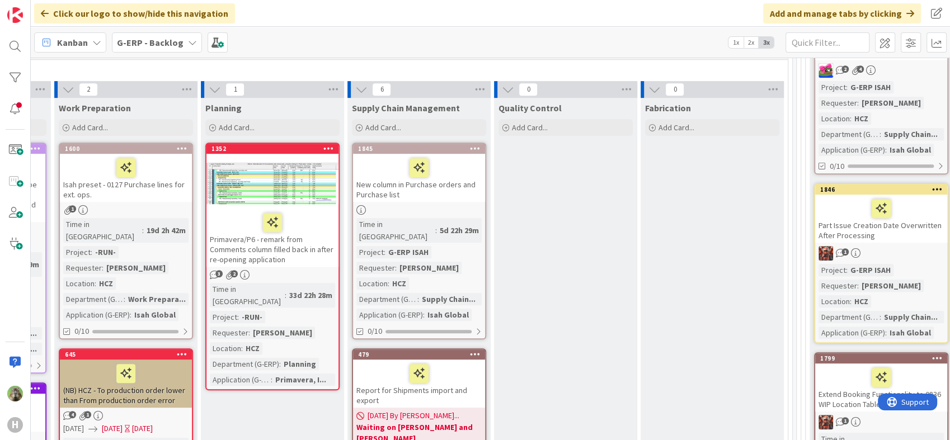
scroll to position [559, 319]
click at [460, 170] on div "New column in Purchase orders and Purchase list" at bounding box center [418, 178] width 132 height 48
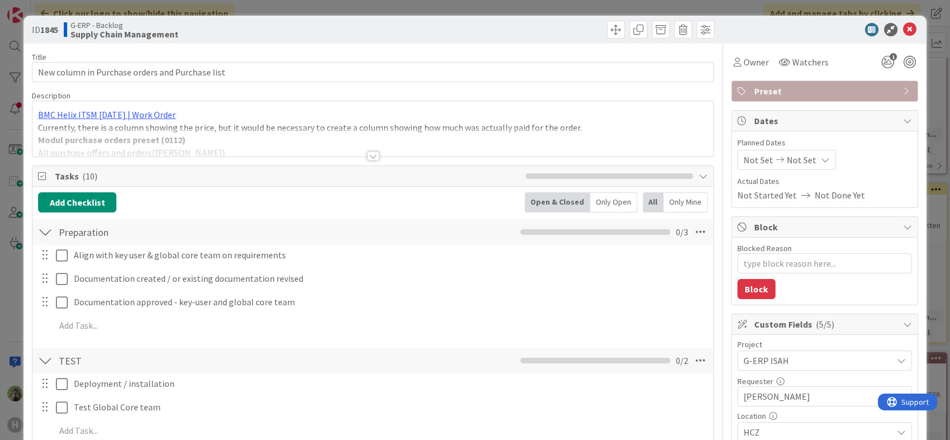
click at [510, 135] on div at bounding box center [372, 142] width 680 height 29
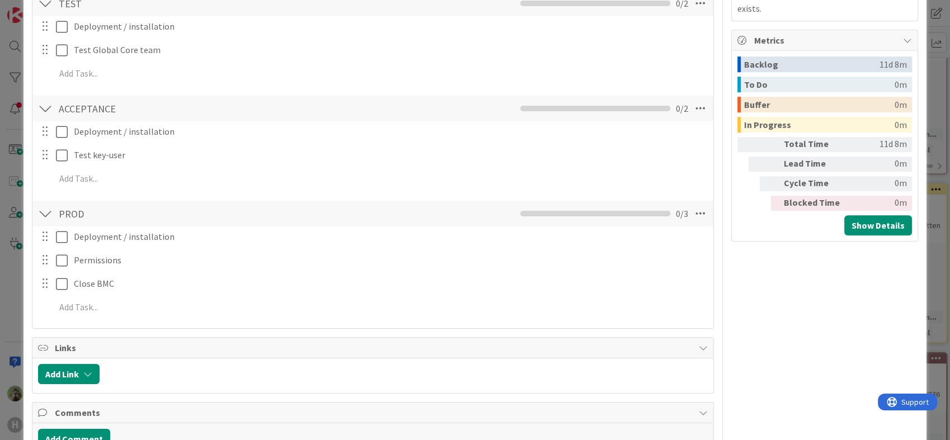
scroll to position [994, 0]
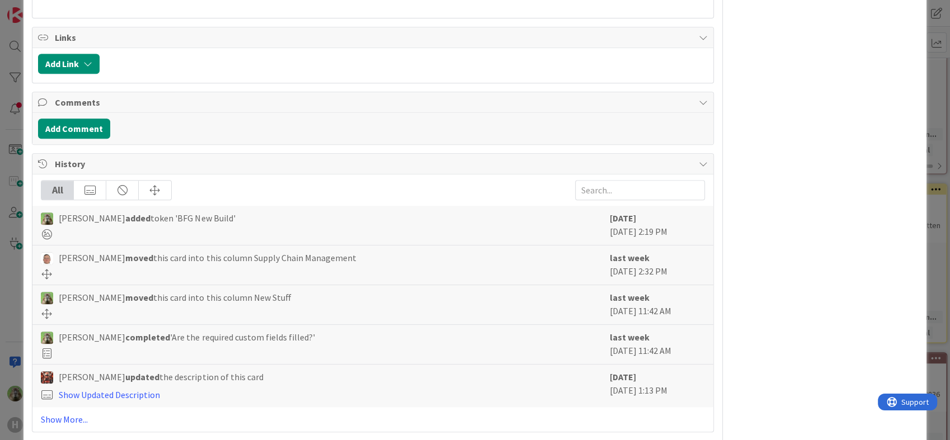
click at [88, 424] on div "All Timothy Tjia added token 'BFG New Build' 3 days ago September 12 2025 2:19 …" at bounding box center [372, 302] width 680 height 257
click at [82, 421] on link "Show More..." at bounding box center [372, 419] width 663 height 13
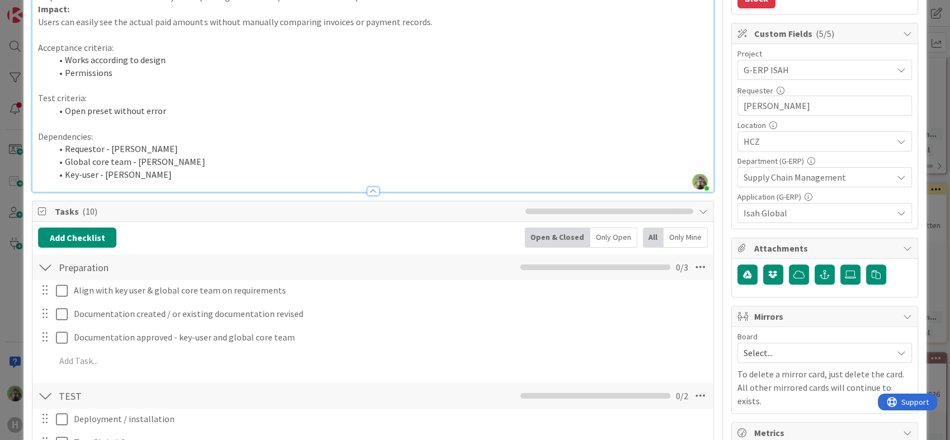
scroll to position [0, 0]
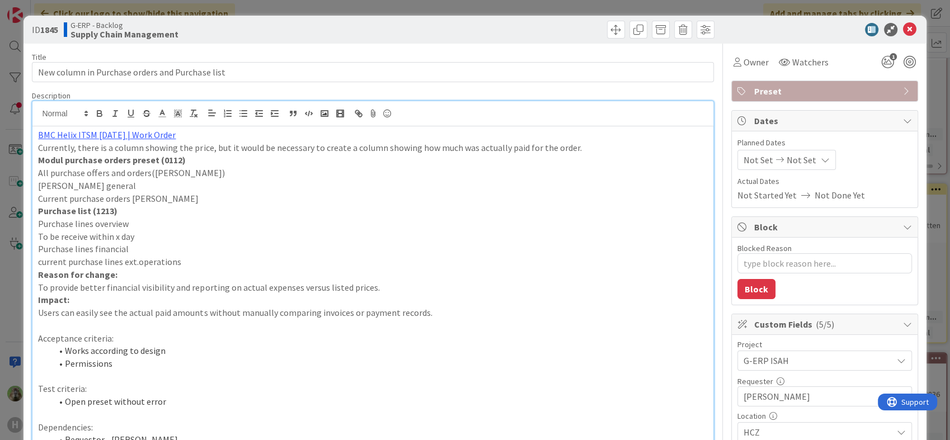
click at [7, 263] on div "ID 1845 G-ERP - Backlog Supply Chain Management Title 47 / 128 New column in Pu…" at bounding box center [475, 220] width 950 height 440
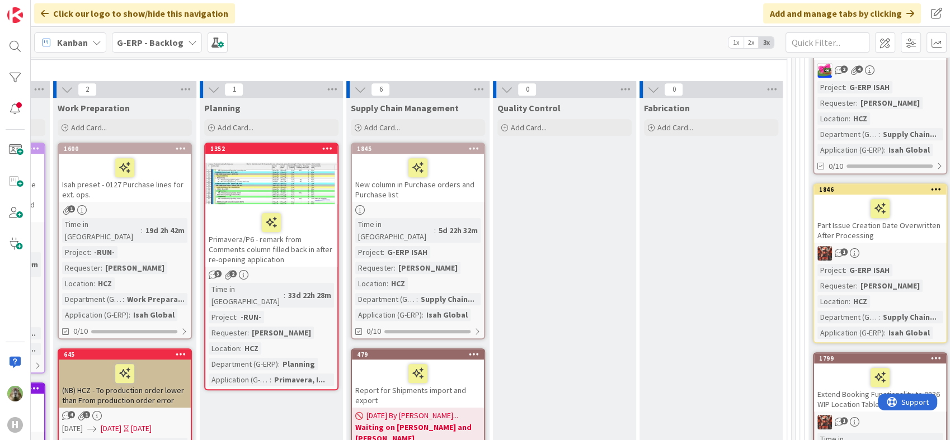
click at [179, 50] on div "G-ERP - Backlog" at bounding box center [157, 42] width 90 height 20
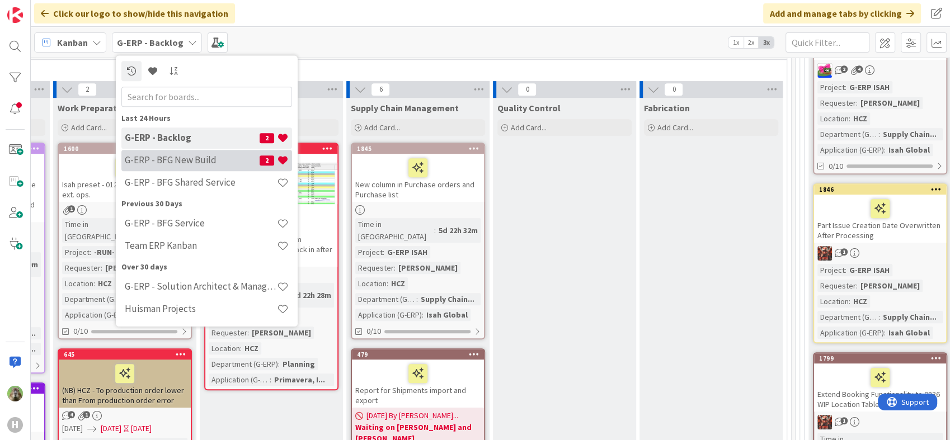
click at [187, 155] on h4 "G-ERP - BFG New Build" at bounding box center [192, 160] width 135 height 11
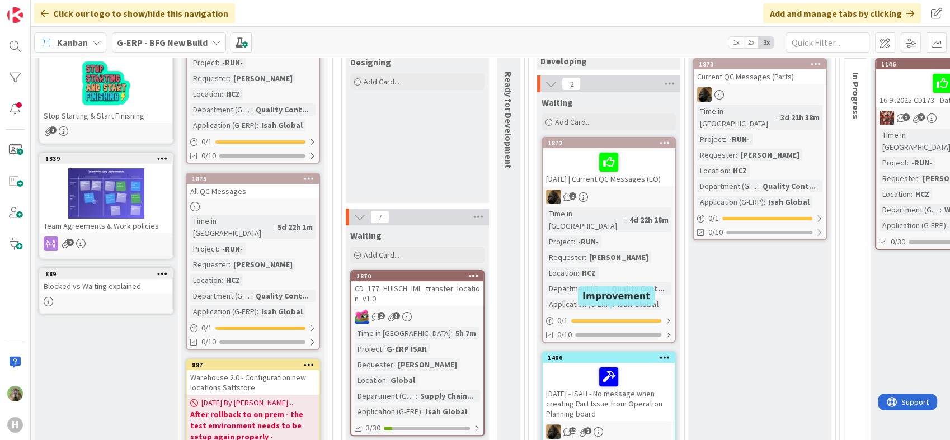
scroll to position [186, 0]
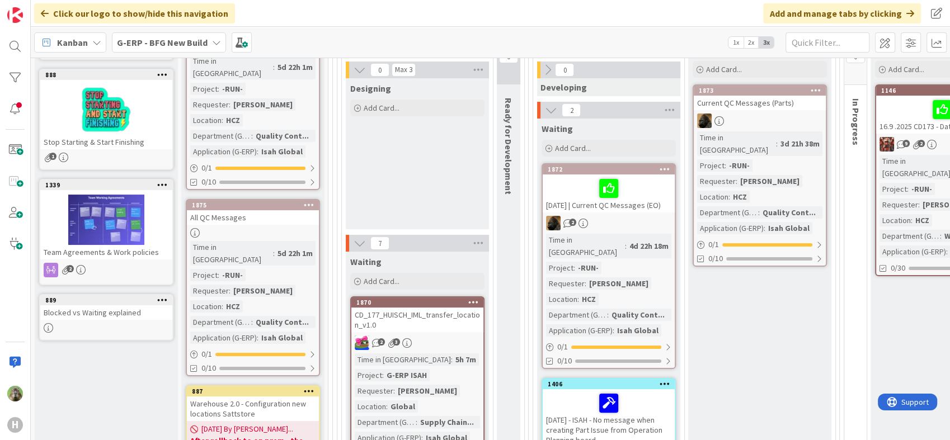
click at [182, 46] on b "G-ERP - BFG New Build" at bounding box center [162, 42] width 91 height 11
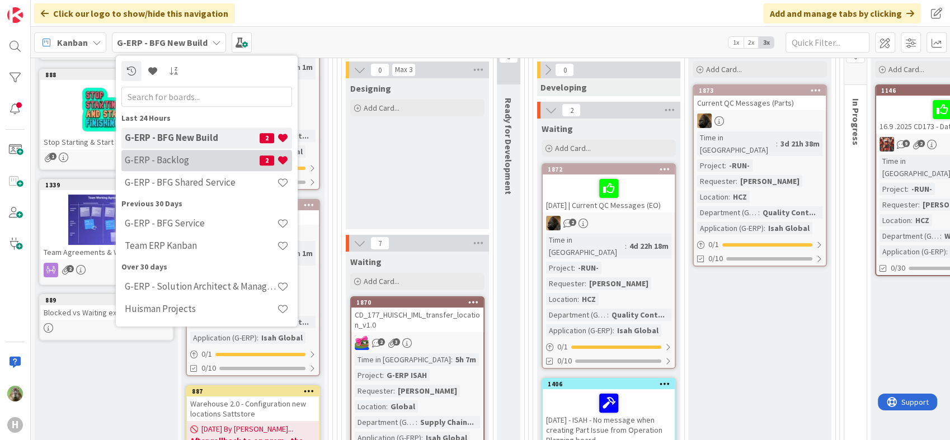
click at [201, 167] on div "G-ERP - Backlog 2" at bounding box center [206, 160] width 171 height 21
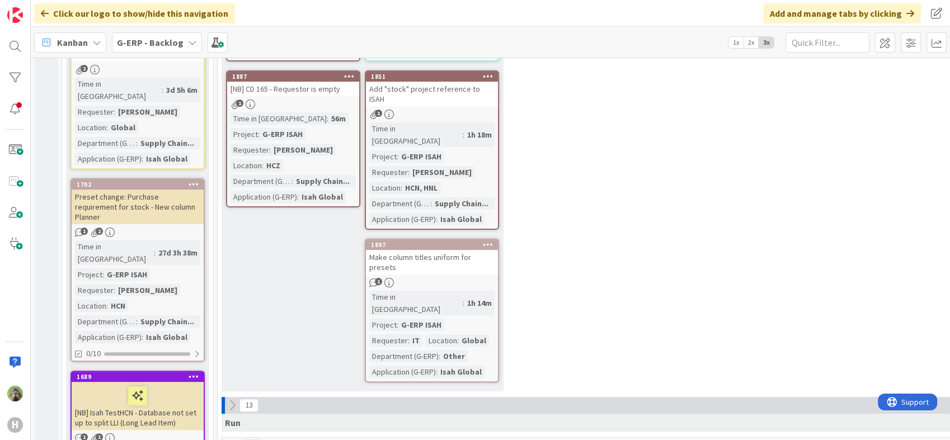
scroll to position [124, 0]
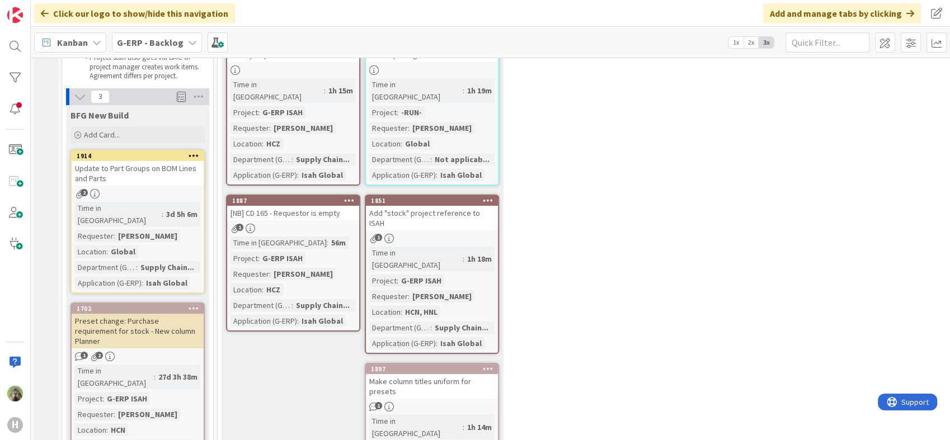
click at [446, 363] on link "1897 Make column titles uniform for presets 1 Time in Column : 1h 14m Project :…" at bounding box center [432, 435] width 134 height 144
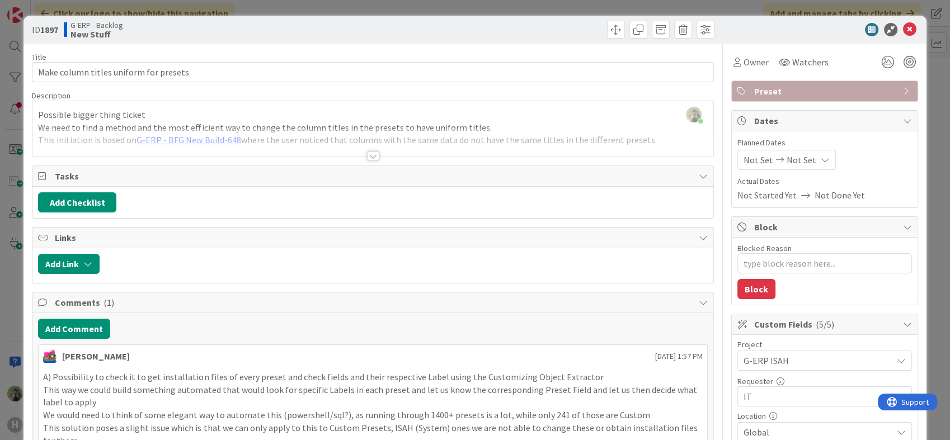
click at [5, 311] on div "ID 1897 G-ERP - Backlog New Stuff Title 38 / 128 Make column titles uniform for…" at bounding box center [475, 220] width 950 height 440
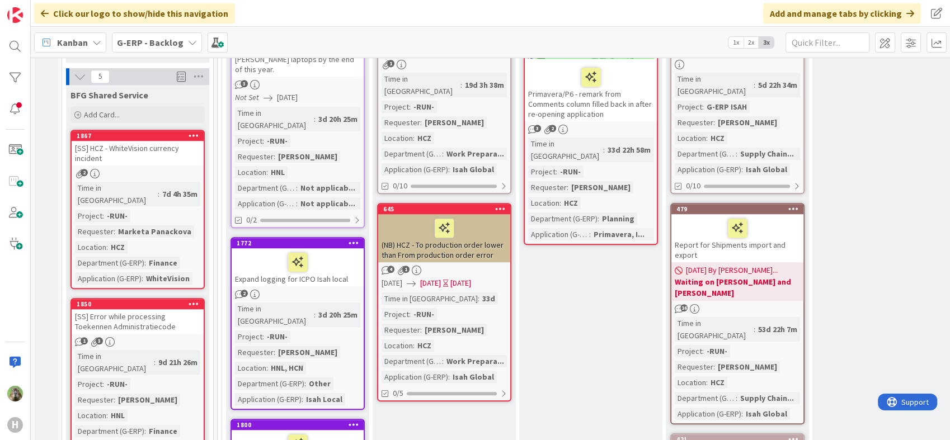
scroll to position [950, 0]
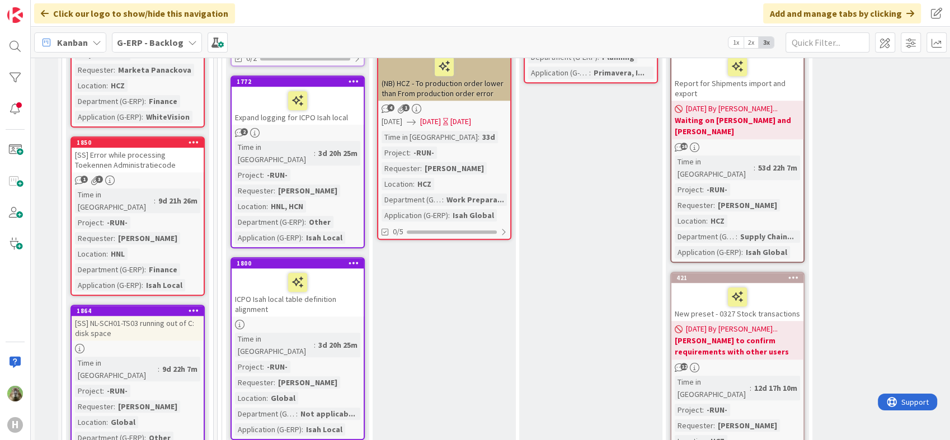
click at [534, 236] on div "Planning Add Card... 1352 Primavera/P6 - remark from Comments column filled bac…" at bounding box center [590, 443] width 143 height 1305
click at [637, 280] on div "Planning Add Card... 1352 Primavera/P6 - remark from Comments column filled bac…" at bounding box center [590, 443] width 143 height 1305
click at [530, 254] on div "Planning Add Card... 1352 Primavera/P6 - remark from Comments column filled bac…" at bounding box center [590, 443] width 143 height 1305
click at [562, 232] on div "Planning Add Card... 1352 Primavera/P6 - remark from Comments column filled bac…" at bounding box center [590, 443] width 143 height 1305
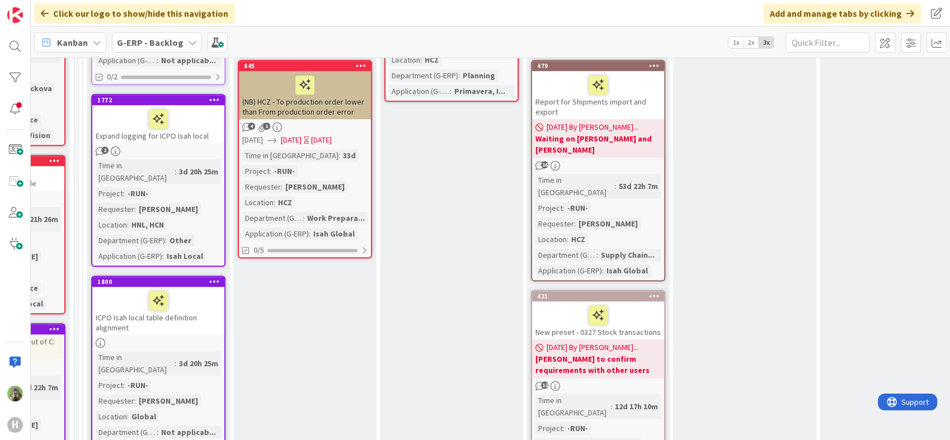
scroll to position [745, 139]
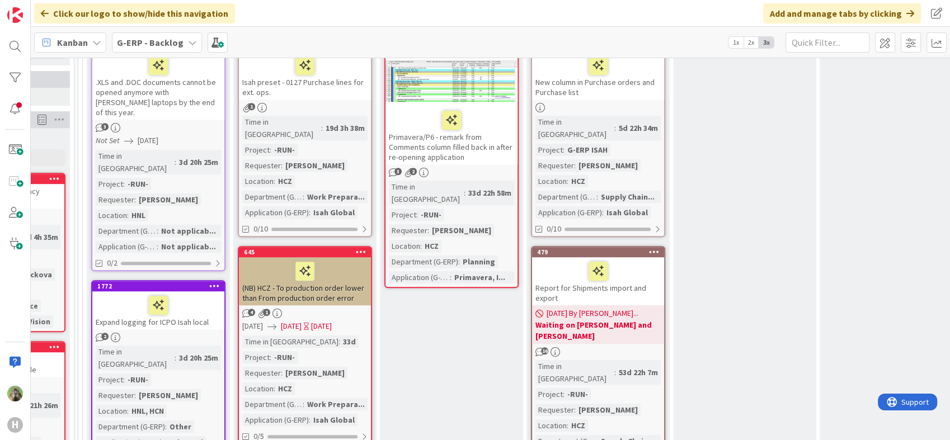
click at [636, 257] on div "Report for Shipments import and export" at bounding box center [598, 281] width 132 height 48
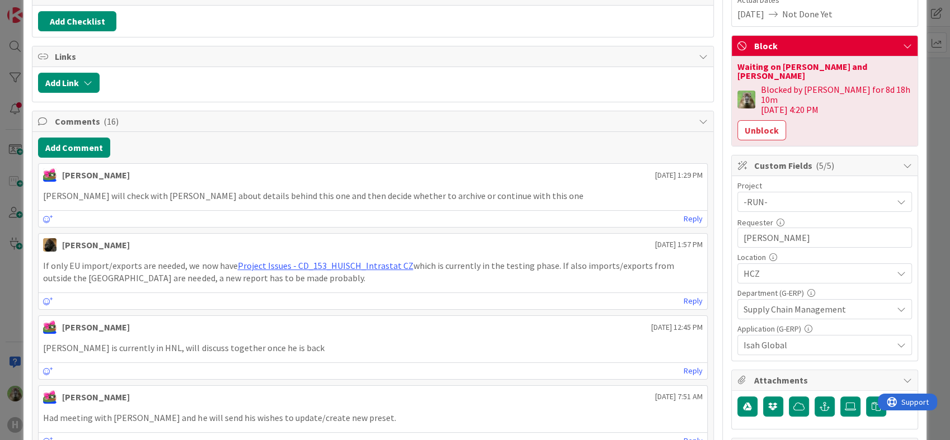
scroll to position [186, 0]
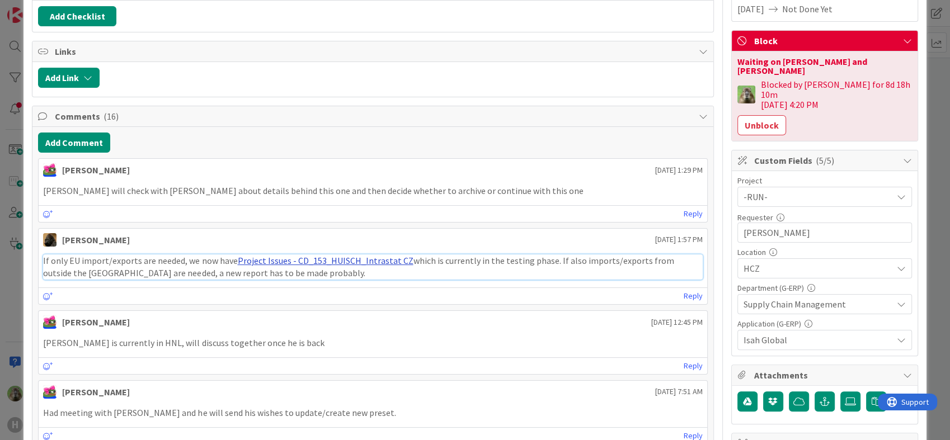
click at [356, 256] on link "Project Issues - CD_153_HUISCH_Intrastat CZ" at bounding box center [325, 260] width 176 height 11
click at [10, 230] on div "ID 479 G-ERP - Backlog Supply Chain Management Title 38 / 128 Report for Shipme…" at bounding box center [475, 220] width 950 height 440
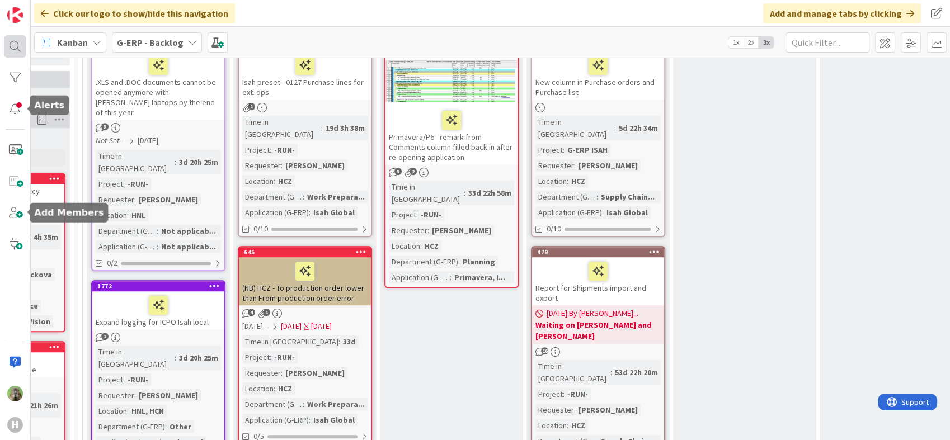
click at [15, 40] on div at bounding box center [15, 46] width 22 height 22
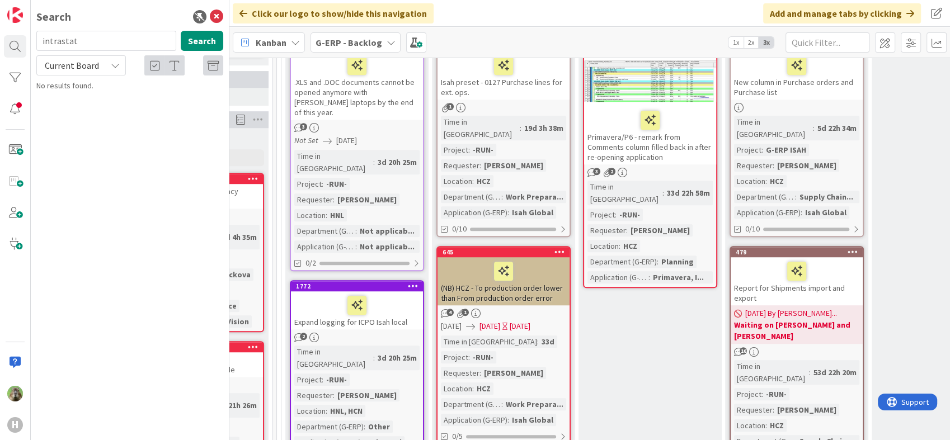
click at [126, 42] on input "intrastat" at bounding box center [106, 41] width 140 height 20
click at [98, 72] on span "Current Board" at bounding box center [72, 66] width 58 height 16
click at [93, 103] on span "All Boards" at bounding box center [101, 111] width 116 height 17
click at [195, 36] on button "Search" at bounding box center [202, 41] width 43 height 20
click at [131, 100] on mark "Intrastat" at bounding box center [140, 99] width 33 height 12
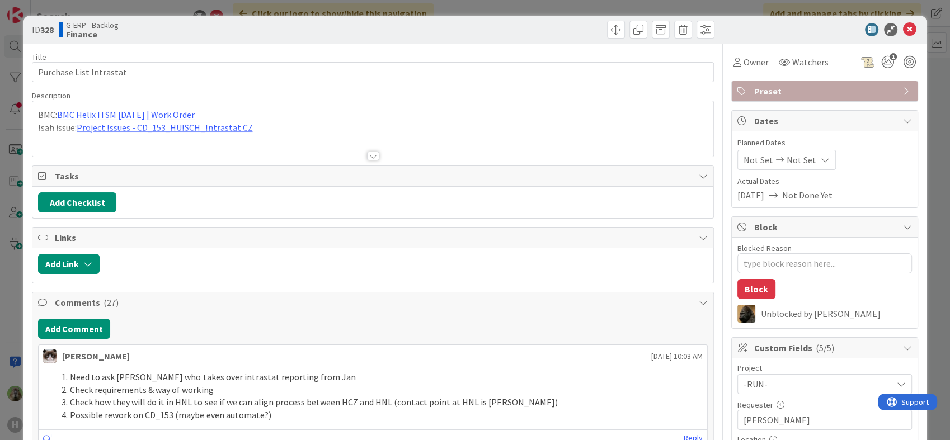
type textarea "x"
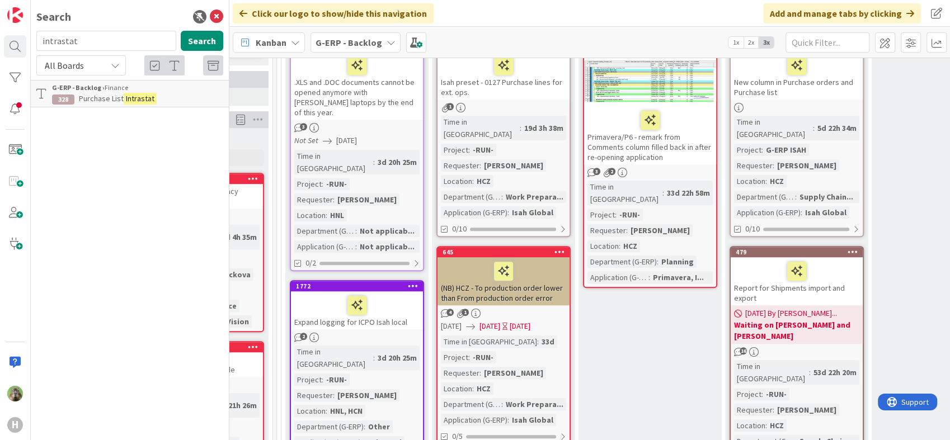
click at [763, 257] on div "Report for Shipments import and export" at bounding box center [796, 281] width 132 height 48
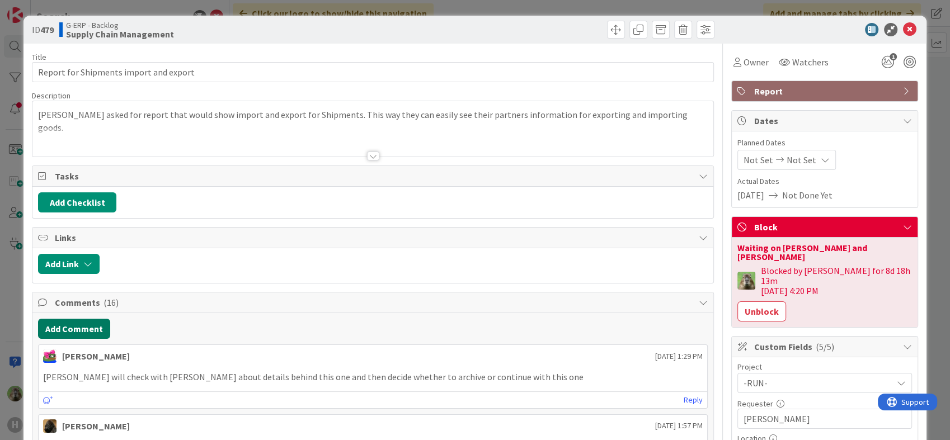
click at [59, 327] on button "Add Comment" at bounding box center [74, 329] width 72 height 20
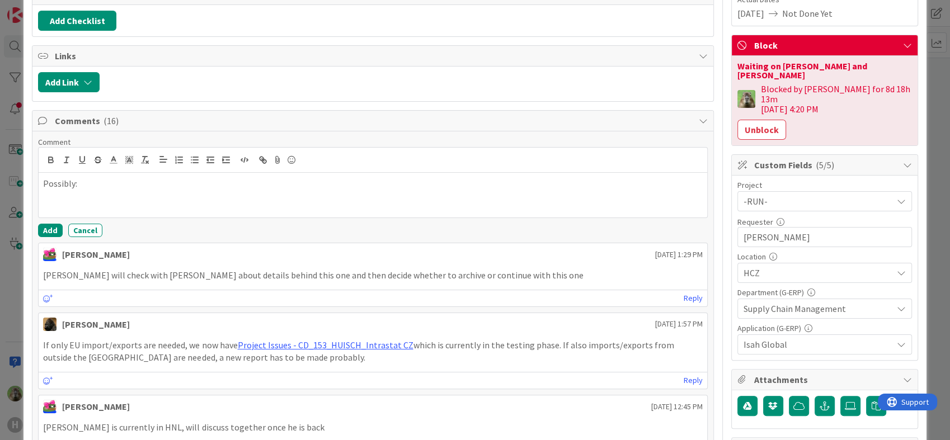
scroll to position [50, 0]
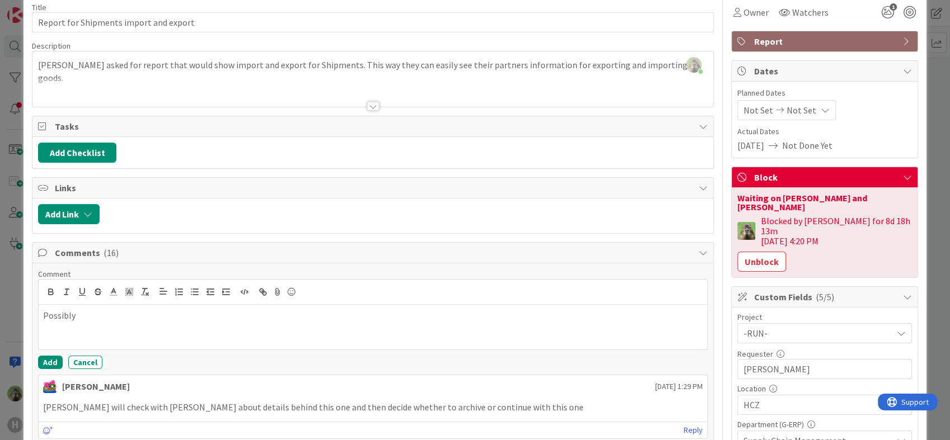
click at [96, 312] on p "Possibly" at bounding box center [372, 315] width 659 height 13
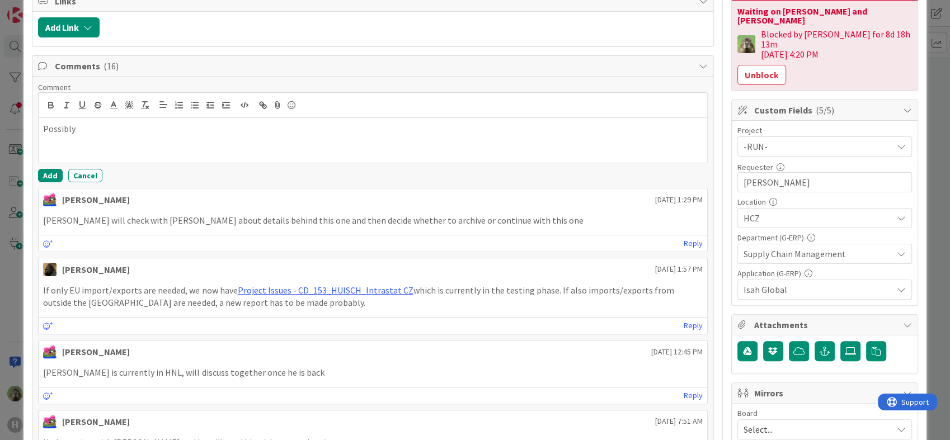
scroll to position [0, 0]
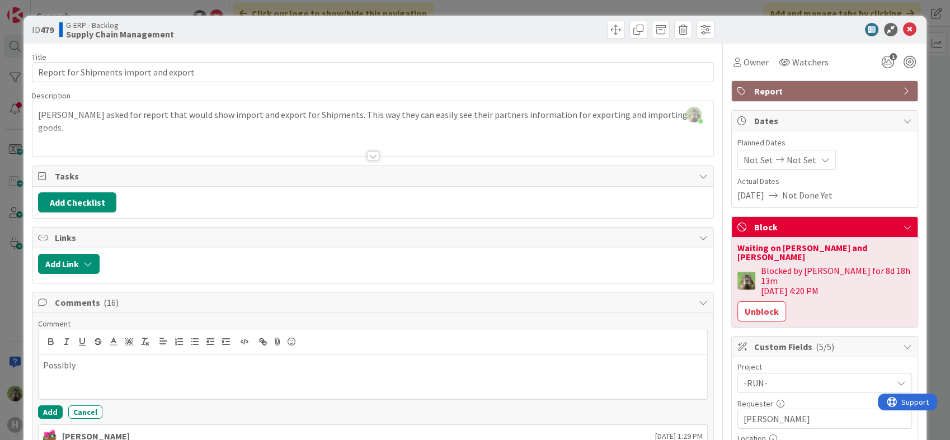
click at [112, 374] on div "Possibly" at bounding box center [373, 377] width 668 height 45
click at [121, 367] on p "Possibly:" at bounding box center [372, 365] width 659 height 13
click at [18, 310] on div "ID 479 G-ERP - Backlog Supply Chain Management Title 38 / 128 Report for Shipme…" at bounding box center [475, 220] width 950 height 440
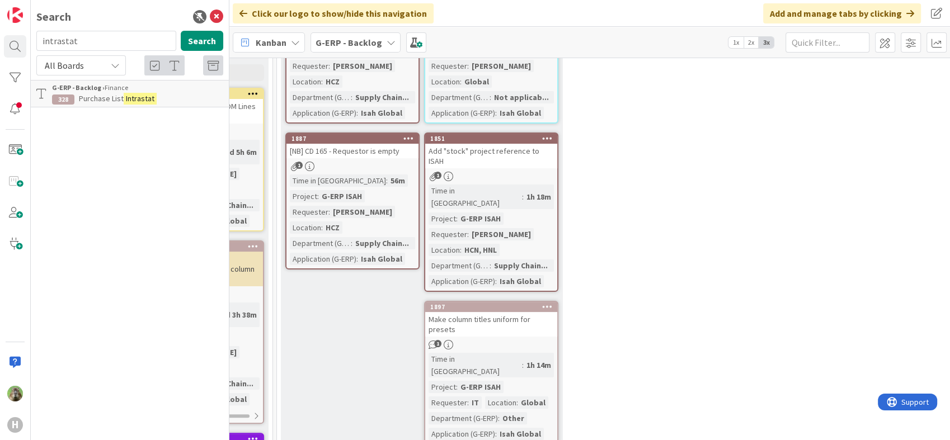
scroll to position [0, 139]
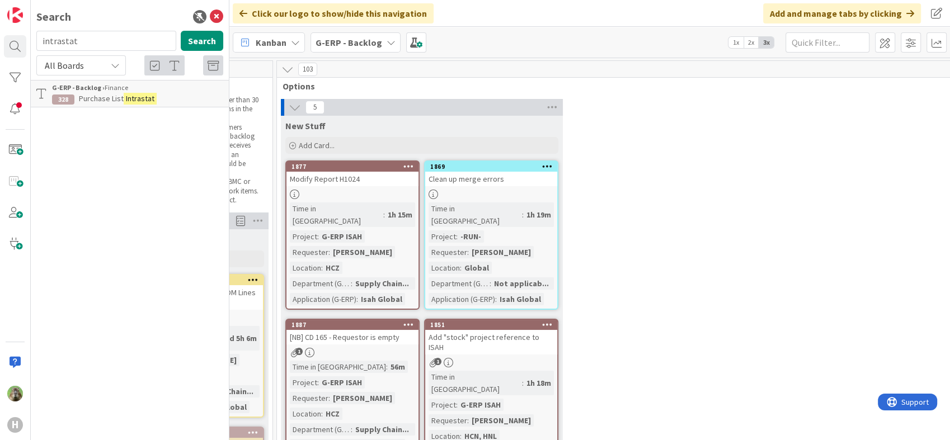
click at [662, 264] on div "5 New Stuff Add Card... 1869 Clean up merge errors Time in Column : 1h 19m Proj…" at bounding box center [723, 372] width 888 height 546
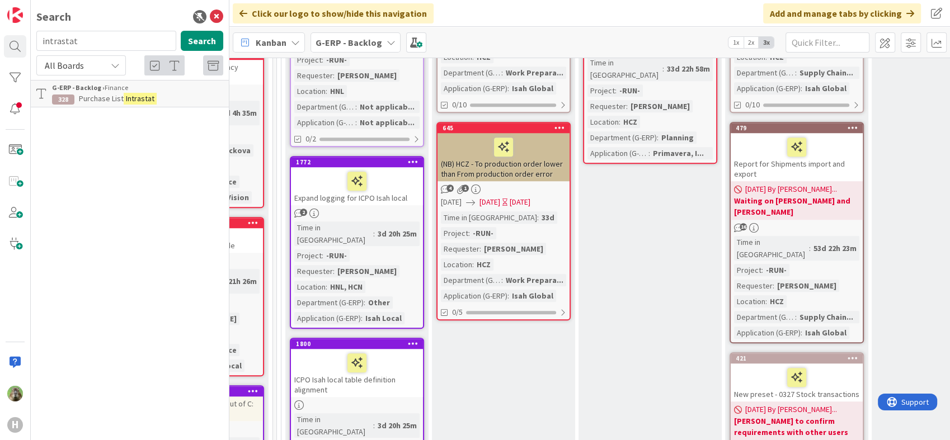
scroll to position [994, 139]
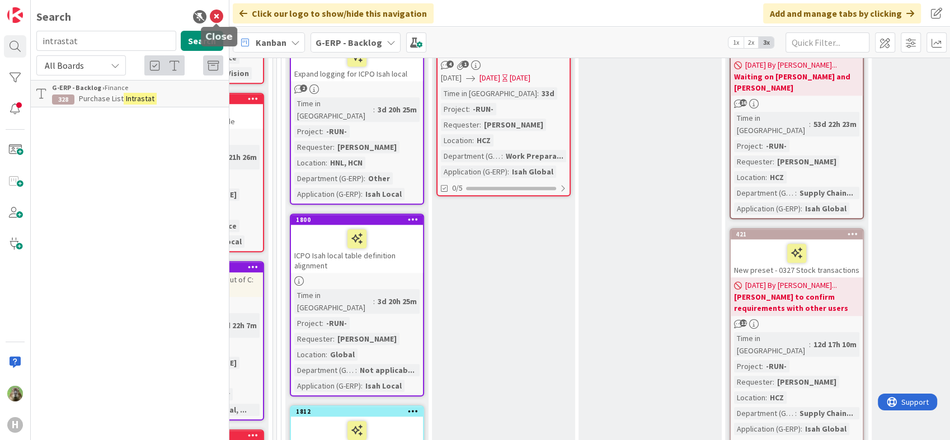
click at [215, 11] on icon at bounding box center [216, 16] width 13 height 13
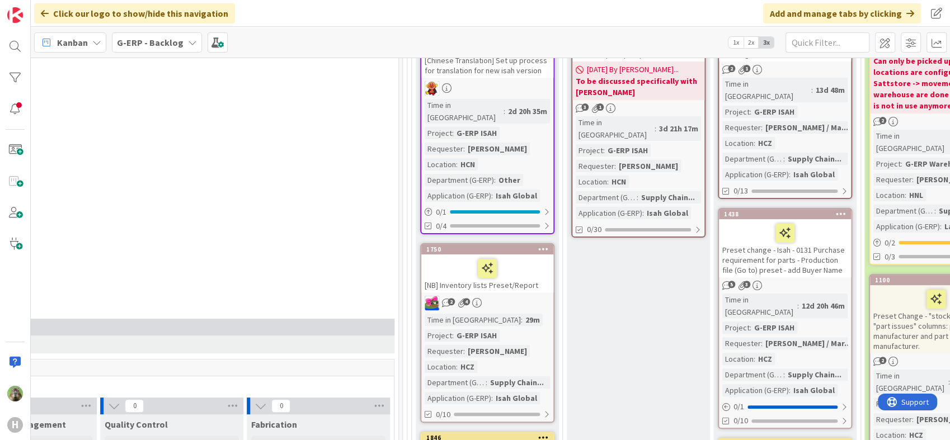
scroll to position [248, 712]
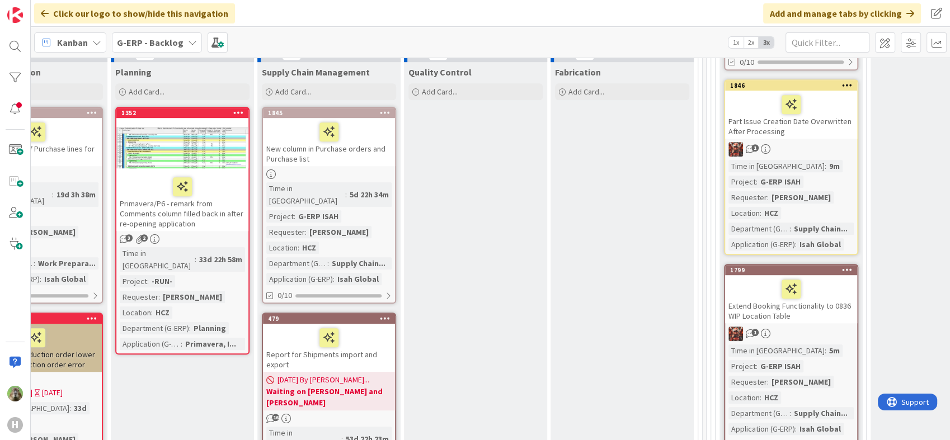
scroll to position [683, 408]
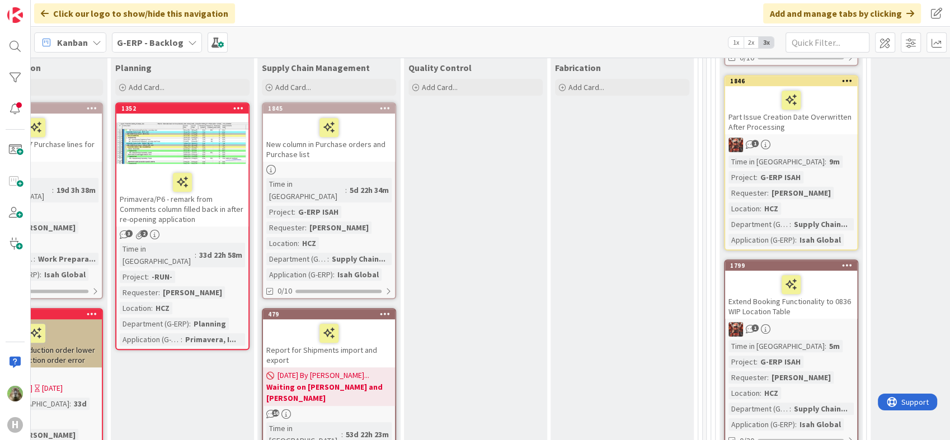
click at [330, 319] on div "Report for Shipments import and export" at bounding box center [329, 343] width 132 height 48
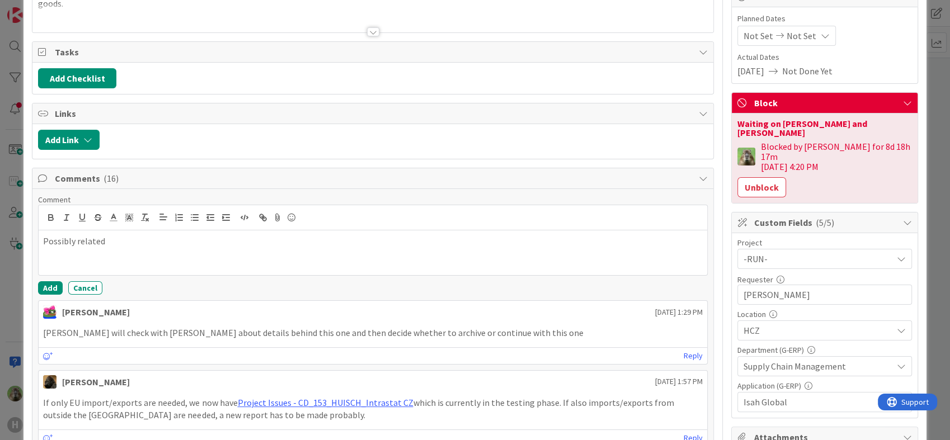
click at [12, 290] on div "ID 479 G-ERP - Backlog Supply Chain Management Title 38 / 128 Report for Shipme…" at bounding box center [475, 220] width 950 height 440
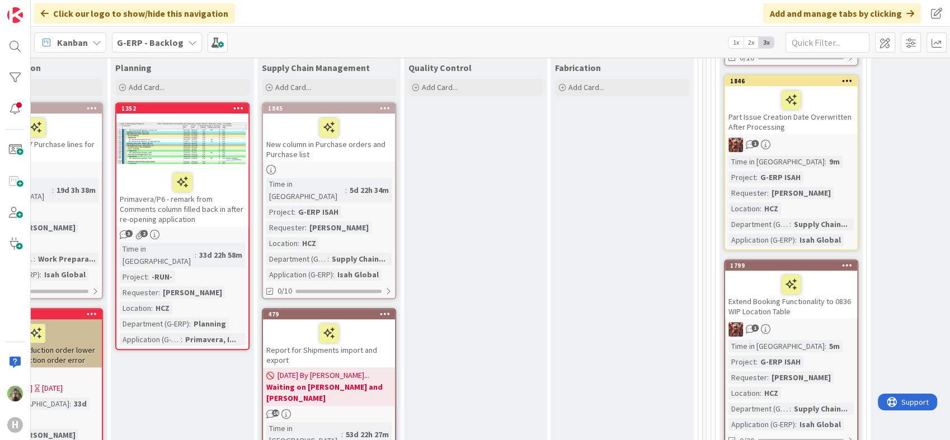
scroll to position [699, 408]
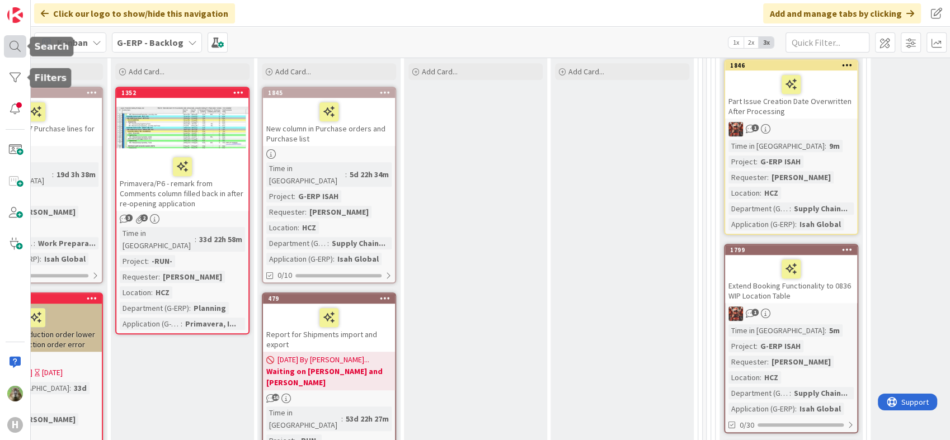
click at [13, 48] on div at bounding box center [15, 46] width 22 height 22
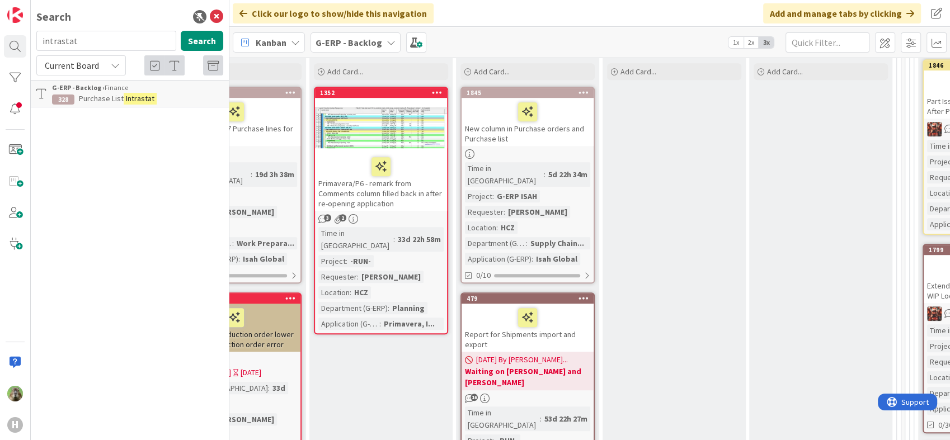
scroll to position [0, 0]
click at [555, 304] on div "Report for Shipments import and export" at bounding box center [527, 328] width 132 height 48
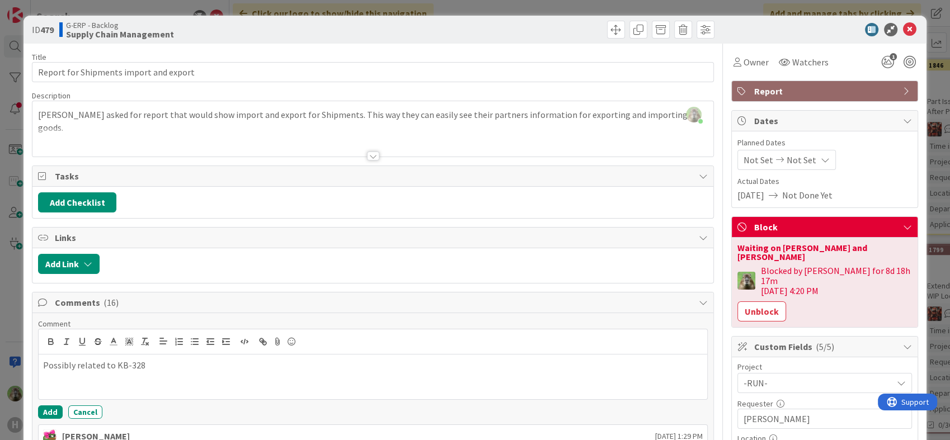
click at [20, 303] on div "ID 479 G-ERP - Backlog Supply Chain Management Title 38 / 128 Report for Shipme…" at bounding box center [475, 220] width 950 height 440
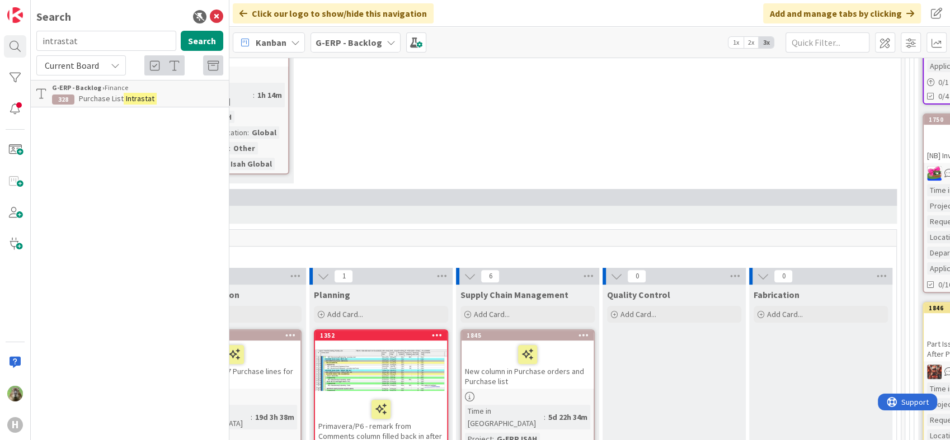
scroll to position [389, 408]
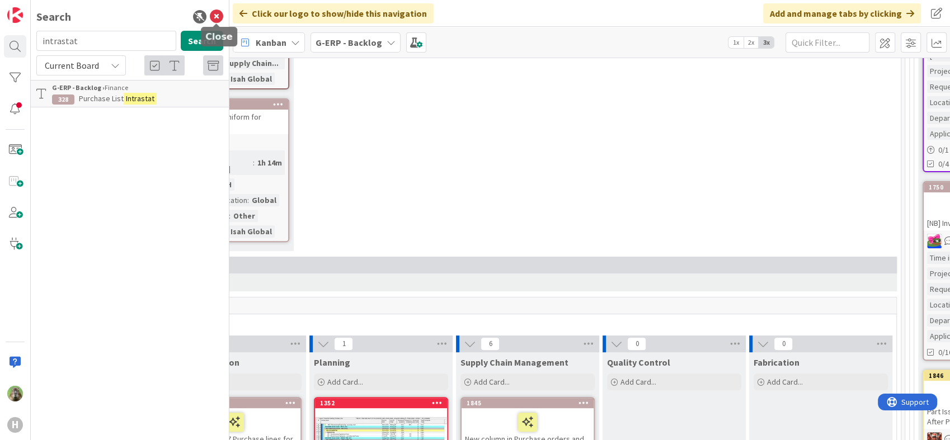
click at [220, 15] on icon at bounding box center [216, 16] width 13 height 13
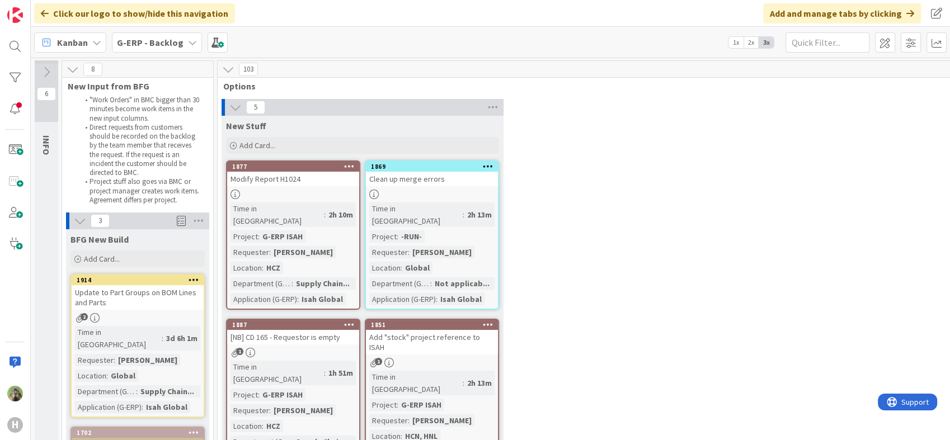
drag, startPoint x: 0, startPoint y: 0, endPoint x: 346, endPoint y: 40, distance: 348.5
click at [346, 40] on div "Kanban G-ERP - Backlog 1x 2x 3x" at bounding box center [490, 42] width 919 height 31
click at [623, 136] on div "5 New Stuff Add Card... 1869 Clean up merge errors Time in Column : 2h 13m Proj…" at bounding box center [664, 366] width 888 height 534
click at [381, 49] on div "Kanban G-ERP - Backlog 1x 2x 3x" at bounding box center [490, 42] width 919 height 31
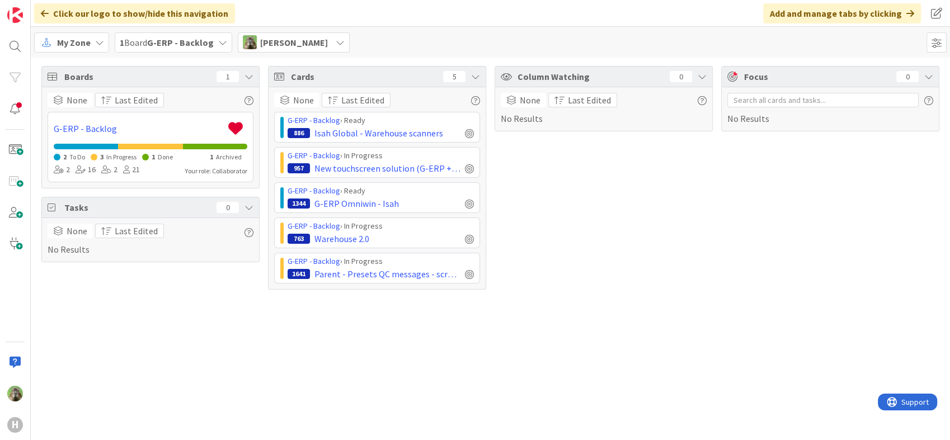
click at [638, 367] on div "Boards 1 None Last Edited G-ERP - Backlog 2 To Do 3 In Progress 1 Done 1 Archiv…" at bounding box center [490, 249] width 919 height 383
